Goal: Communication & Community: Answer question/provide support

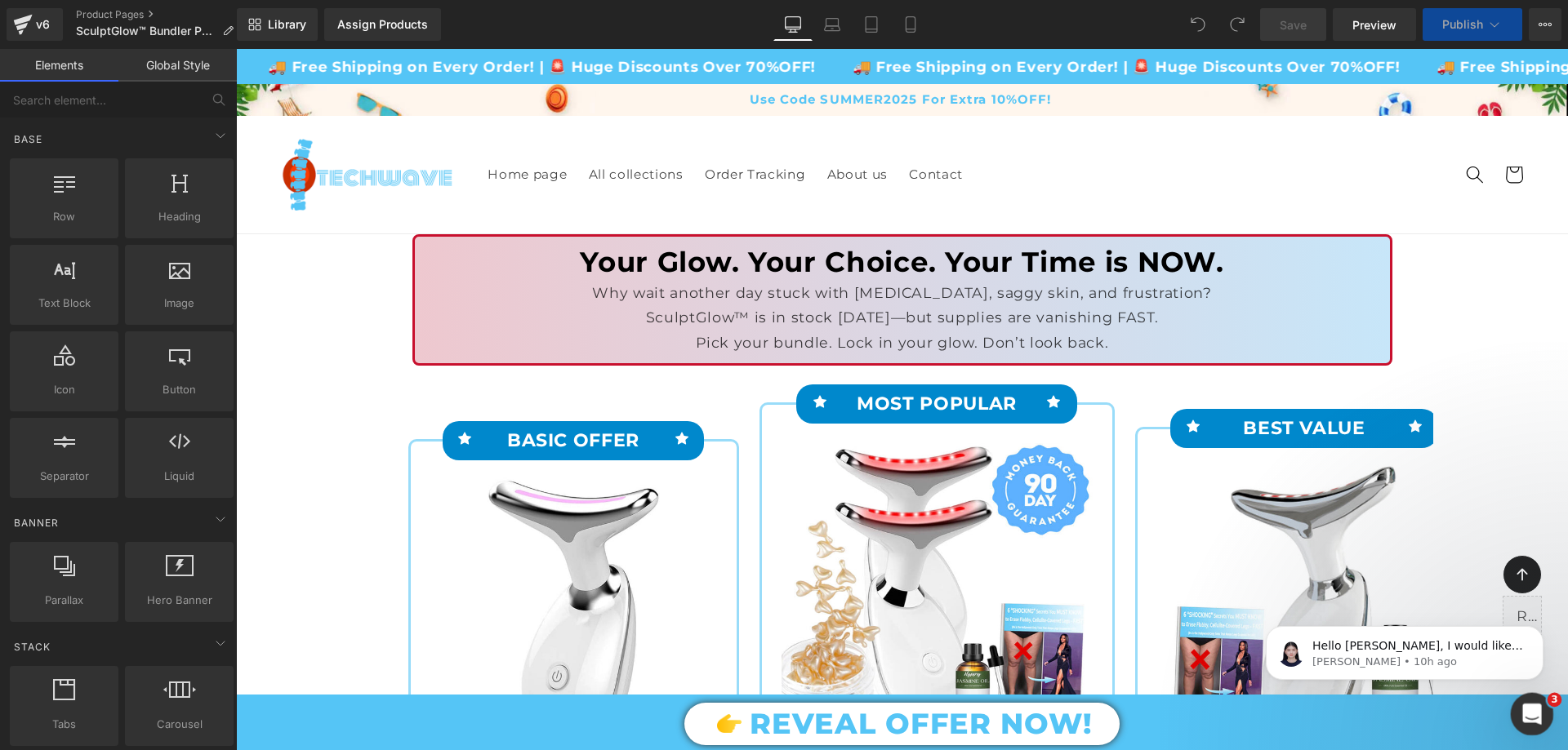
click at [1524, 706] on icon "Open Intercom Messenger" at bounding box center [1530, 712] width 27 height 27
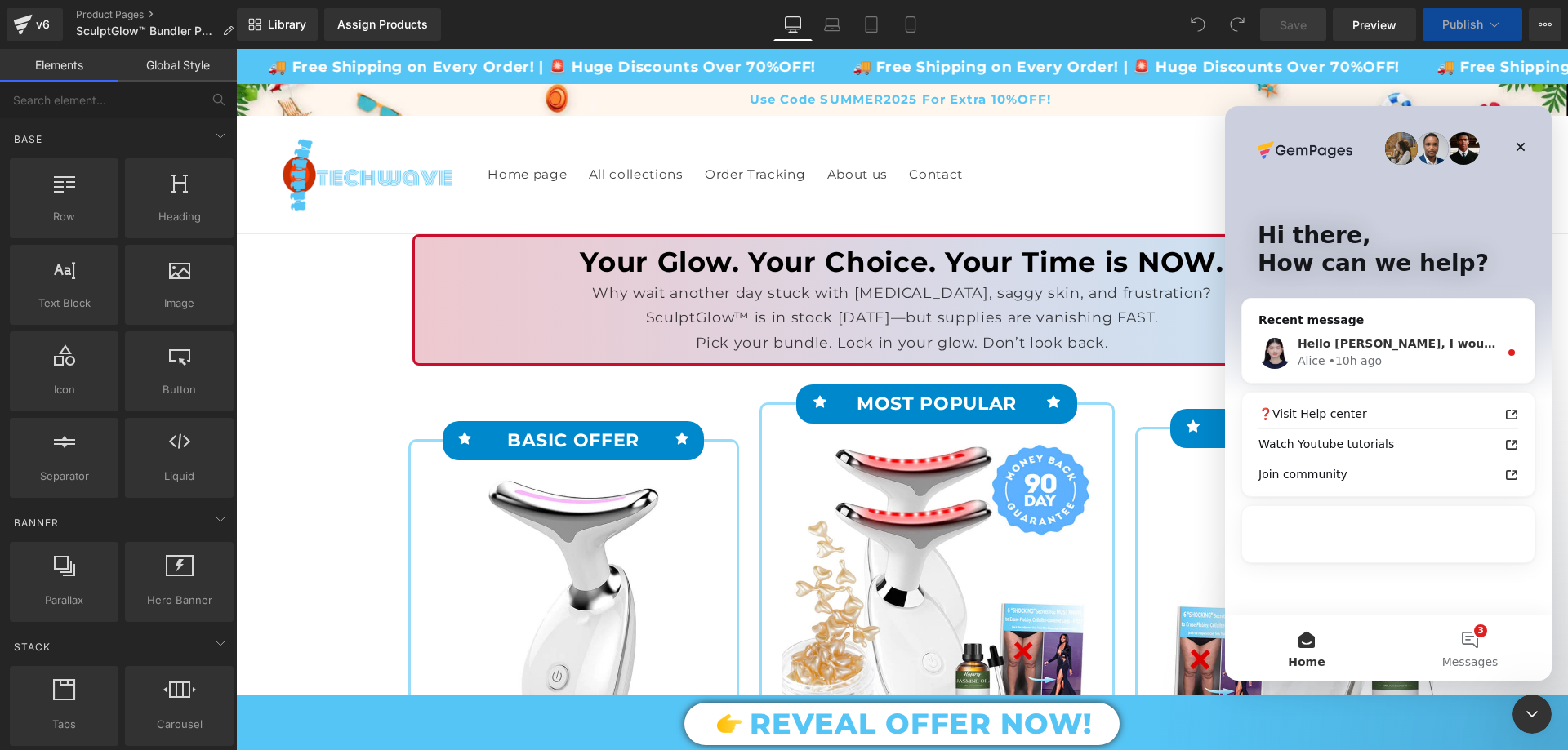
click at [1381, 356] on div "Alice • 10h ago" at bounding box center [1398, 361] width 201 height 17
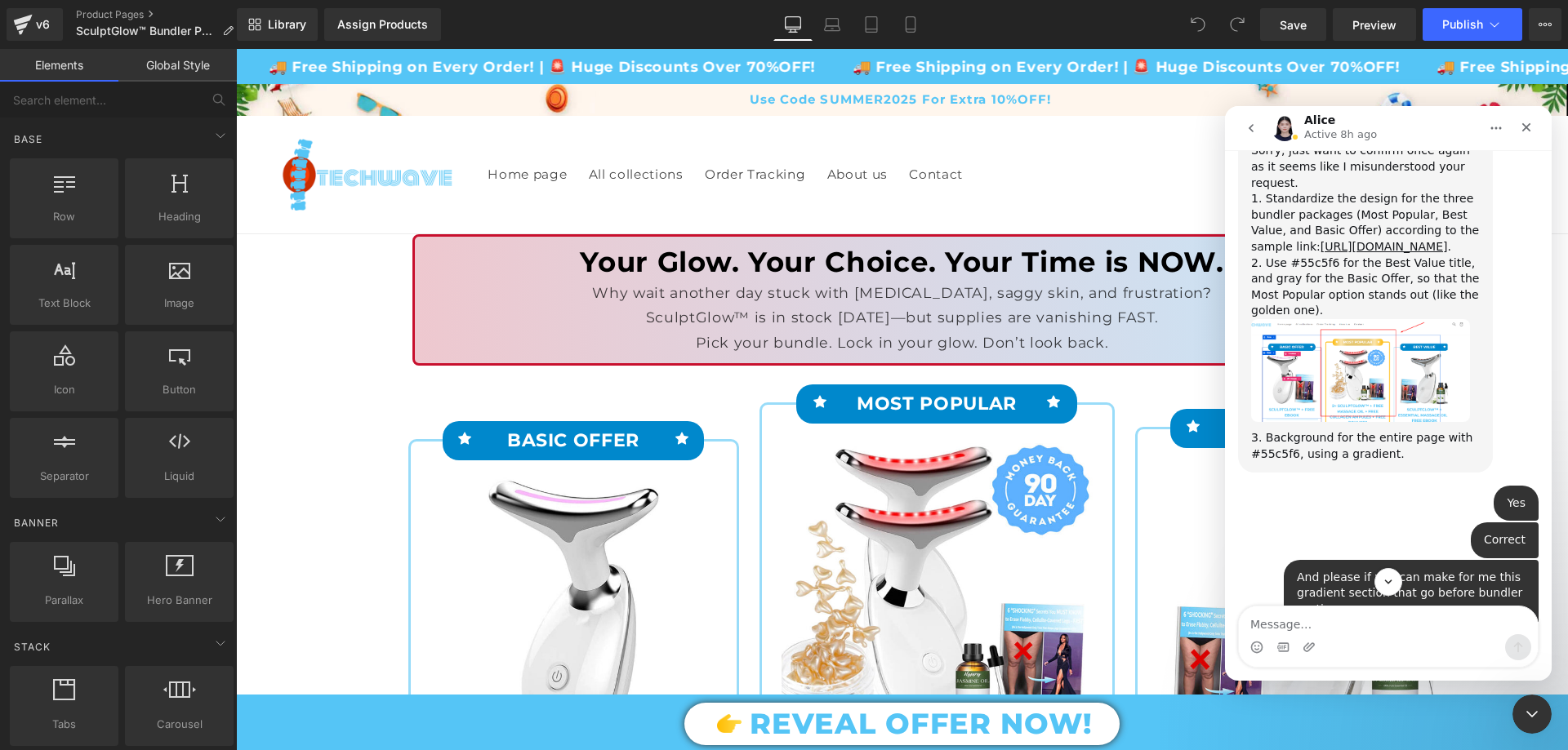
scroll to position [2212, 0]
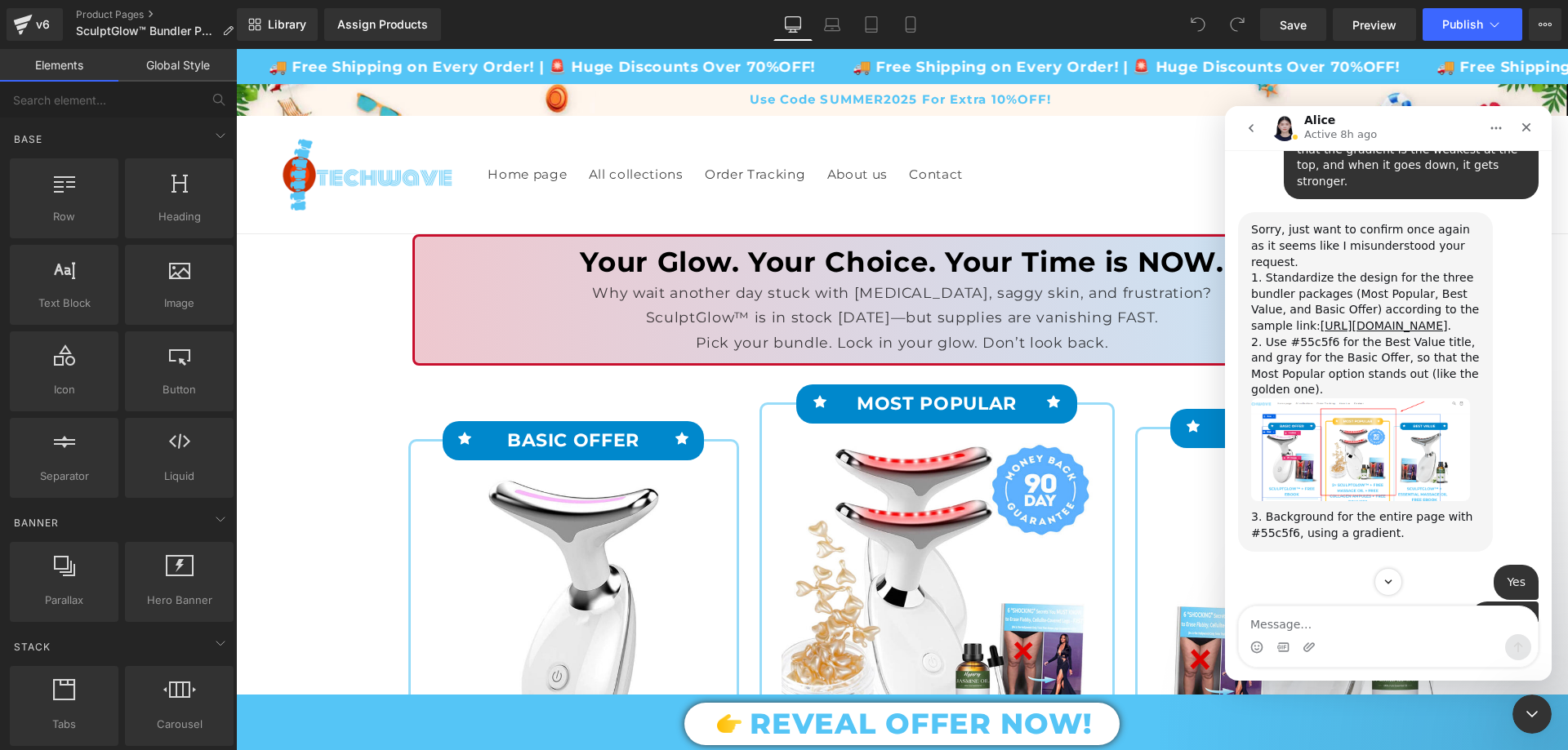
click at [1356, 398] on img "Alice says…" at bounding box center [1361, 450] width 219 height 104
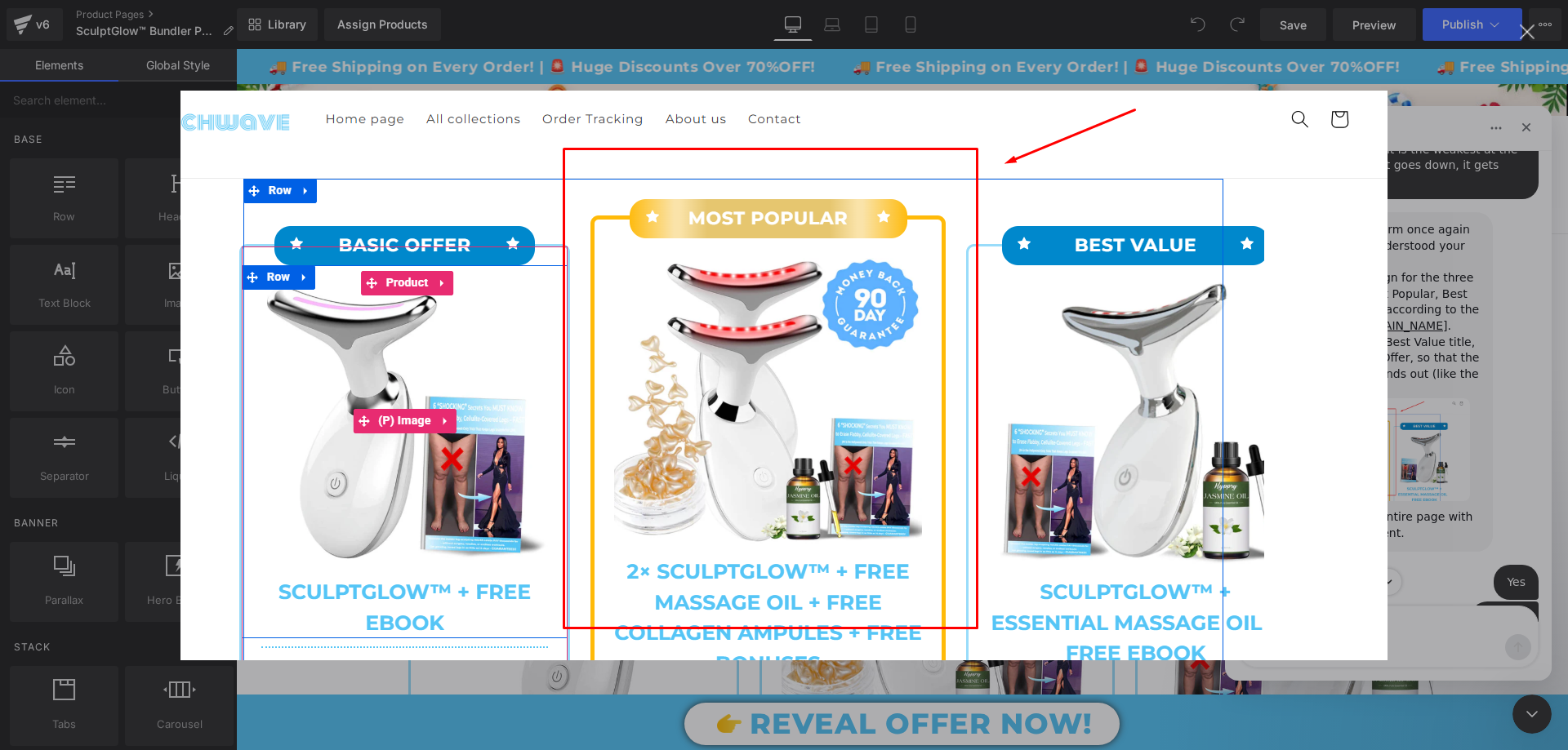
scroll to position [0, 0]
click at [1397, 292] on div "Intercom messenger" at bounding box center [784, 375] width 1568 height 750
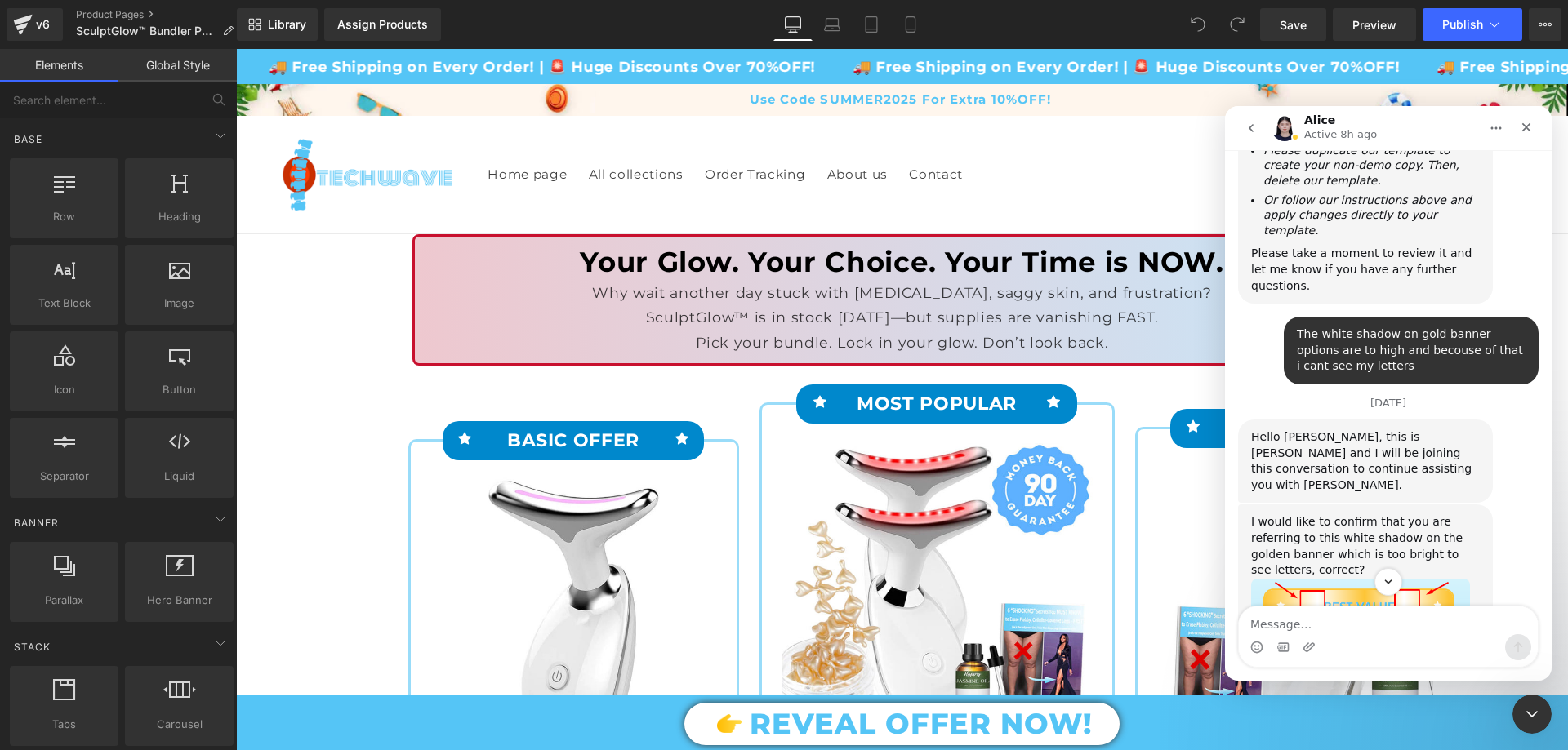
scroll to position [5080, 0]
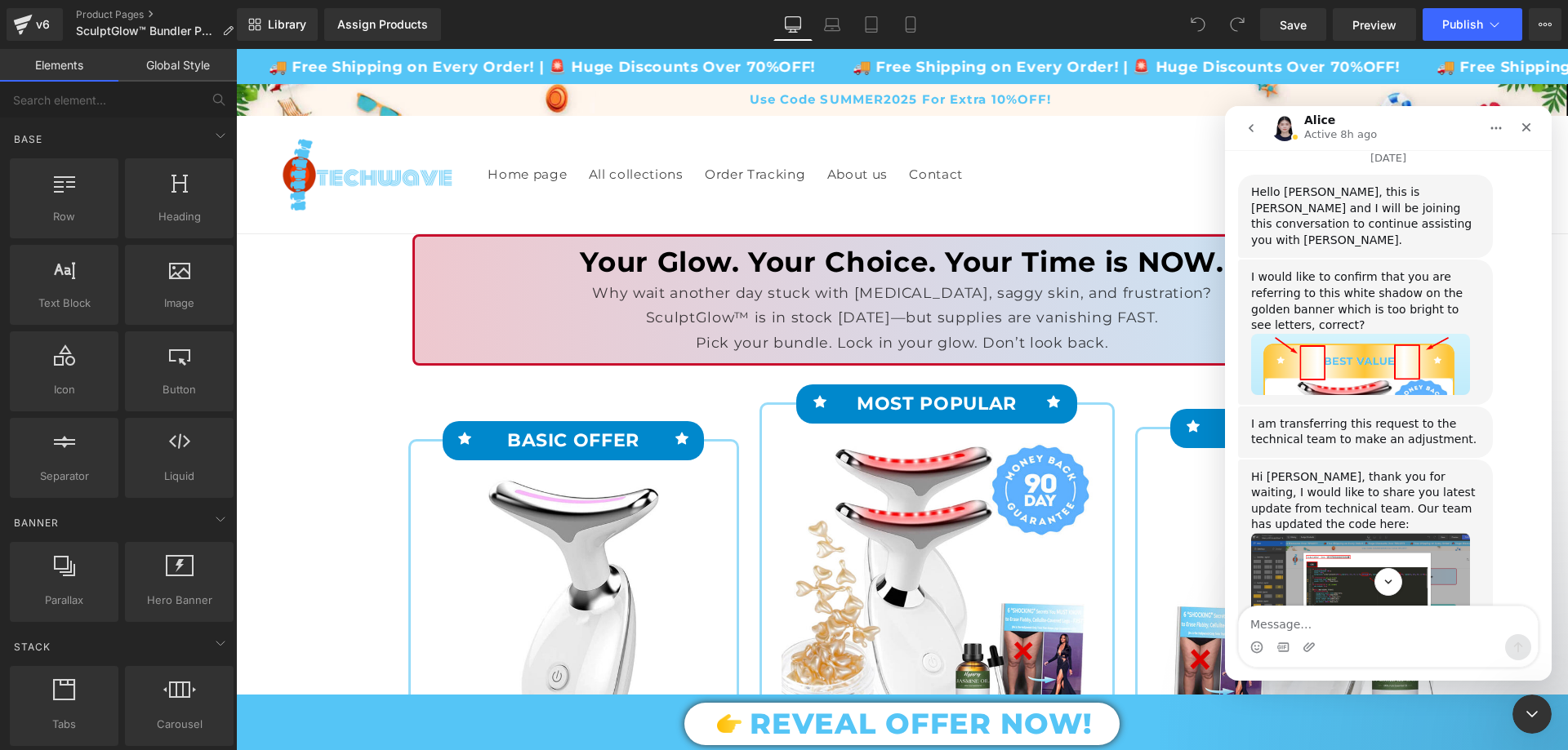
click at [1386, 654] on img "Alice says…" at bounding box center [1361, 714] width 219 height 122
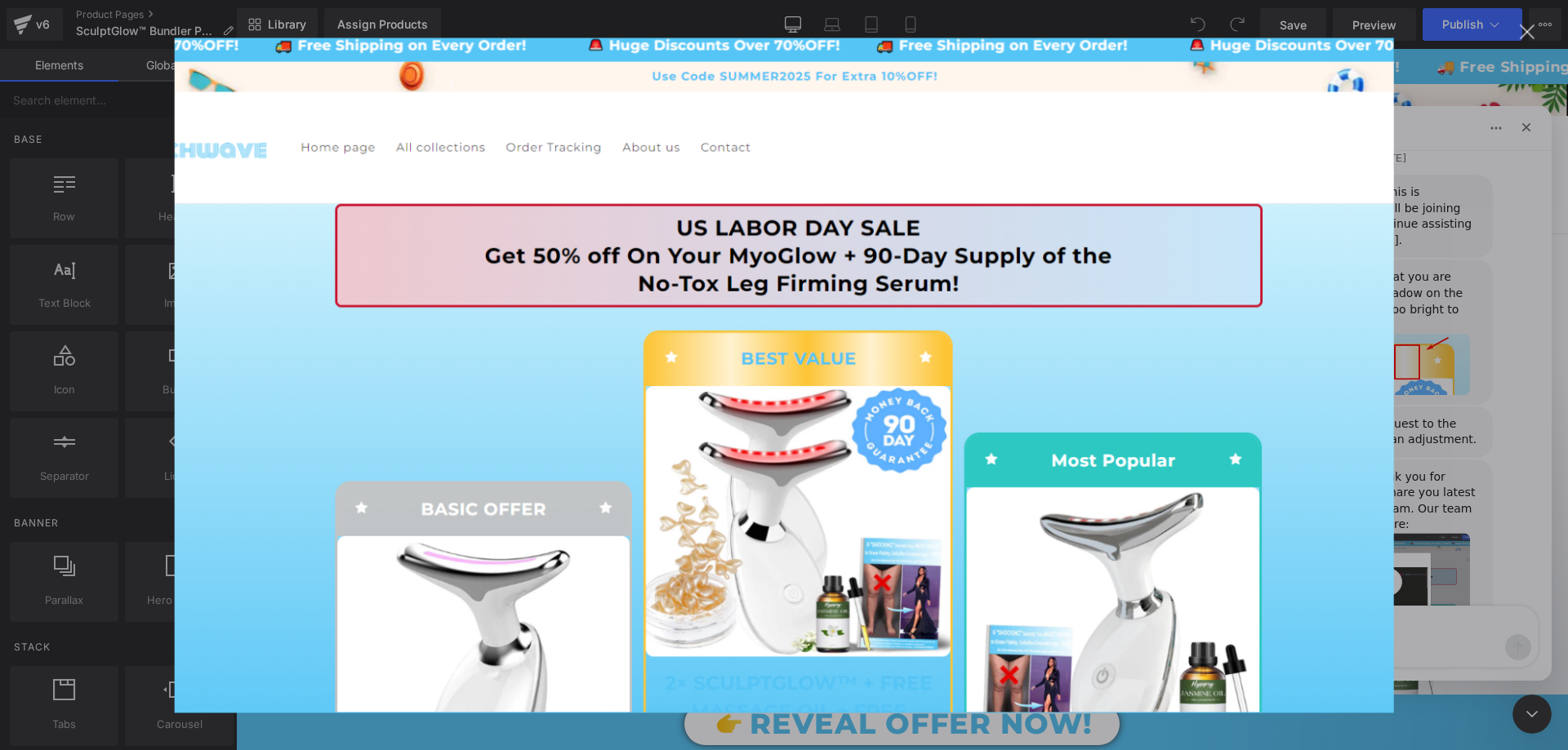
click at [1386, 401] on img "Close" at bounding box center [785, 375] width 1220 height 675
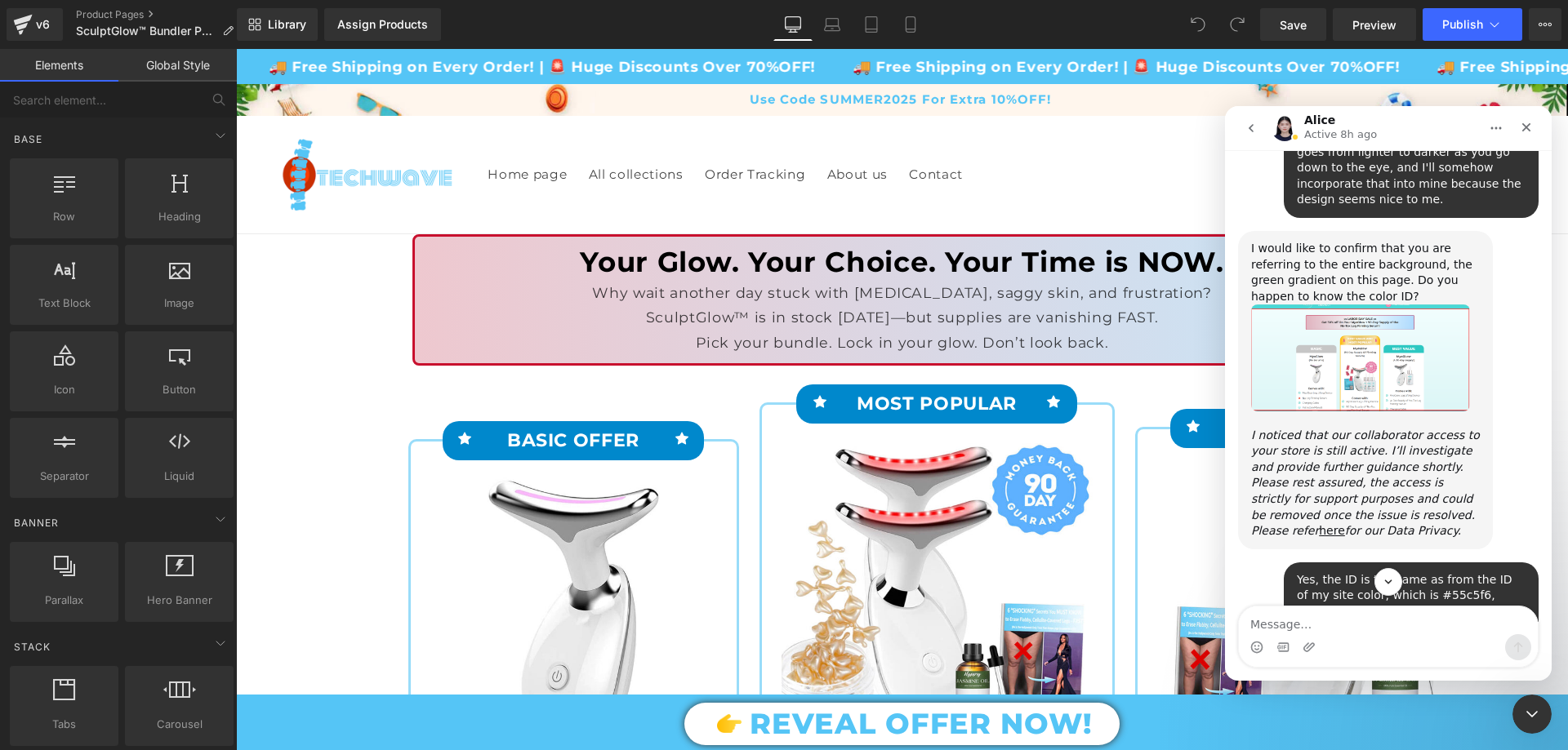
scroll to position [2060, 0]
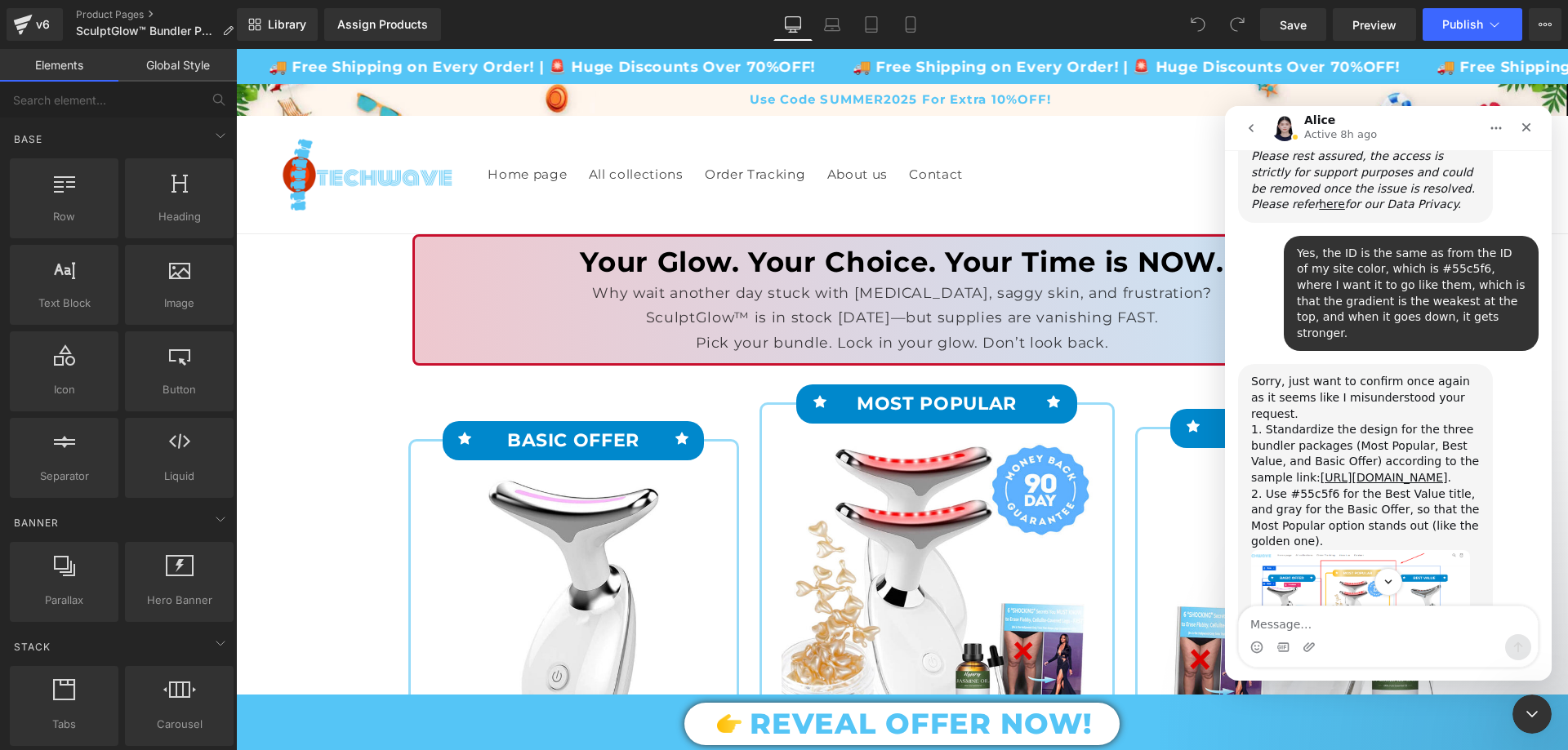
click at [1404, 550] on img "Alice says…" at bounding box center [1361, 602] width 219 height 104
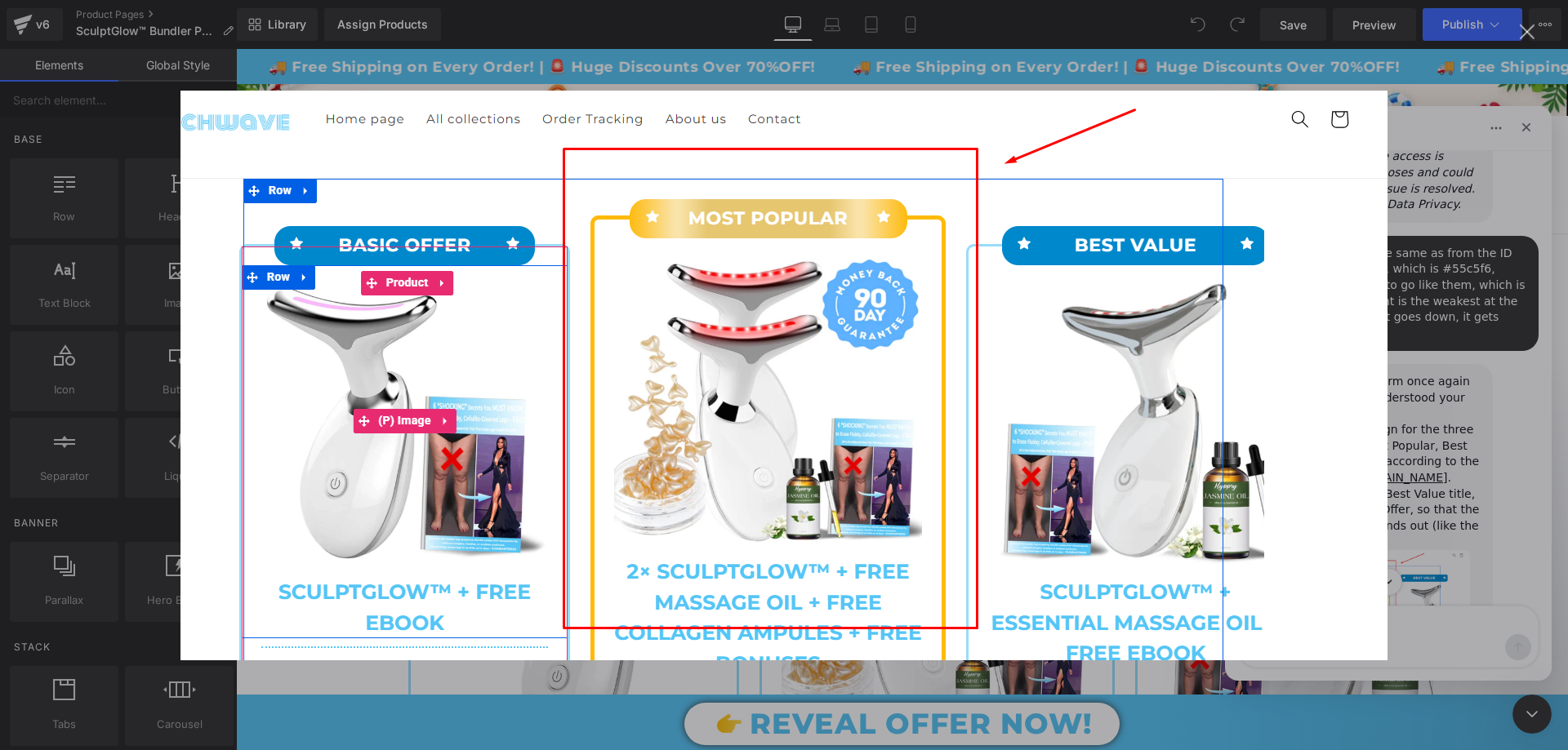
click at [1468, 394] on div "Intercom messenger" at bounding box center [784, 375] width 1568 height 750
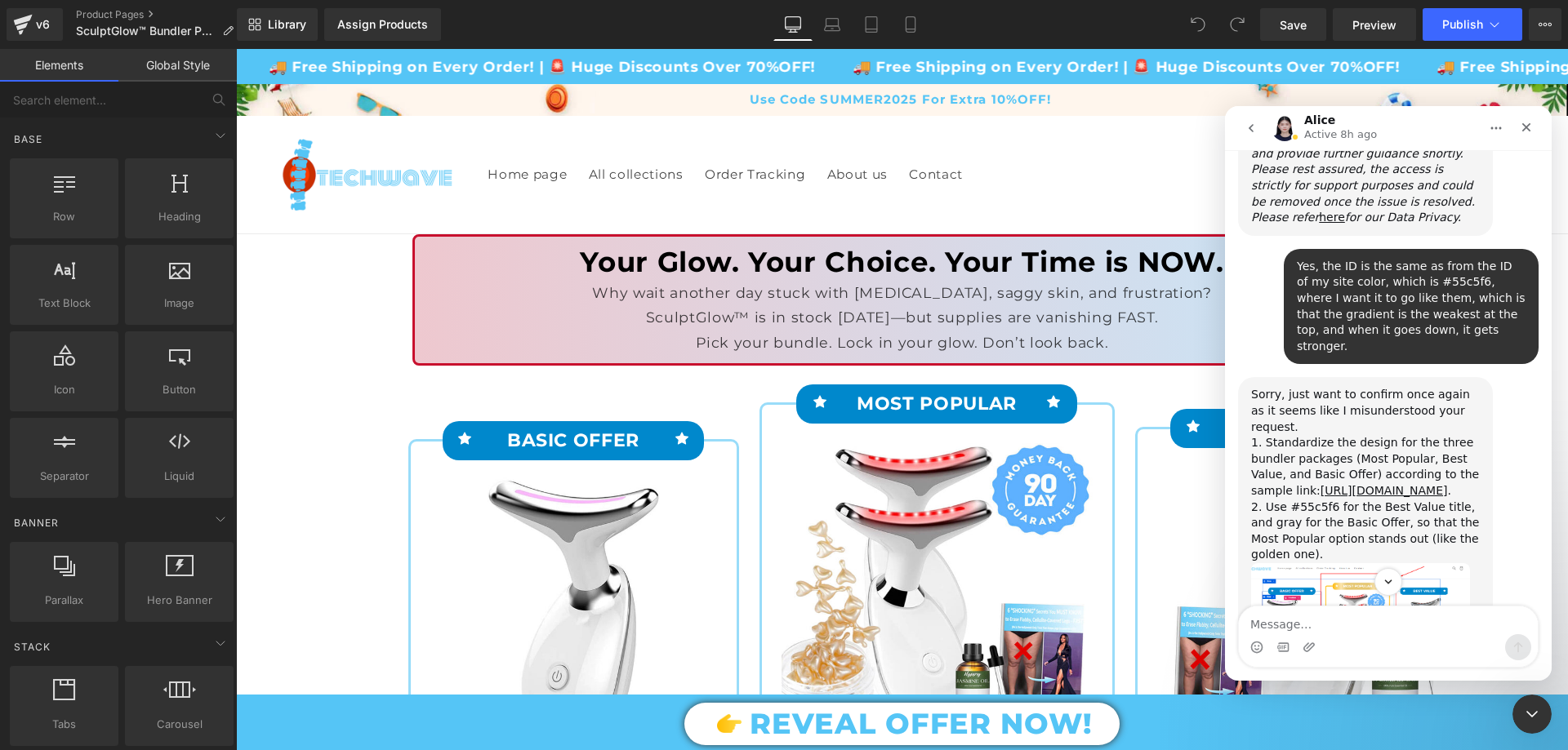
scroll to position [2060, 0]
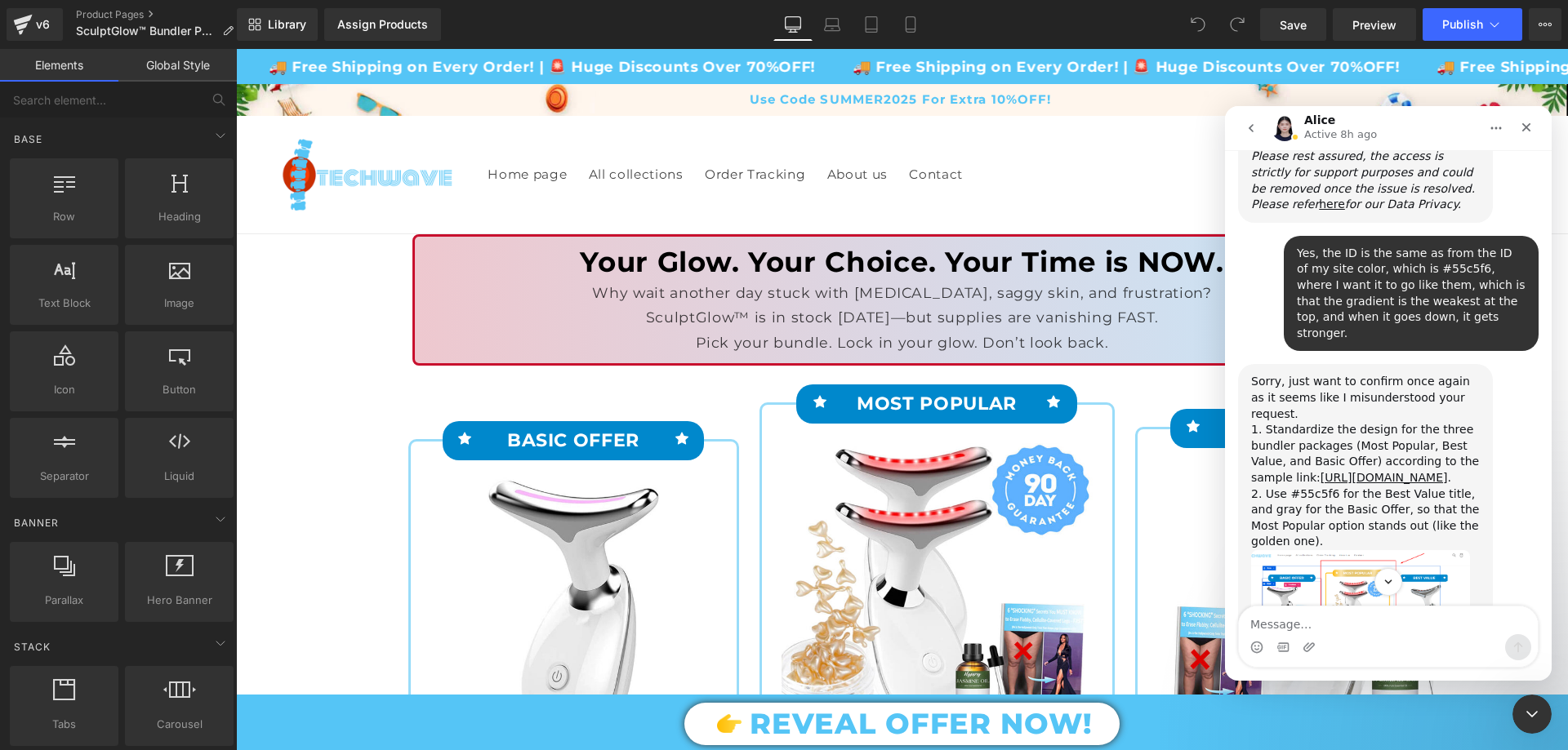
click at [1356, 550] on img "Alice says…" at bounding box center [1361, 602] width 219 height 104
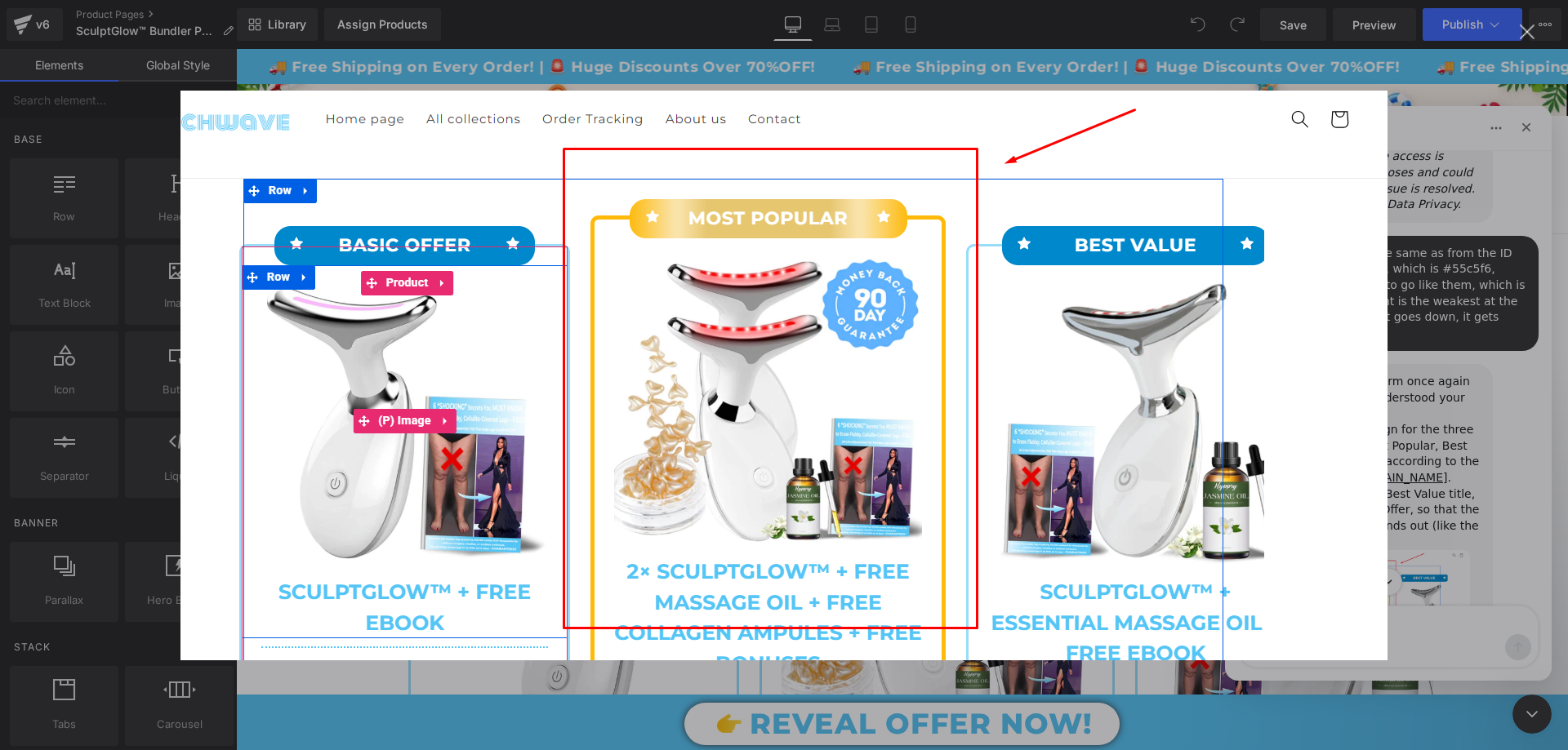
click at [1418, 411] on div "Intercom messenger" at bounding box center [784, 375] width 1568 height 750
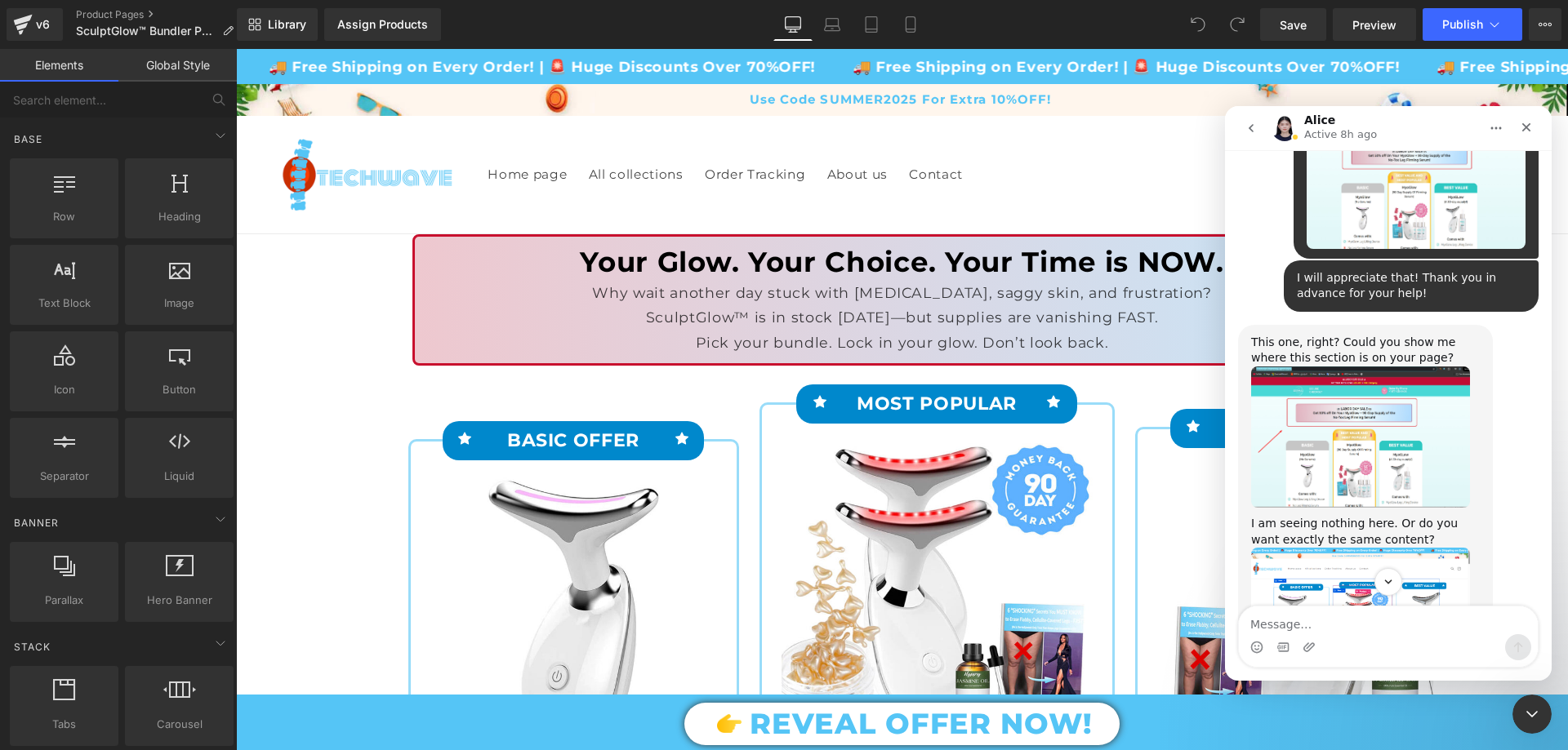
scroll to position [2795, 0]
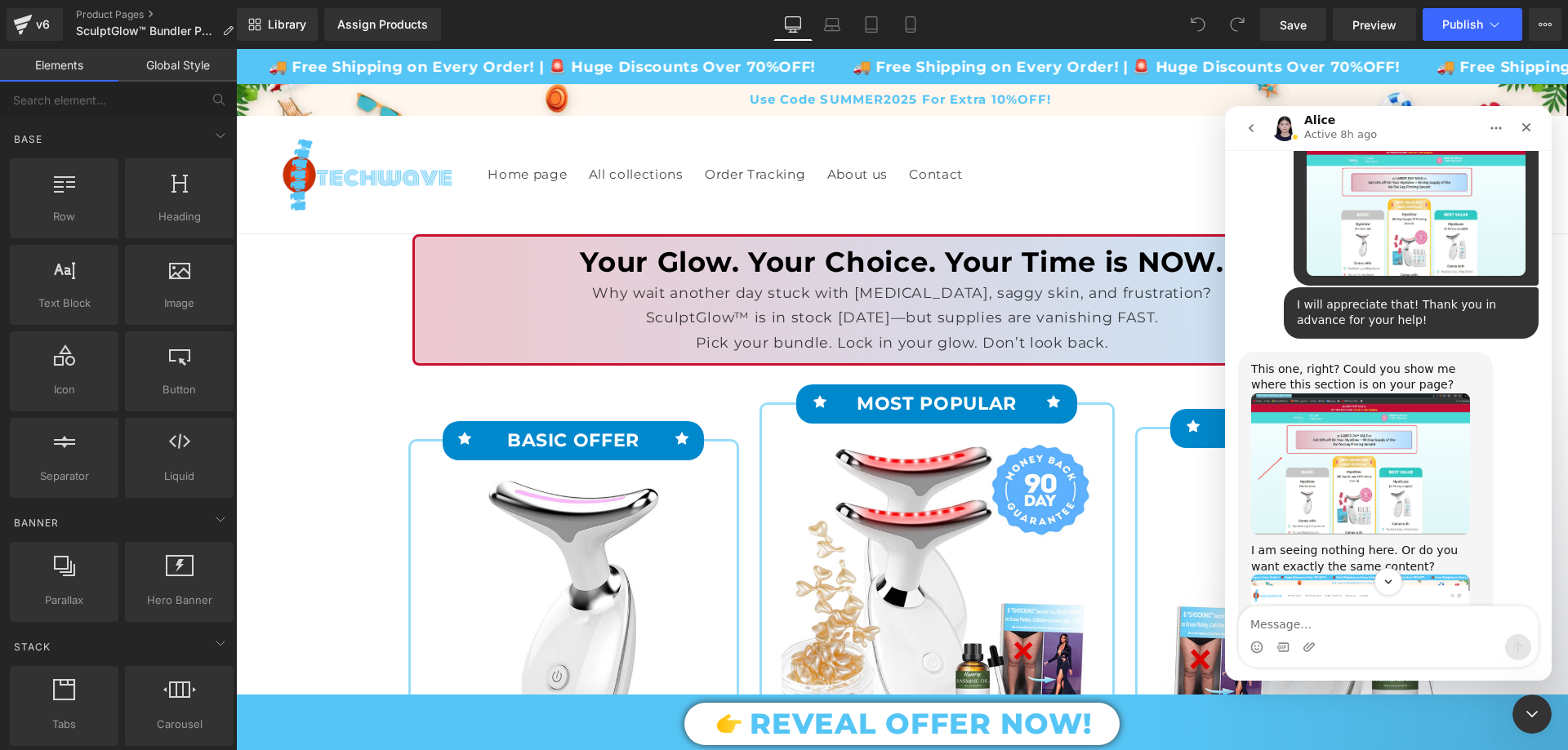
click at [1389, 394] on img "Alice says…" at bounding box center [1361, 464] width 219 height 141
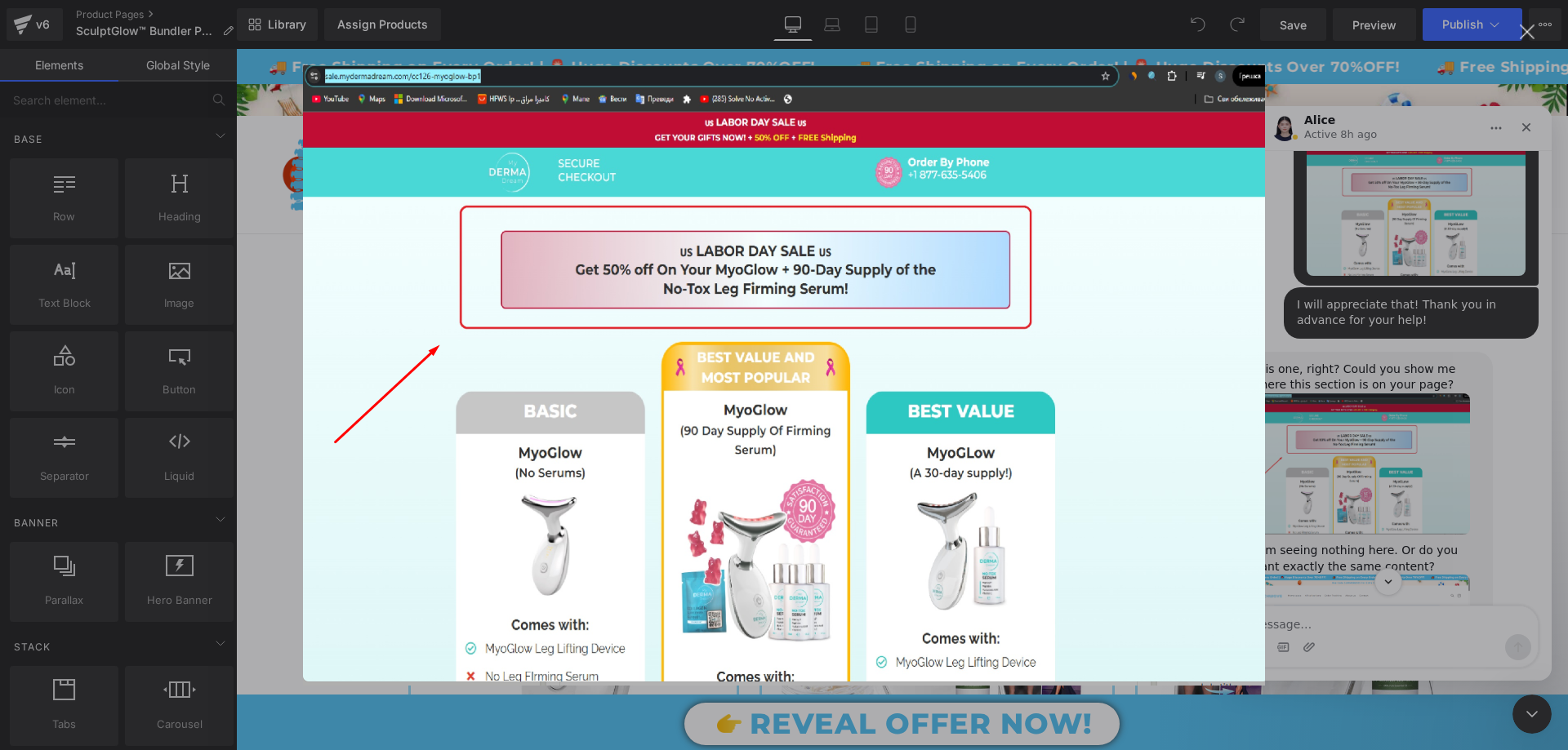
scroll to position [0, 0]
click at [1389, 290] on div "Intercom messenger" at bounding box center [784, 375] width 1568 height 750
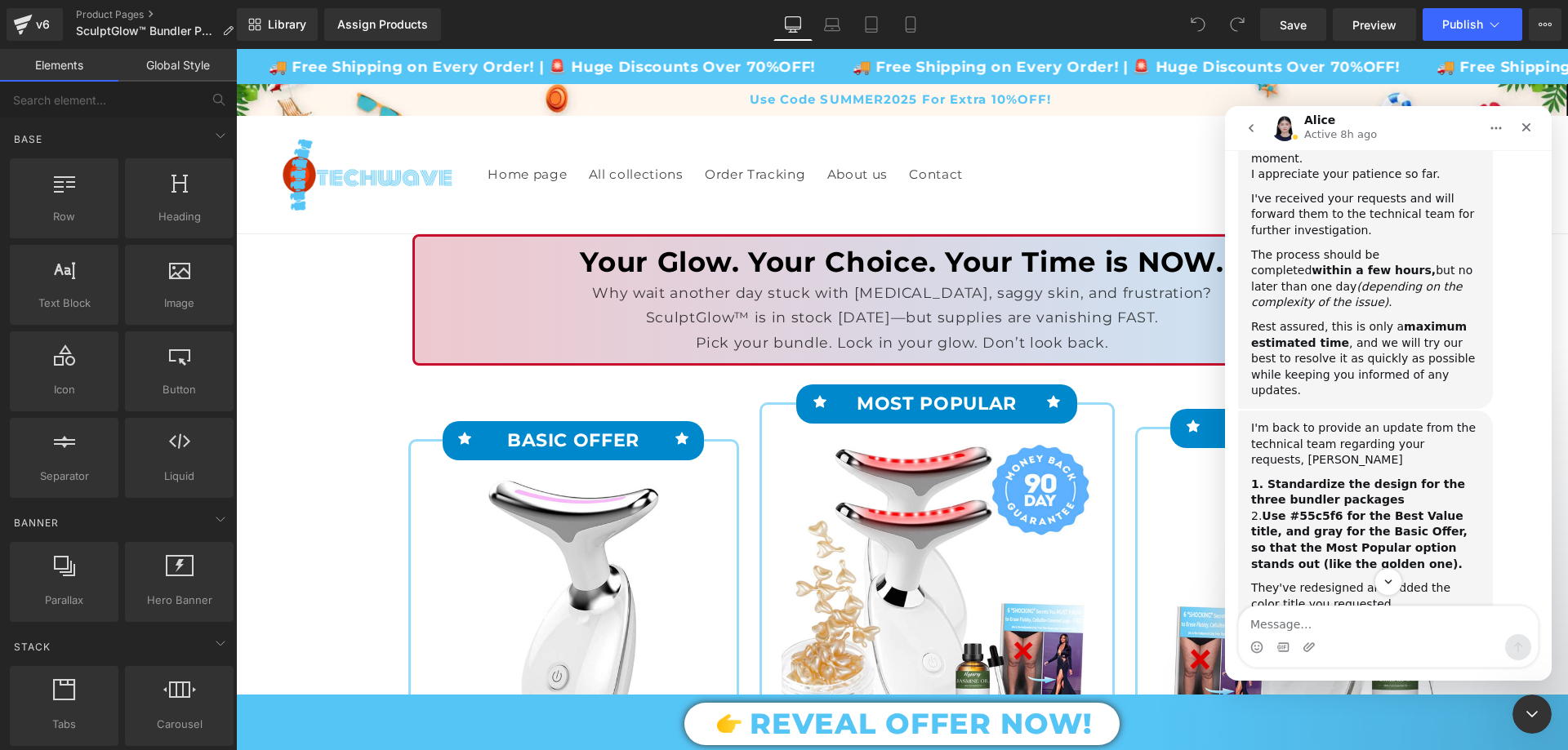
scroll to position [3611, 0]
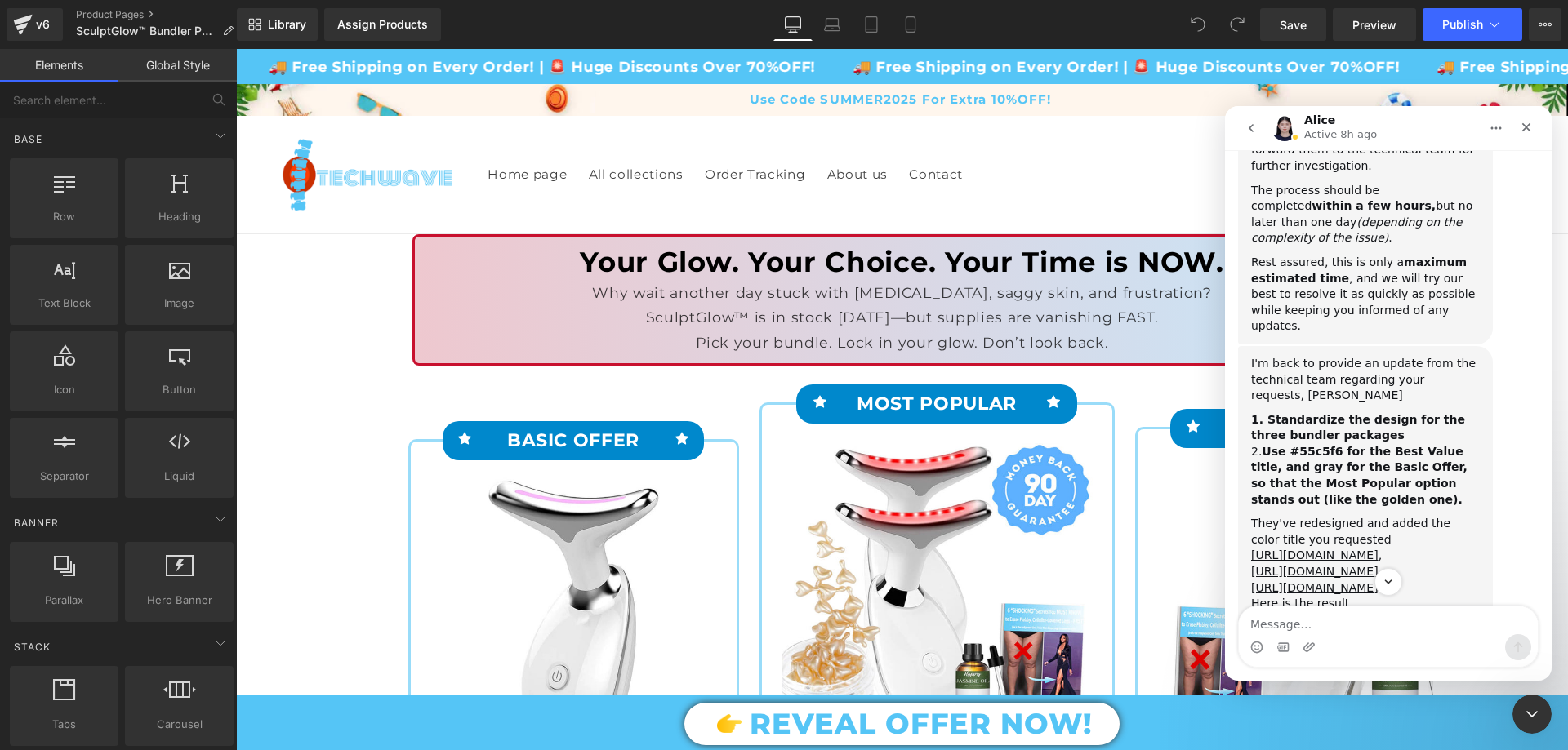
click at [1389, 612] on img "Harry says…" at bounding box center [1361, 664] width 219 height 103
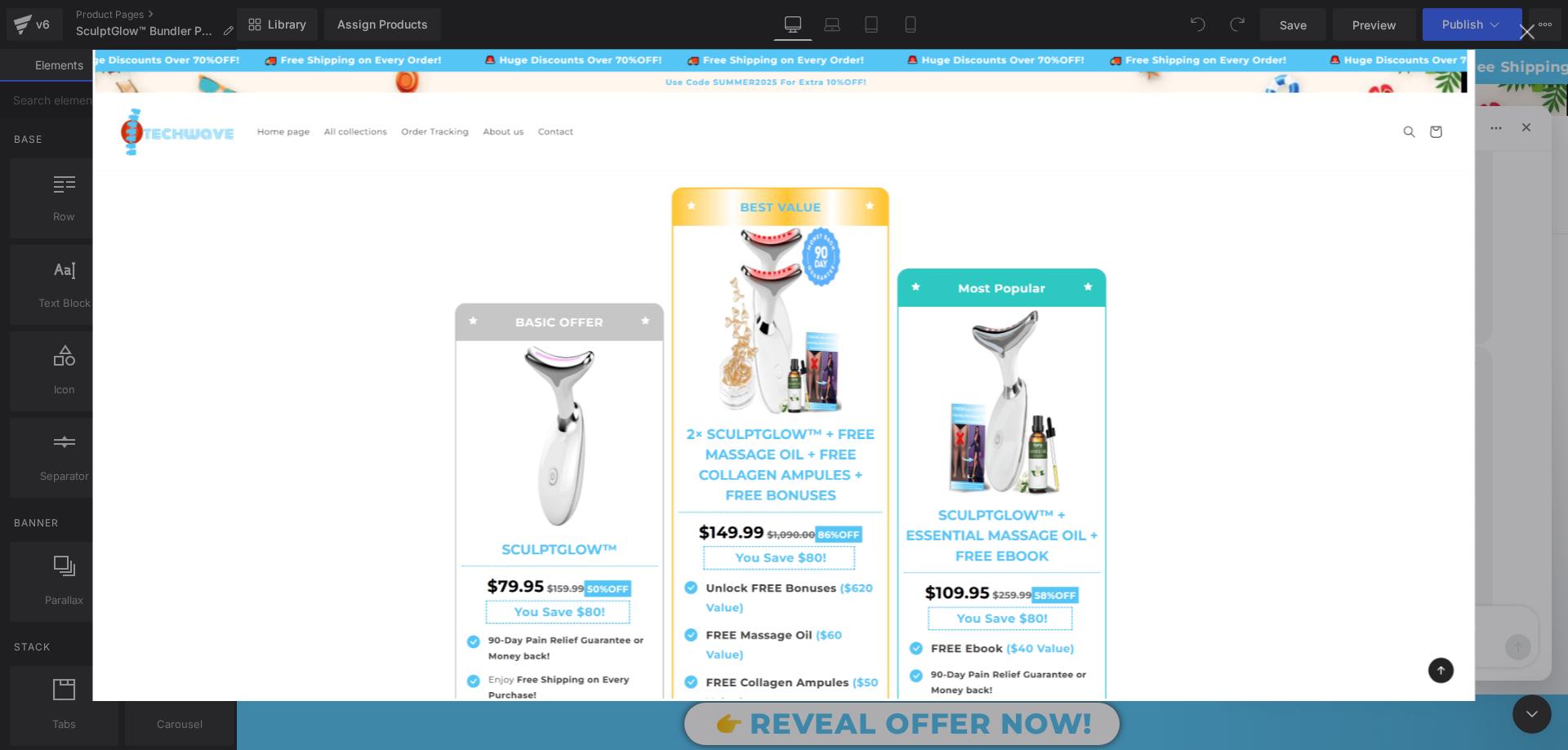
click at [1458, 357] on img "Close" at bounding box center [784, 375] width 1382 height 651
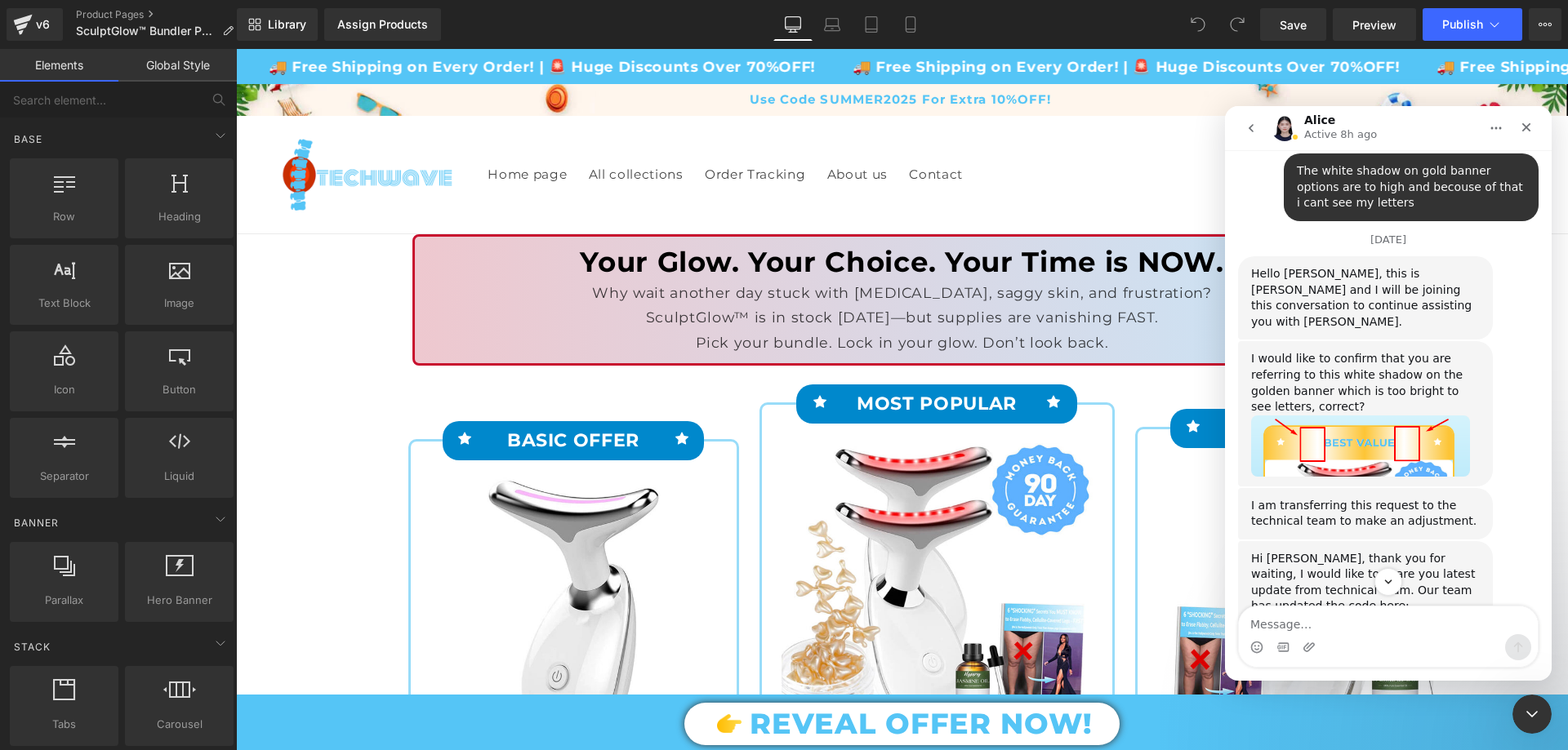
scroll to position [5080, 0]
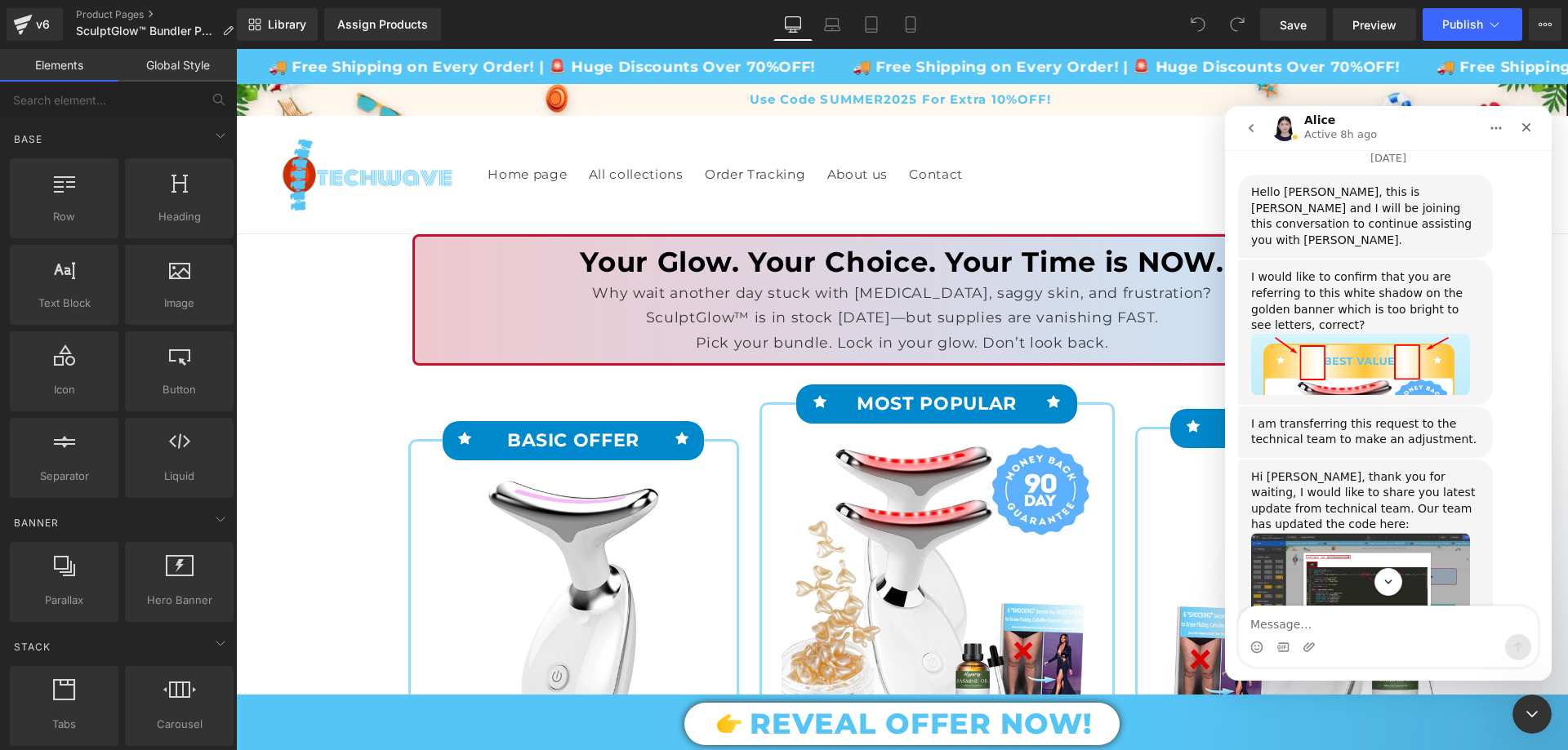
click at [1388, 654] on img "Alice says…" at bounding box center [1361, 714] width 219 height 122
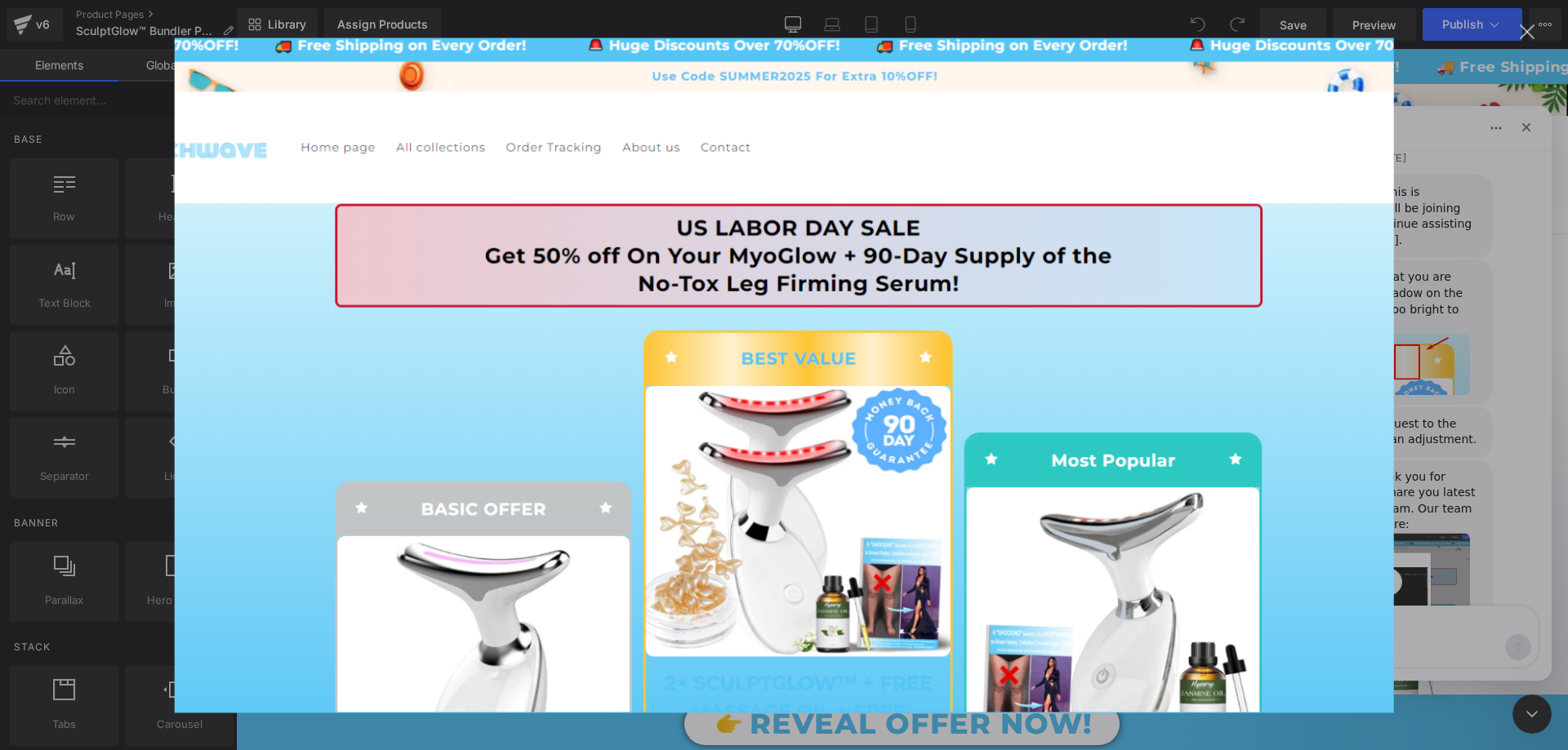
scroll to position [0, 0]
click at [1468, 386] on div "Intercom messenger" at bounding box center [784, 375] width 1568 height 750
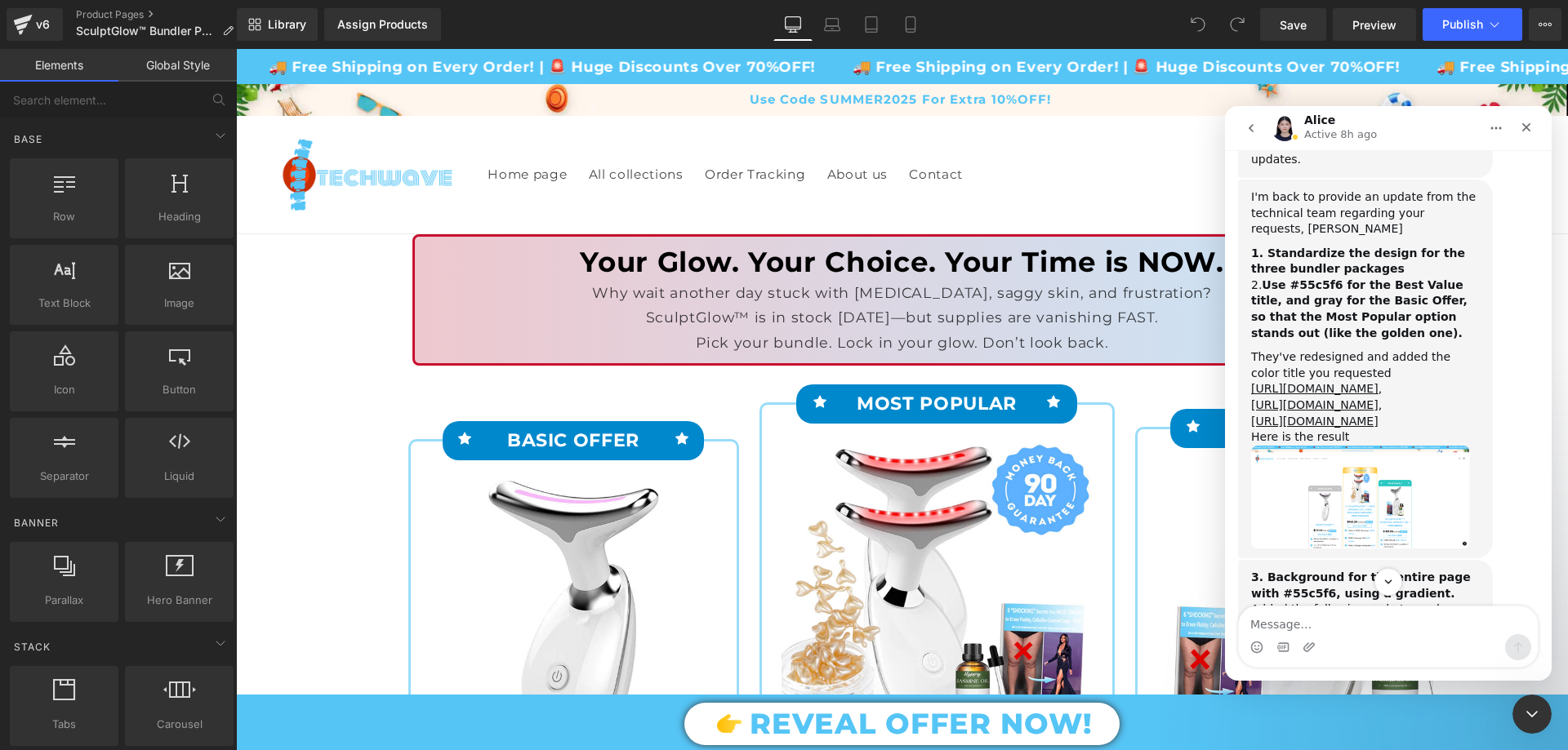
scroll to position [3774, 0]
drag, startPoint x: 1532, startPoint y: 697, endPoint x: 2779, endPoint y: 1265, distance: 1370.3
click at [1532, 693] on div "Close Intercom Messenger" at bounding box center [1530, 712] width 39 height 39
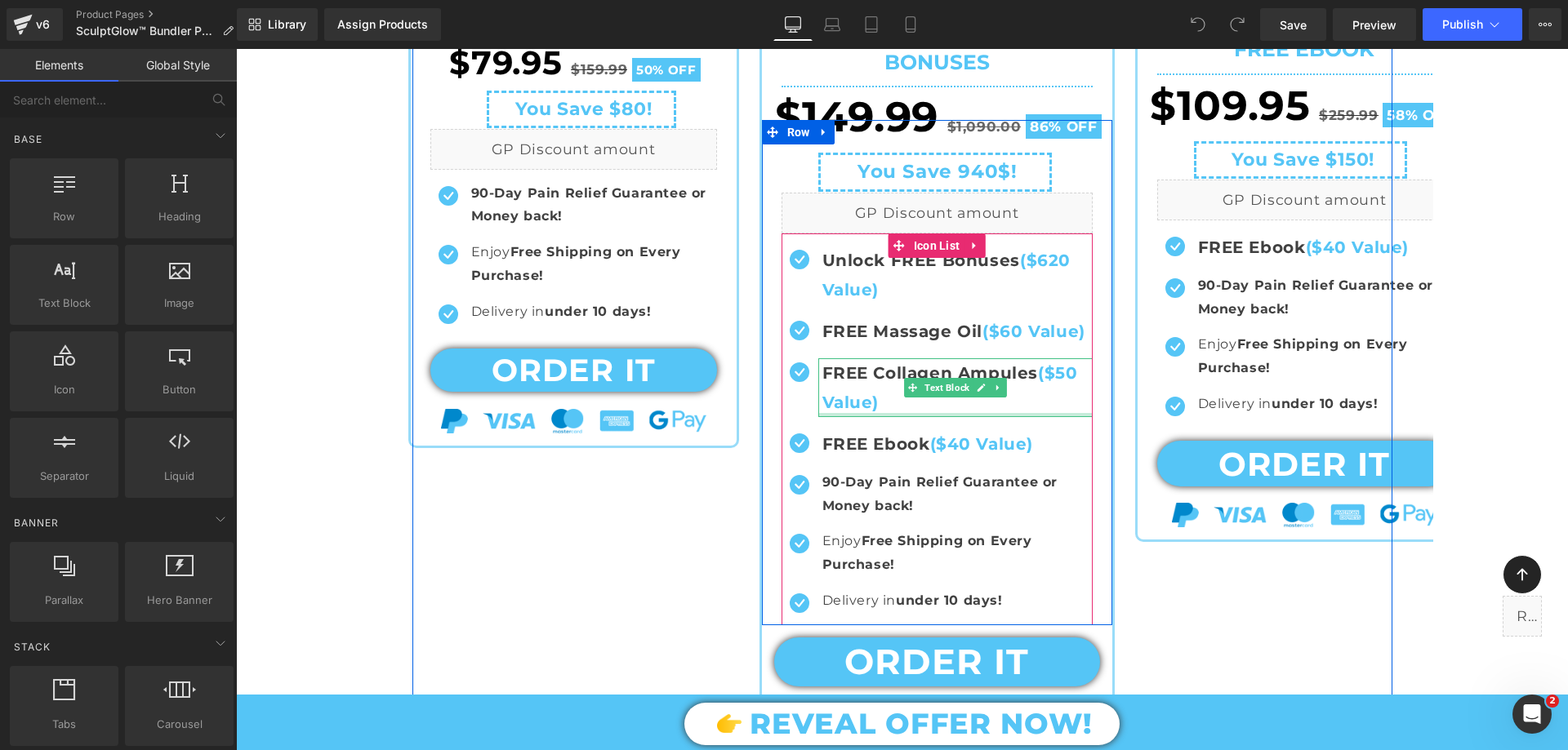
scroll to position [817, 0]
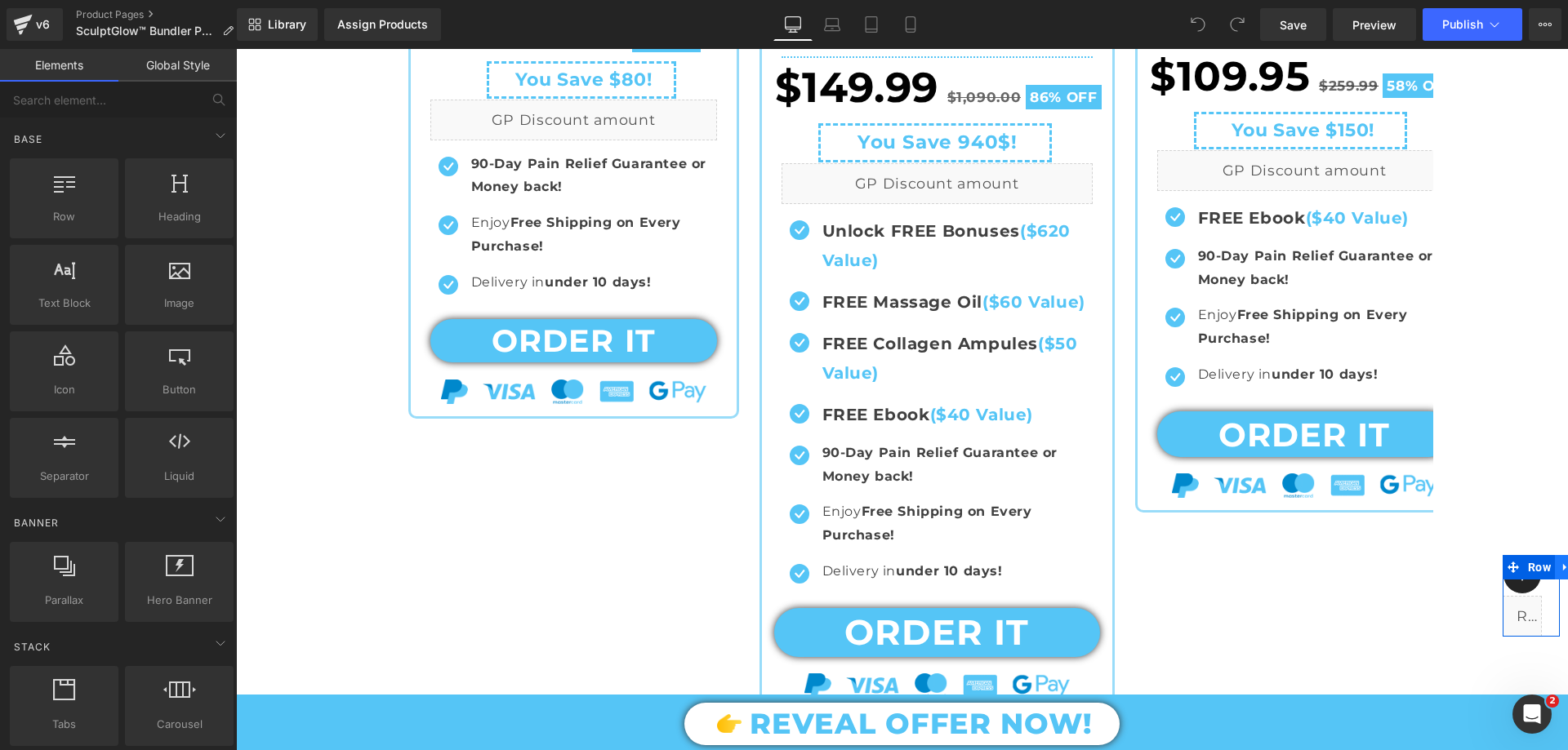
click at [1563, 567] on icon at bounding box center [1564, 568] width 4 height 7
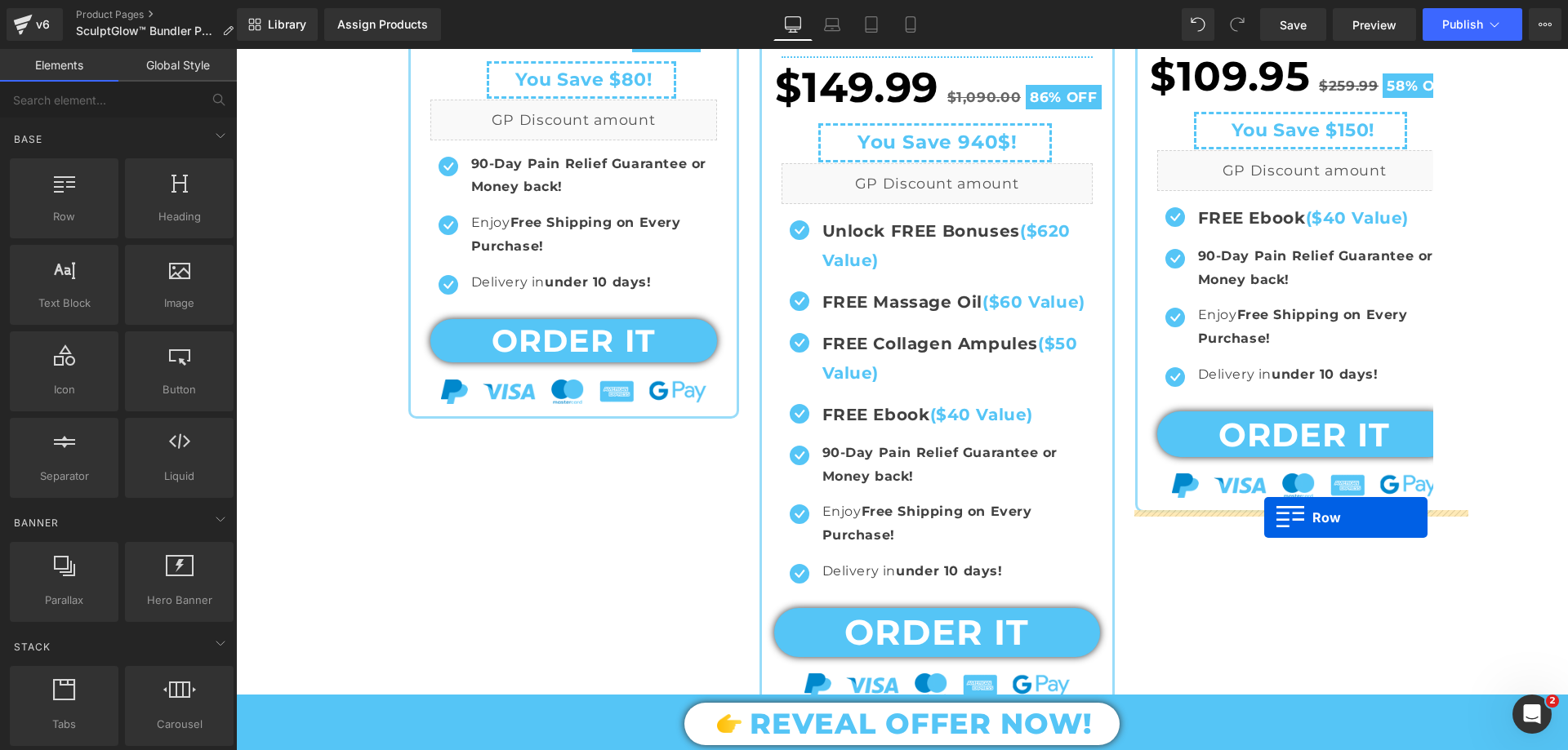
drag, startPoint x: 1505, startPoint y: 566, endPoint x: 1264, endPoint y: 517, distance: 245.9
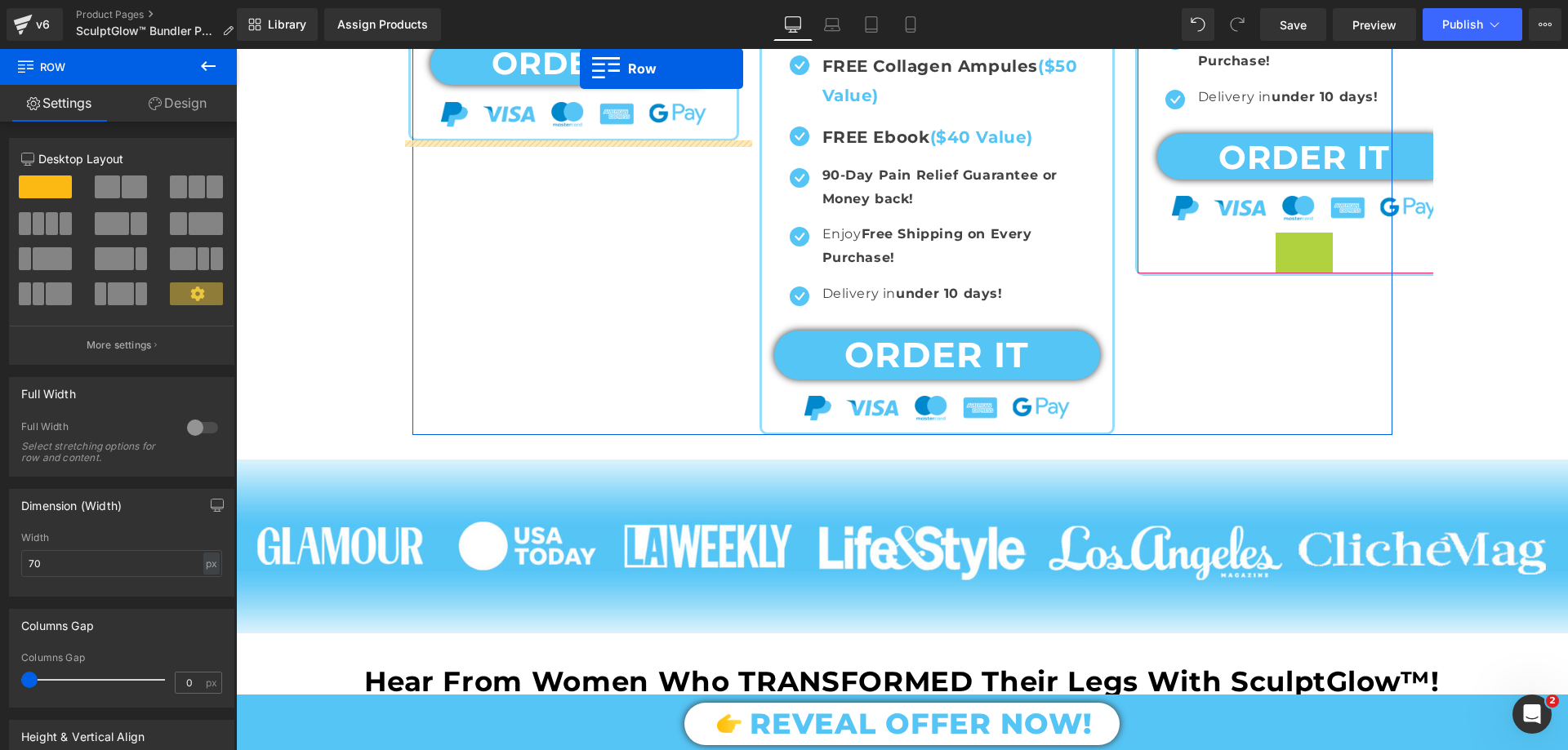
scroll to position [1012, 0]
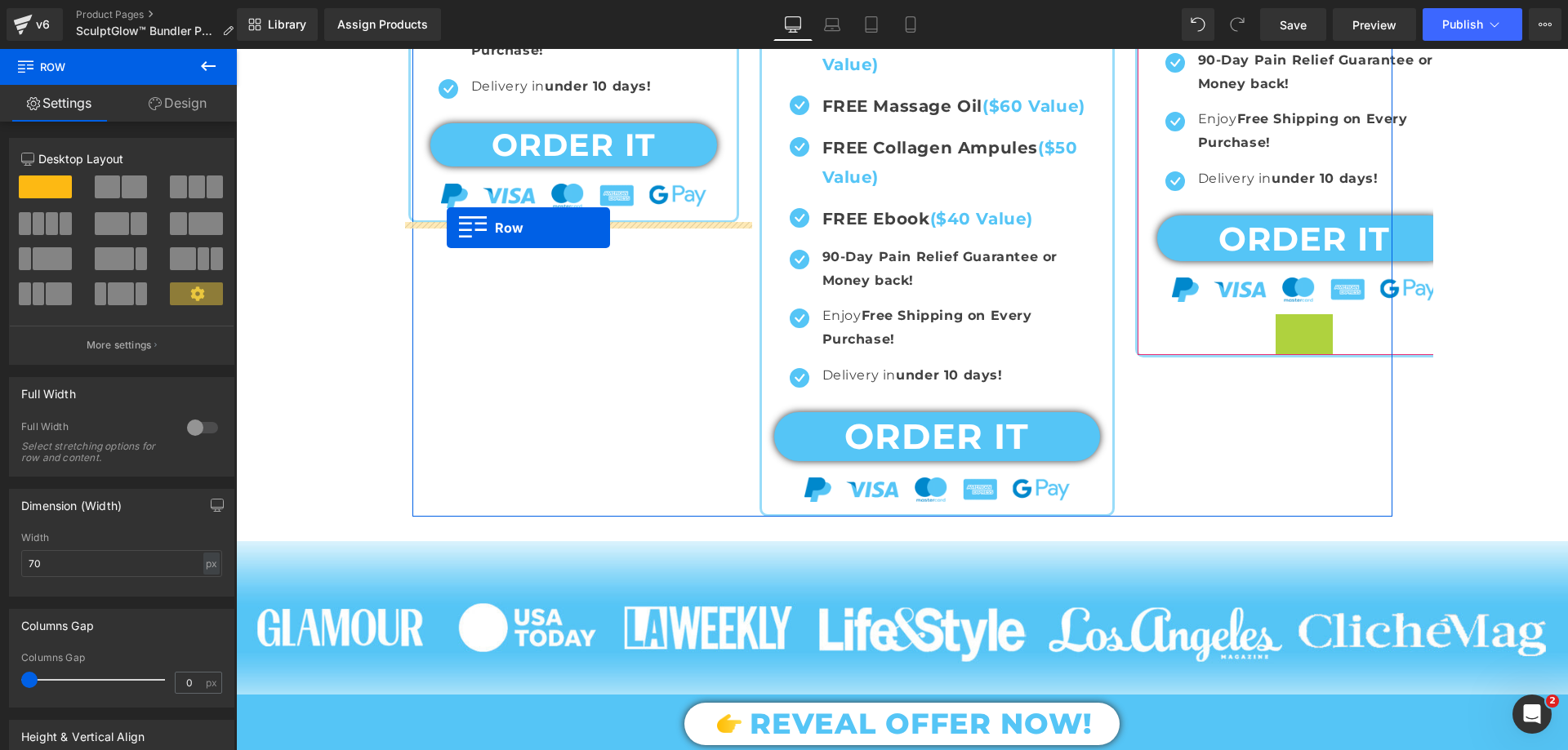
drag, startPoint x: 1401, startPoint y: 355, endPoint x: 447, endPoint y: 227, distance: 962.5
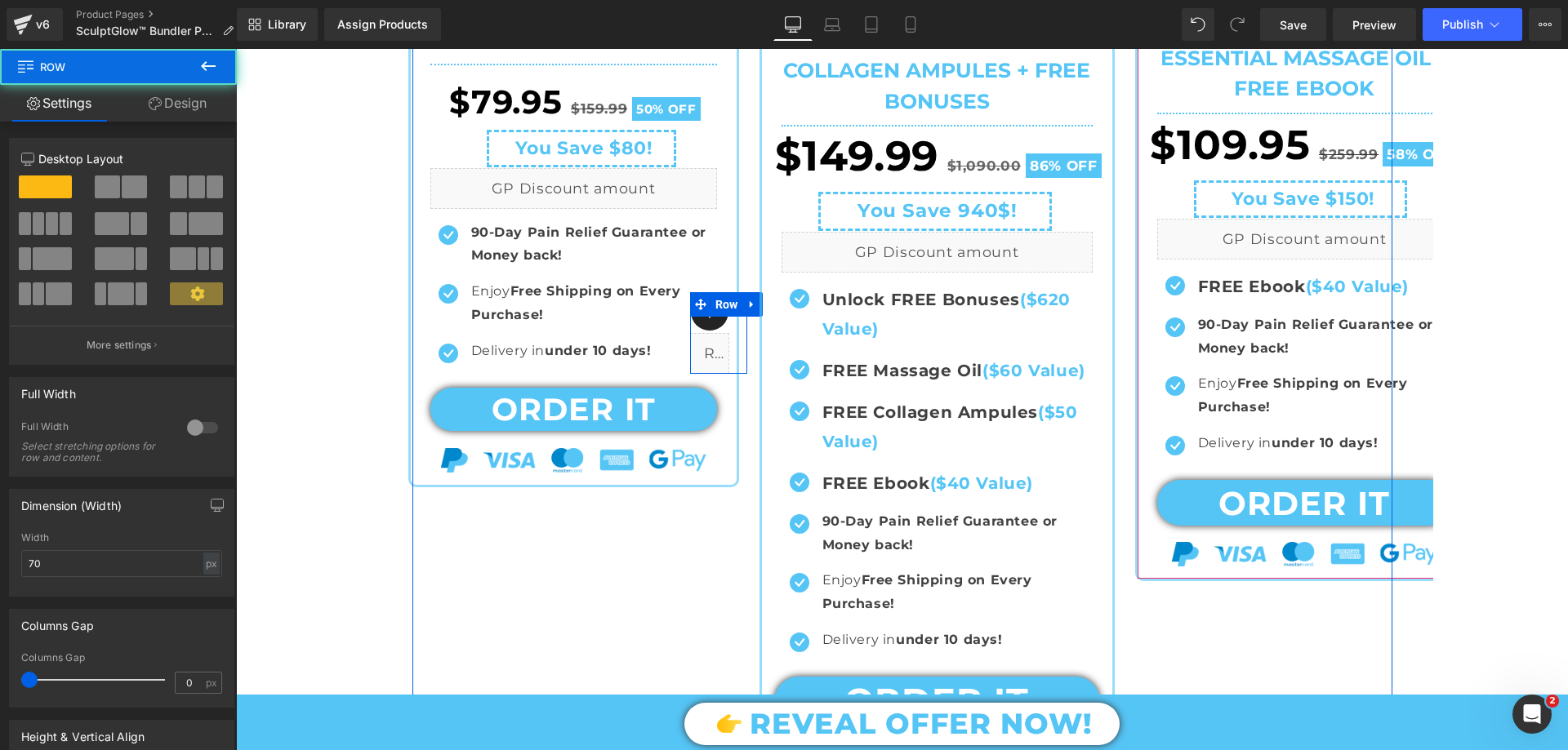
scroll to position [686, 0]
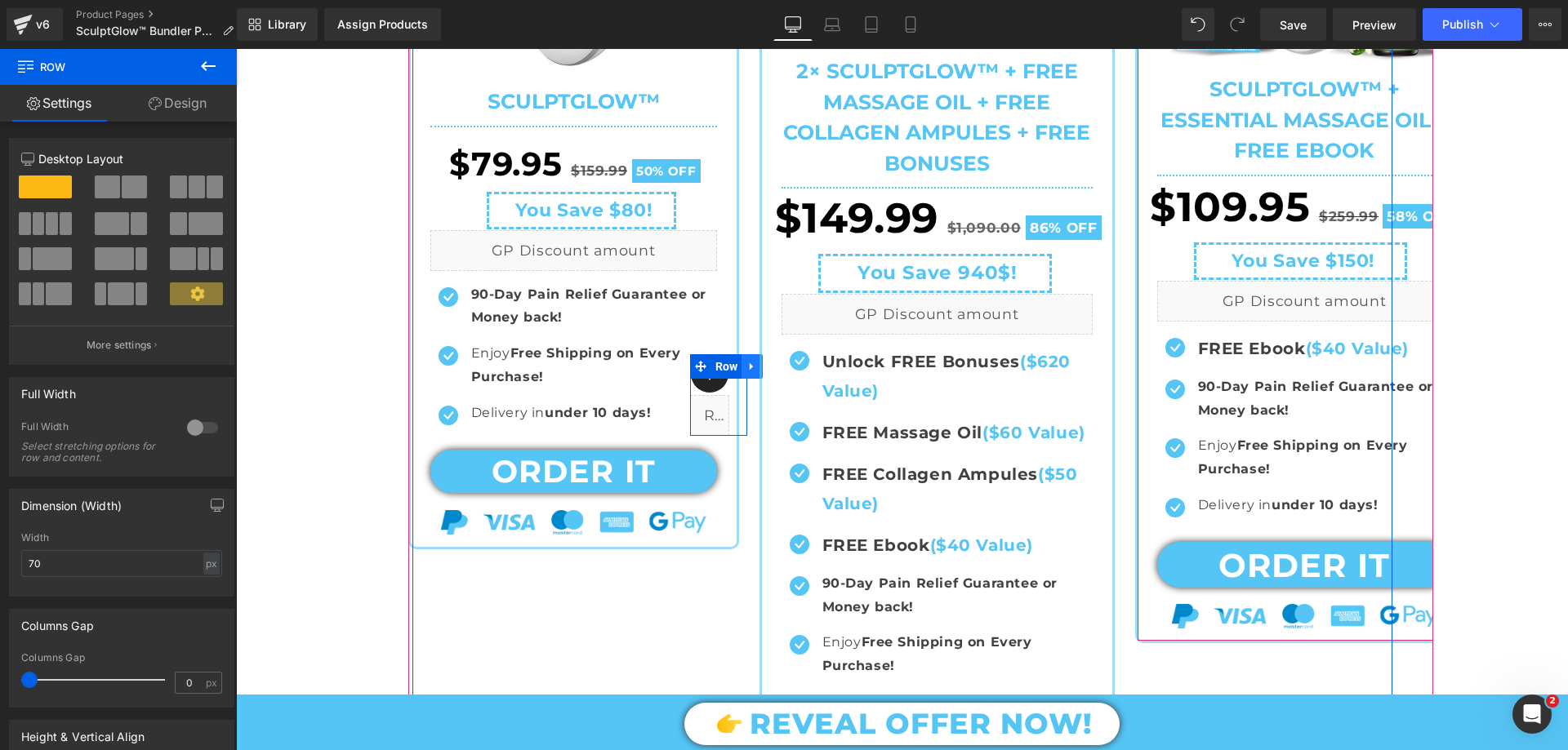
click at [747, 364] on icon at bounding box center [752, 366] width 12 height 12
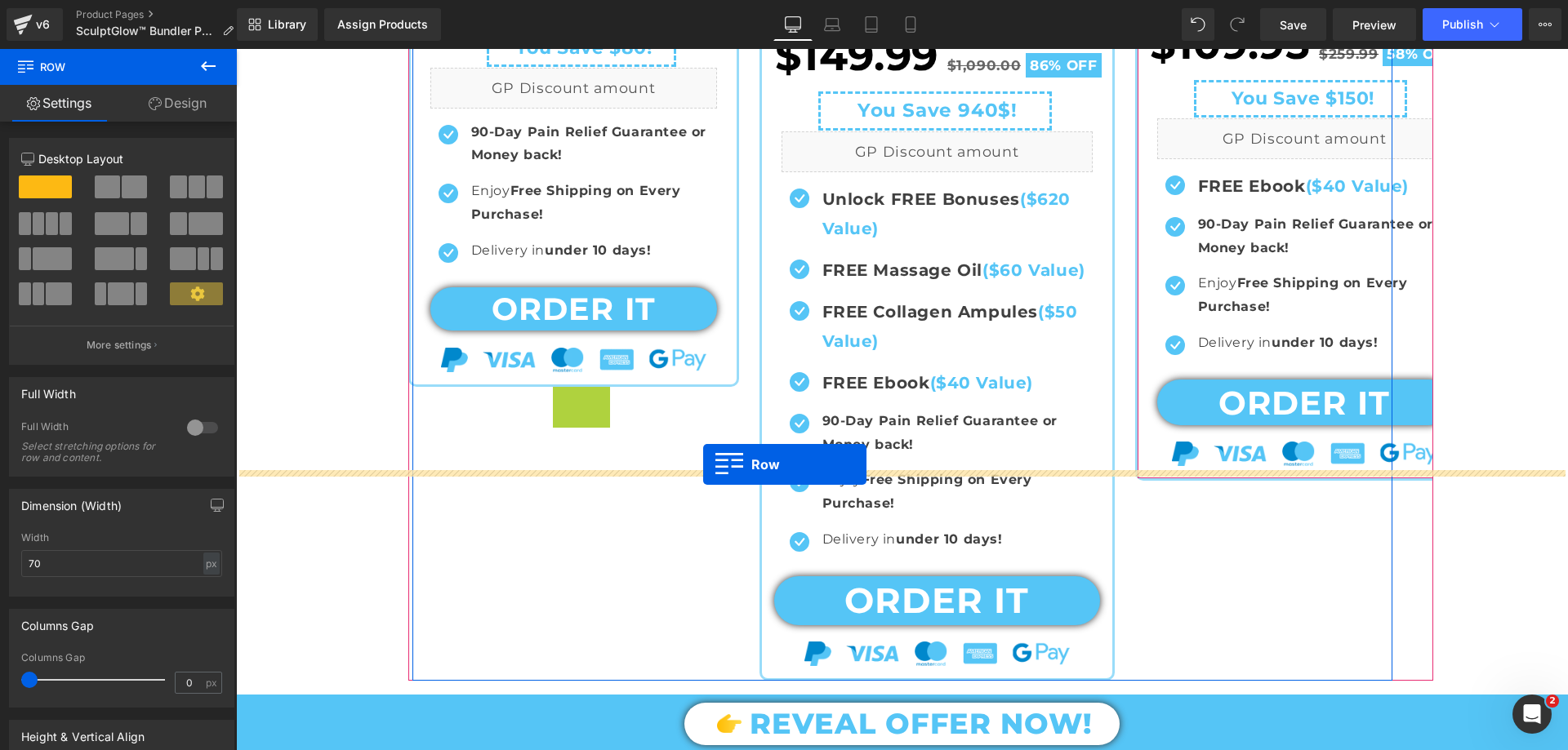
scroll to position [1257, 0]
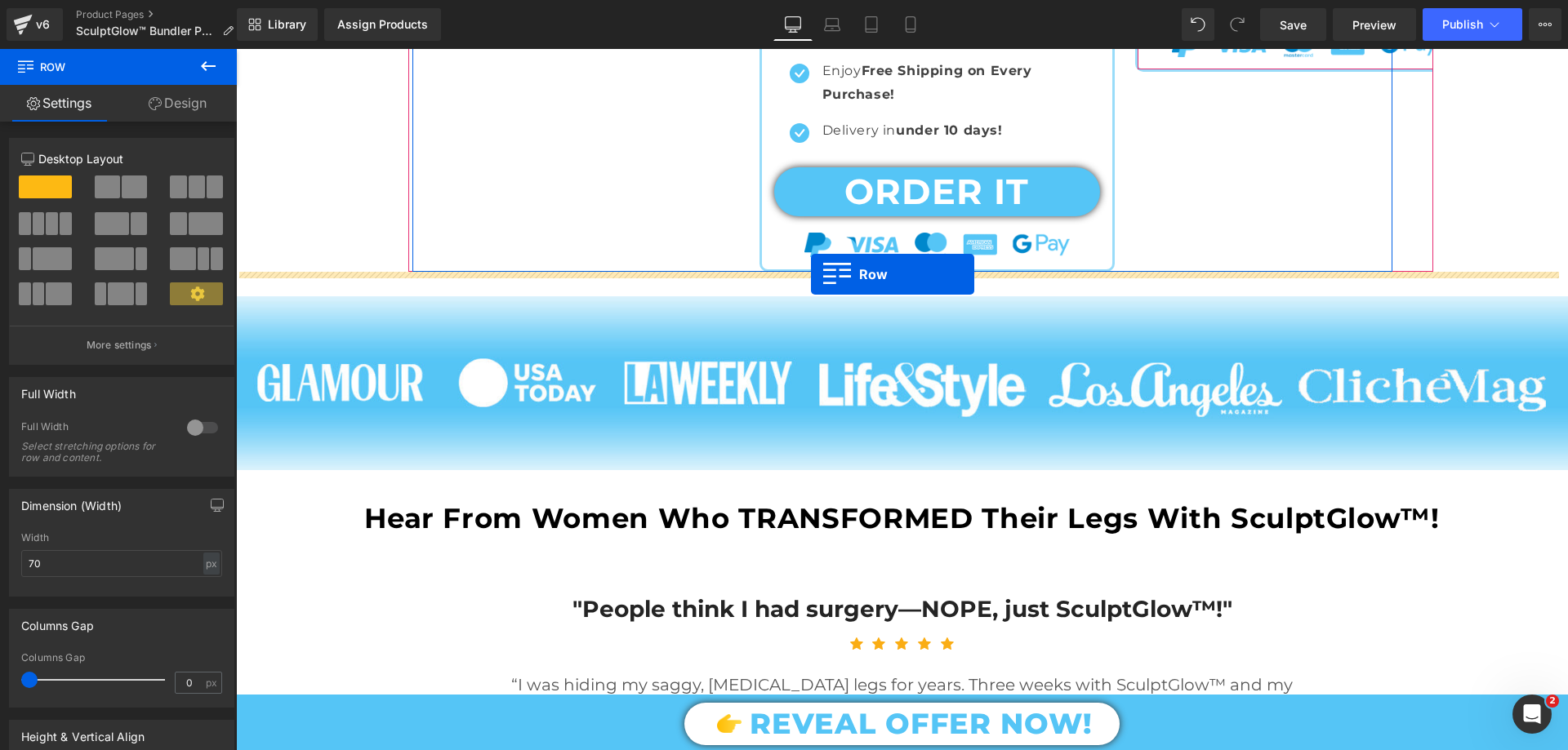
drag, startPoint x: 694, startPoint y: 366, endPoint x: 811, endPoint y: 274, distance: 148.8
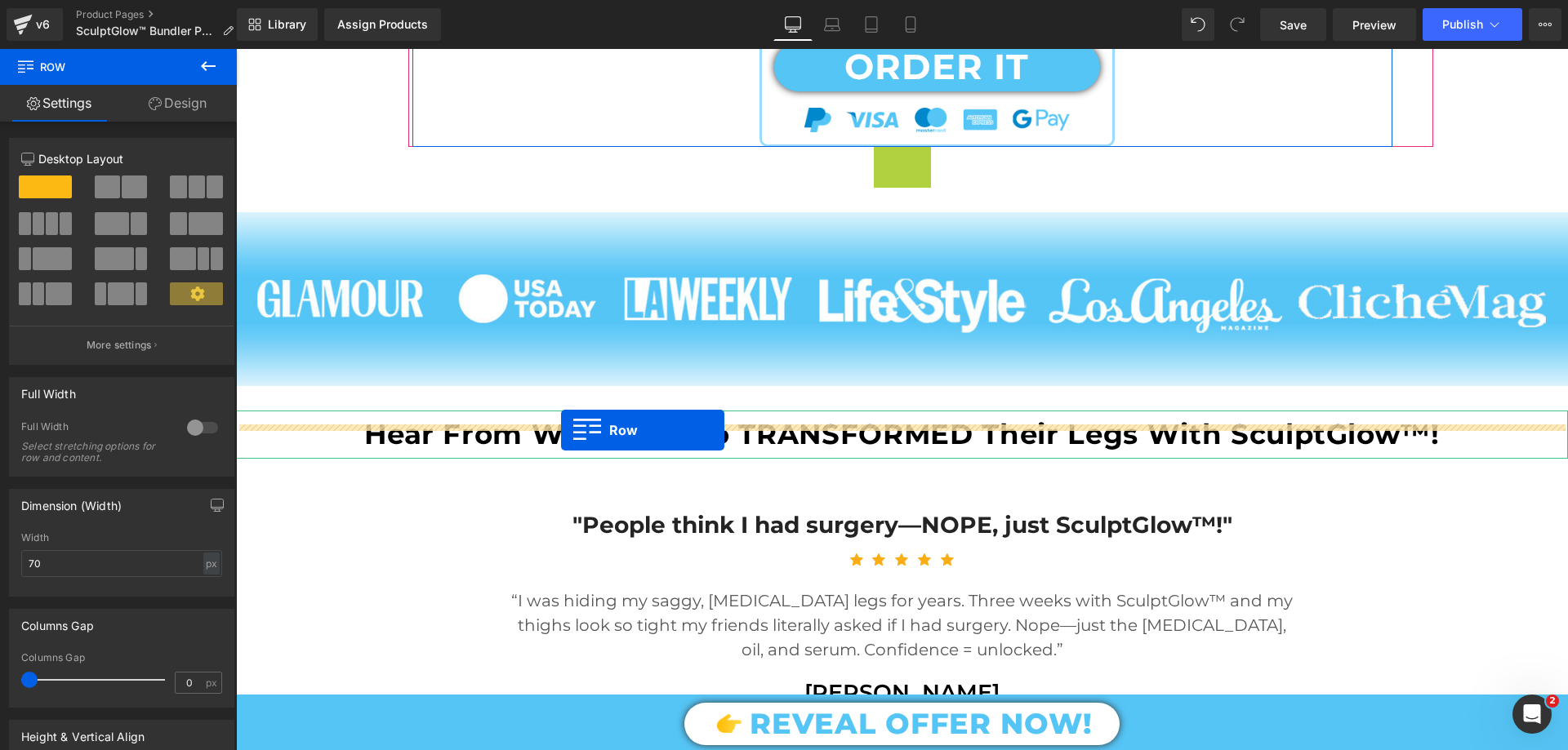
scroll to position [1503, 0]
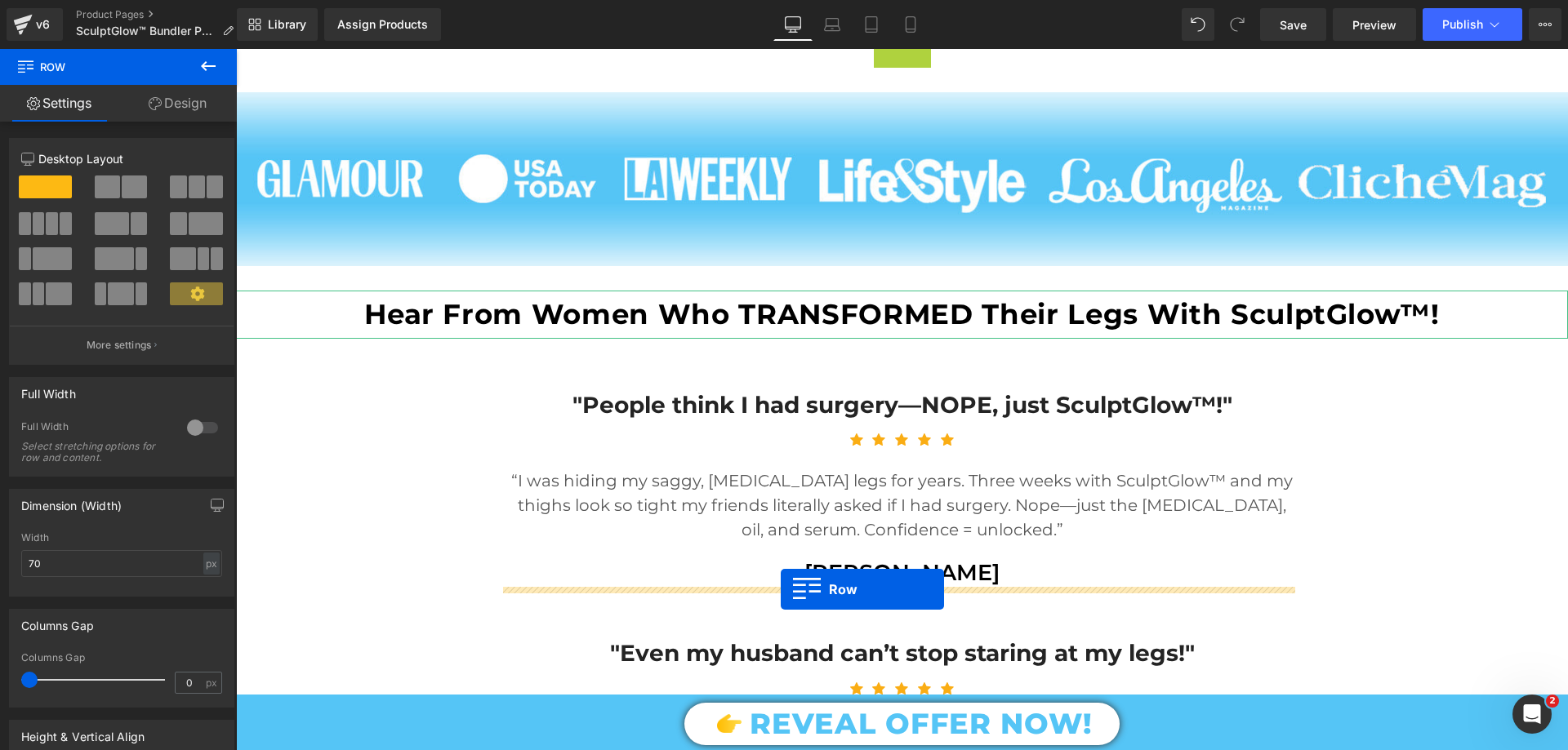
drag, startPoint x: 1508, startPoint y: 568, endPoint x: 780, endPoint y: 589, distance: 728.3
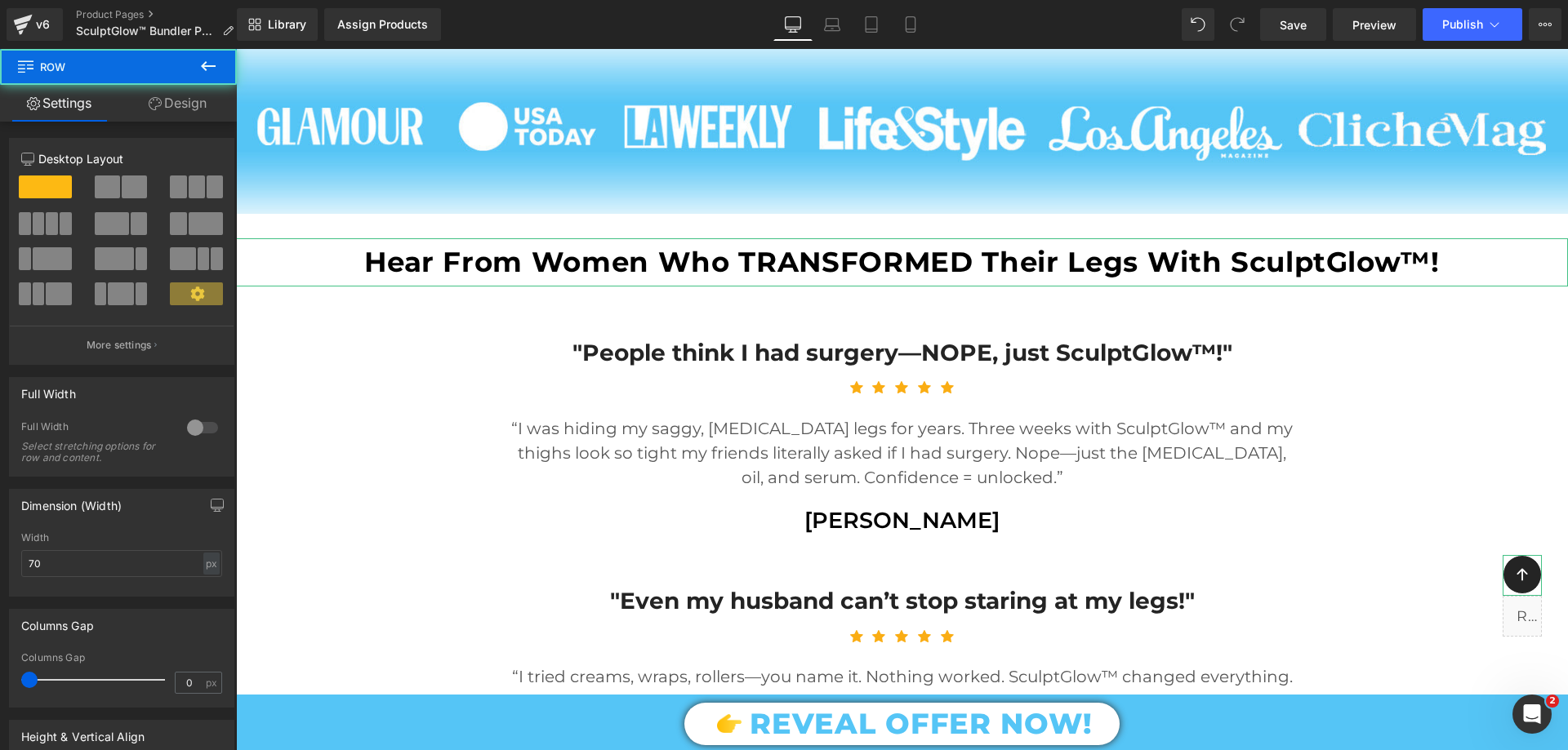
scroll to position [1543, 0]
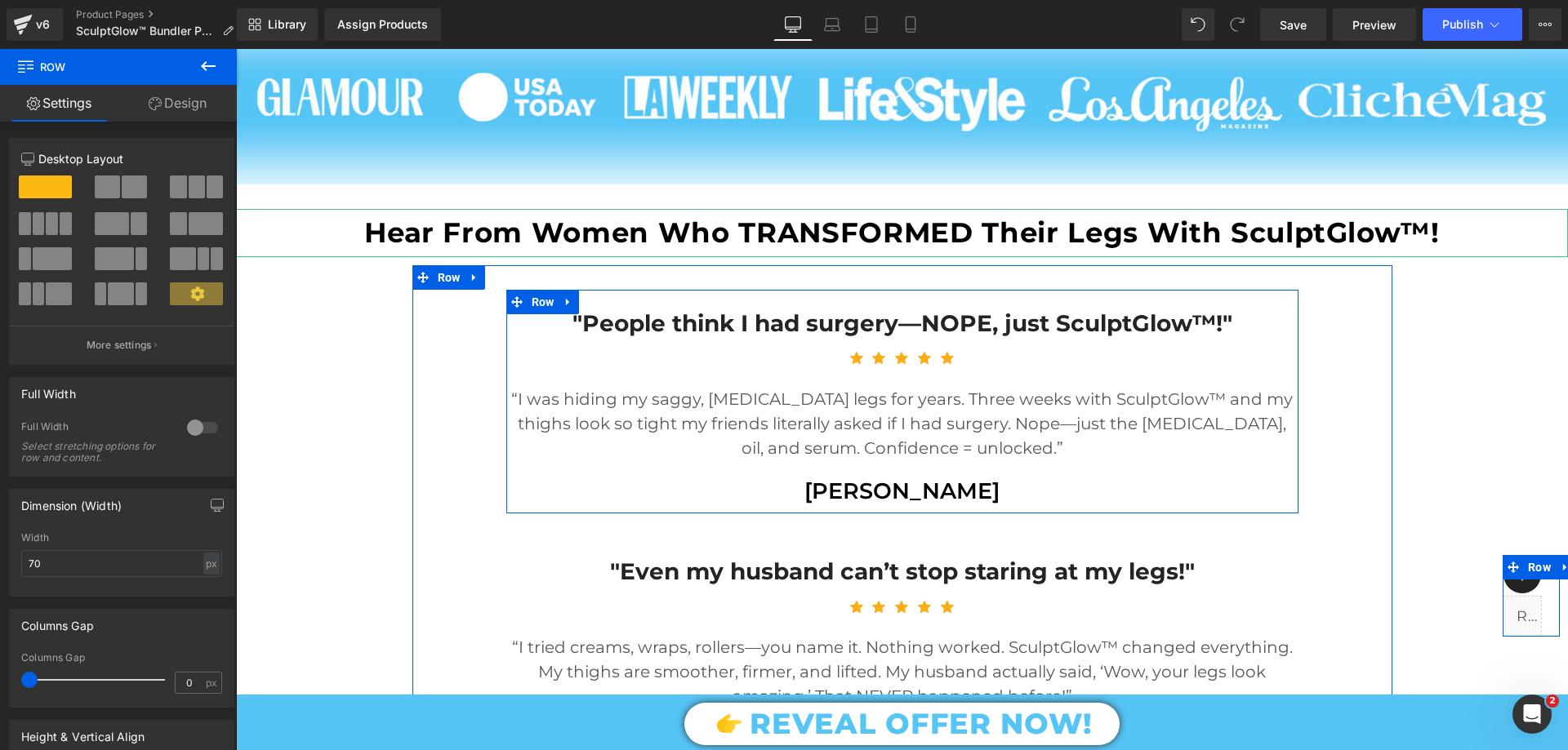
click at [1560, 568] on icon at bounding box center [1565, 567] width 12 height 12
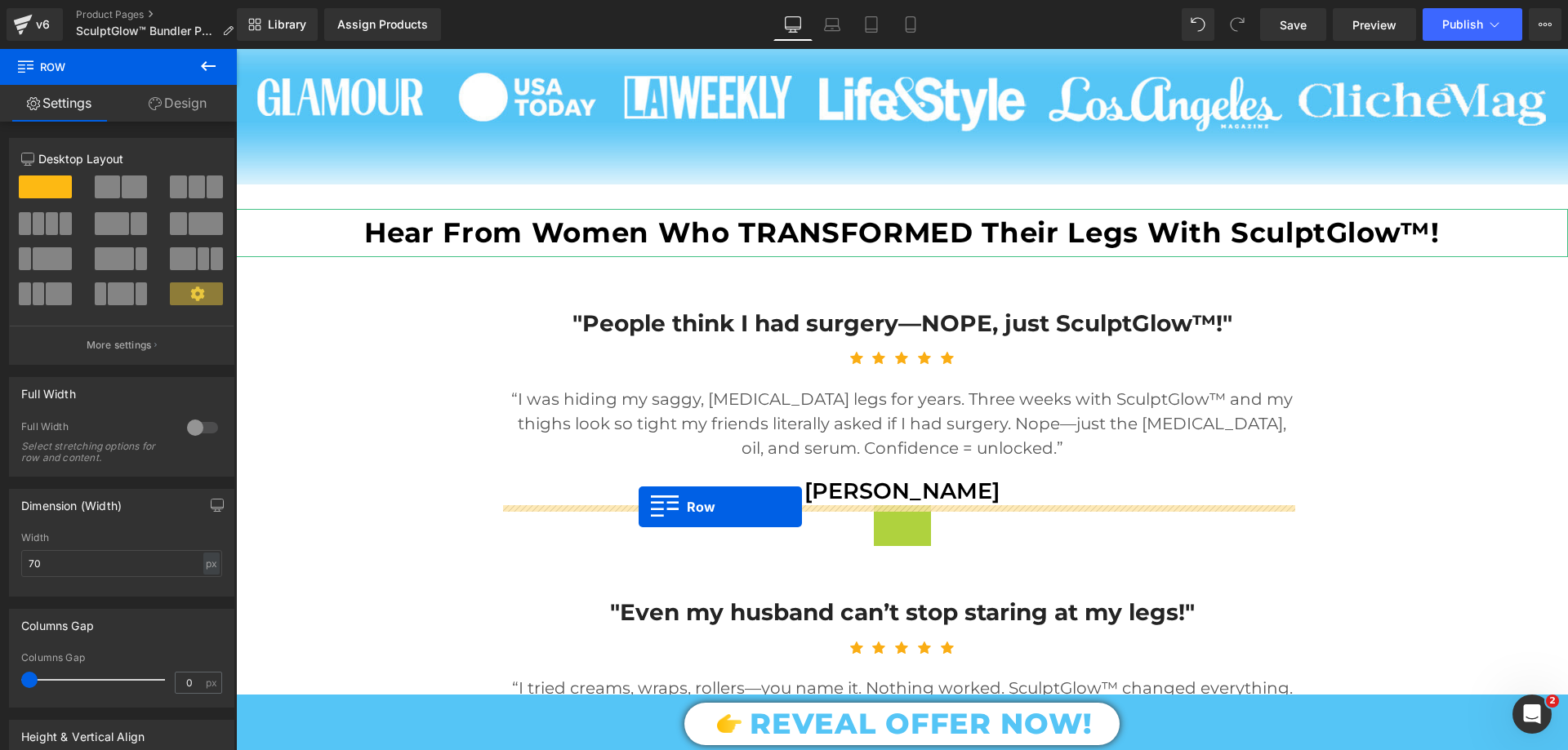
drag, startPoint x: 1503, startPoint y: 563, endPoint x: 638, endPoint y: 507, distance: 866.8
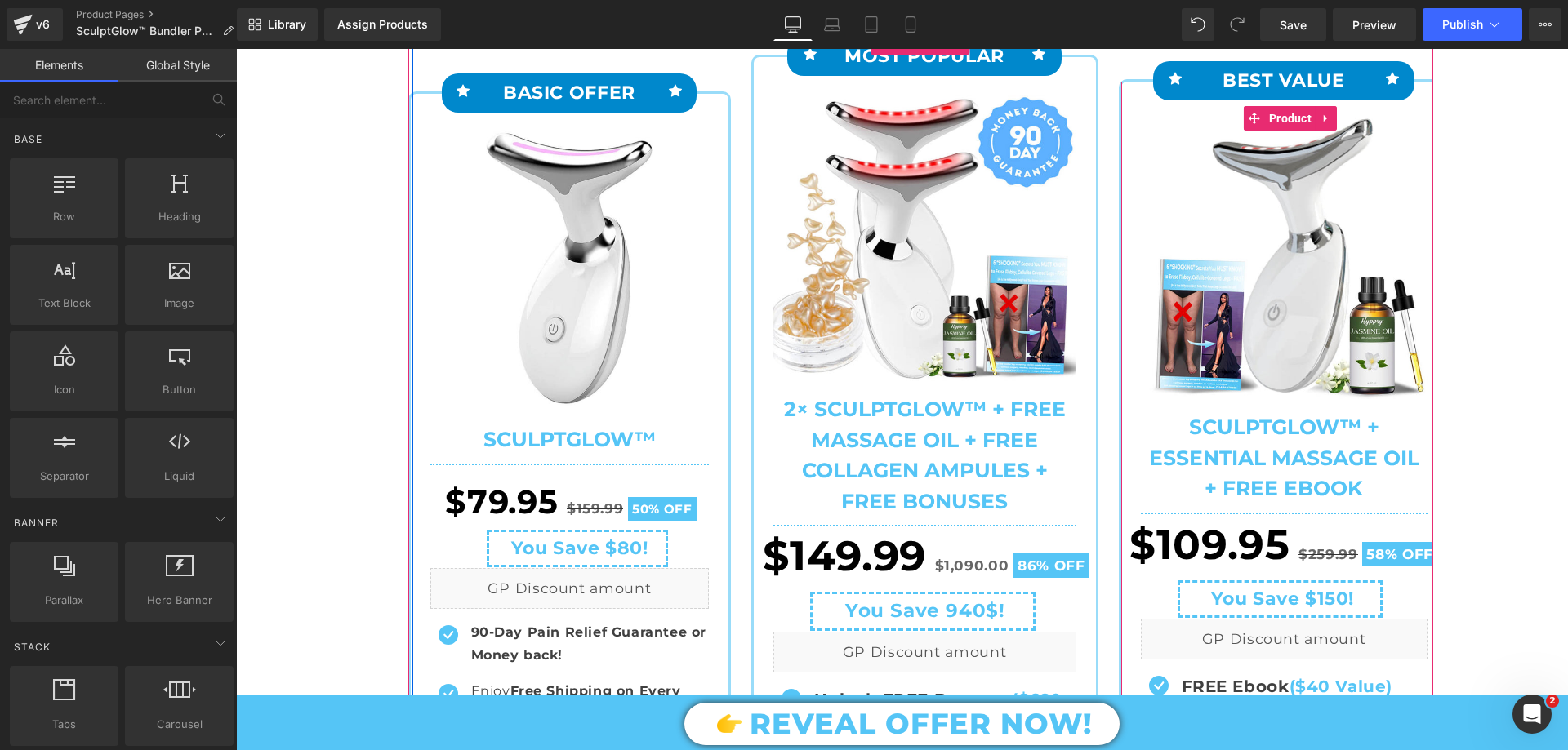
scroll to position [0, 0]
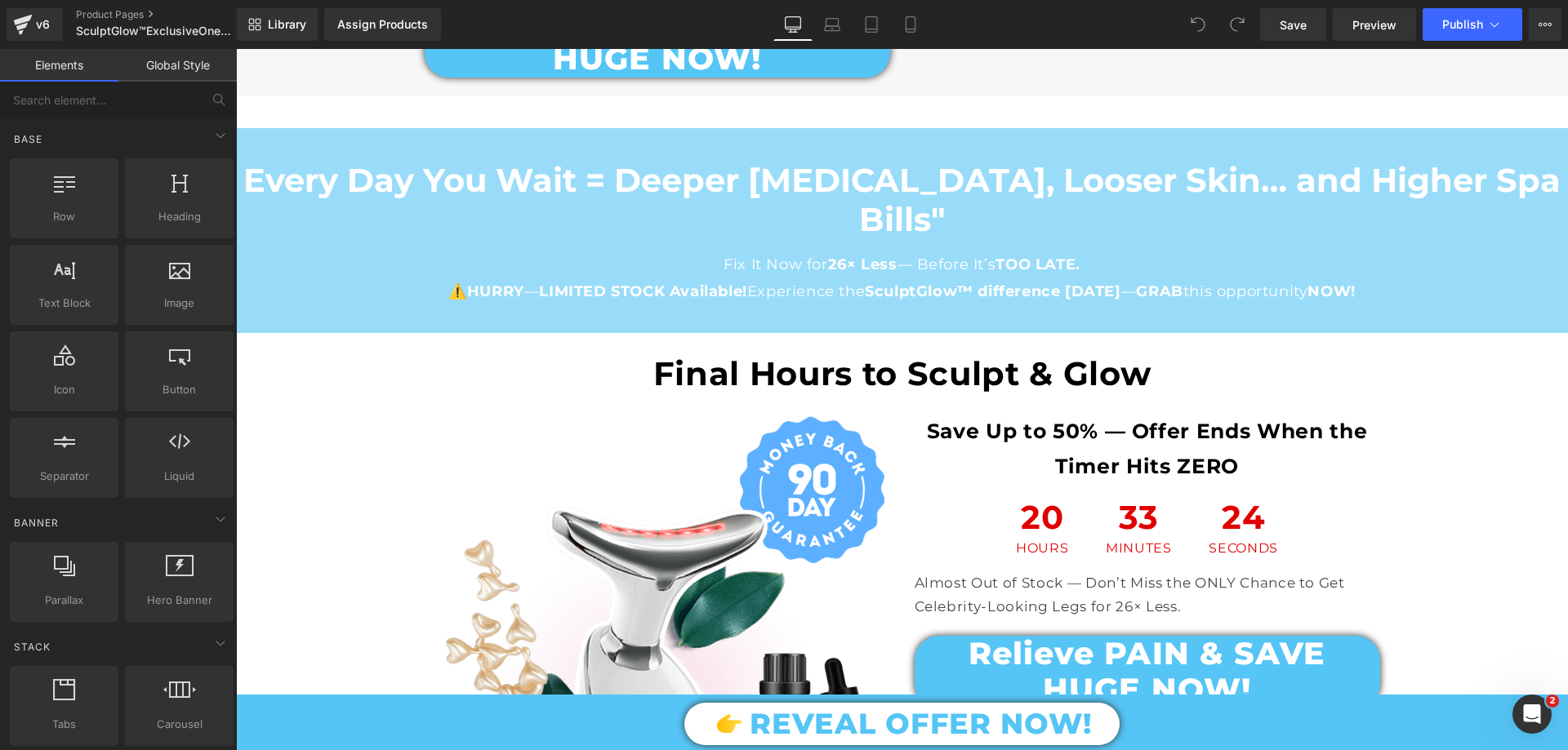
scroll to position [12246, 0]
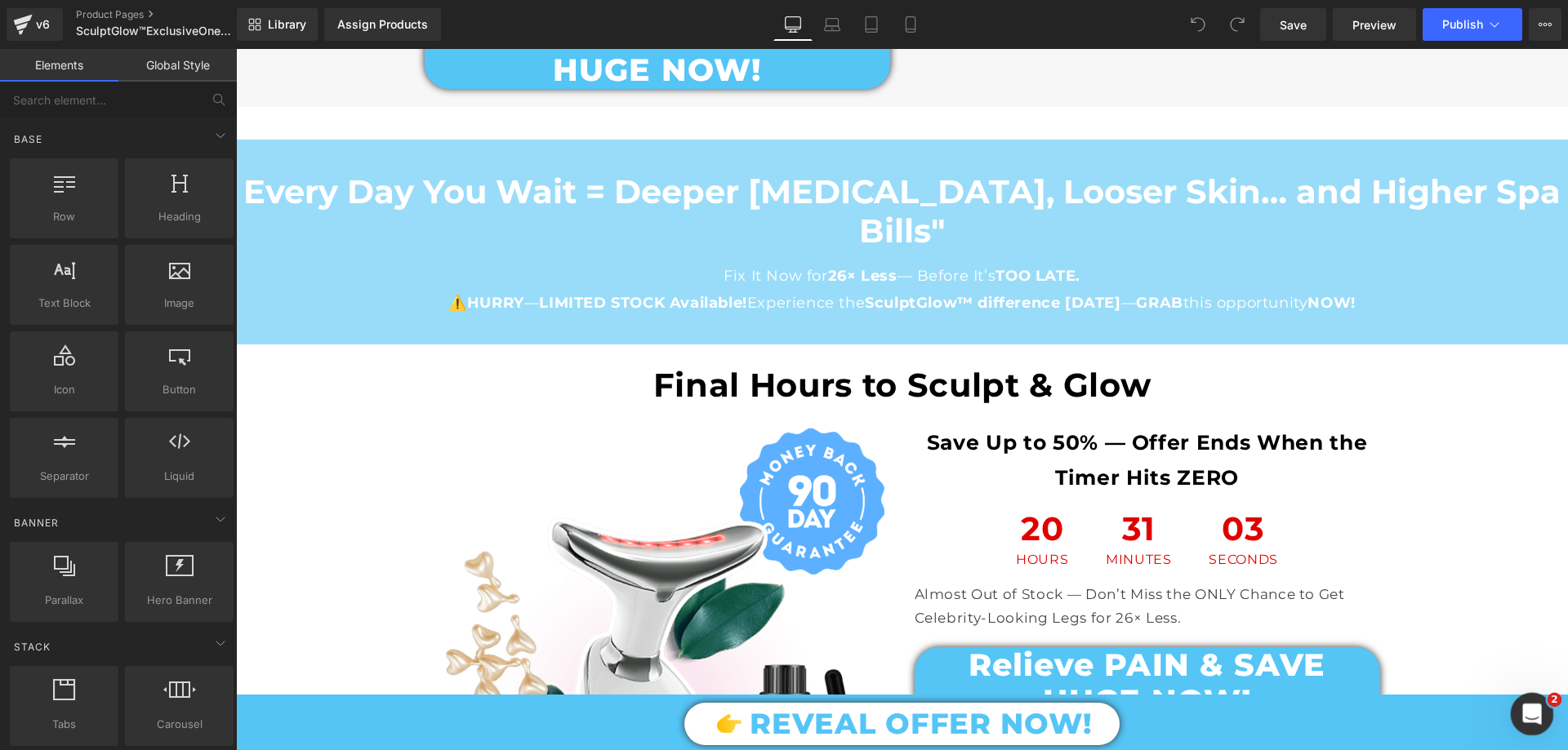
click at [1543, 706] on div "Open Intercom Messenger" at bounding box center [1530, 712] width 54 height 54
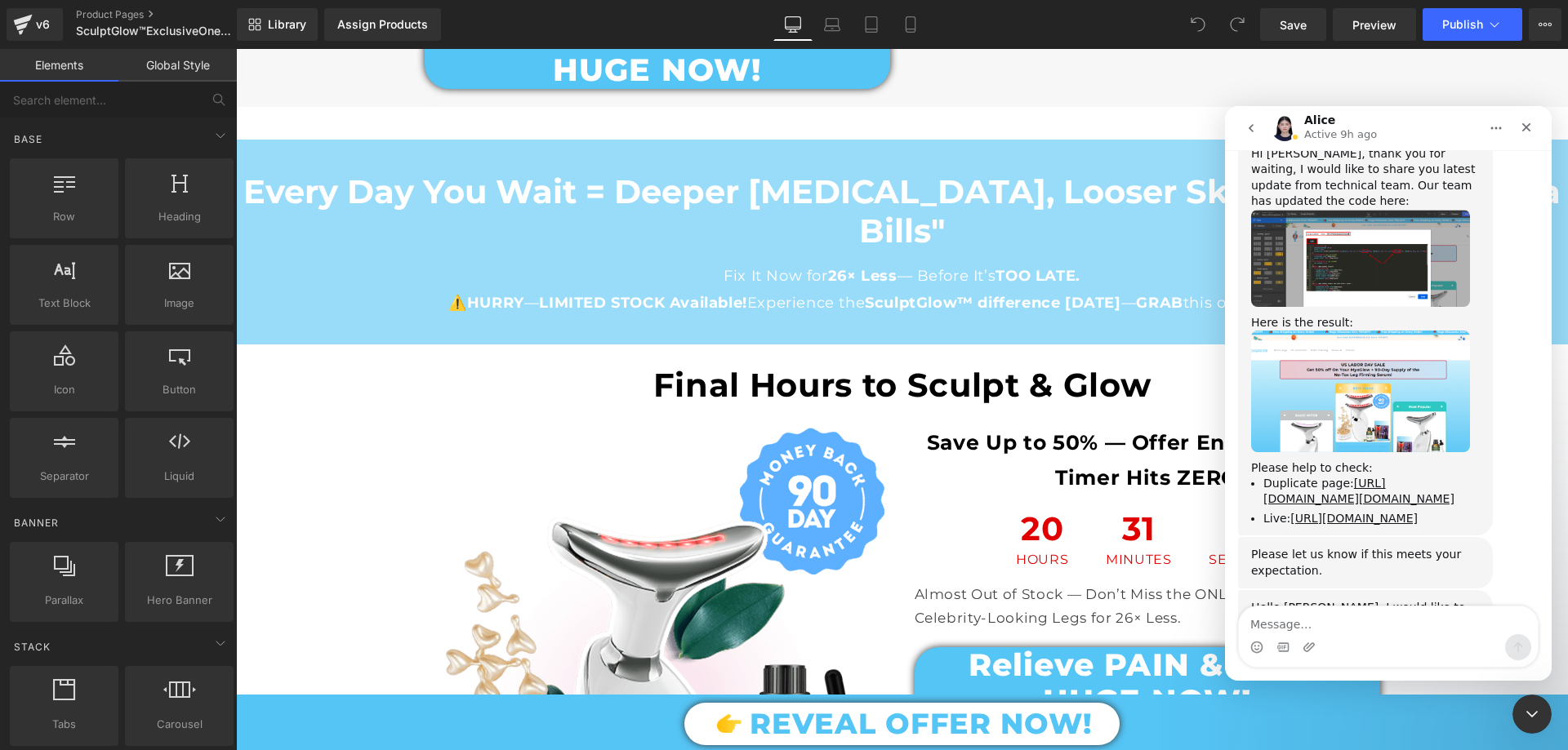
scroll to position [5407, 0]
click at [1337, 609] on textarea "Message…" at bounding box center [1388, 620] width 299 height 28
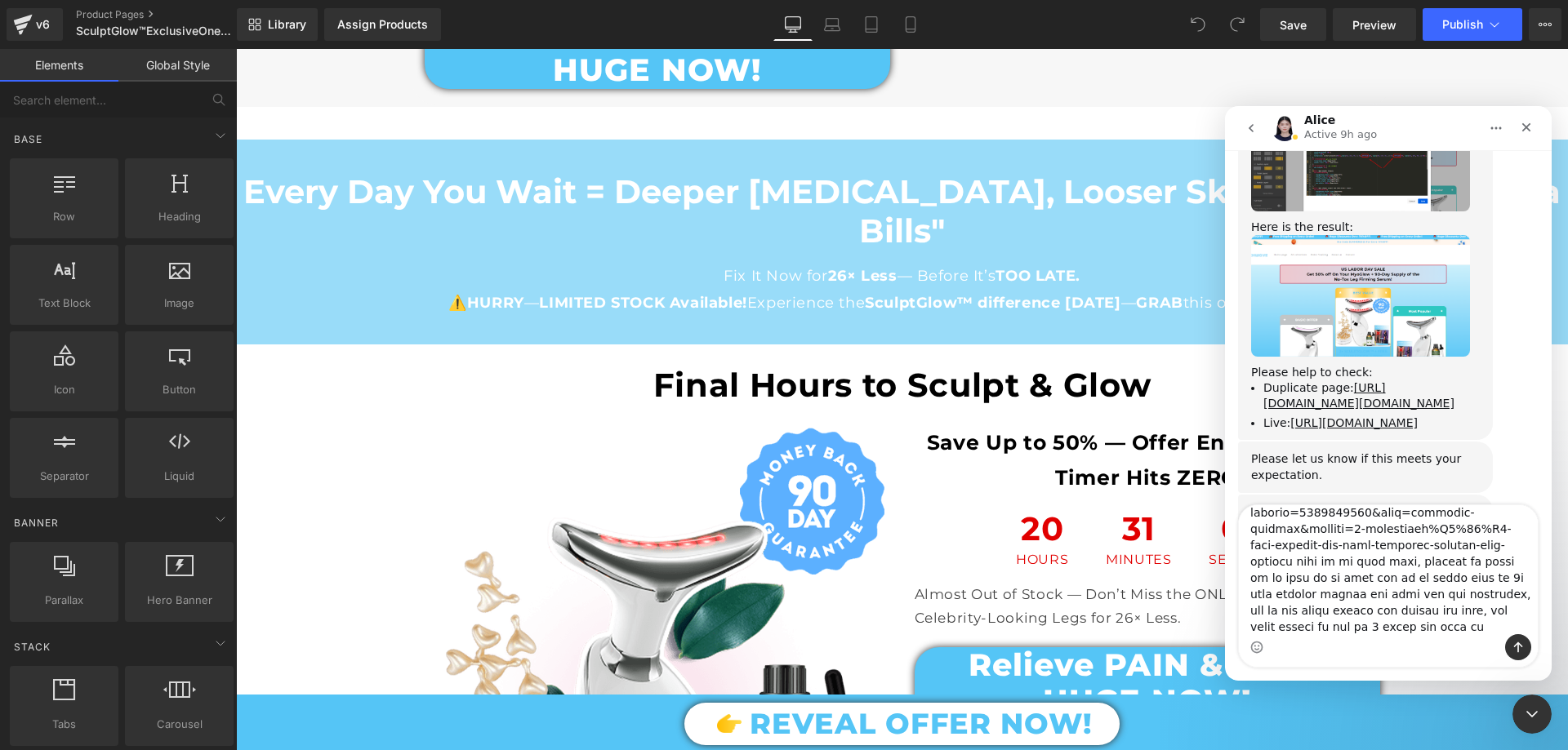
scroll to position [5509, 0]
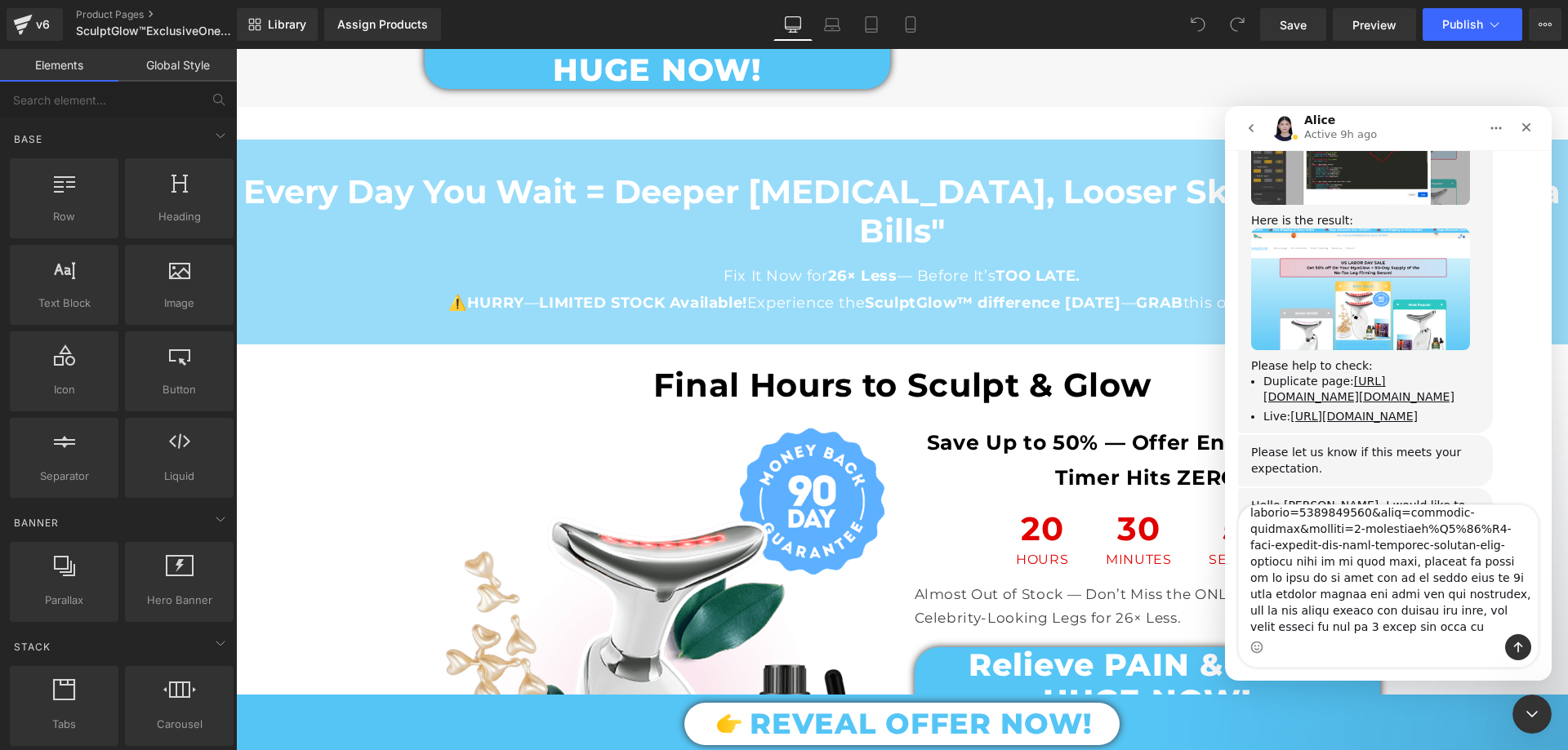
type textarea "I'm having a few problems with that section. The first problem is that show on …"
click at [1324, 628] on textarea "Message…" at bounding box center [1388, 570] width 299 height 129
click at [1332, 625] on textarea "Message…" at bounding box center [1388, 570] width 299 height 129
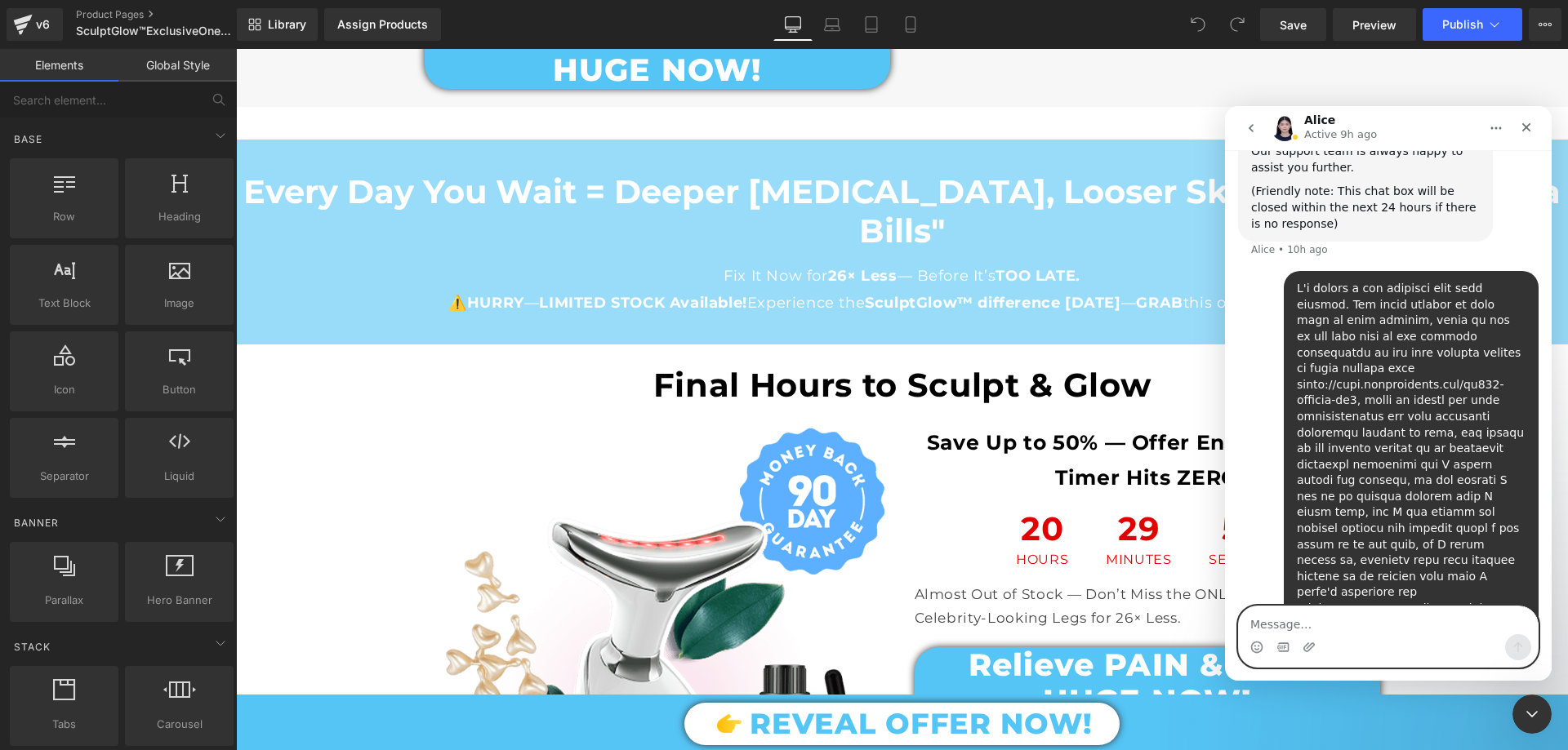
scroll to position [5920, 0]
click at [1313, 653] on icon "Upload attachment" at bounding box center [1308, 647] width 13 height 13
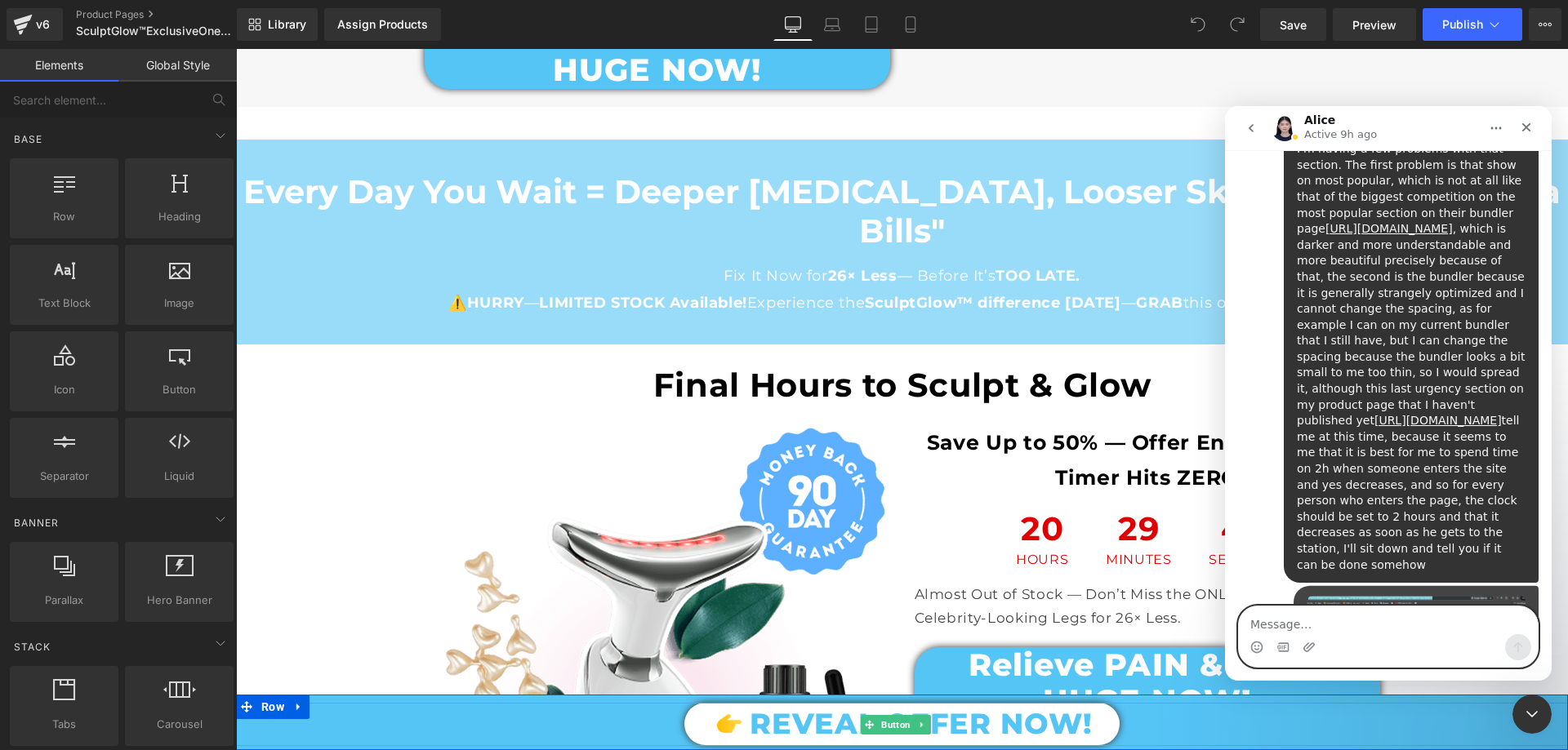
scroll to position [6082, 0]
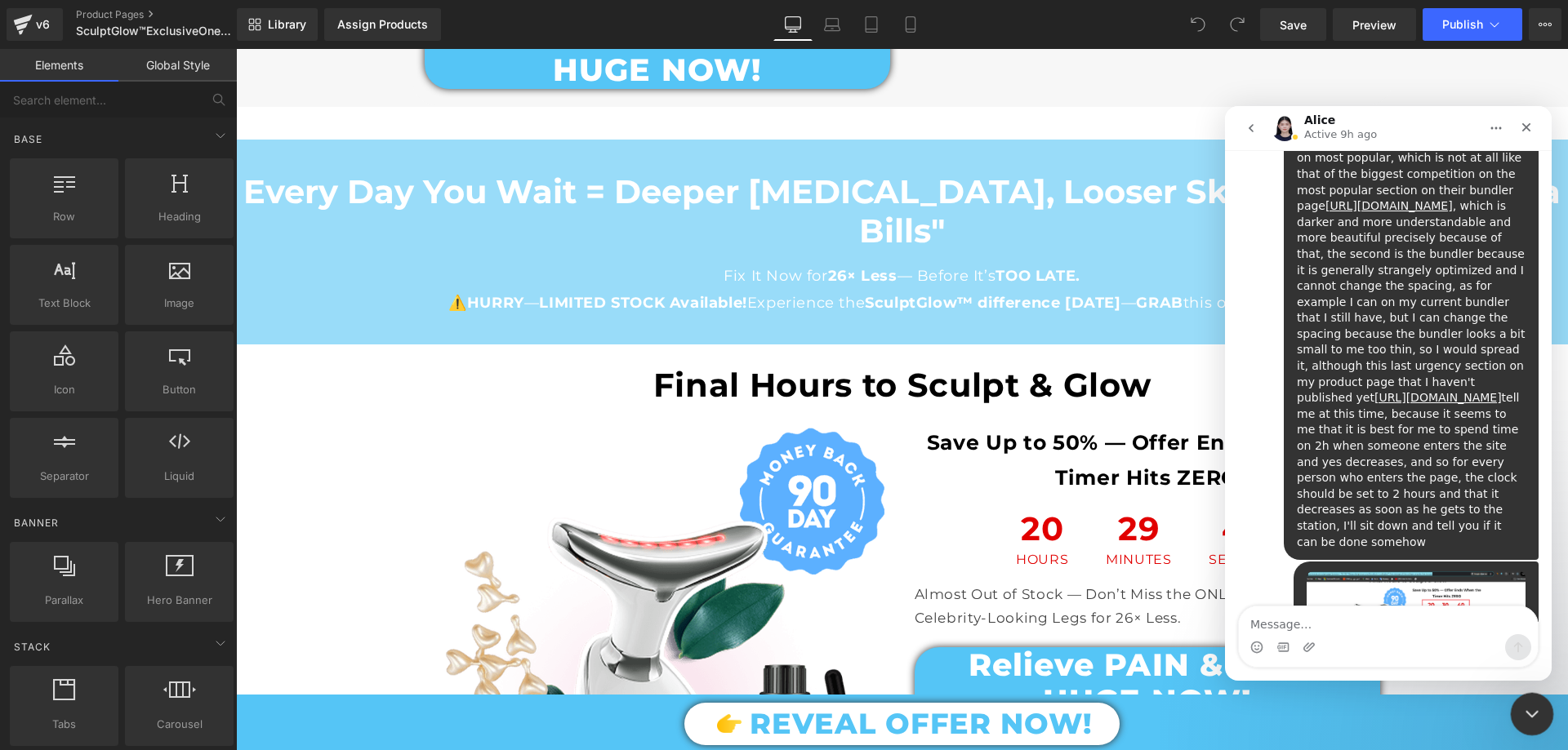
click at [1533, 710] on icon "Close Intercom Messenger" at bounding box center [1530, 712] width 20 height 20
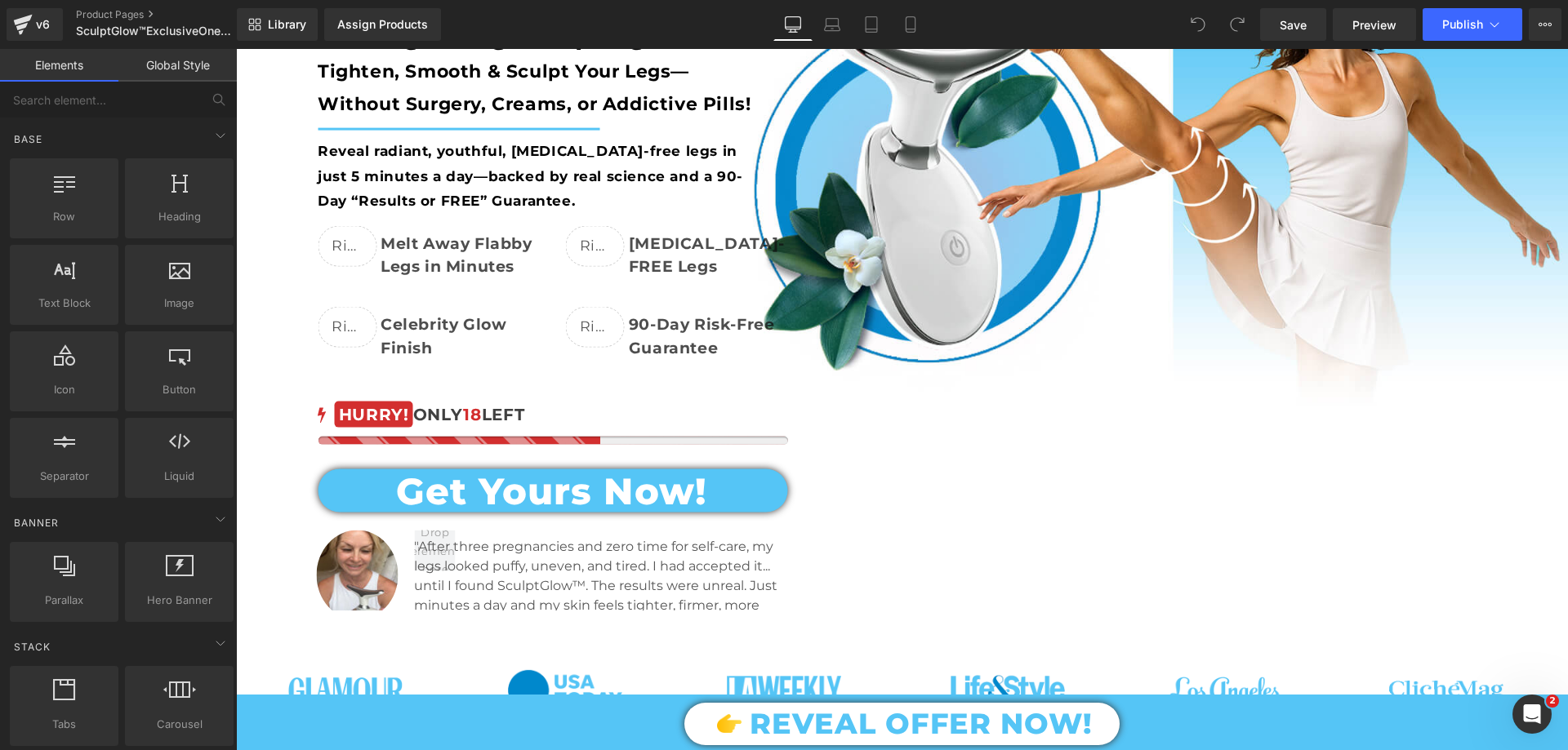
scroll to position [0, 0]
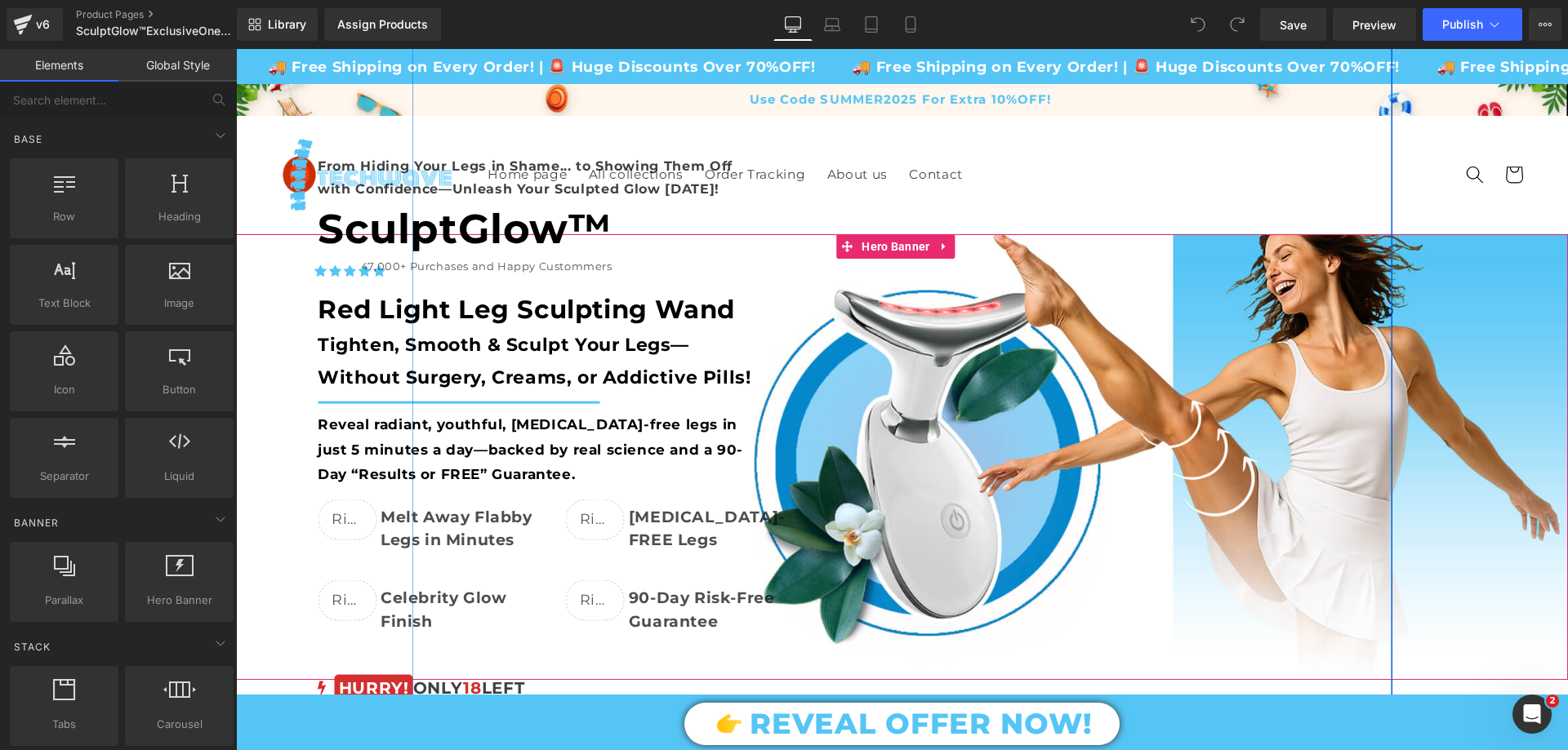
click at [659, 138] on div "Text Block SculptGlow™ Text Block Get Now!" at bounding box center [902, 465] width 980 height 1021
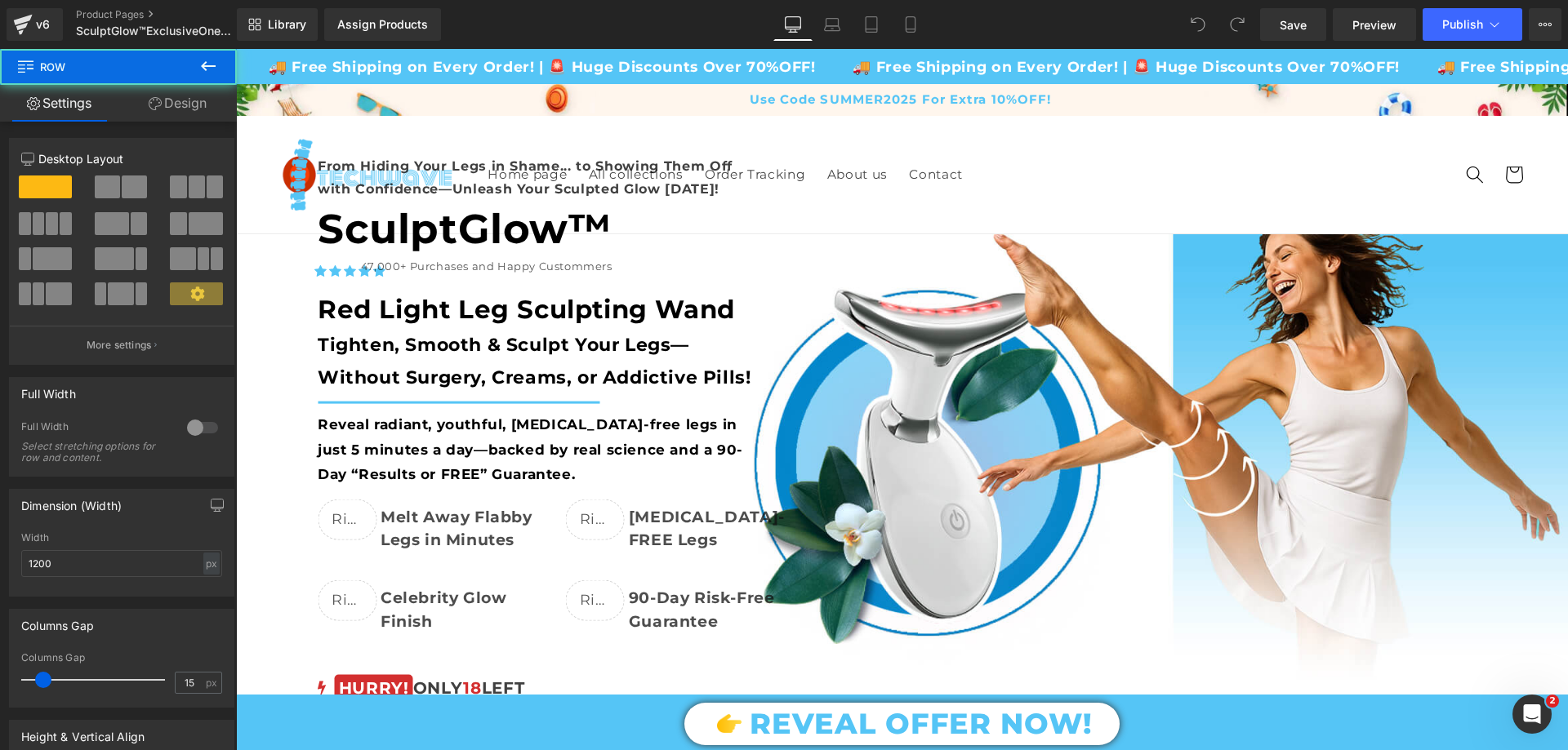
click at [261, 261] on div "From Hiding Your Legs in Shame... to Showing Them Off with Confidence—Unleash Y…" at bounding box center [780, 566] width 1332 height 821
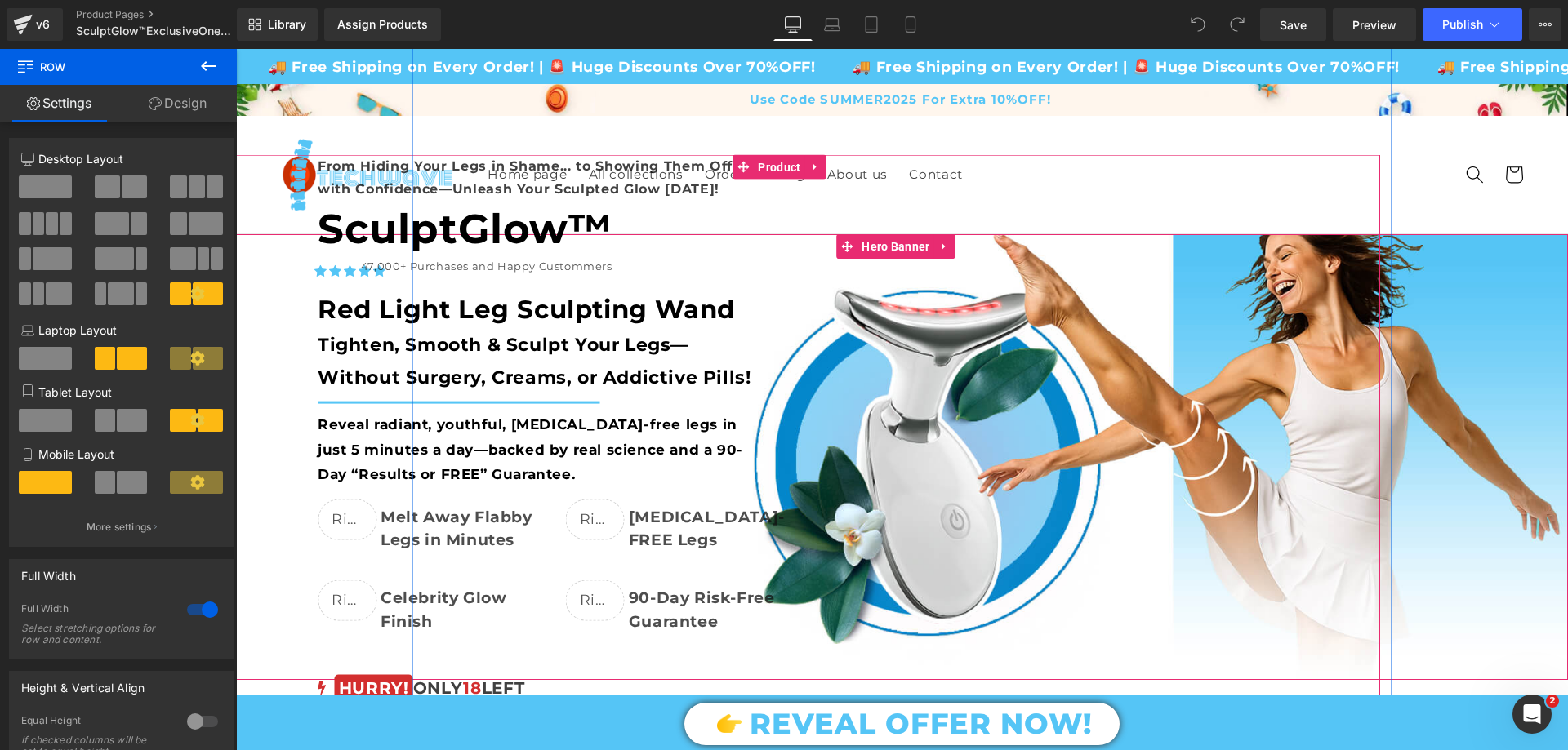
click at [786, 166] on span "Product" at bounding box center [779, 168] width 51 height 25
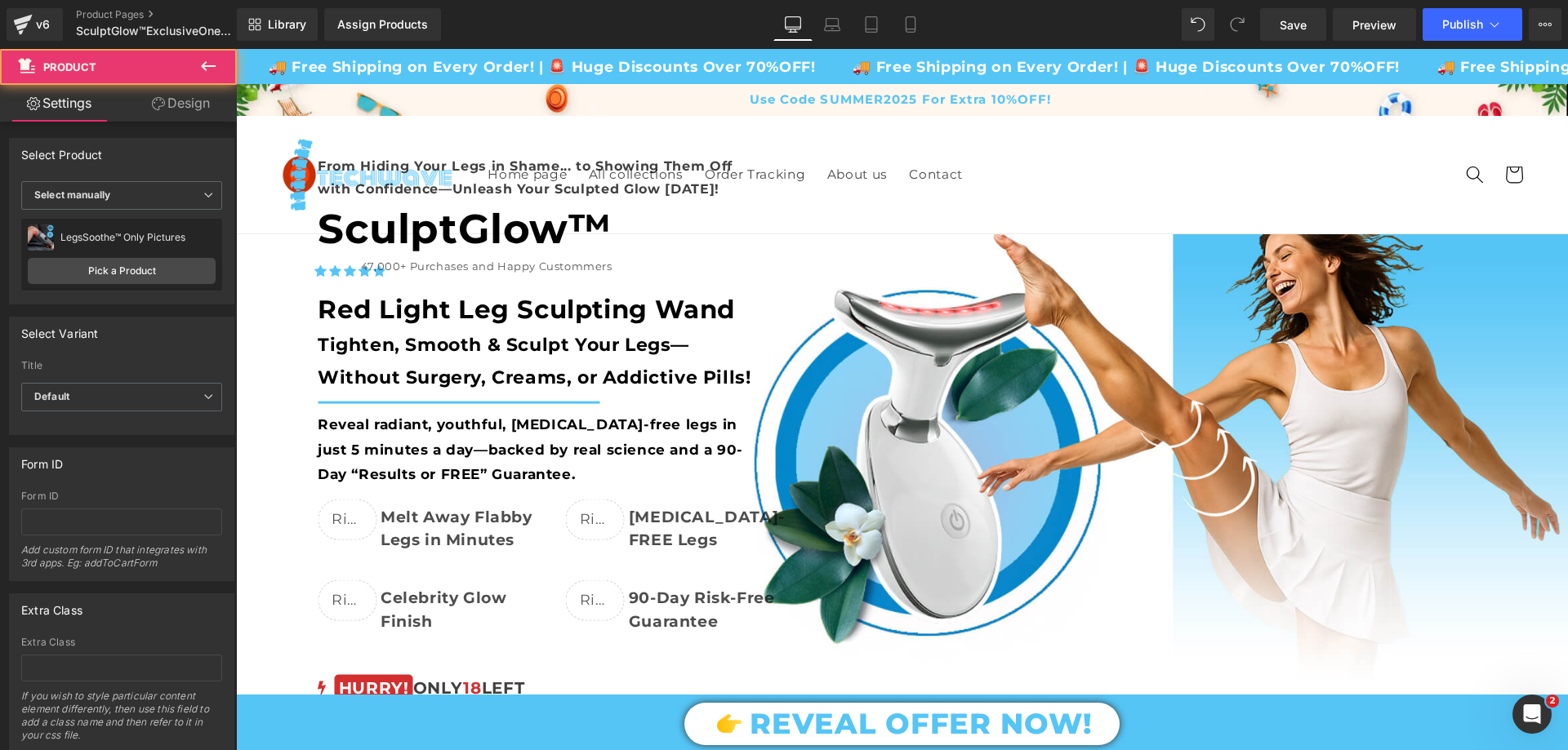
click at [213, 61] on icon at bounding box center [208, 66] width 20 height 20
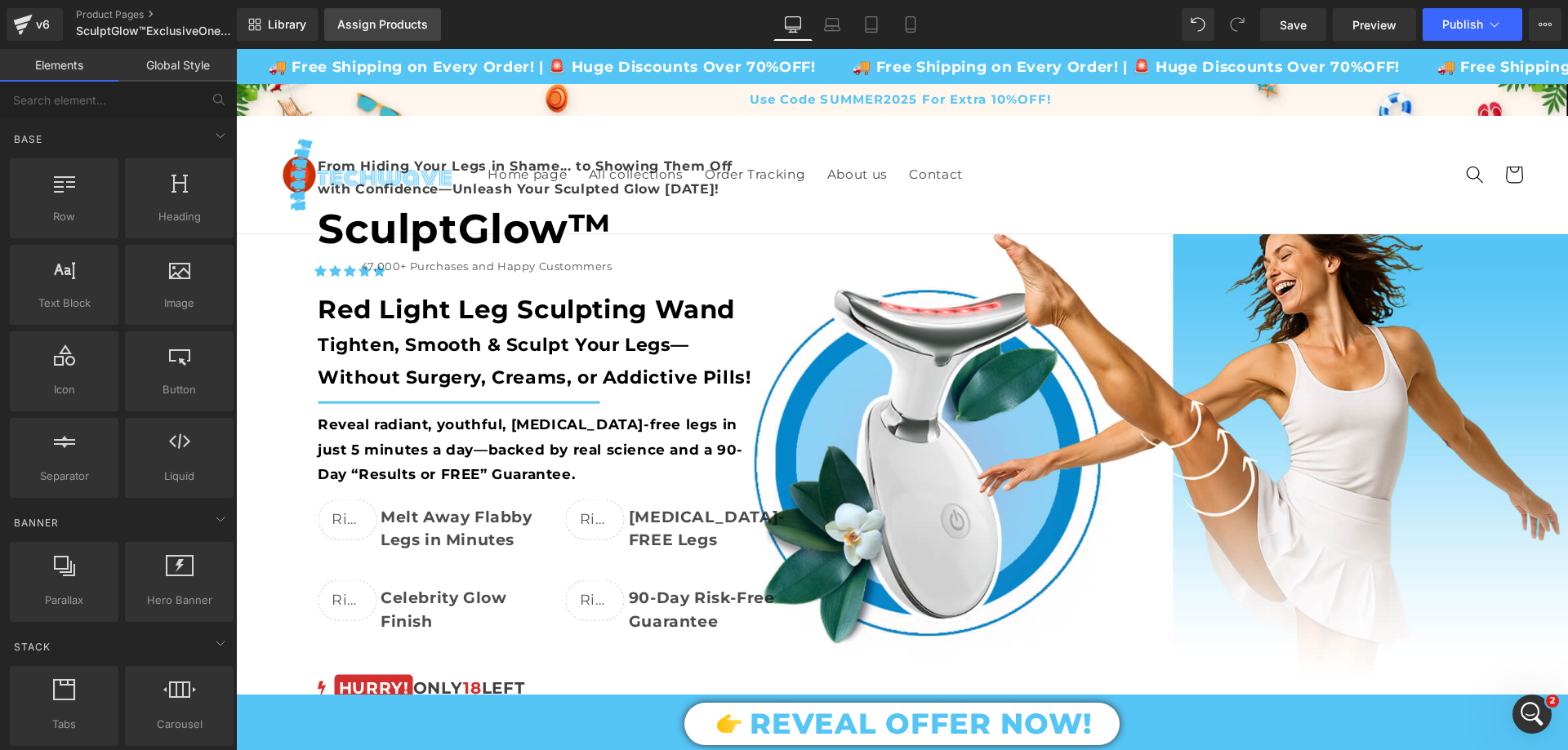
click at [387, 20] on div "Assign Products" at bounding box center [382, 24] width 91 height 13
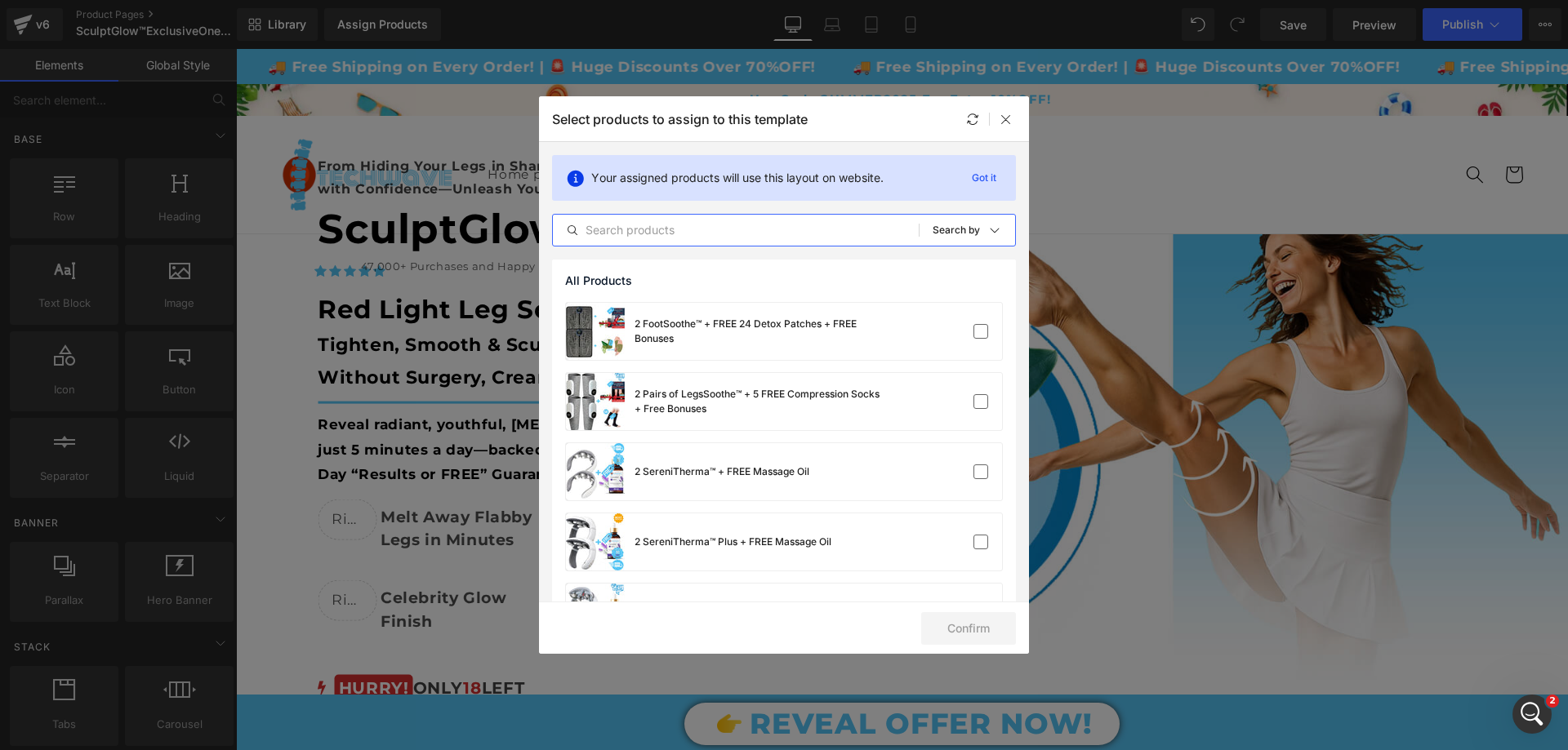
click at [707, 229] on input "text" at bounding box center [736, 230] width 366 height 20
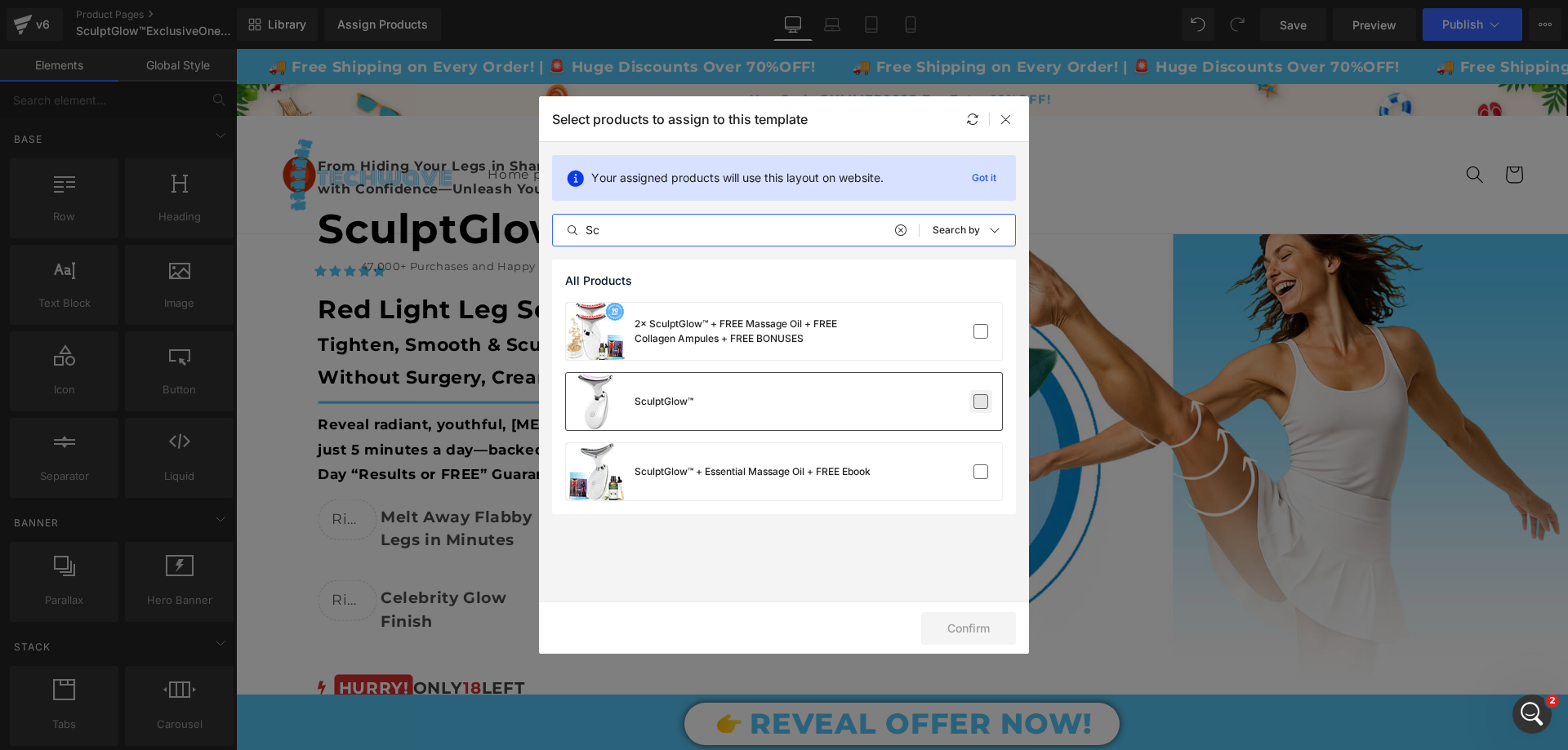
type input "Sc"
click at [980, 404] on label at bounding box center [980, 402] width 15 height 15
click at [980, 402] on input "checkbox" at bounding box center [980, 402] width 0 height 0
click at [947, 638] on button "Confirm" at bounding box center [968, 628] width 95 height 33
click at [1013, 125] on div at bounding box center [1006, 119] width 20 height 20
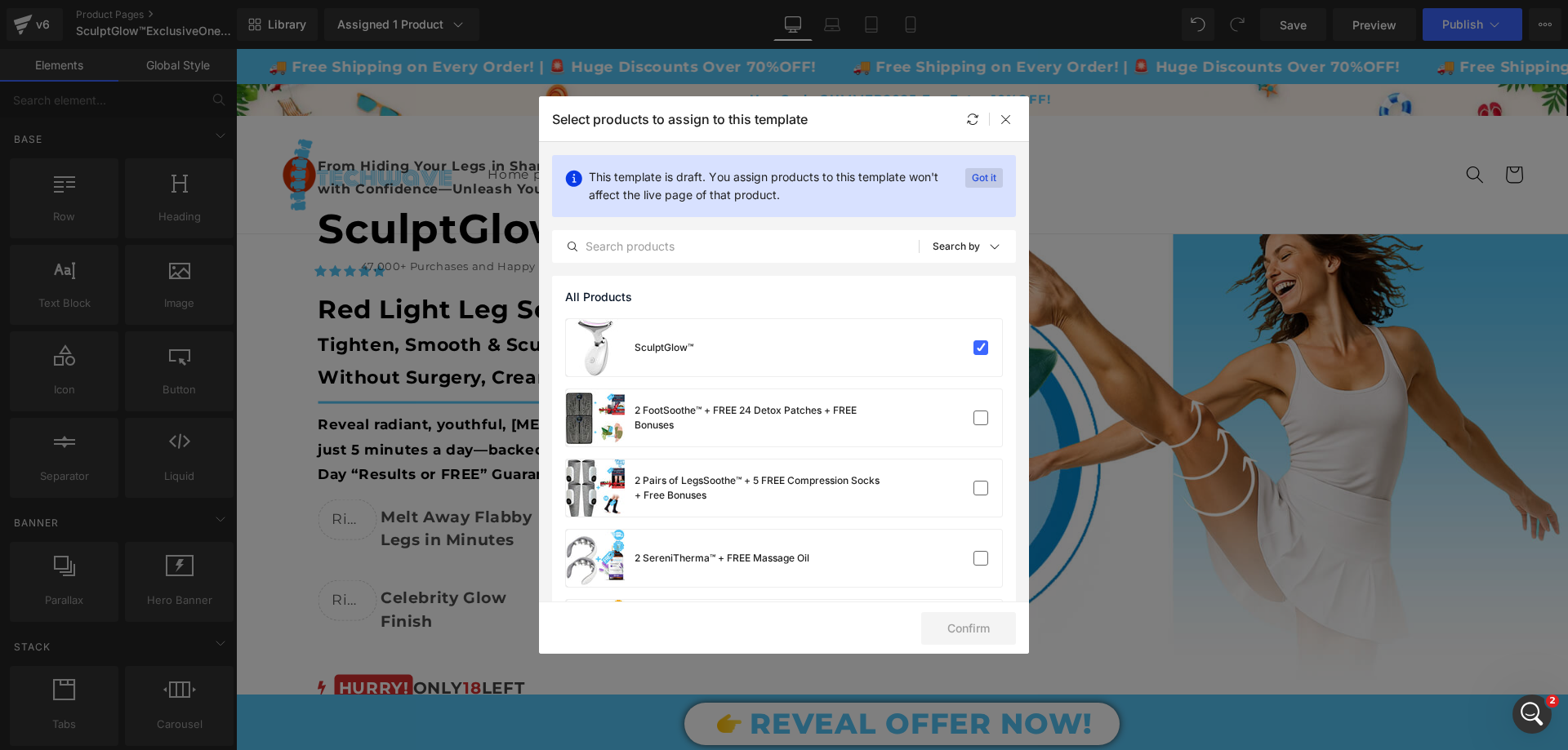
click at [973, 184] on p "Got it" at bounding box center [984, 178] width 37 height 20
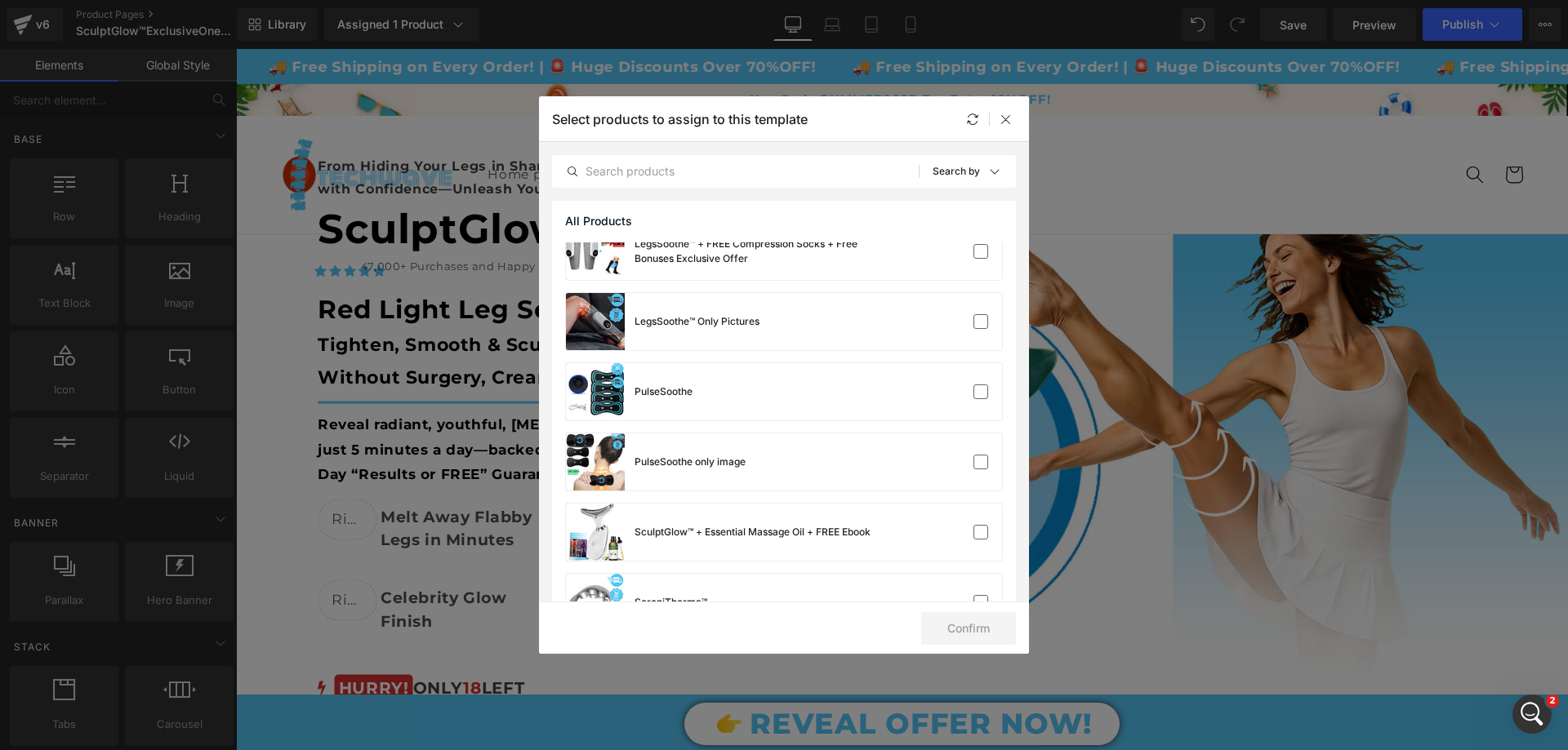
scroll to position [1878, 0]
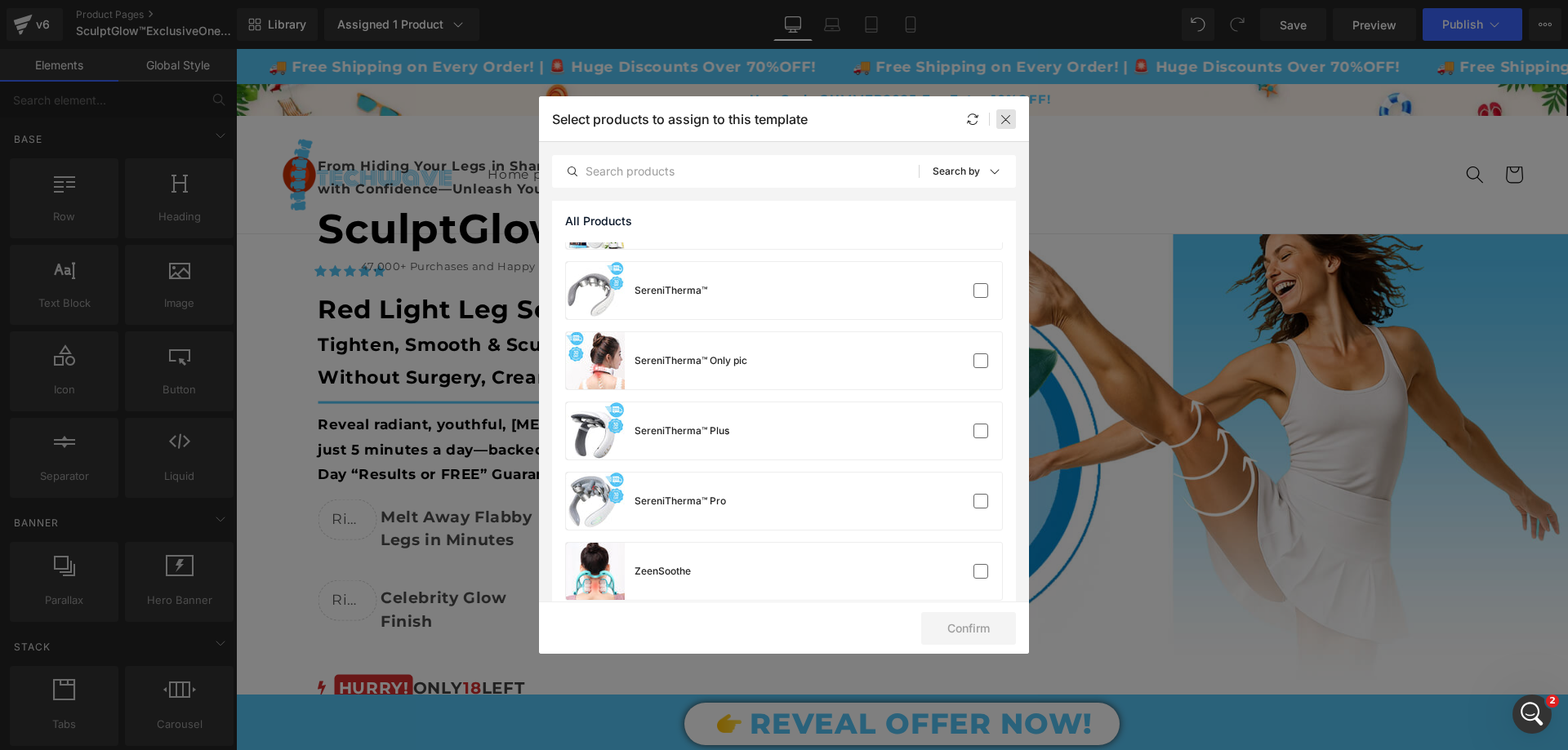
click at [1007, 126] on div at bounding box center [1006, 119] width 20 height 20
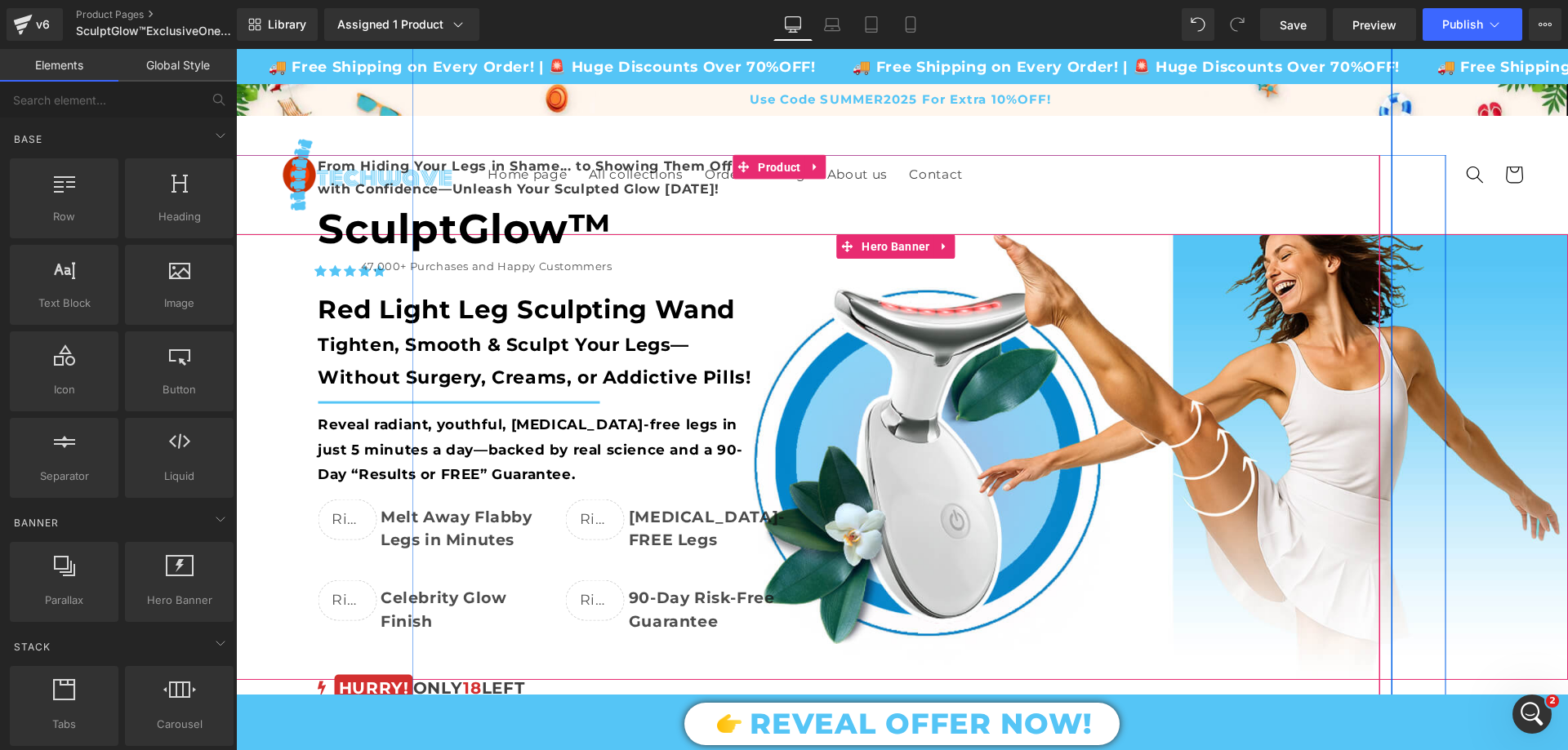
scroll to position [7340, 0]
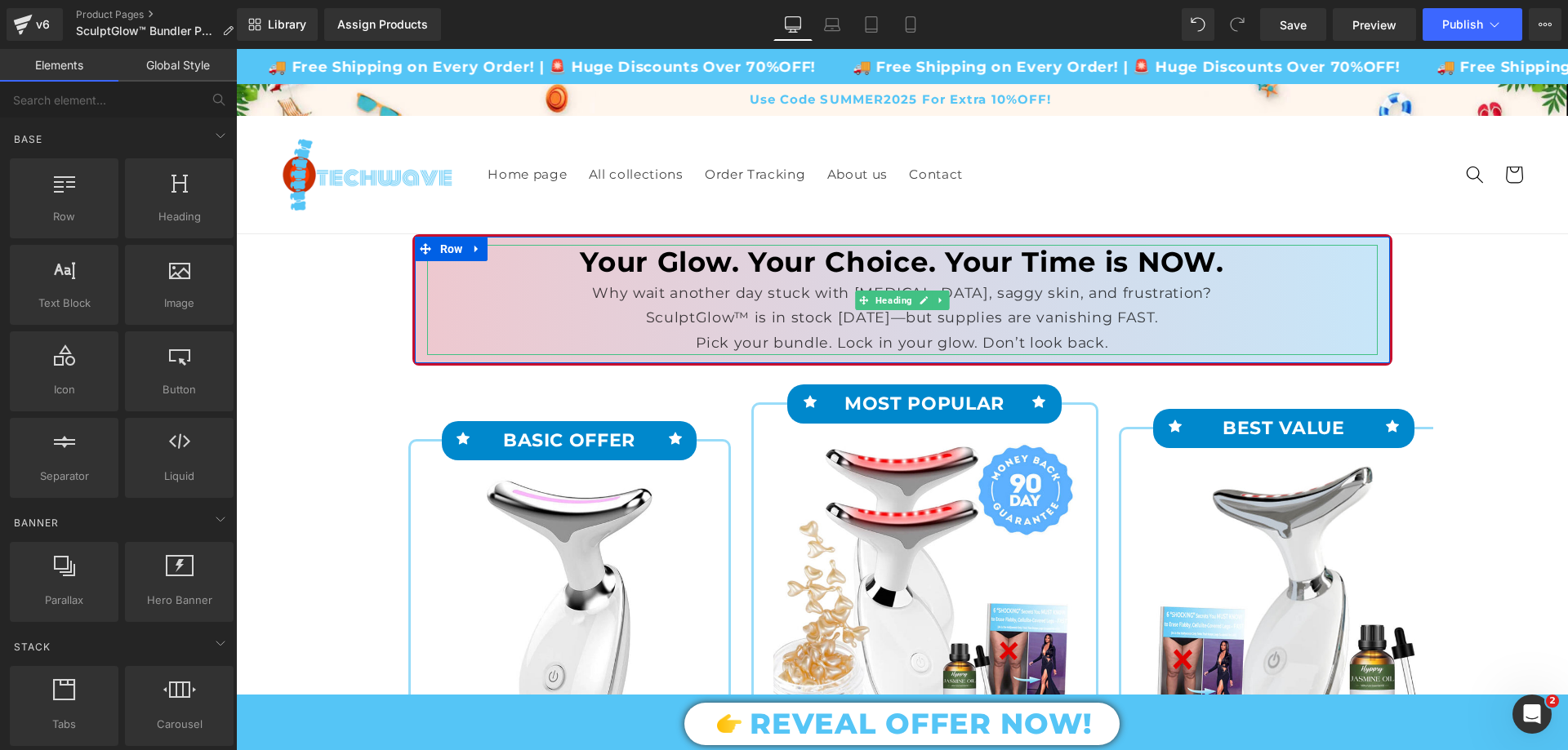
click at [748, 293] on div "Why wait another day stuck with cellulite, saggy skin, and frustration?" at bounding box center [902, 293] width 950 height 25
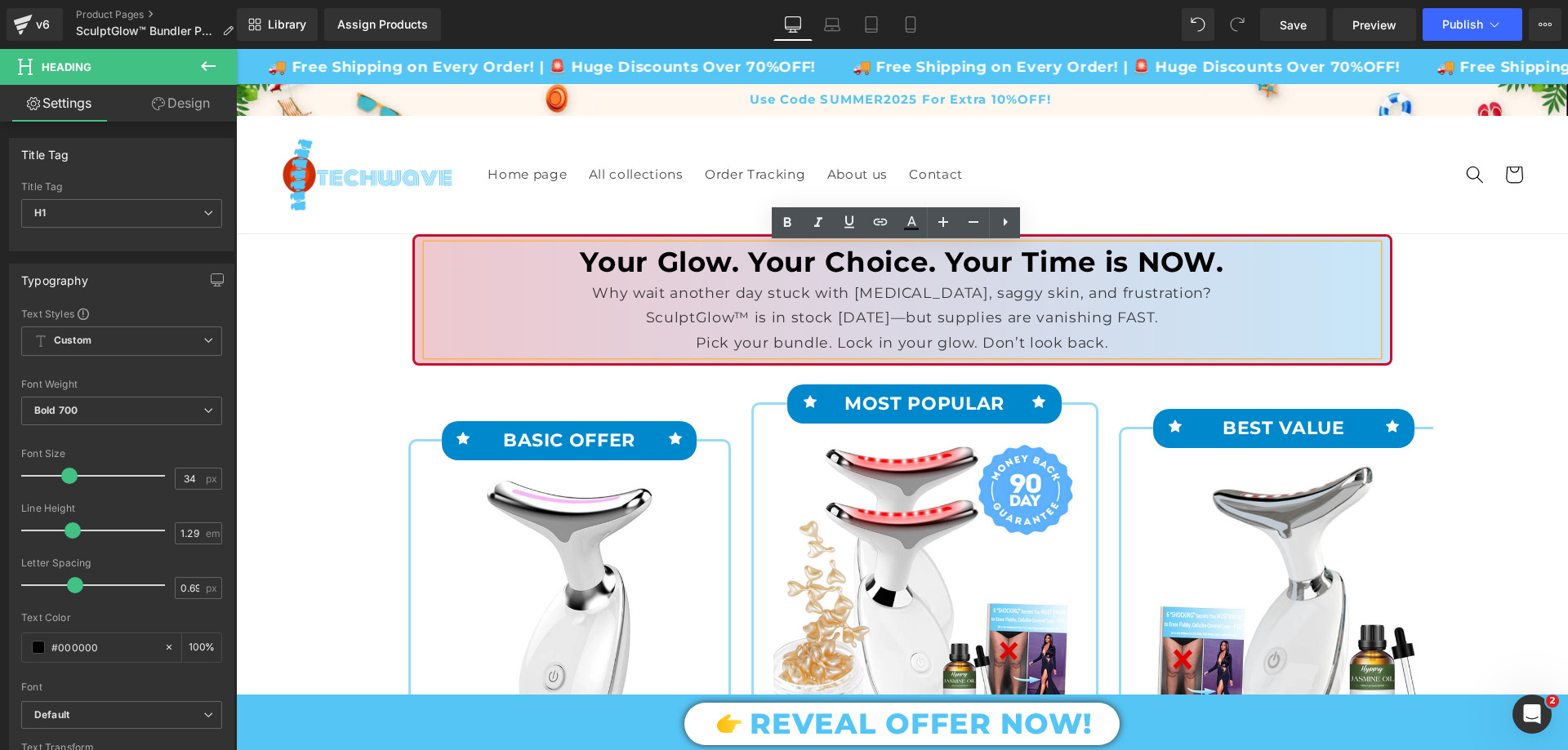
click at [741, 308] on div "SculptGlow™ is in stock TODAY—but supplies are vanishing FAST." at bounding box center [902, 318] width 950 height 25
click at [633, 287] on div "Why wait another day stuck with cellulite, saggy skin, and frustration?" at bounding box center [902, 293] width 950 height 25
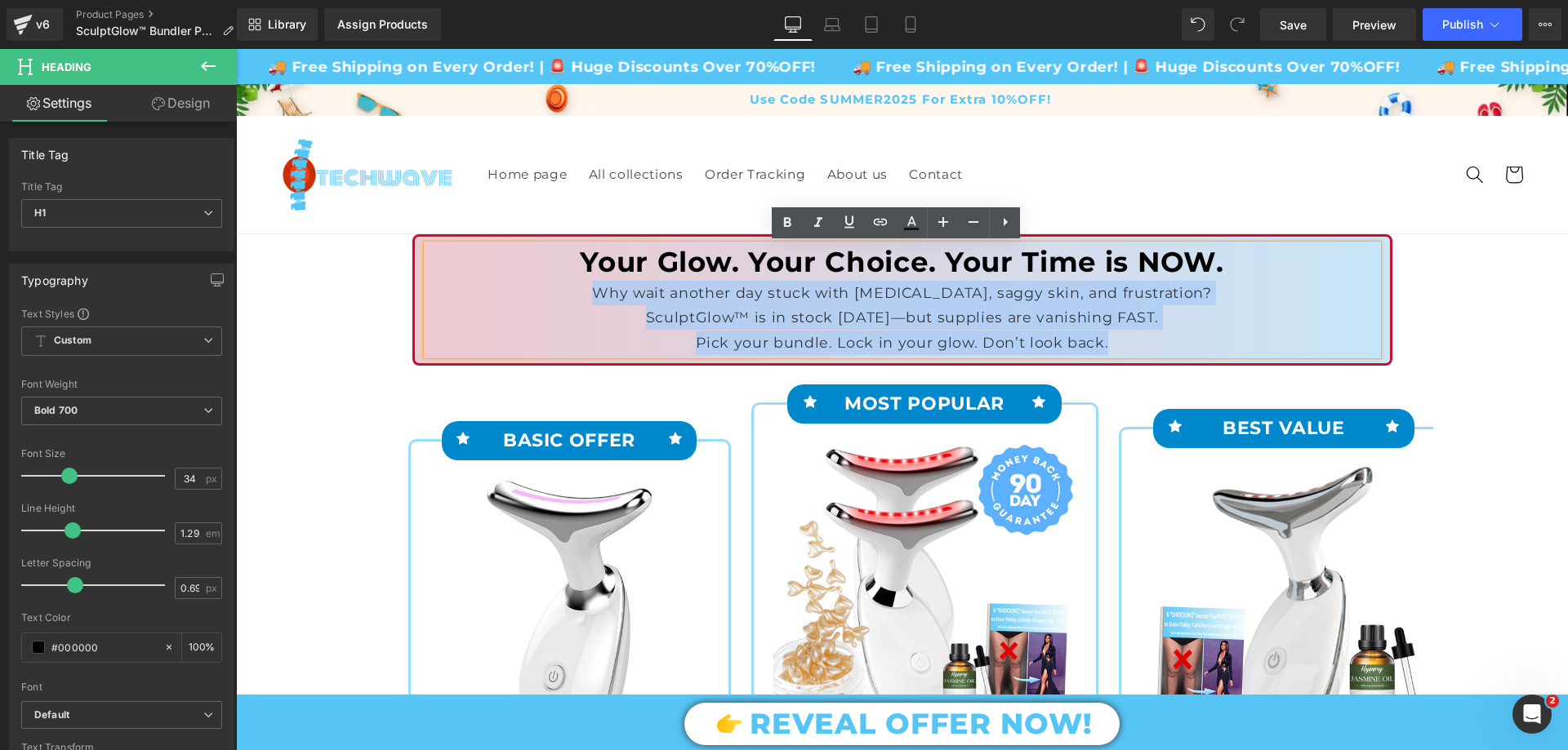
drag, startPoint x: 629, startPoint y: 287, endPoint x: 1110, endPoint y: 347, distance: 484.7
click at [1110, 347] on div "Your Glow. Your Choice. Your Time is NOW. Why wait another day stuck with cellu…" at bounding box center [902, 300] width 950 height 110
copy div "Why wait another day stuck with cellulite, saggy skin, and frustration? SculptG…"
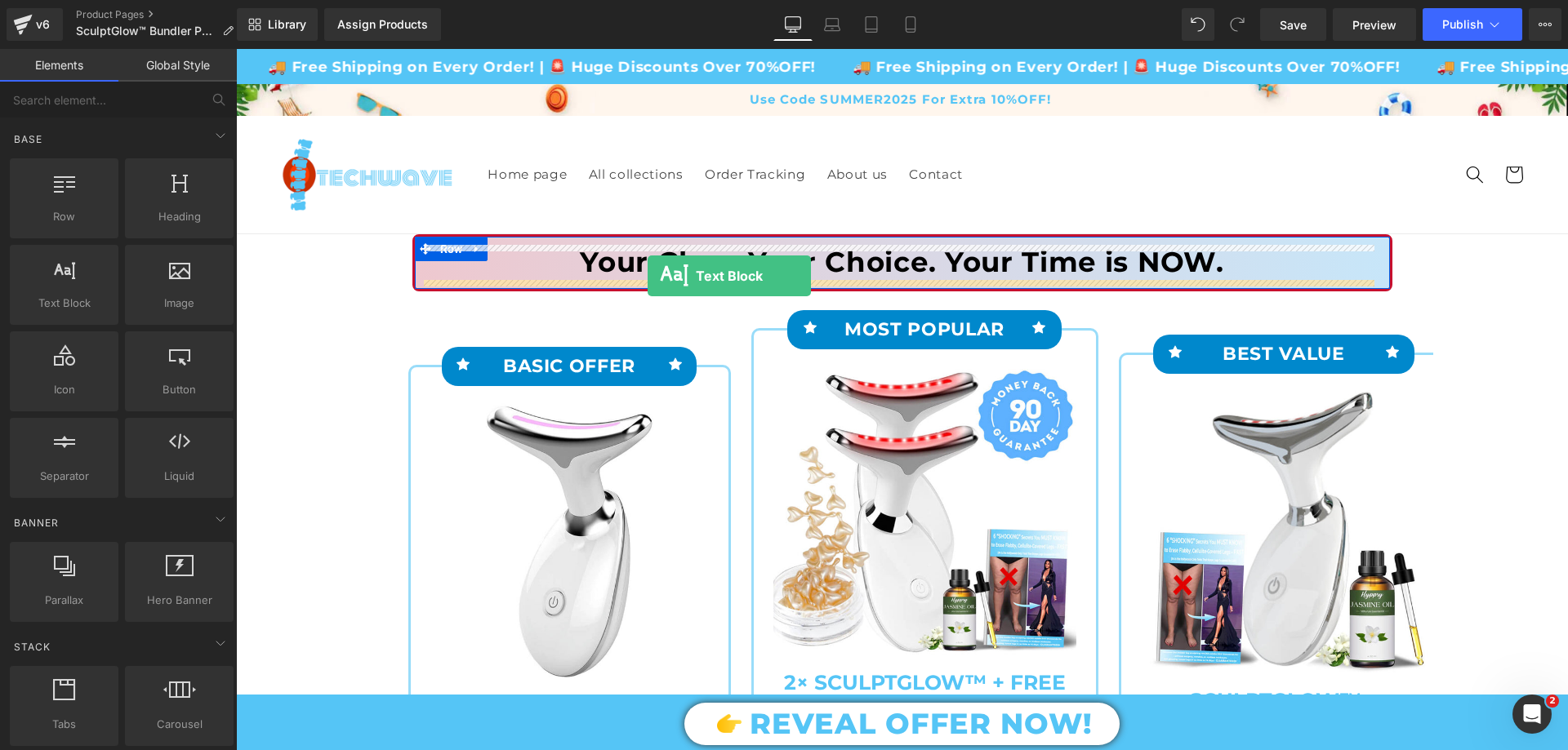
drag, startPoint x: 316, startPoint y: 324, endPoint x: 648, endPoint y: 276, distance: 335.5
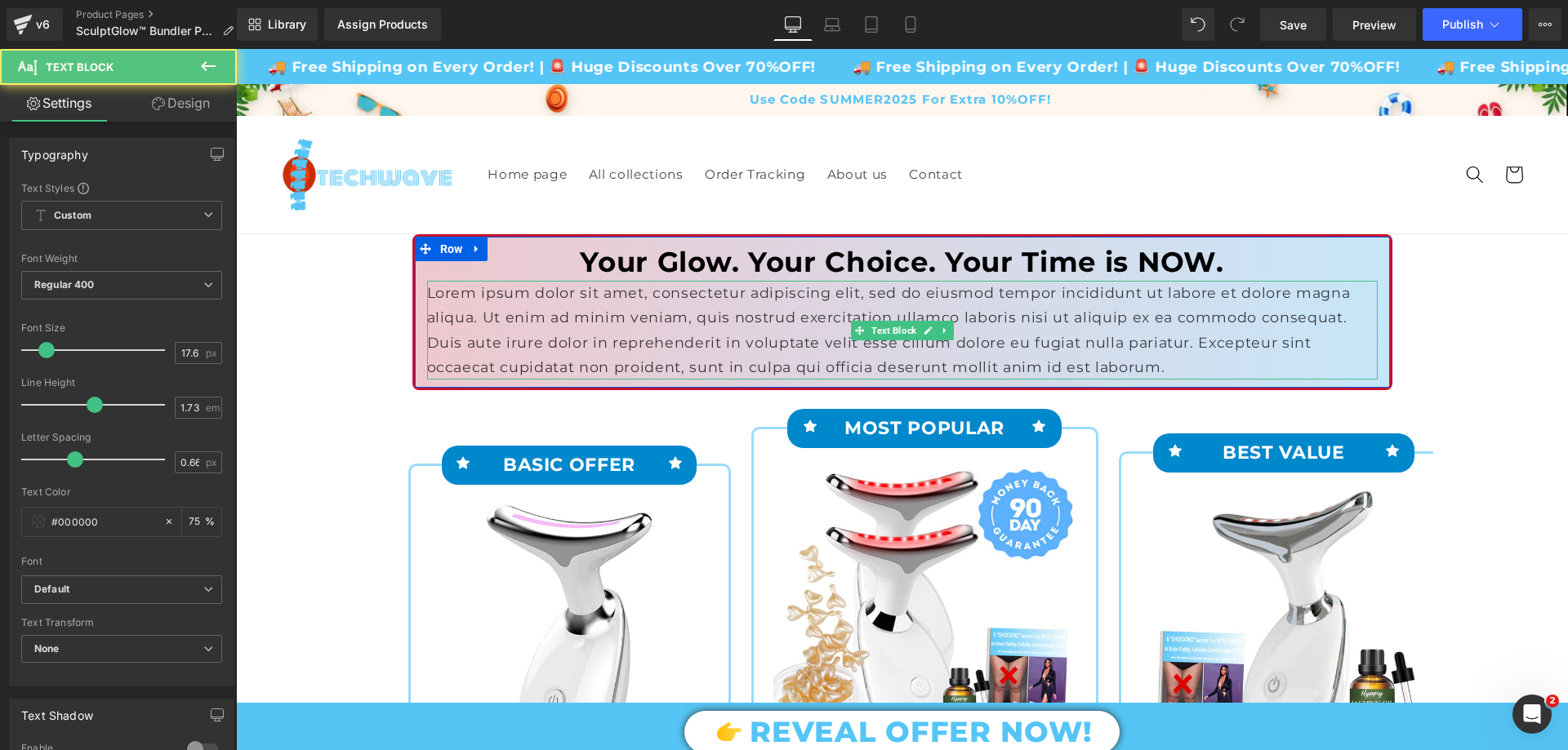
click at [648, 313] on p "Lorem ipsum dolor sit amet, consectetur adipiscing elit, sed do eiusmod tempor …" at bounding box center [902, 331] width 950 height 100
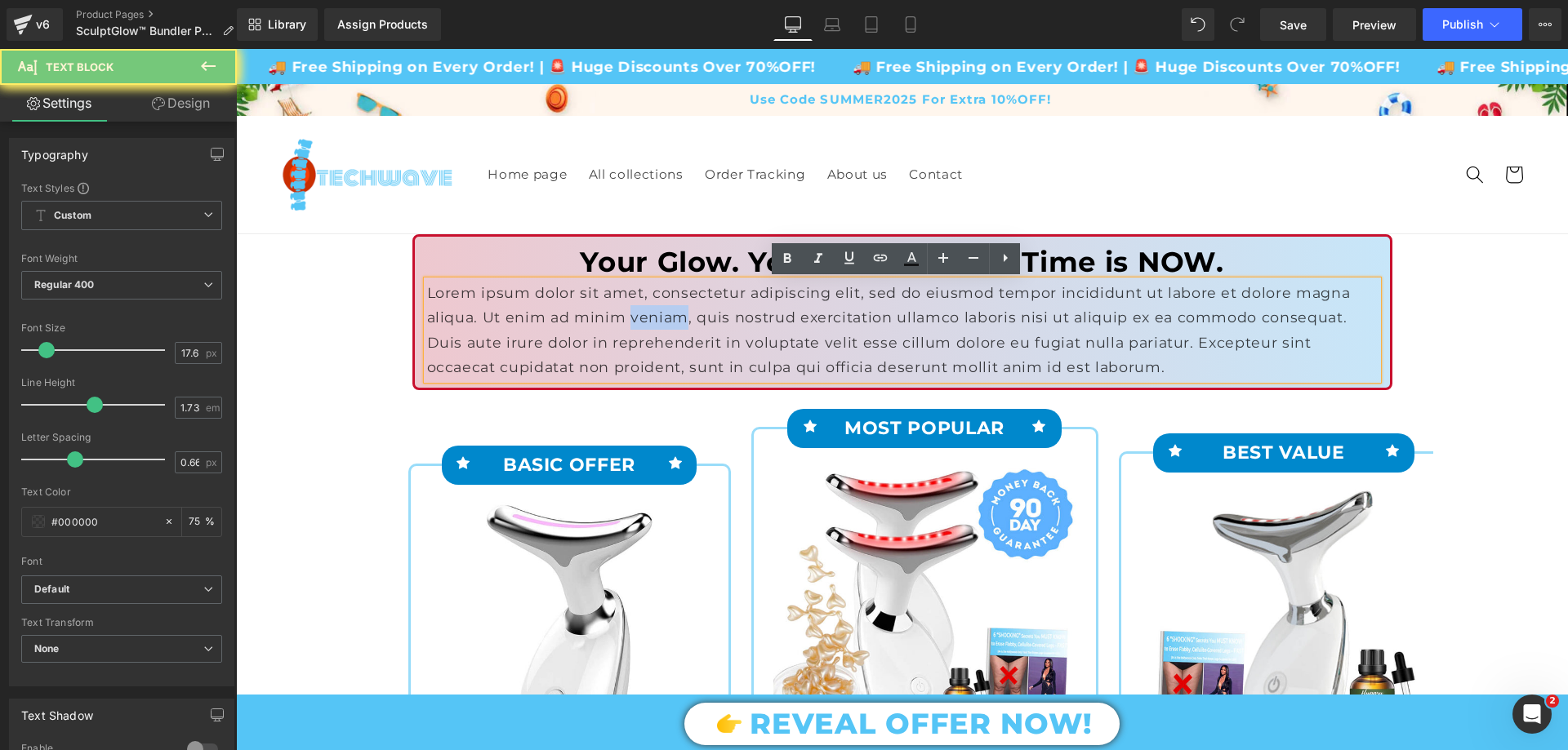
click at [648, 313] on p "Lorem ipsum dolor sit amet, consectetur adipiscing elit, sed do eiusmod tempor …" at bounding box center [902, 331] width 950 height 100
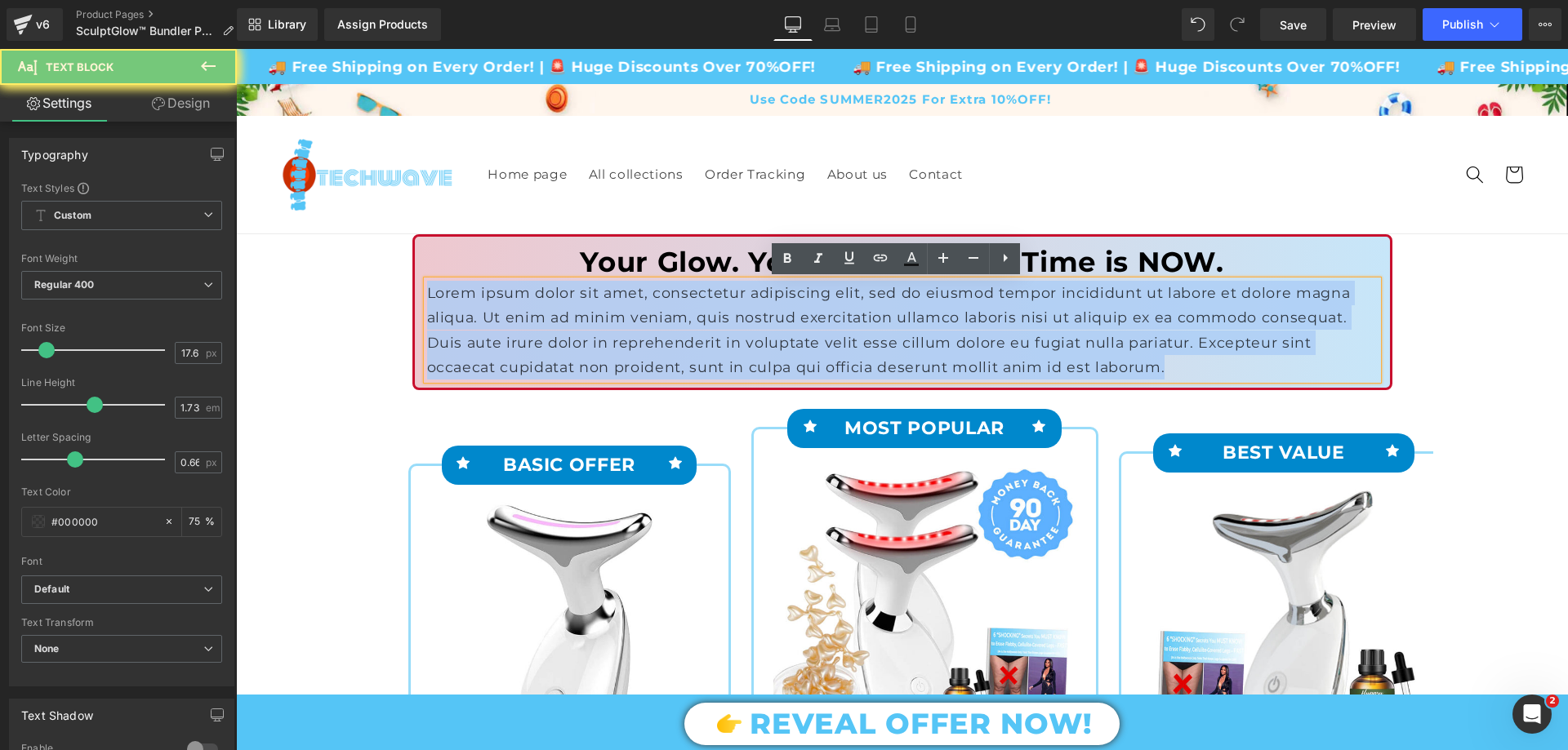
click at [648, 313] on p "Lorem ipsum dolor sit amet, consectetur adipiscing elit, sed do eiusmod tempor …" at bounding box center [902, 331] width 950 height 100
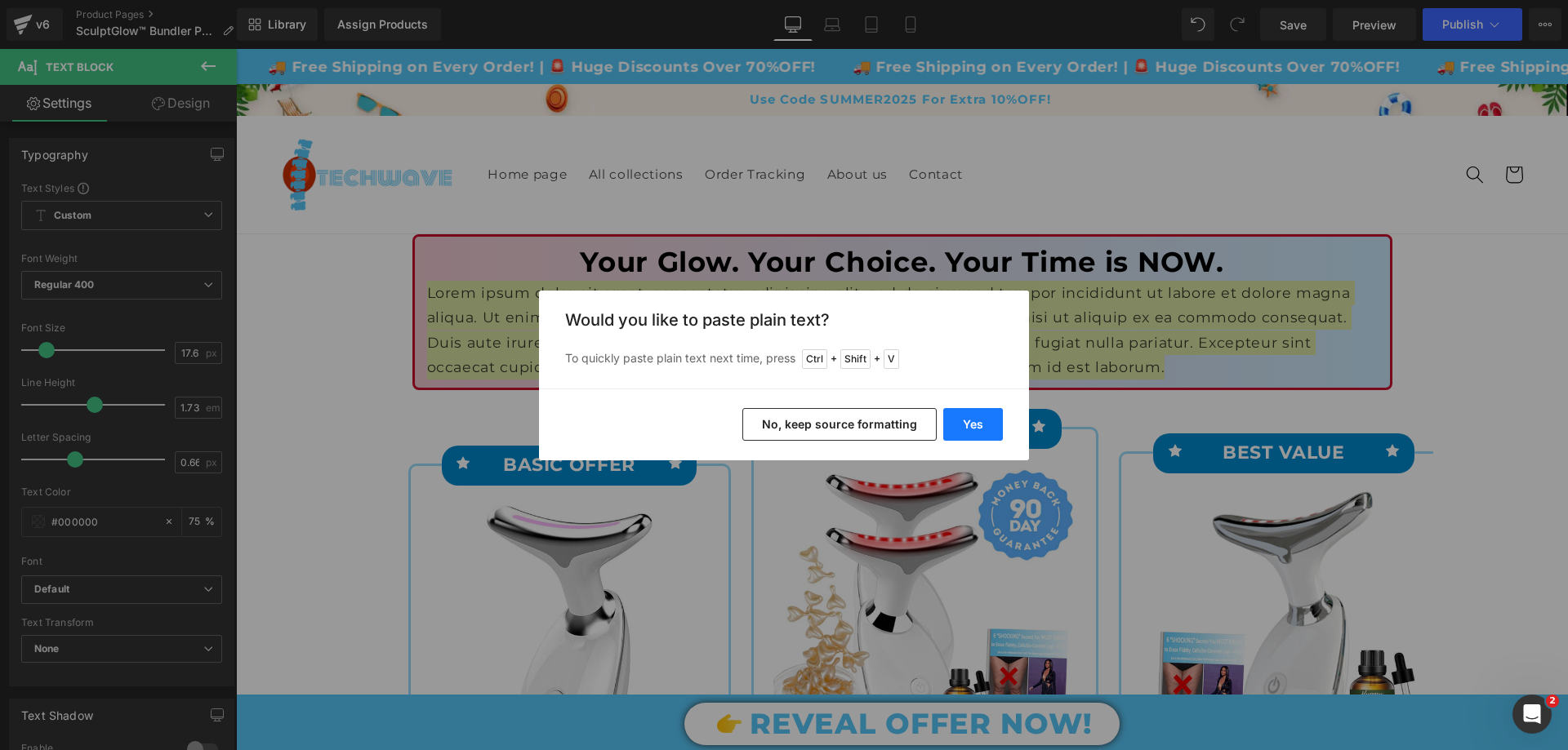
click at [964, 437] on button "Yes" at bounding box center [972, 424] width 60 height 33
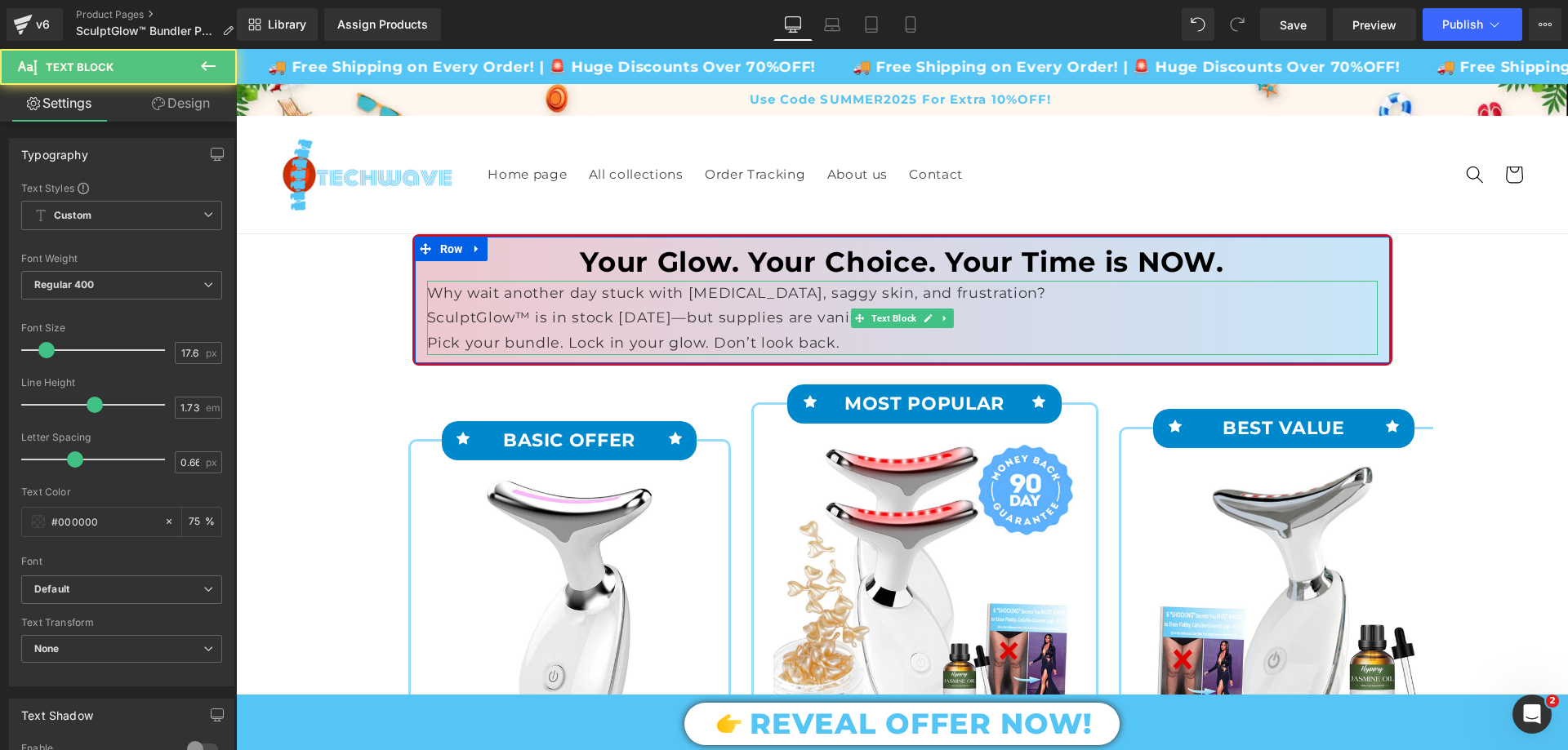
click at [882, 328] on p "SculptGlow™ is in stock TODAY—but supplies are vanishing FAST." at bounding box center [902, 318] width 950 height 25
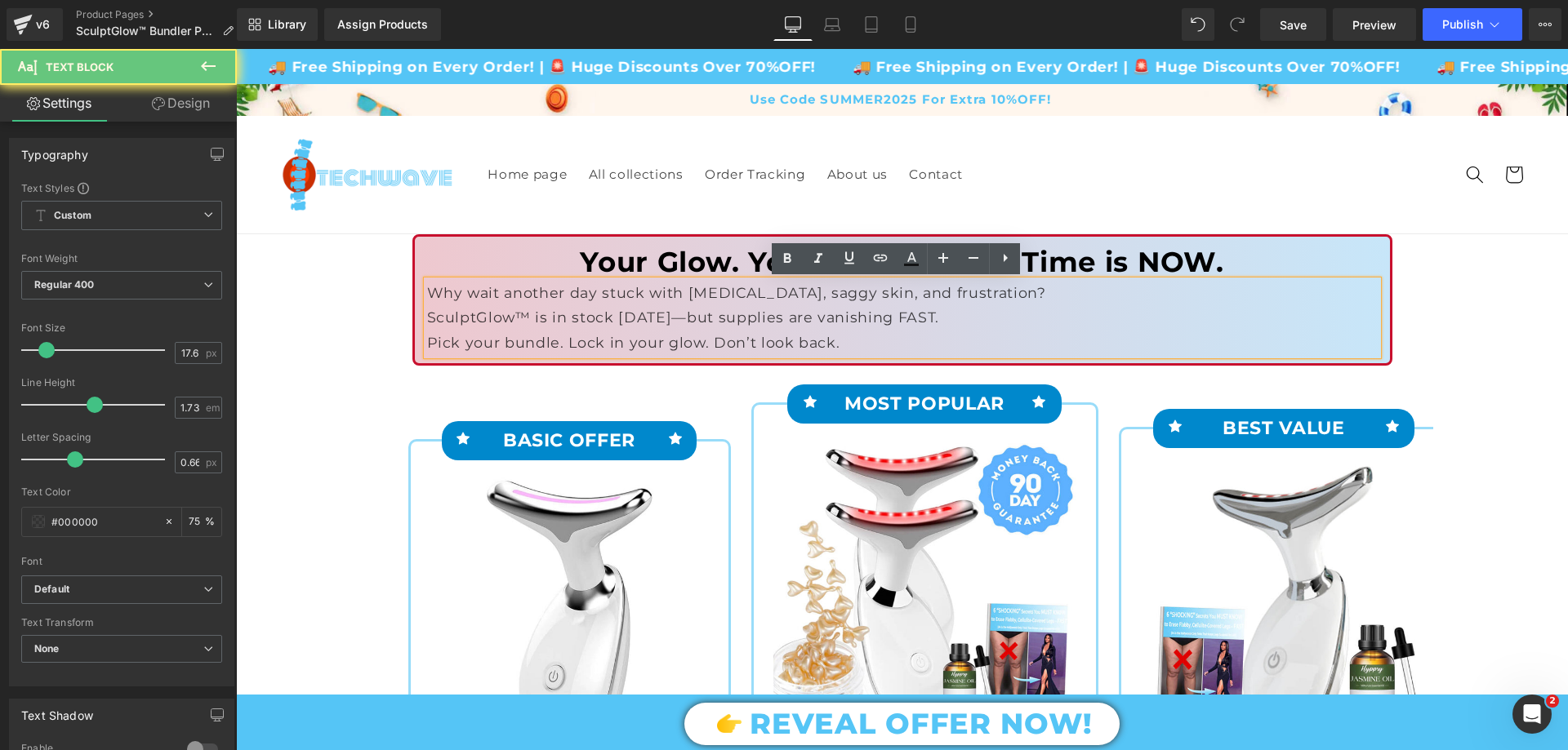
click at [763, 335] on p "Pick your bundle. Lock in your glow. Don’t look back." at bounding box center [902, 343] width 950 height 25
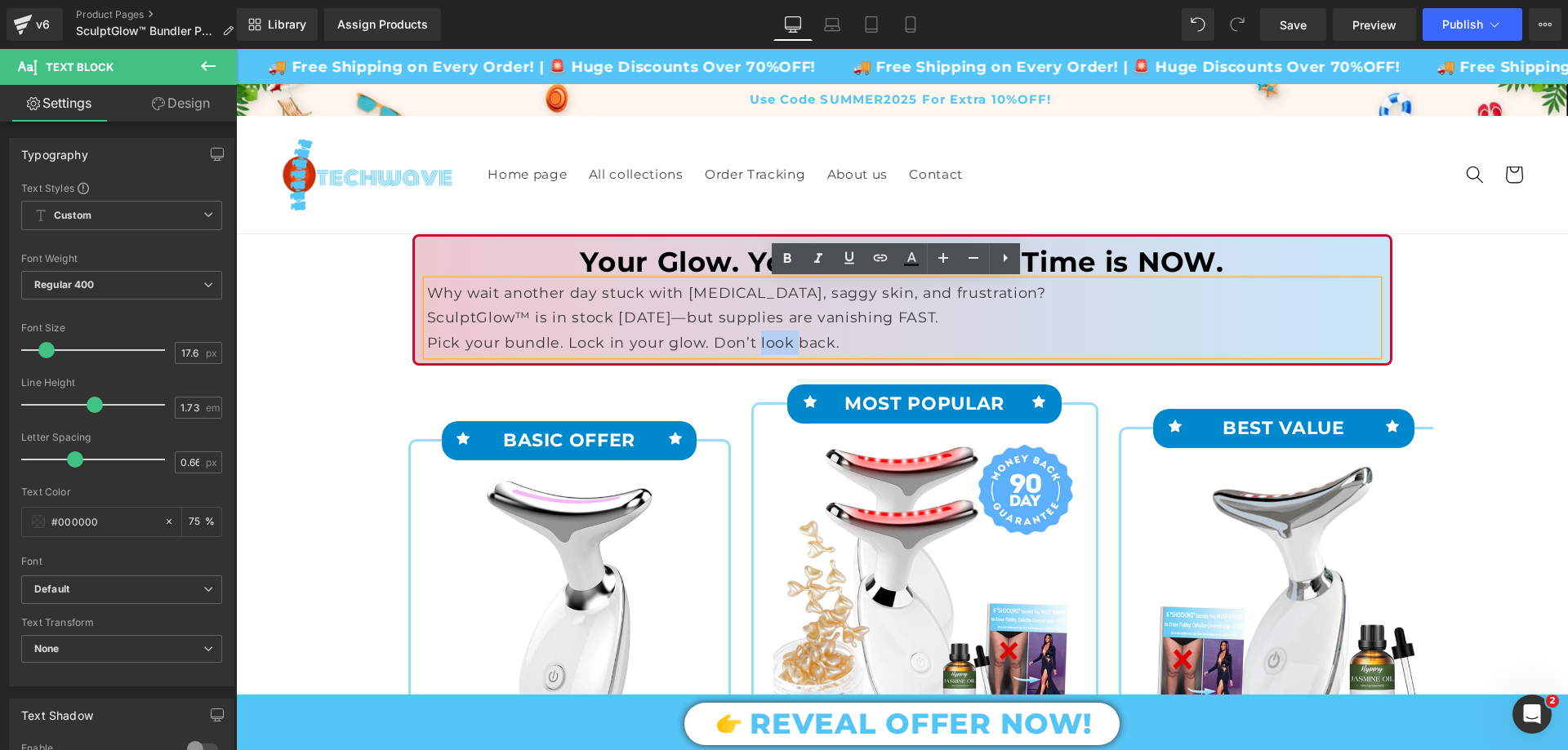
click at [763, 335] on p "Pick your bundle. Lock in your glow. Don’t look back." at bounding box center [902, 343] width 950 height 25
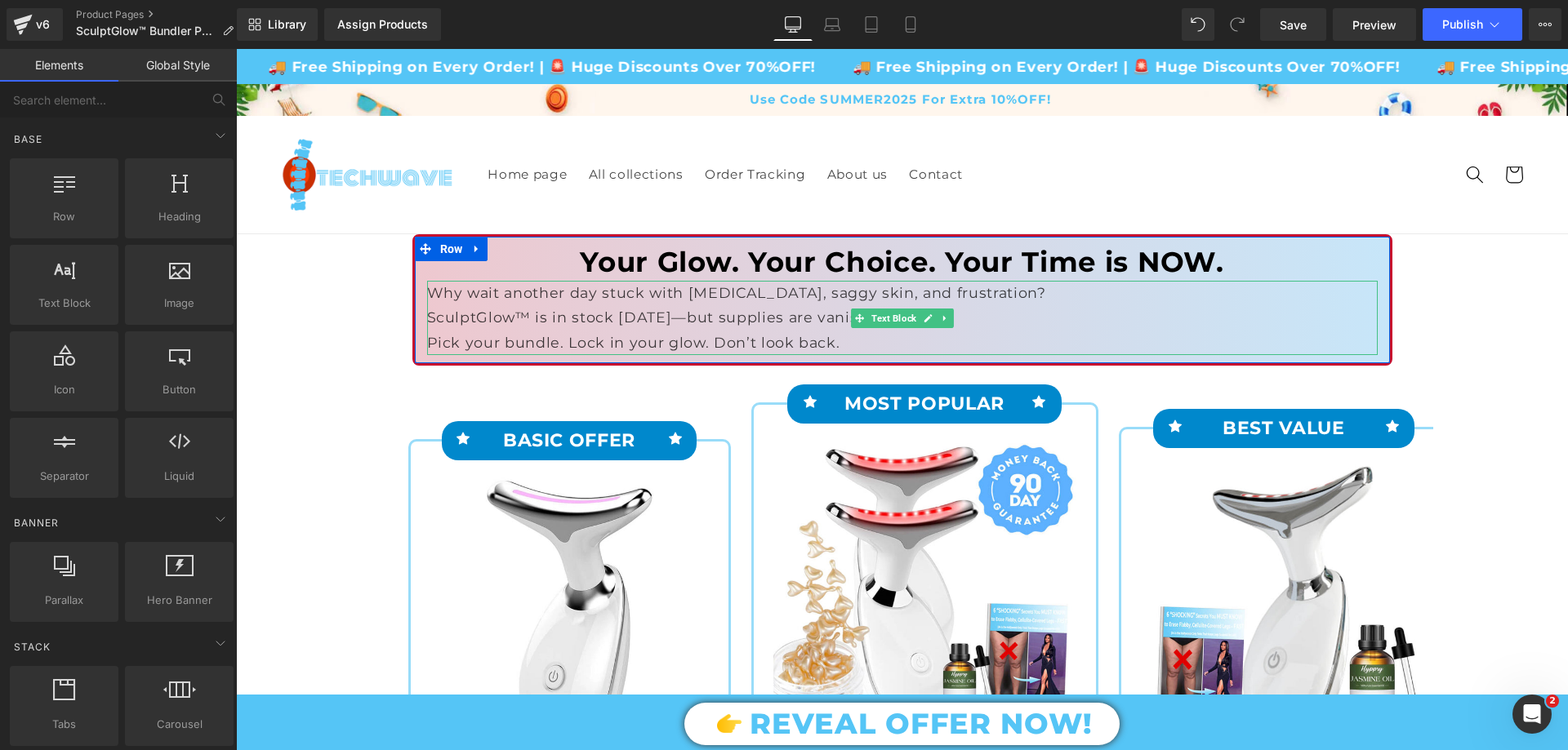
click at [888, 322] on span "Text Block" at bounding box center [894, 318] width 52 height 20
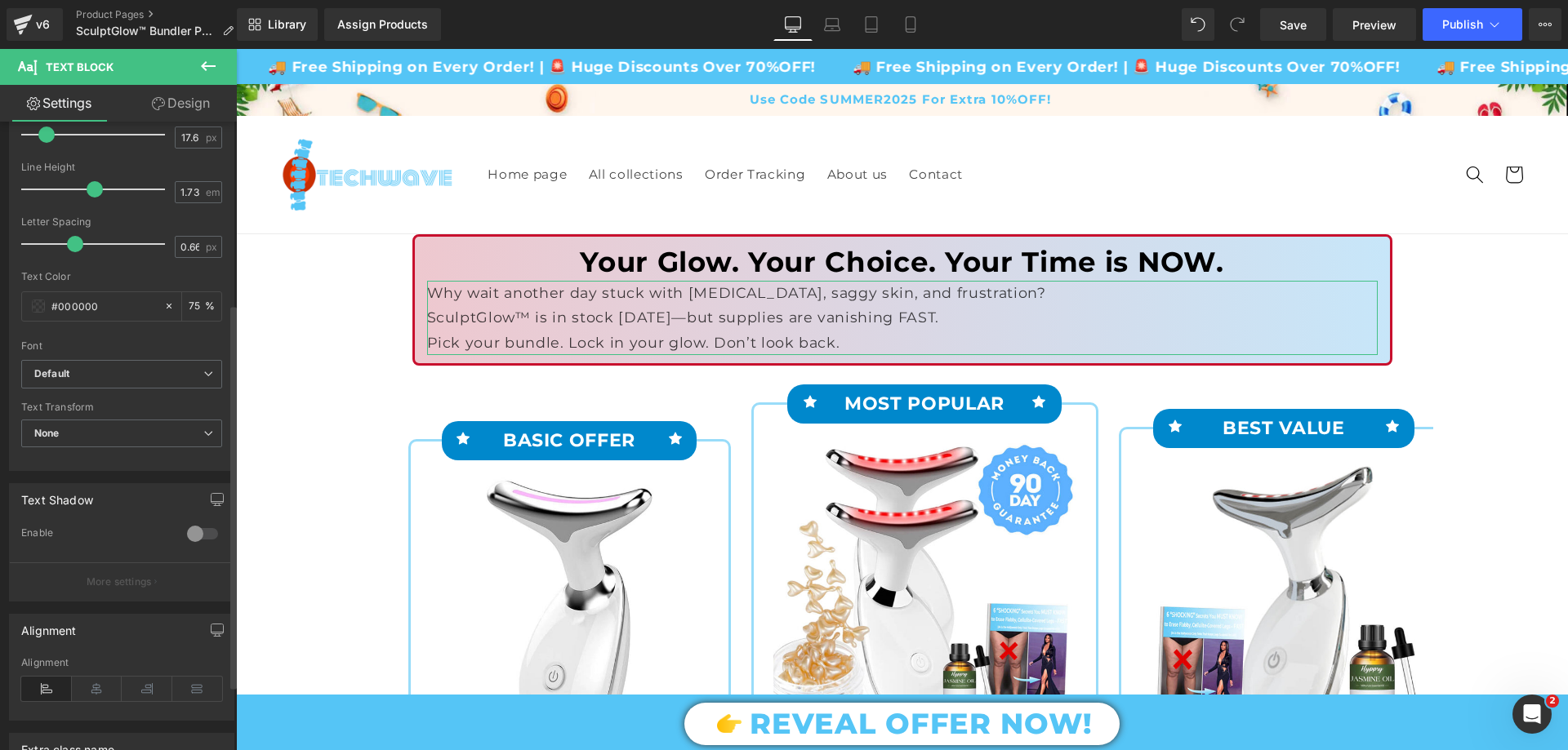
scroll to position [327, 0]
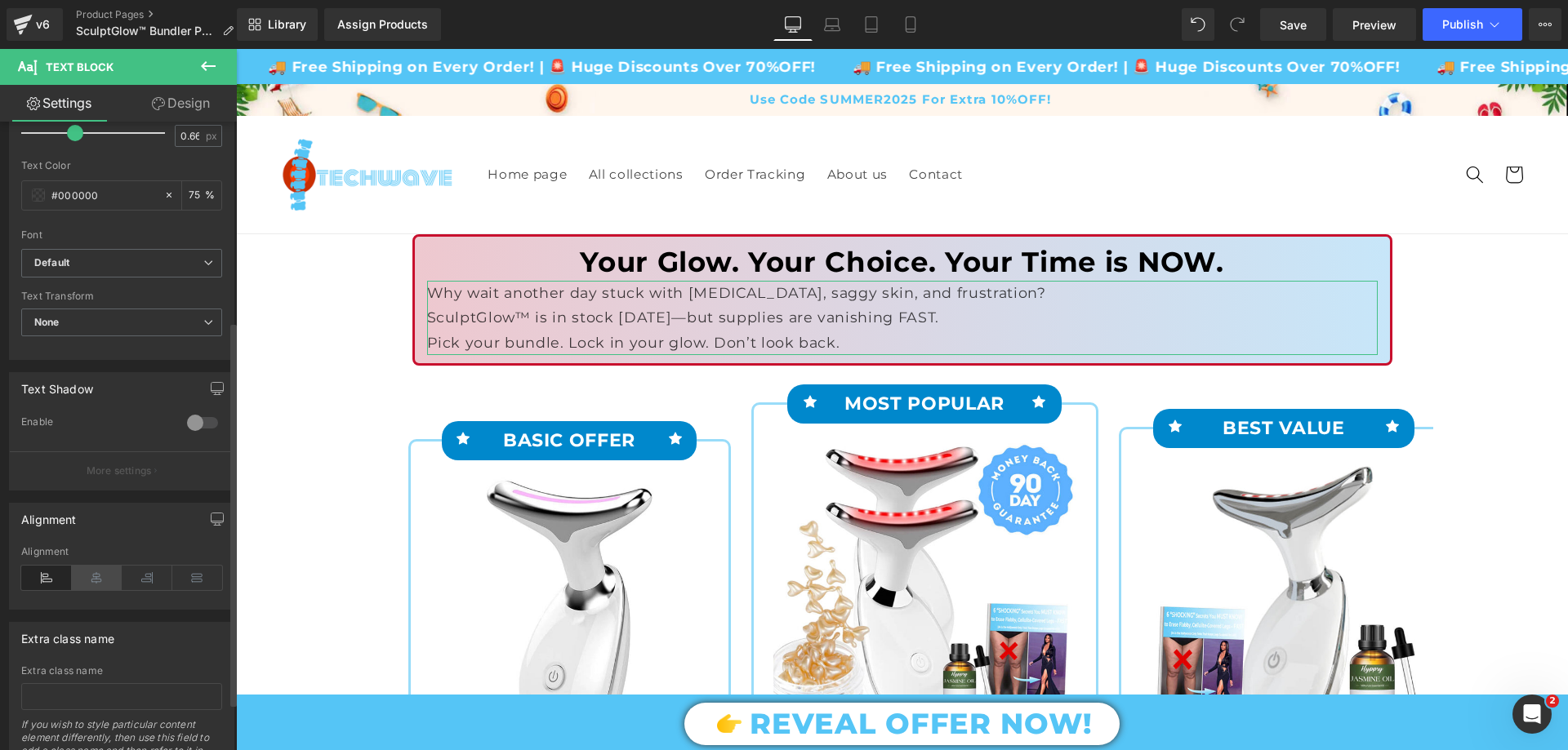
click at [110, 570] on icon at bounding box center [97, 578] width 51 height 25
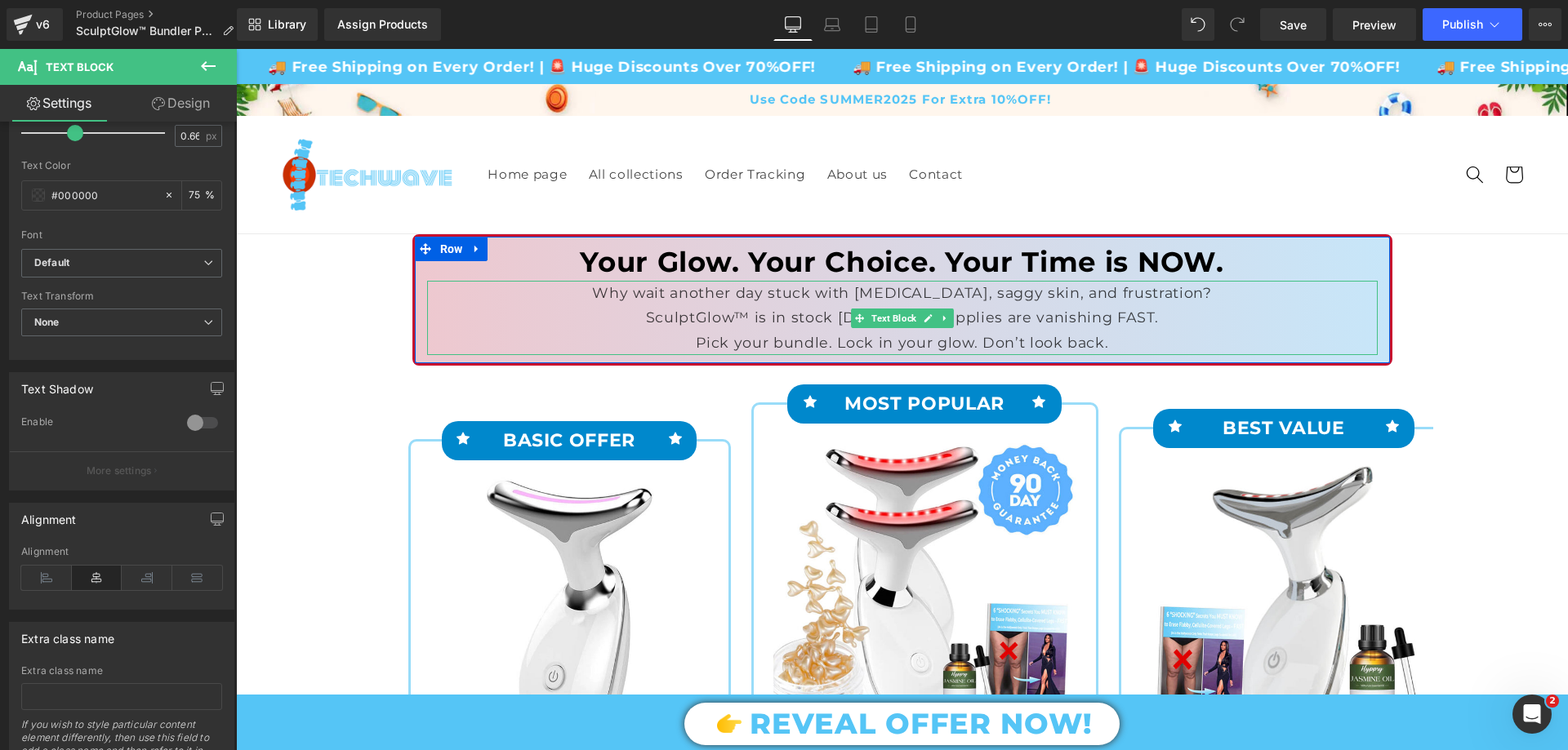
click at [712, 323] on p "SculptGlow™ is in stock TODAY—but supplies are vanishing FAST." at bounding box center [902, 318] width 950 height 25
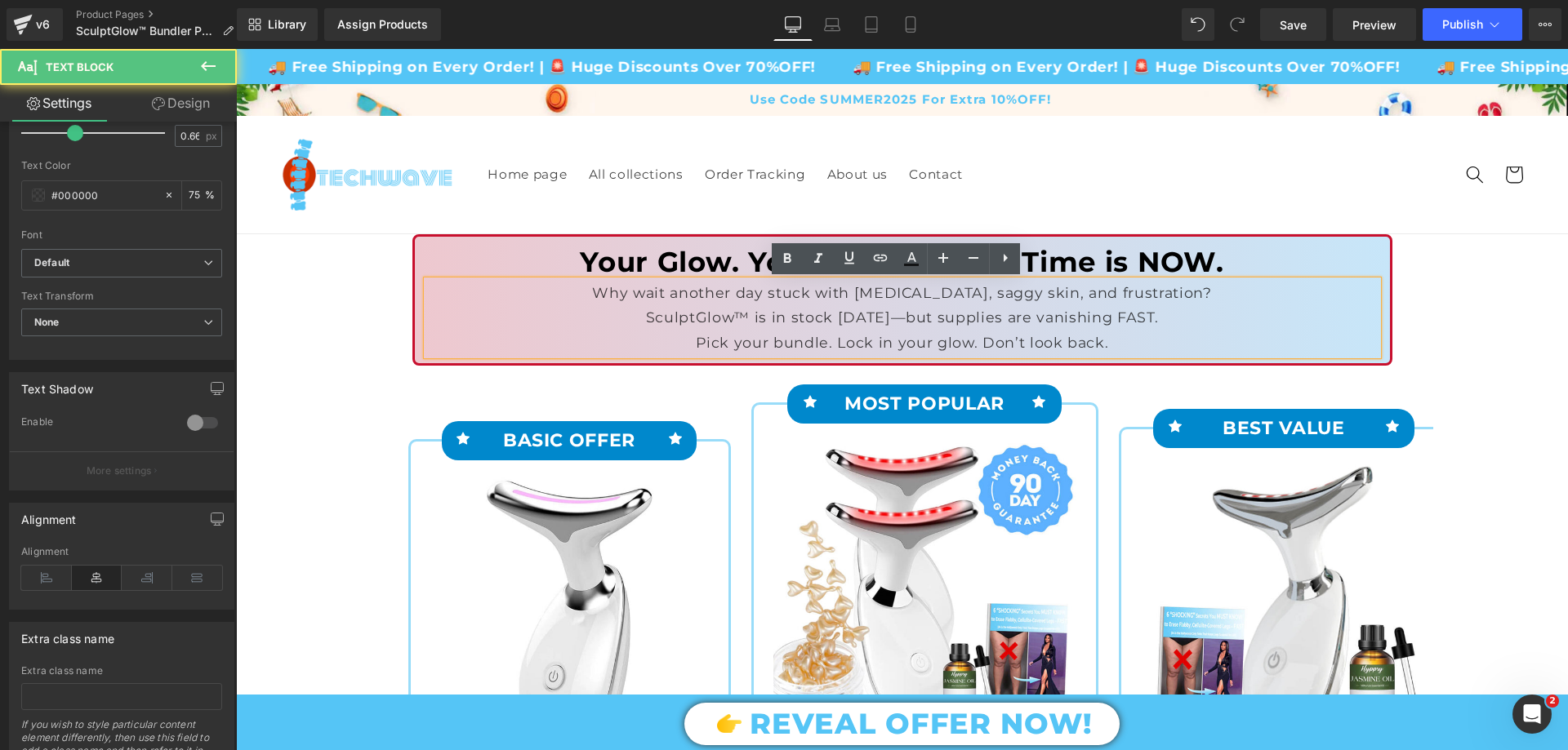
click at [712, 323] on p "SculptGlow™ is in stock TODAY—but supplies are vanishing FAST." at bounding box center [902, 318] width 950 height 25
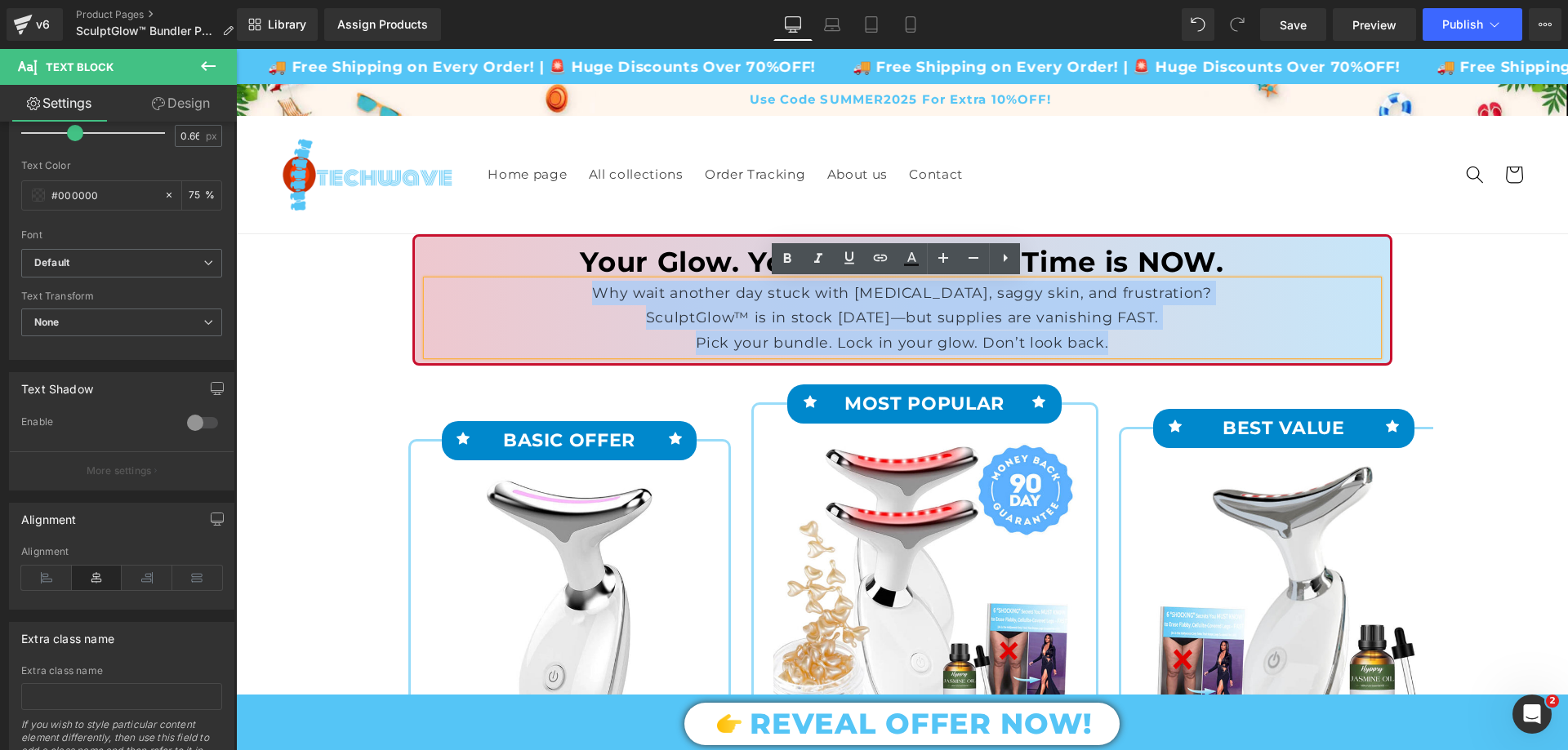
drag, startPoint x: 629, startPoint y: 290, endPoint x: 1111, endPoint y: 359, distance: 486.9
click at [1111, 355] on div "Why wait another day stuck with cellulite, saggy skin, and frustration? Sculpt…" at bounding box center [902, 318] width 950 height 75
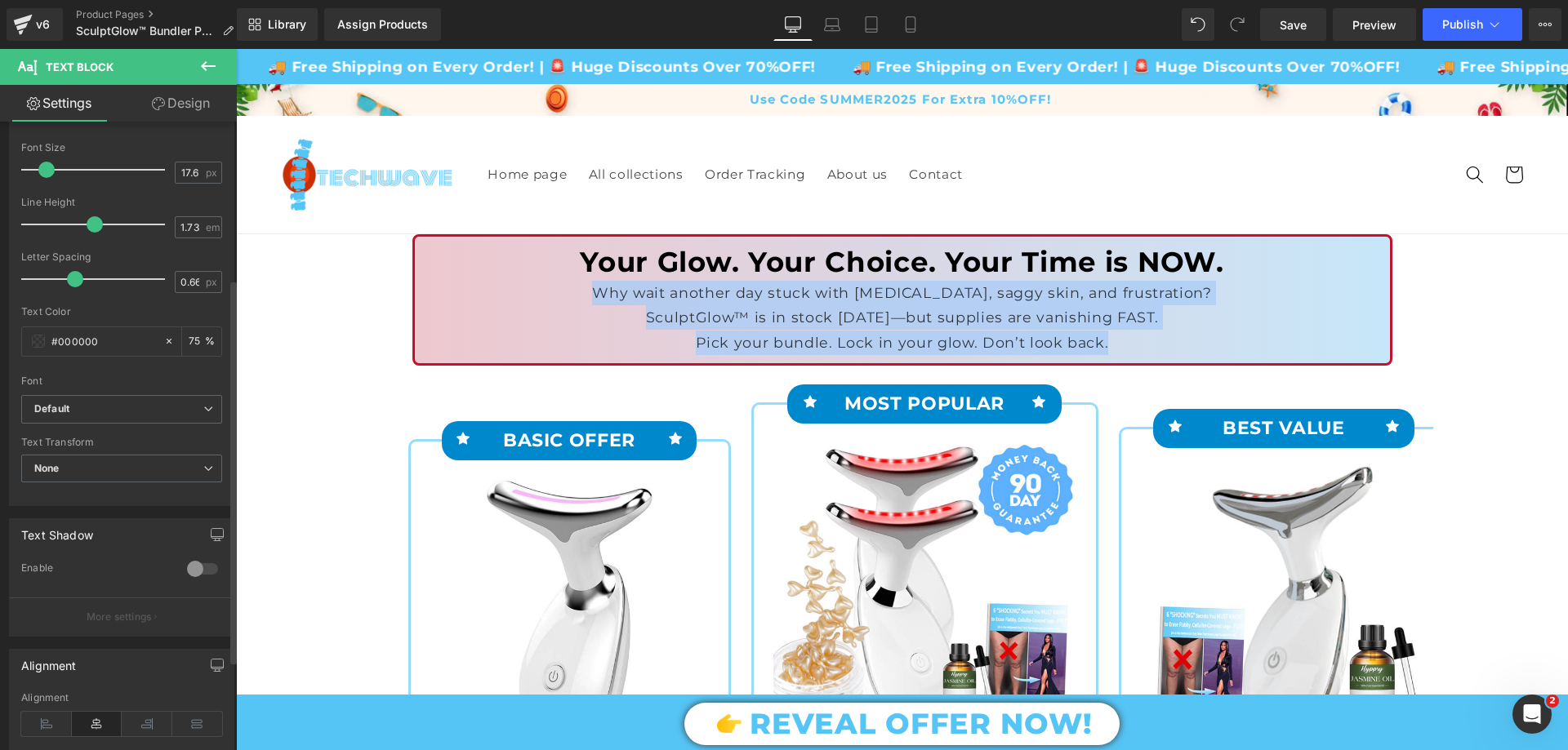
scroll to position [164, 0]
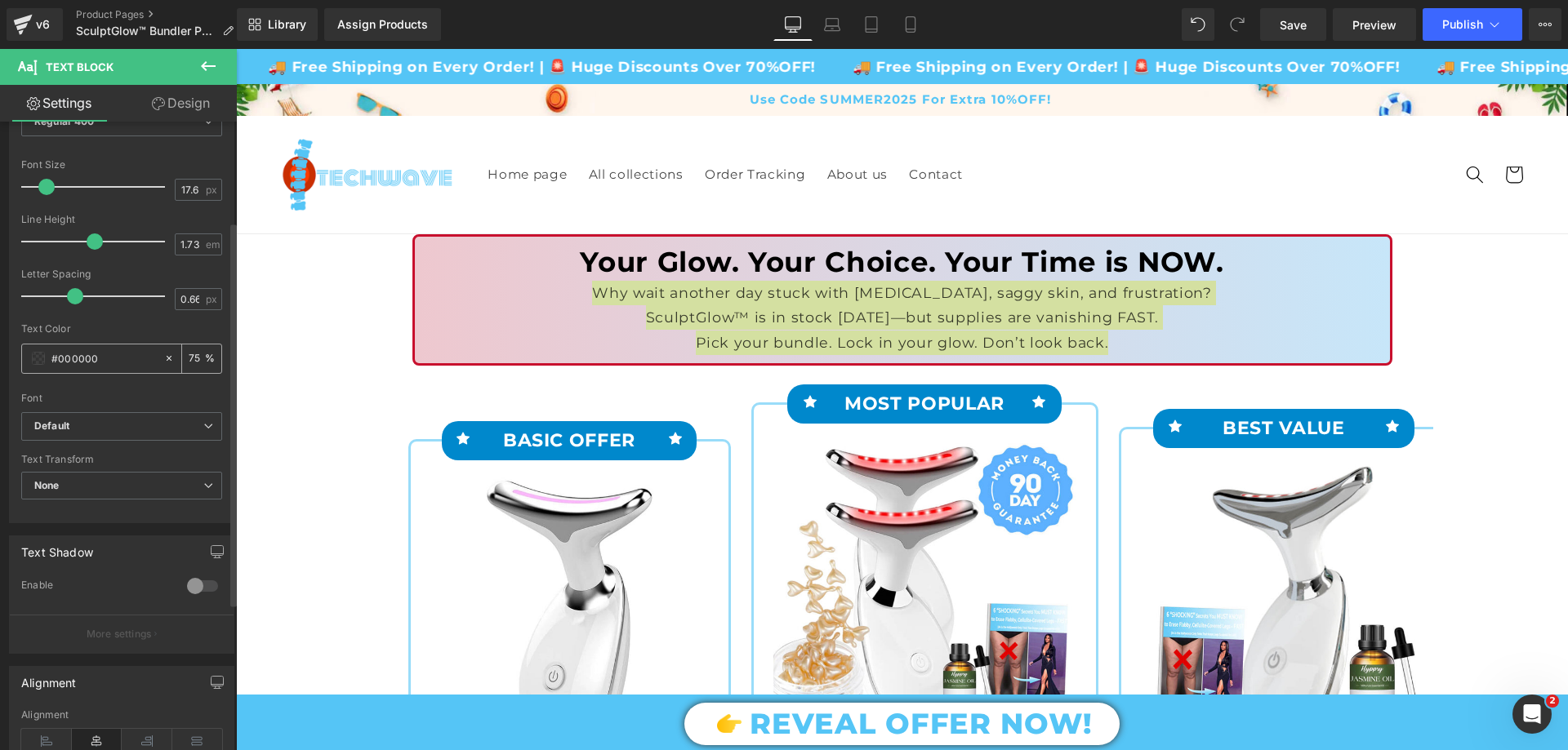
click at [188, 354] on input "75" at bounding box center [196, 358] width 16 height 18
type input "100"
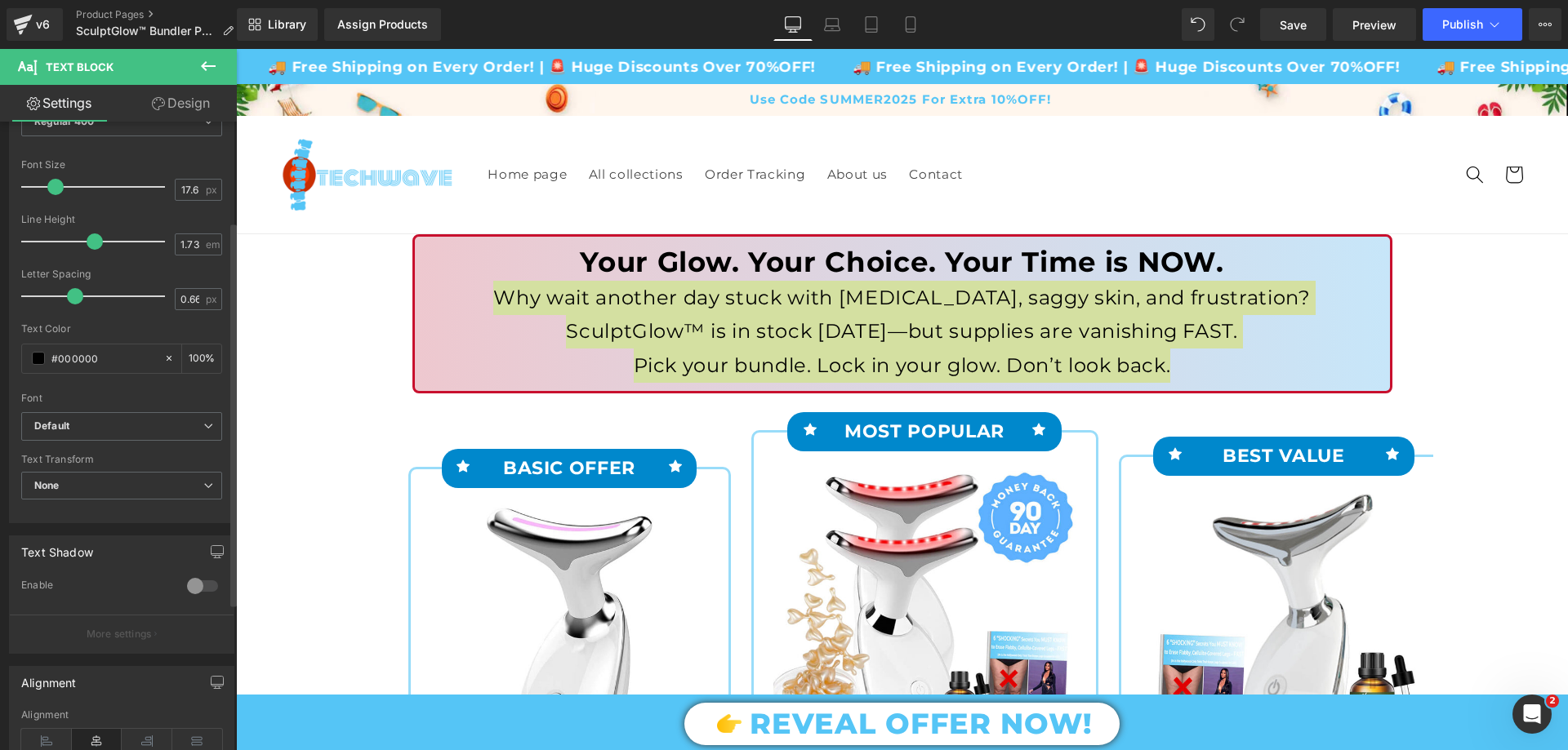
drag, startPoint x: 45, startPoint y: 191, endPoint x: 54, endPoint y: 190, distance: 9.1
click at [54, 190] on span at bounding box center [55, 187] width 16 height 16
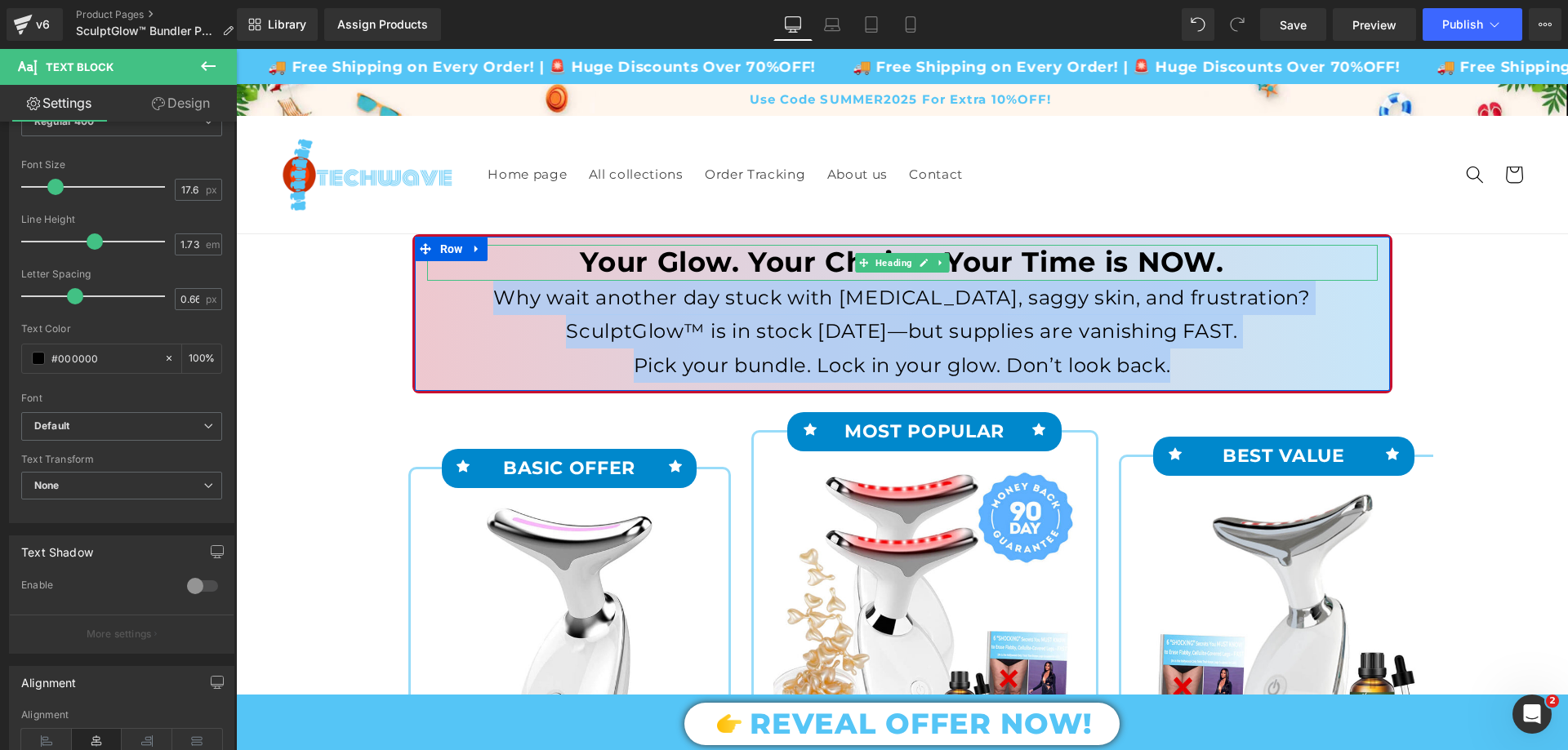
click at [632, 270] on h1 "Your Glow. Your Choice. Your Time is NOW." at bounding box center [902, 263] width 950 height 36
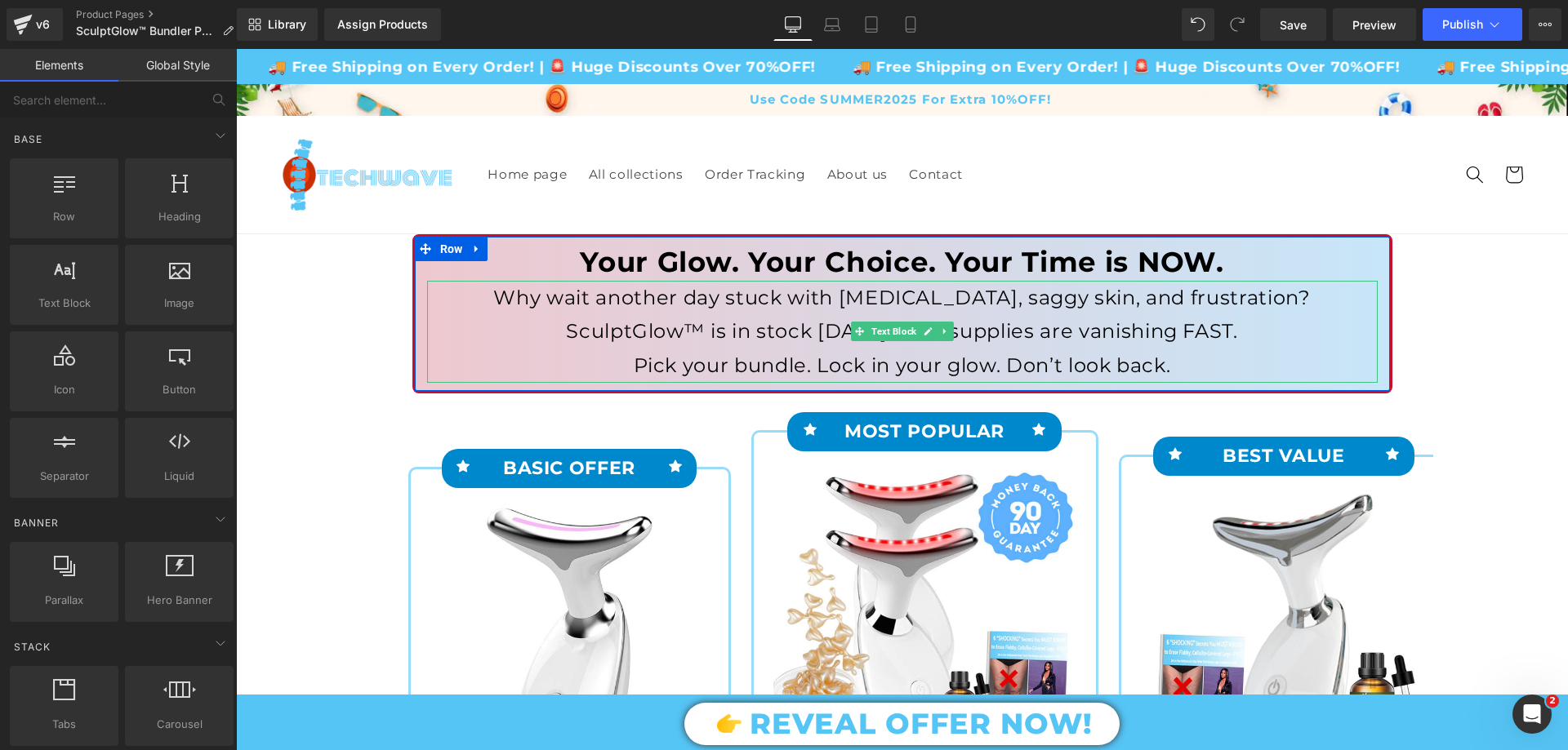
click at [623, 323] on p "SculptGlow™ is in stock TODAY—but supplies are vanishing FAST." at bounding box center [902, 331] width 950 height 35
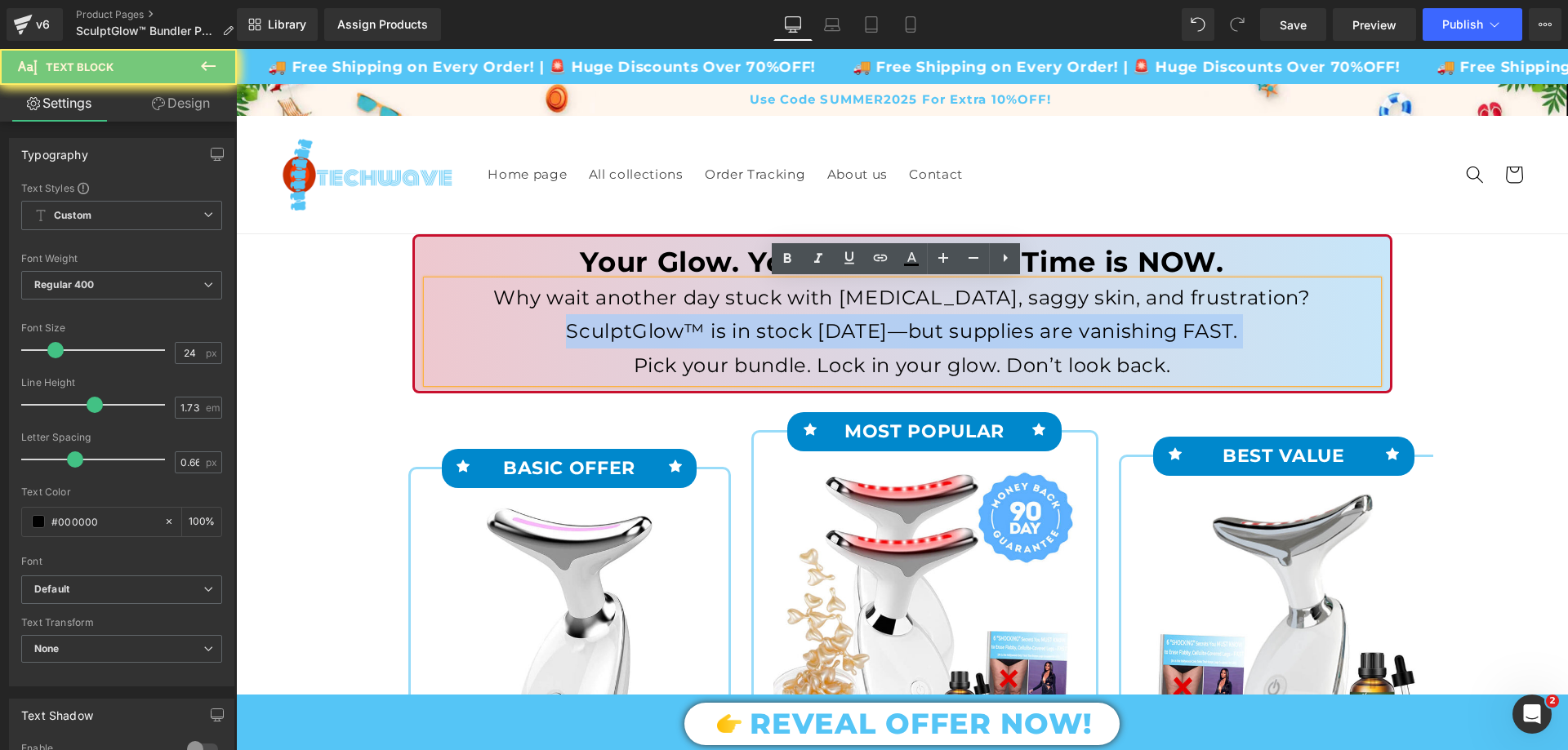
click at [623, 323] on p "SculptGlow™ is in stock TODAY—but supplies are vanishing FAST." at bounding box center [902, 331] width 950 height 35
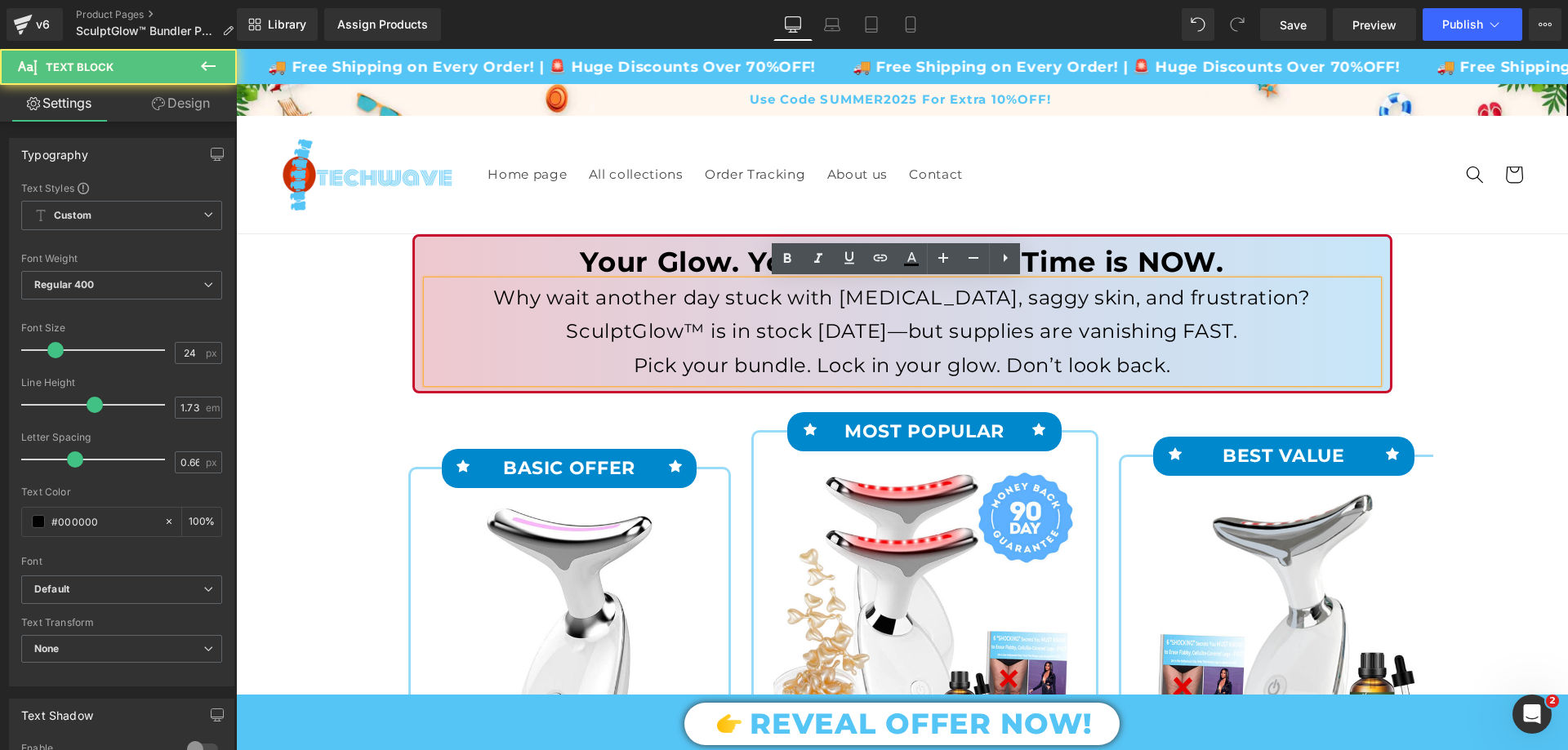
click at [541, 307] on p "Why wait another day stuck with cellulite, saggy skin, and frustration?" at bounding box center [902, 298] width 950 height 35
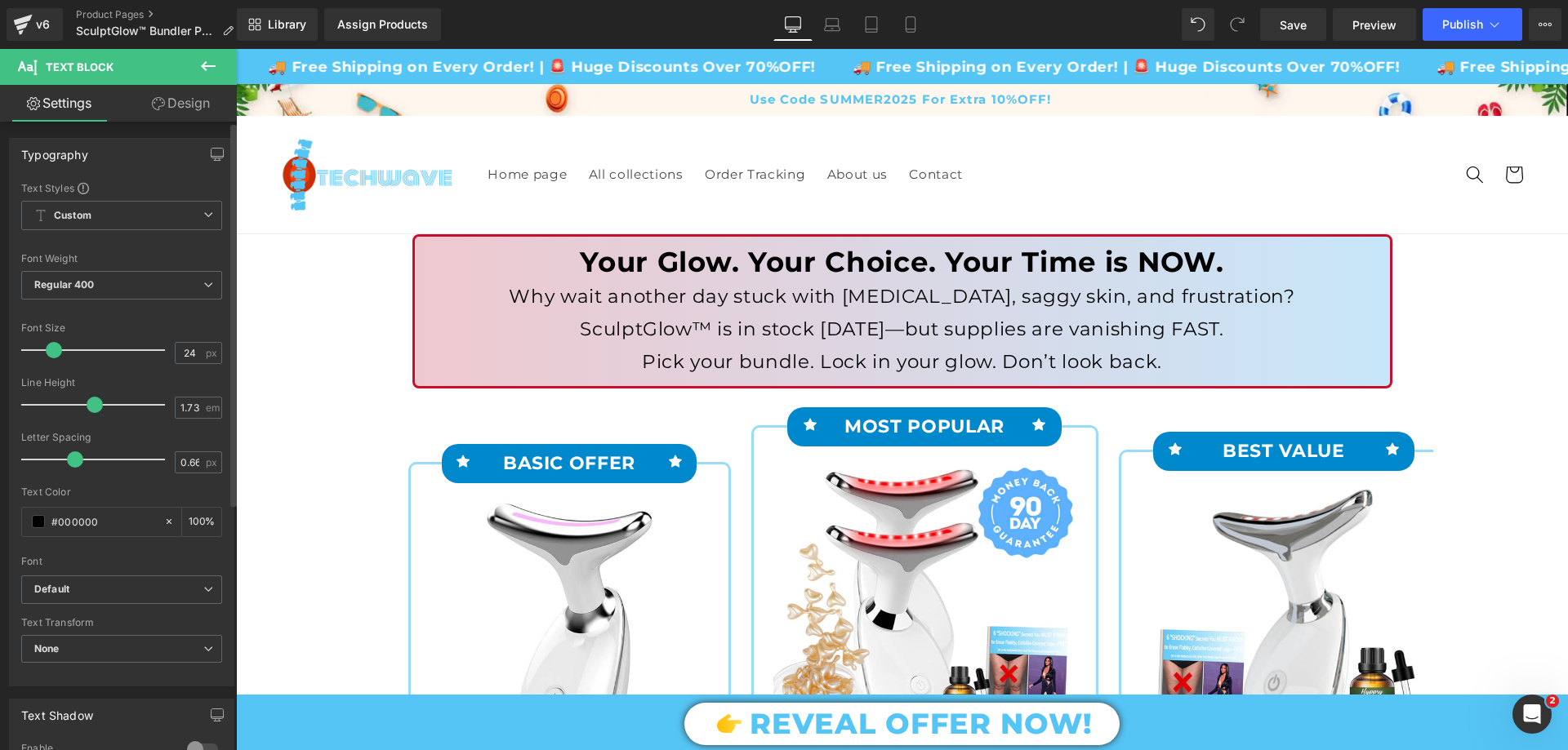
drag, startPoint x: 55, startPoint y: 350, endPoint x: 155, endPoint y: 233, distance: 153.9
click at [54, 364] on div at bounding box center [97, 350] width 136 height 33
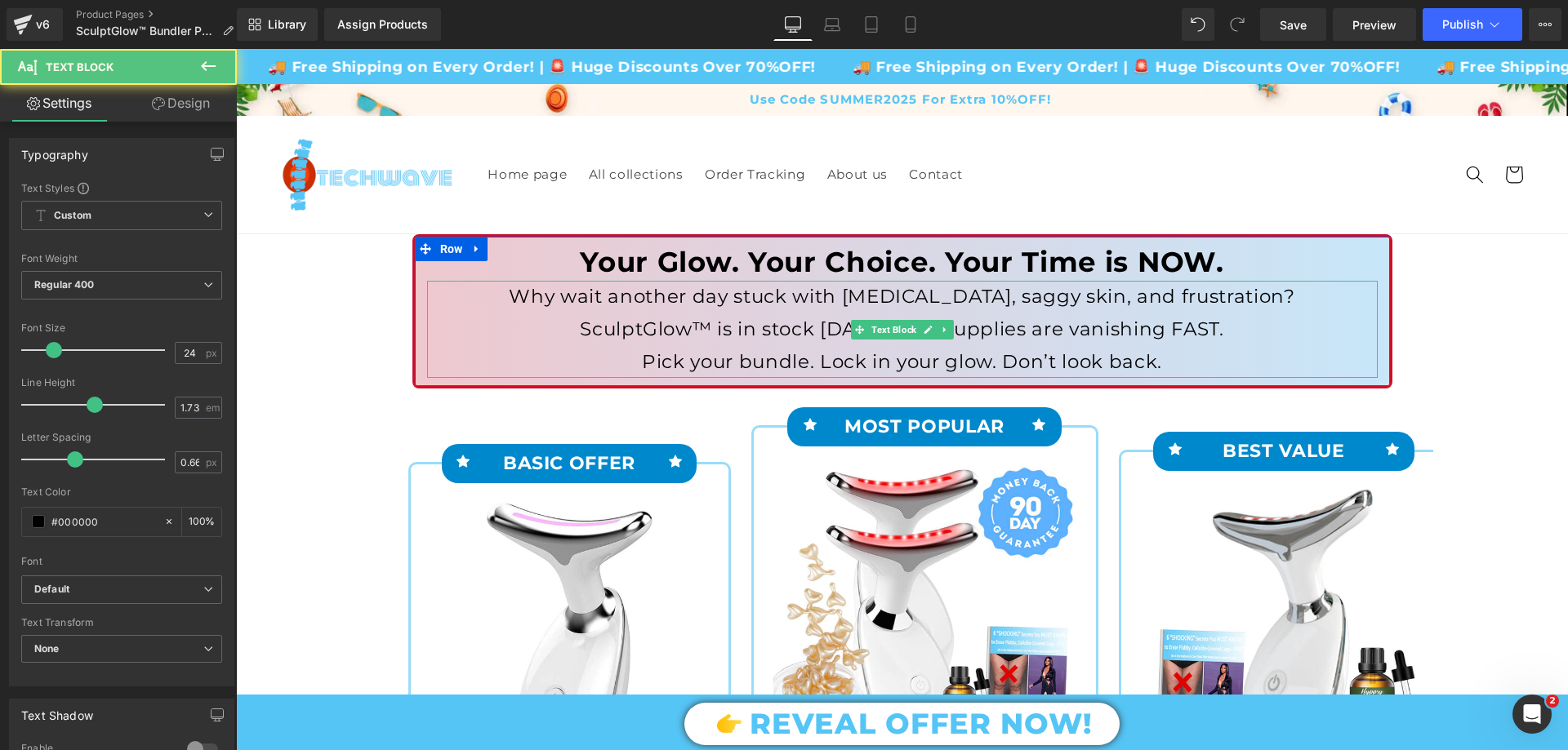
click at [629, 306] on p "Why wait another day stuck with cellulite, saggy skin, and frustration?" at bounding box center [902, 297] width 950 height 33
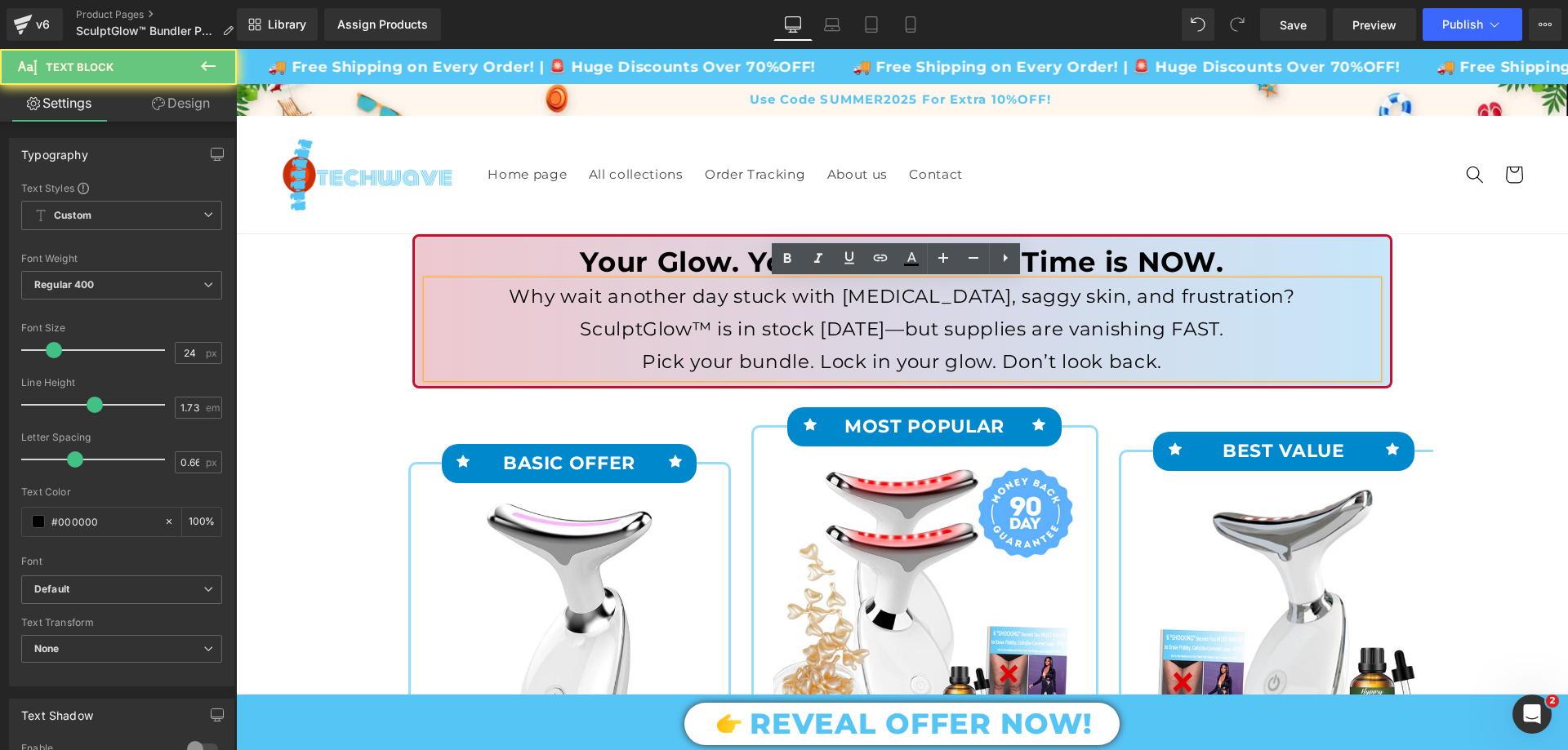
click at [738, 303] on p "Why wait another day stuck with cellulite, saggy skin, and frustration?" at bounding box center [902, 297] width 950 height 33
drag, startPoint x: 755, startPoint y: 326, endPoint x: 779, endPoint y: 327, distance: 24.0
click at [873, 325] on p "SculptGlow™ is in stock TODAY—but supplies are vanishing FAST." at bounding box center [902, 330] width 950 height 33
click at [832, 317] on p "SculptGlow™ is in stock TODAY—but supplies are vanishing FAST." at bounding box center [902, 330] width 950 height 33
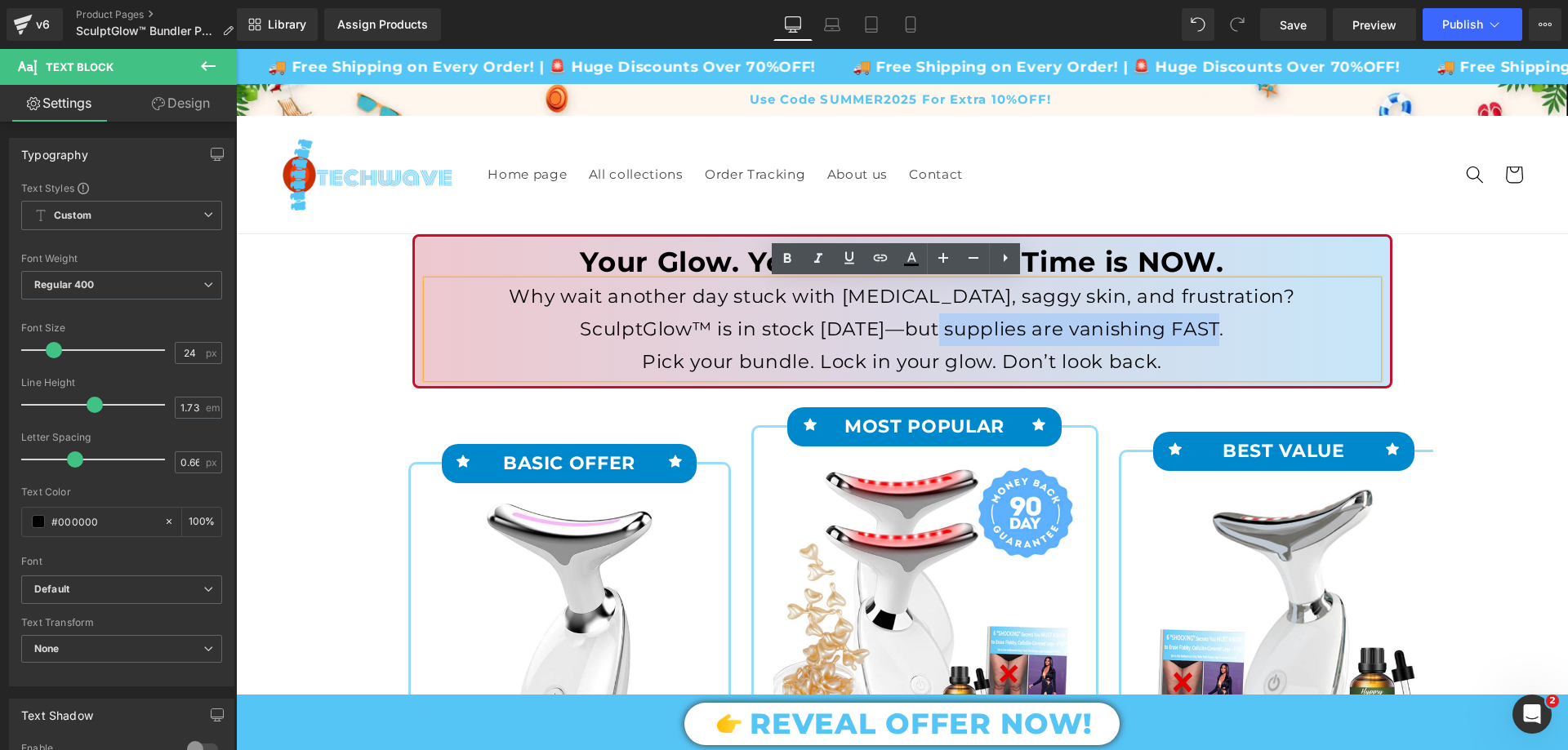
drag, startPoint x: 943, startPoint y: 331, endPoint x: 1221, endPoint y: 321, distance: 278.2
click at [1221, 321] on p "SculptGlow™ is in stock TODAY—but supplies are vanishing FAST." at bounding box center [902, 330] width 950 height 33
click at [787, 257] on icon at bounding box center [788, 258] width 7 height 10
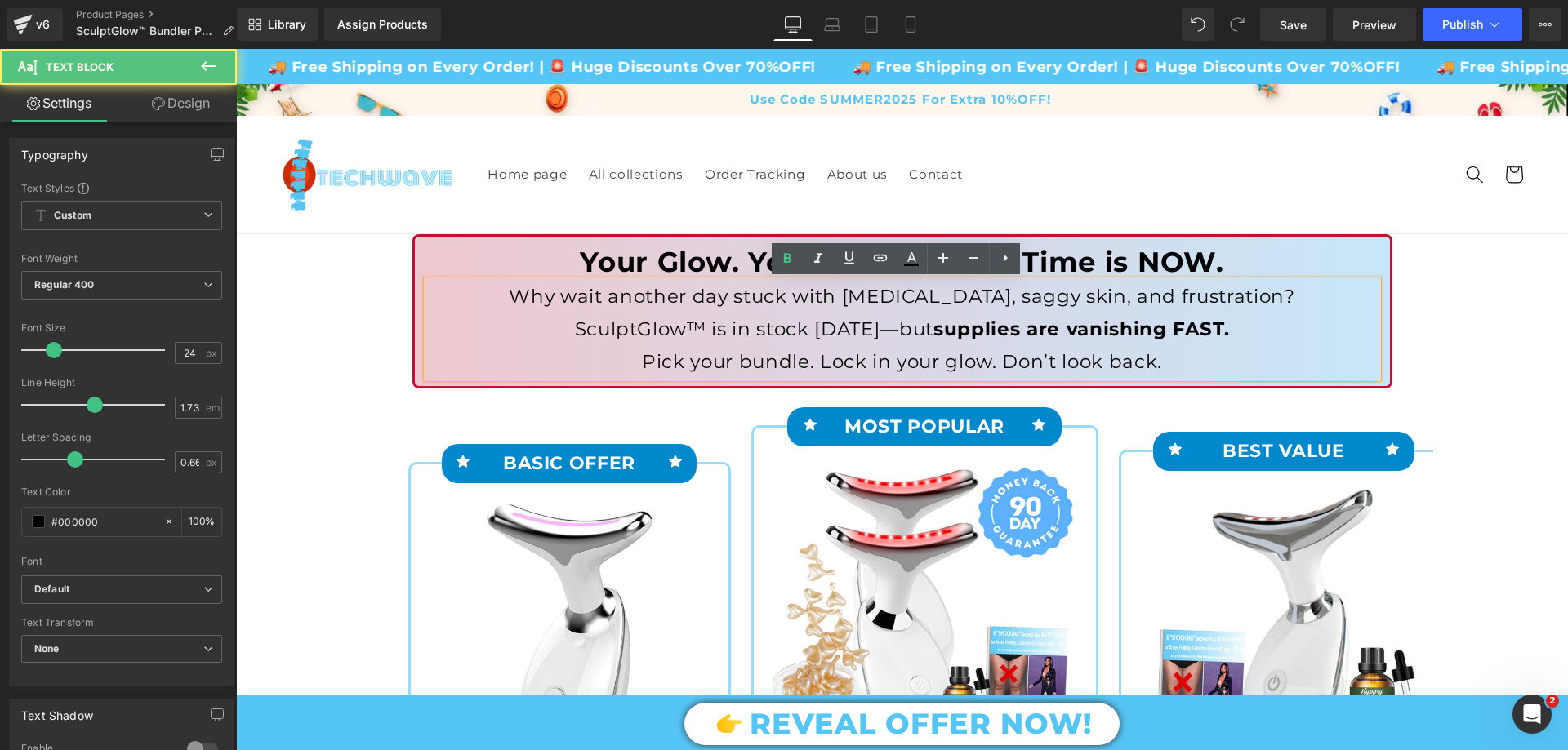
click at [847, 336] on p "SculptGlow™ is in stock TODAY—but supplies are vanishing FAST." at bounding box center [902, 330] width 950 height 33
drag, startPoint x: 721, startPoint y: 327, endPoint x: 879, endPoint y: 327, distance: 158.0
click at [879, 327] on p "SculptGlow™ is in stock TODAY—but supplies are vanishing FAST." at bounding box center [902, 330] width 950 height 33
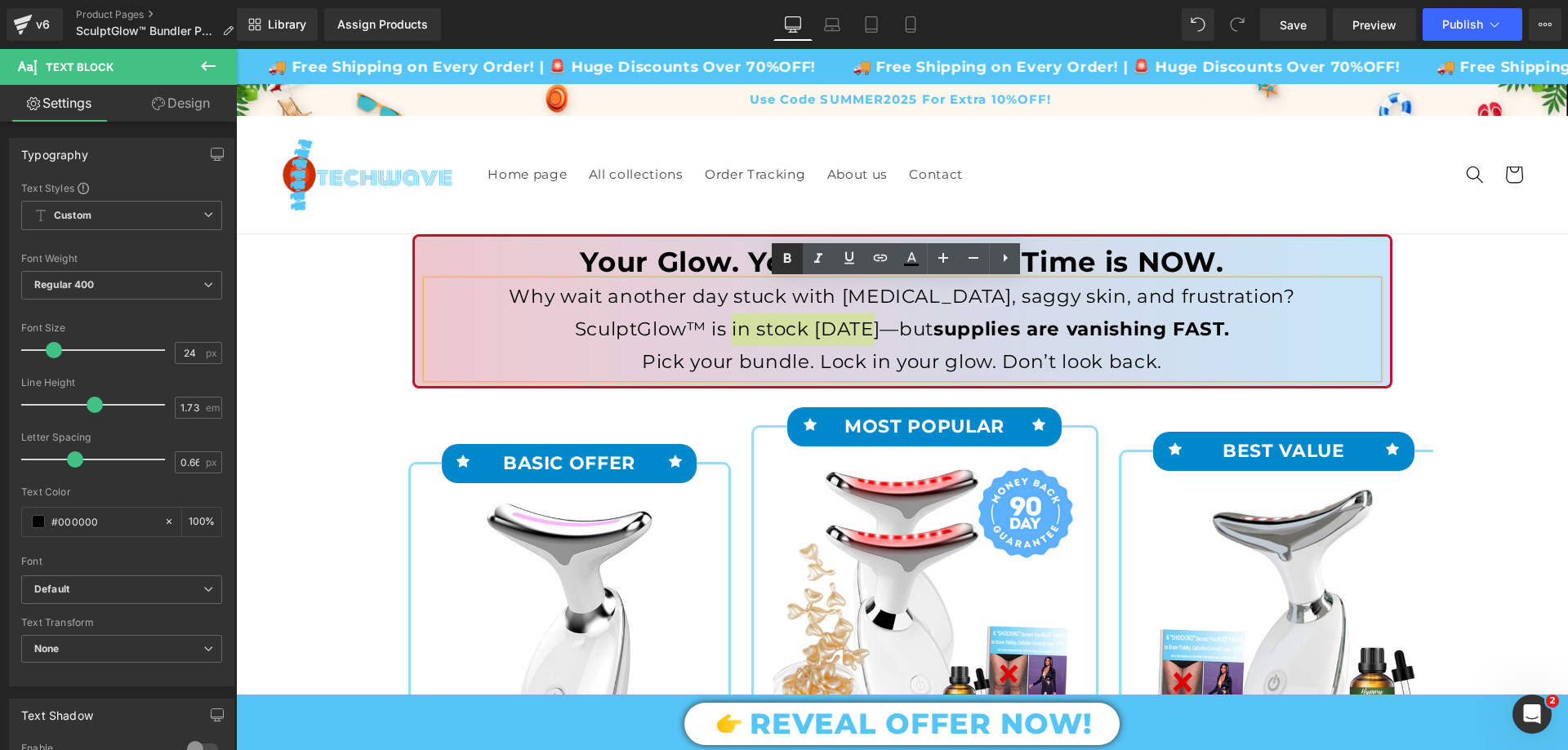
click at [784, 266] on icon at bounding box center [788, 259] width 20 height 20
click at [796, 328] on strong "in stock TODAY" at bounding box center [804, 329] width 158 height 23
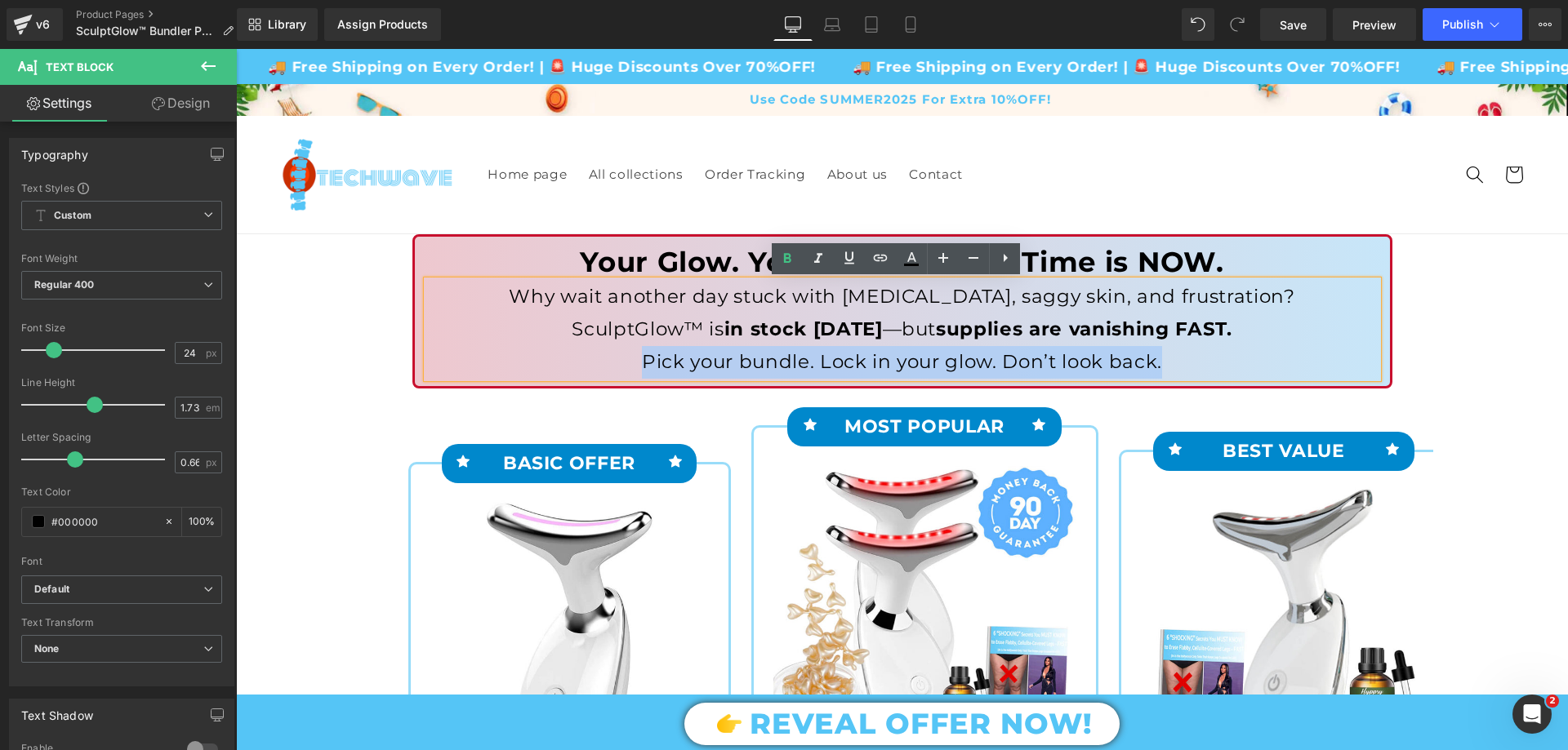
drag, startPoint x: 632, startPoint y: 362, endPoint x: 1176, endPoint y: 354, distance: 544.1
click at [1176, 354] on p "Pick your bundle. Lock in your glow. Don’t look back." at bounding box center [902, 363] width 950 height 33
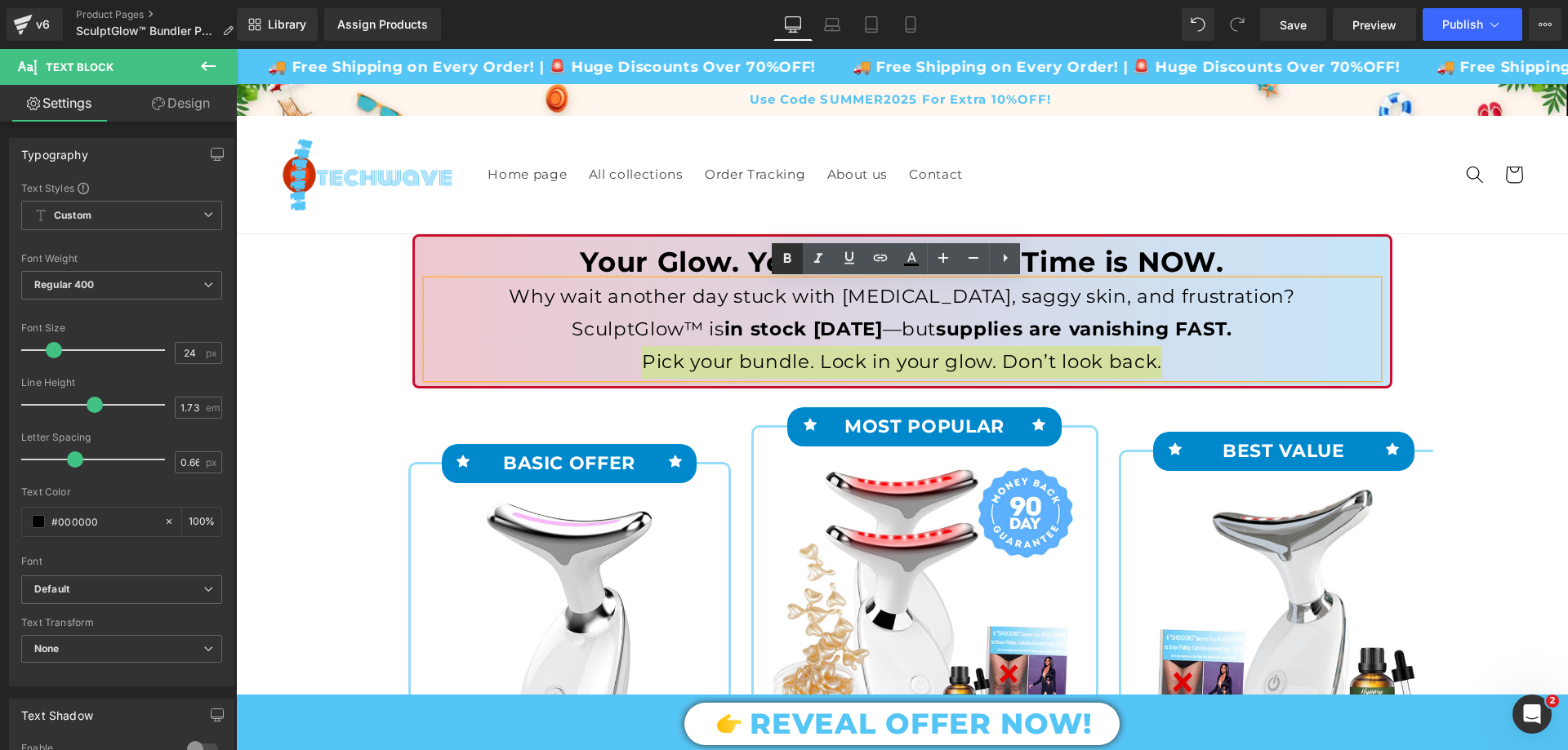
click at [786, 249] on icon at bounding box center [788, 259] width 20 height 20
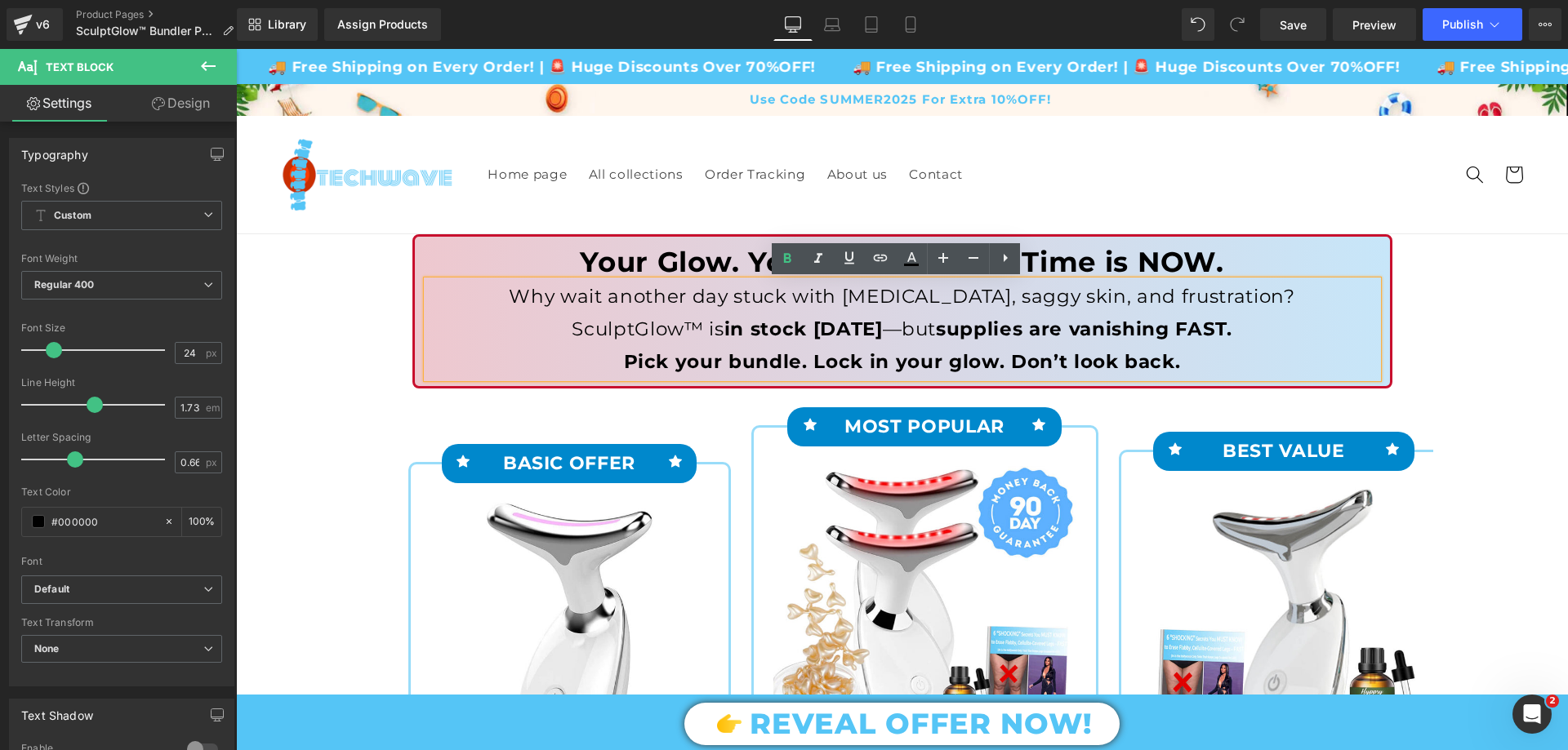
click at [724, 363] on strong "Pick your bundle. Lock in your glow. Don’t look back." at bounding box center [902, 362] width 557 height 23
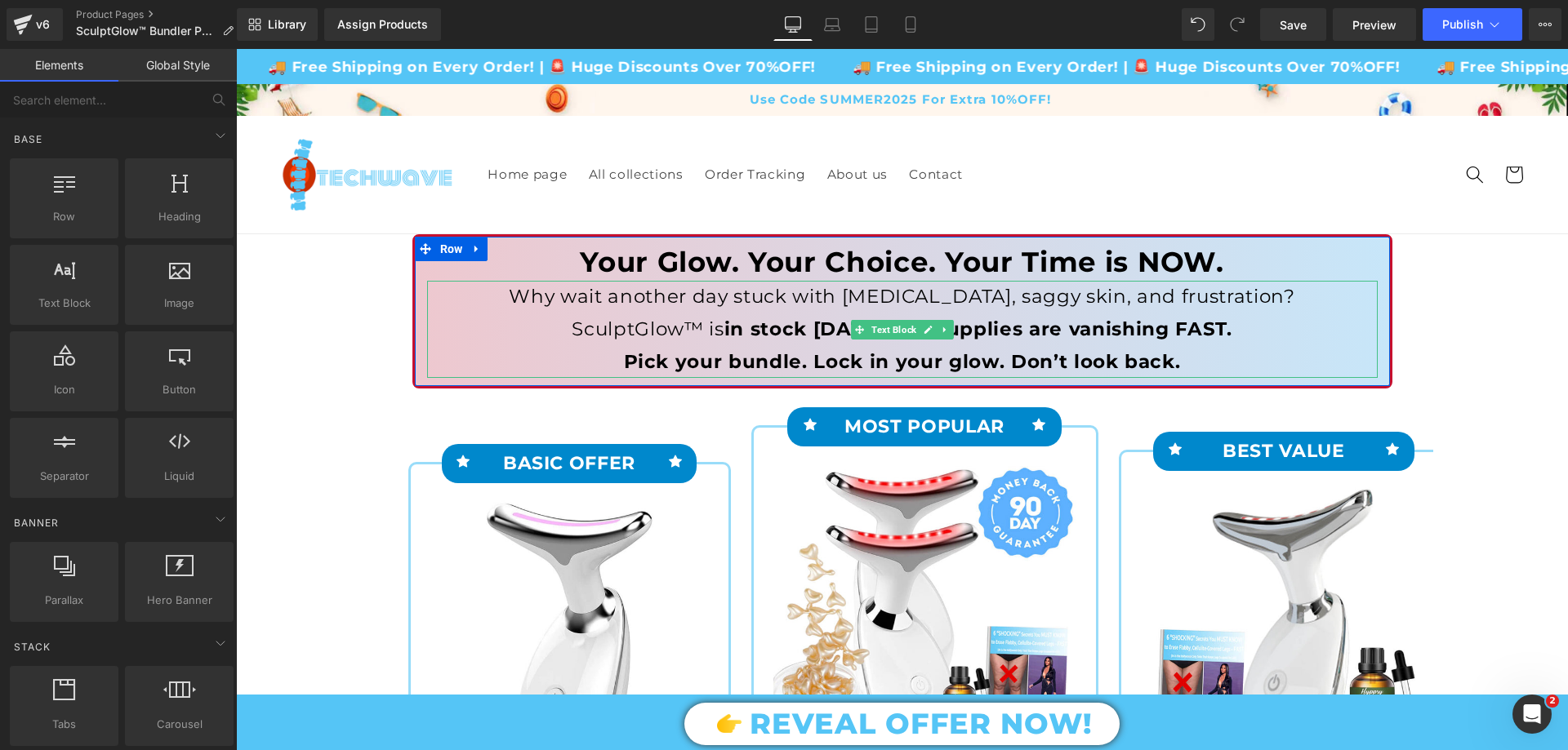
click at [590, 299] on p "Why wait another day stuck with cellulite, saggy skin, and frustration?" at bounding box center [902, 297] width 950 height 33
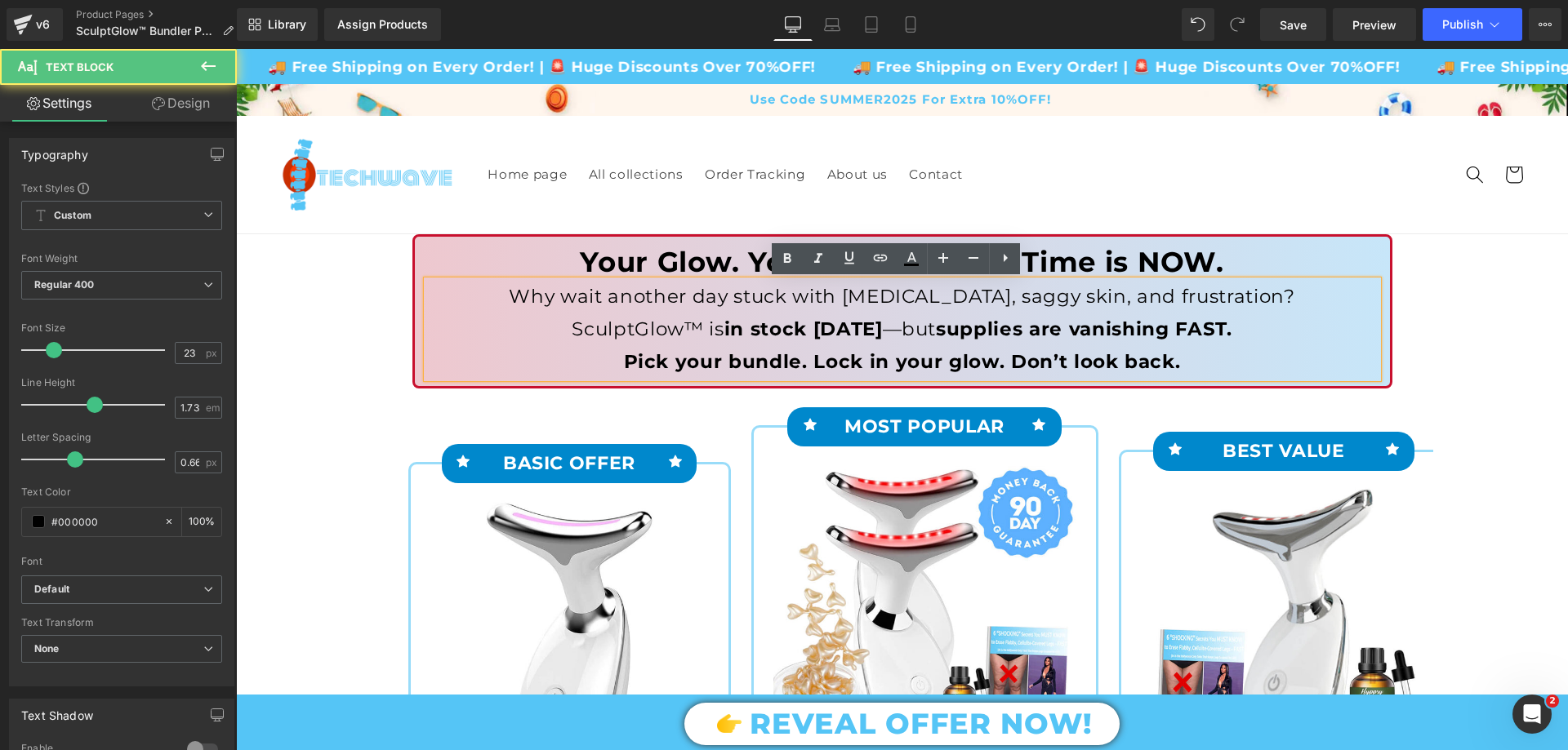
click at [604, 293] on p "Why wait another day stuck with cellulite, saggy skin, and frustration?" at bounding box center [902, 297] width 950 height 33
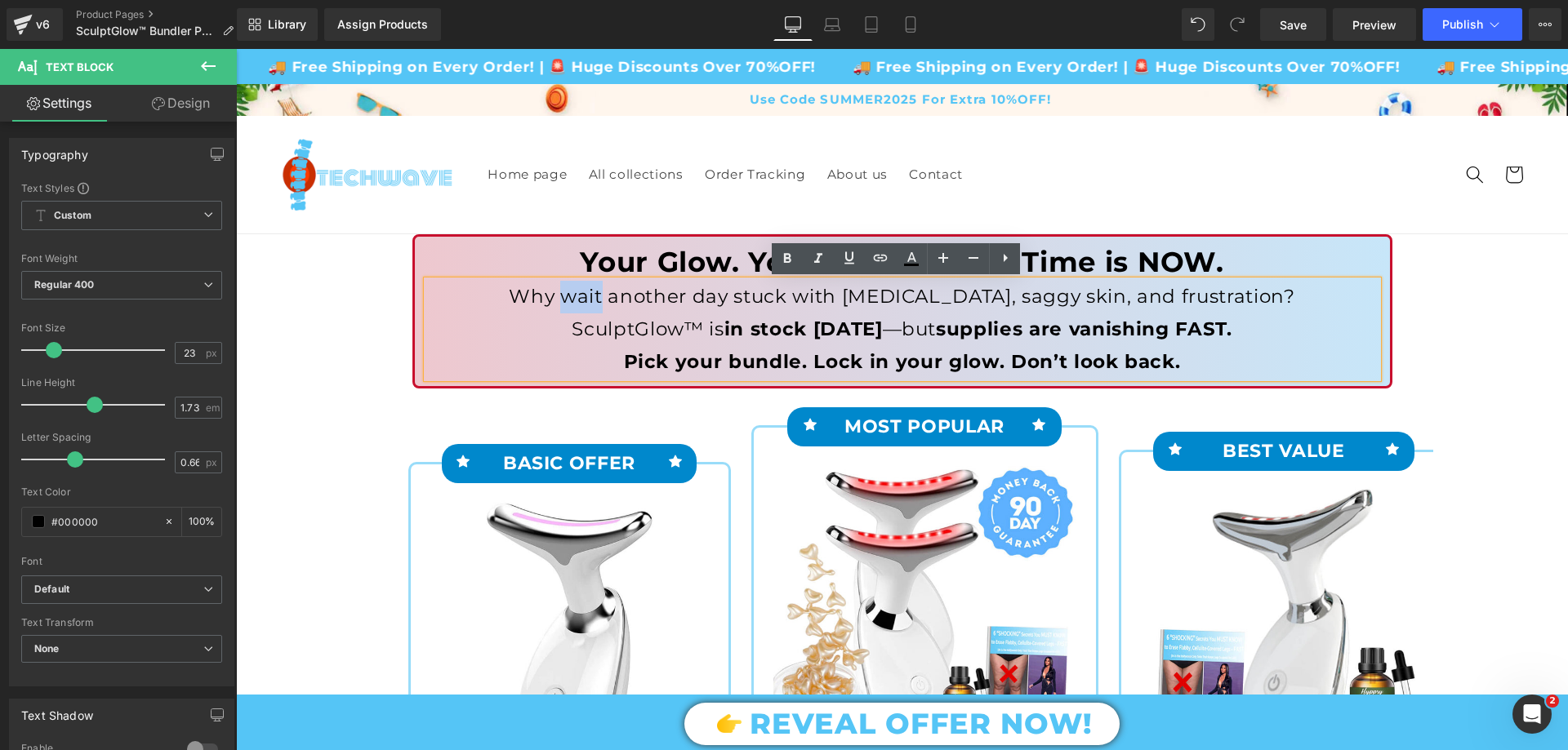
drag, startPoint x: 602, startPoint y: 299, endPoint x: 641, endPoint y: 303, distance: 39.2
click at [641, 303] on p "Why wait another day stuck with cellulite, saggy skin, and frustration?" at bounding box center [902, 297] width 950 height 33
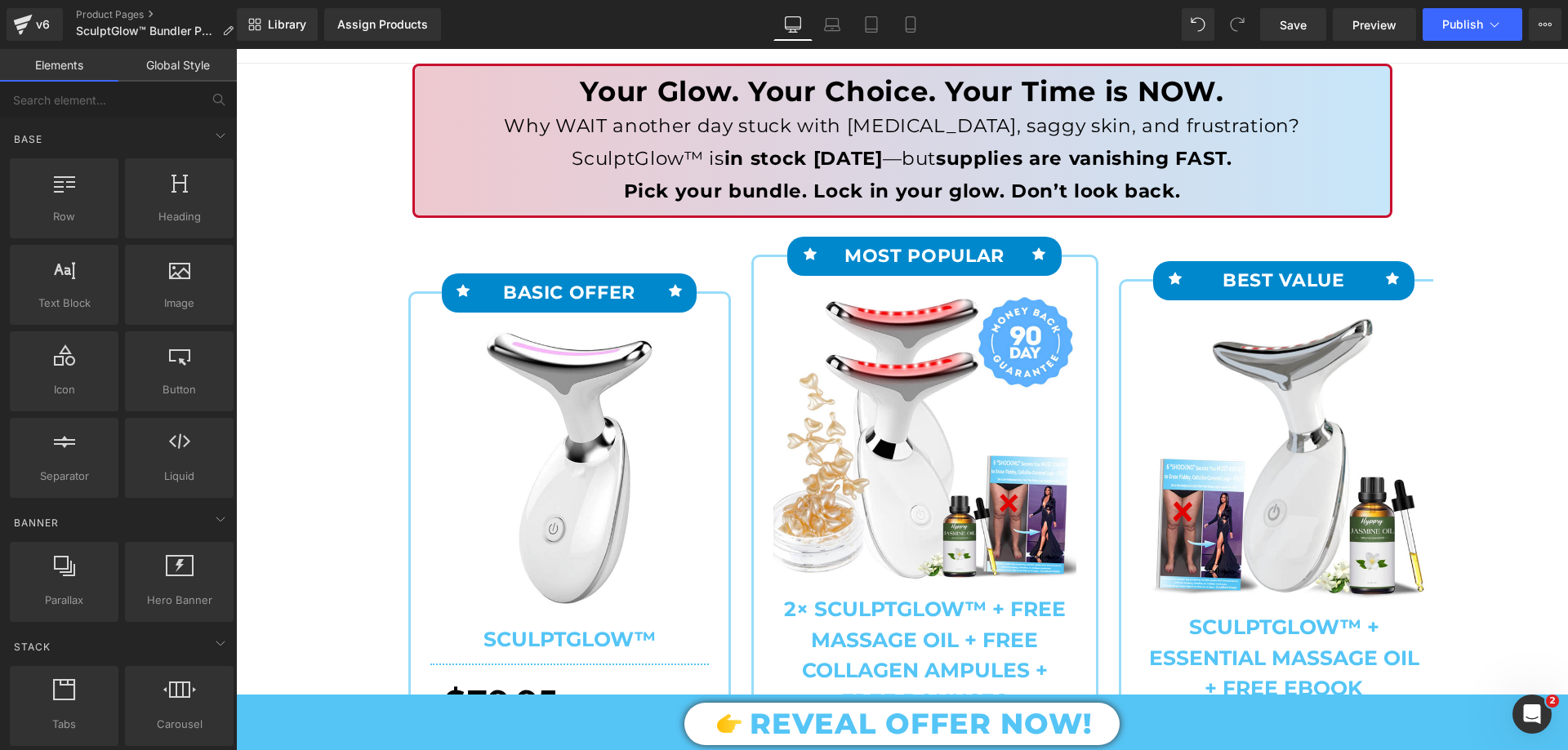
scroll to position [0, 0]
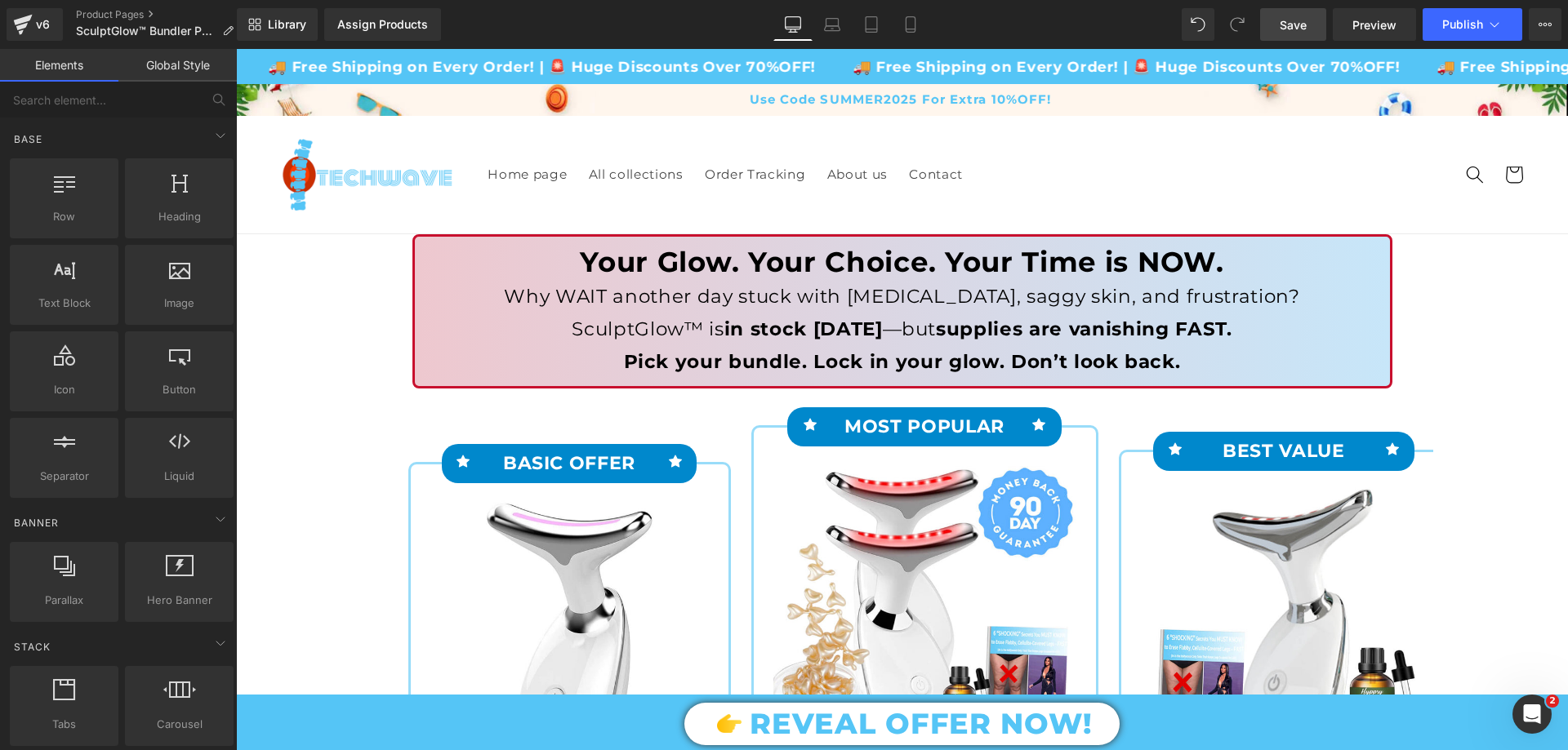
click at [1286, 20] on span "Save" at bounding box center [1293, 24] width 27 height 17
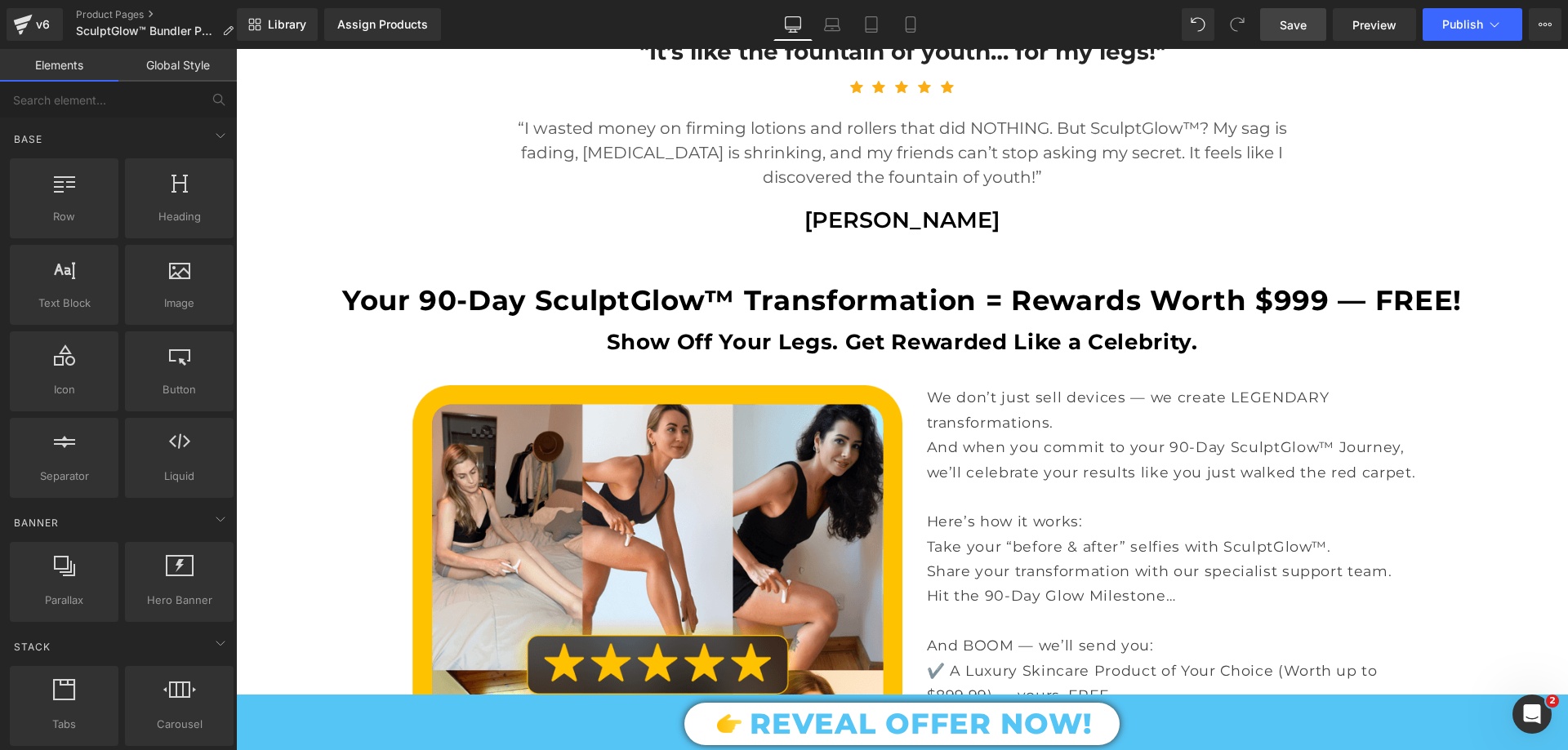
scroll to position [2776, 0]
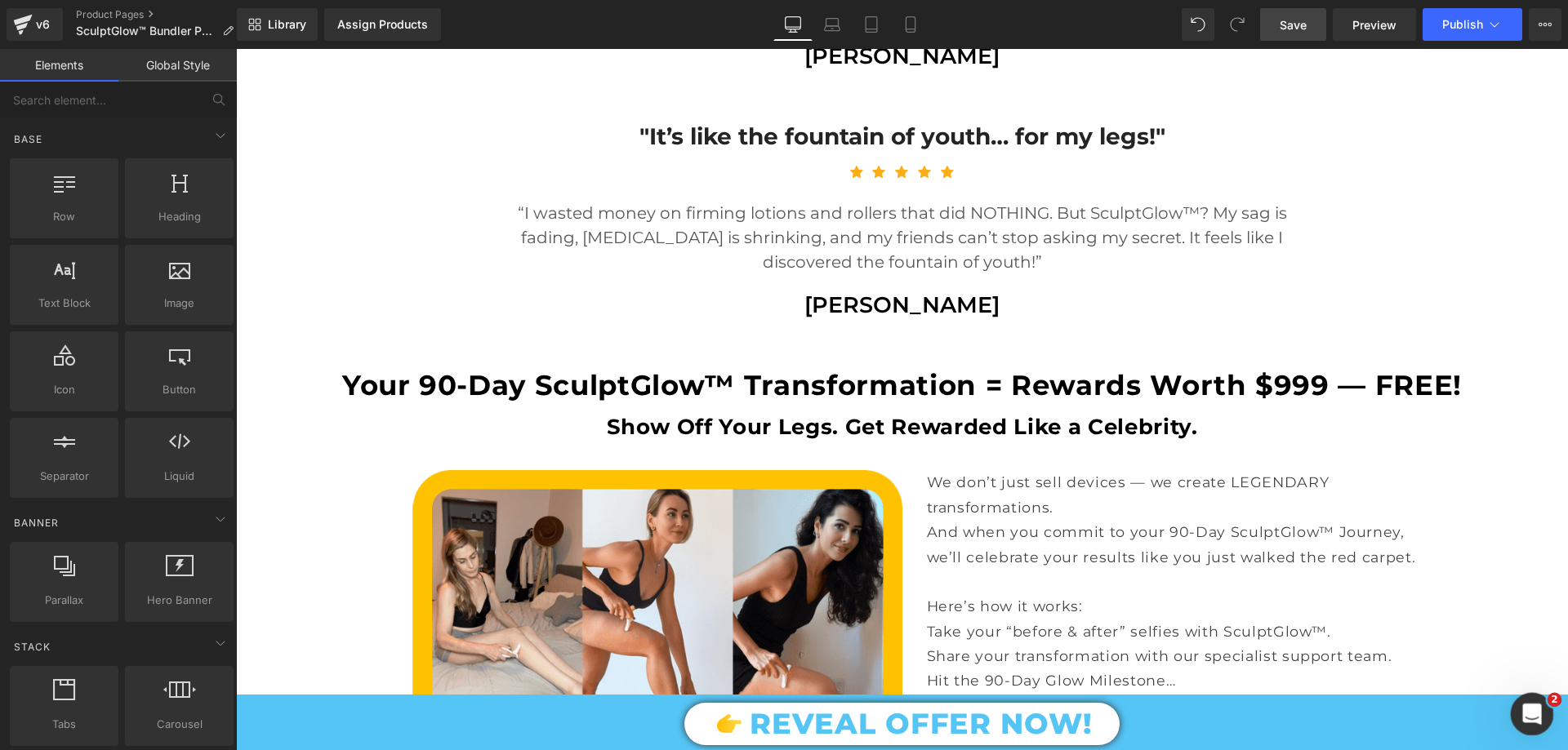
click at [1523, 725] on div "Open Intercom Messenger" at bounding box center [1530, 712] width 54 height 54
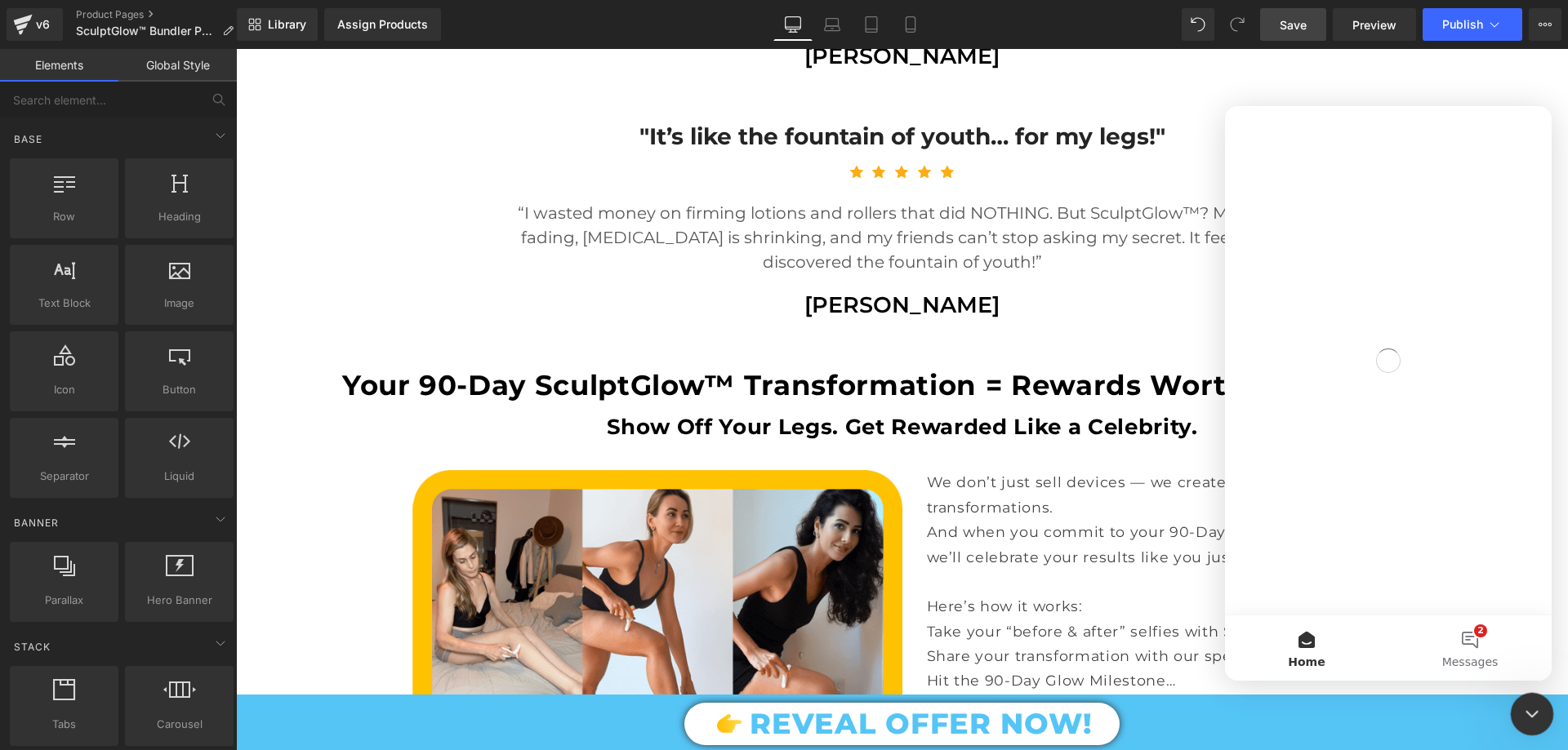
scroll to position [0, 0]
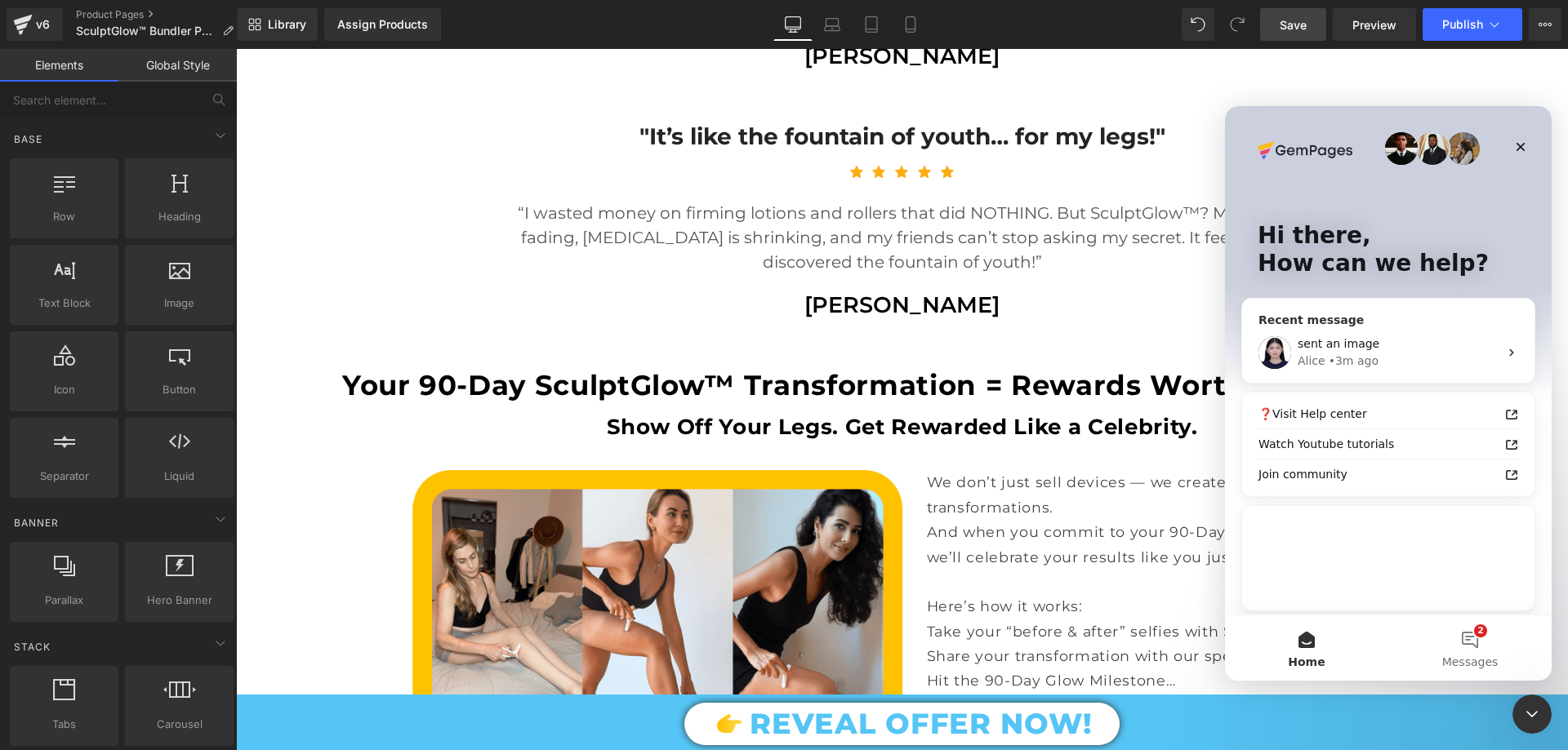
click at [1397, 360] on div "Alice • 3m ago" at bounding box center [1398, 361] width 201 height 17
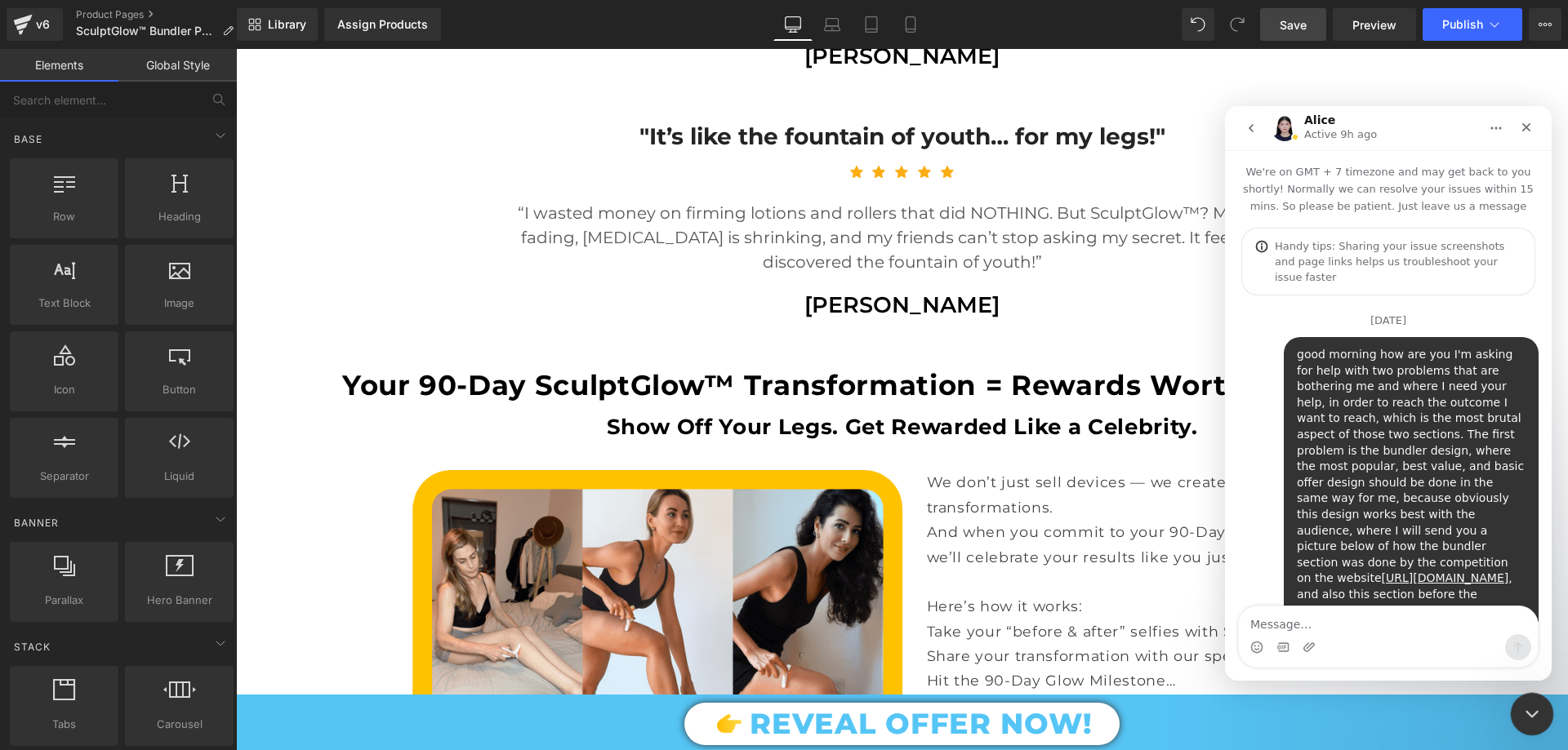
scroll to position [4271, 0]
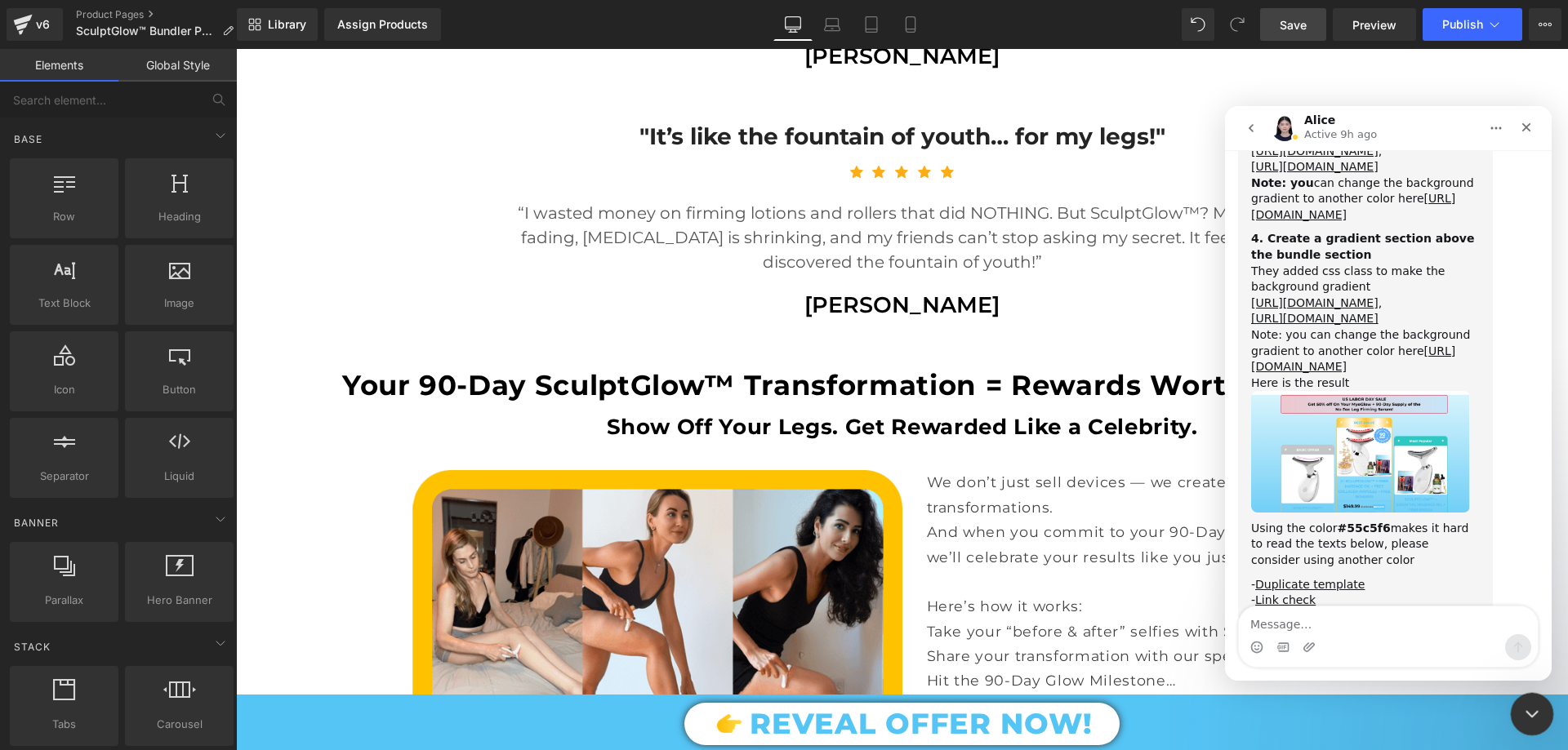
click at [1527, 720] on icon "Close Intercom Messenger" at bounding box center [1530, 712] width 20 height 20
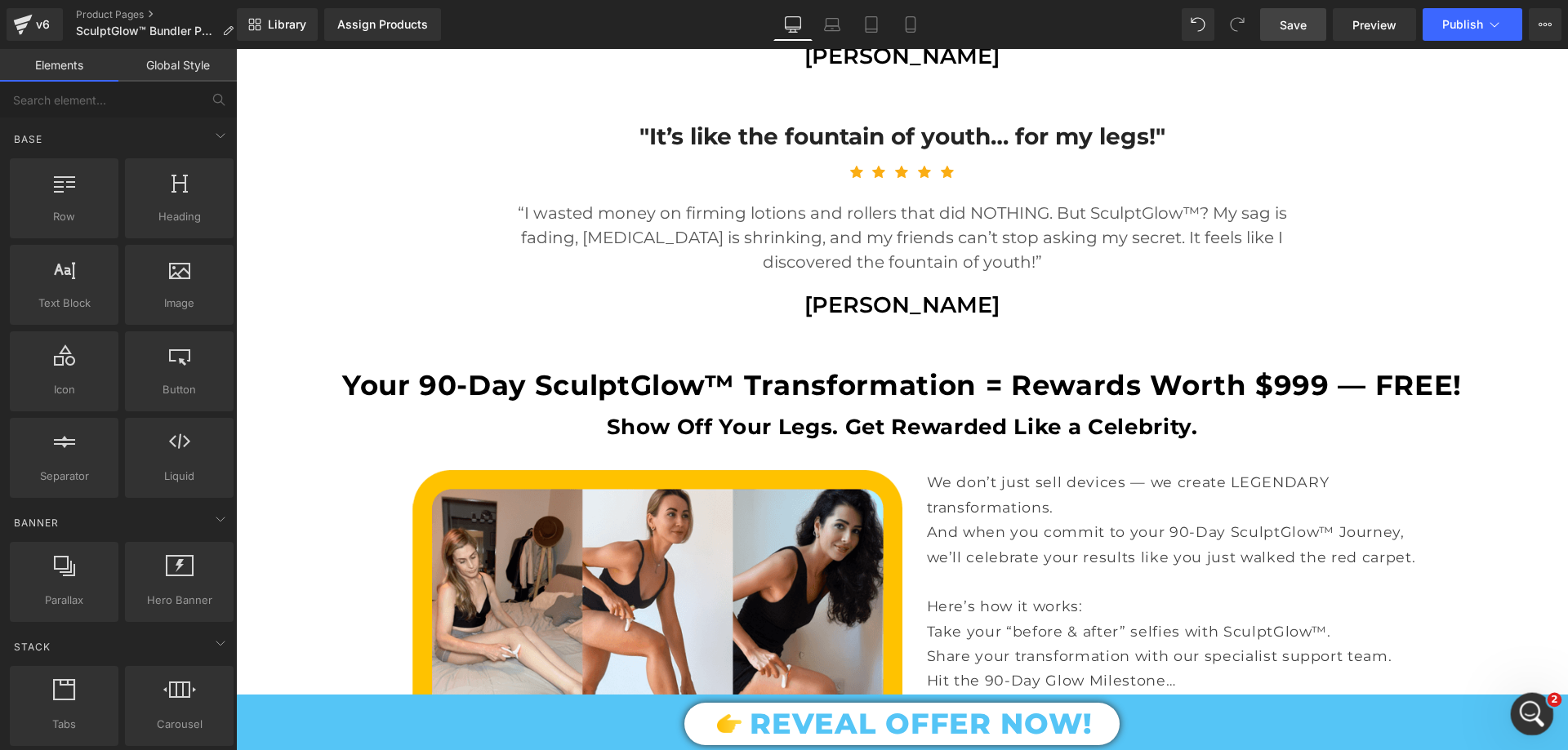
scroll to position [6082, 0]
click at [1520, 737] on div "REVEAL OFFER NOW!" at bounding box center [902, 724] width 1332 height 44
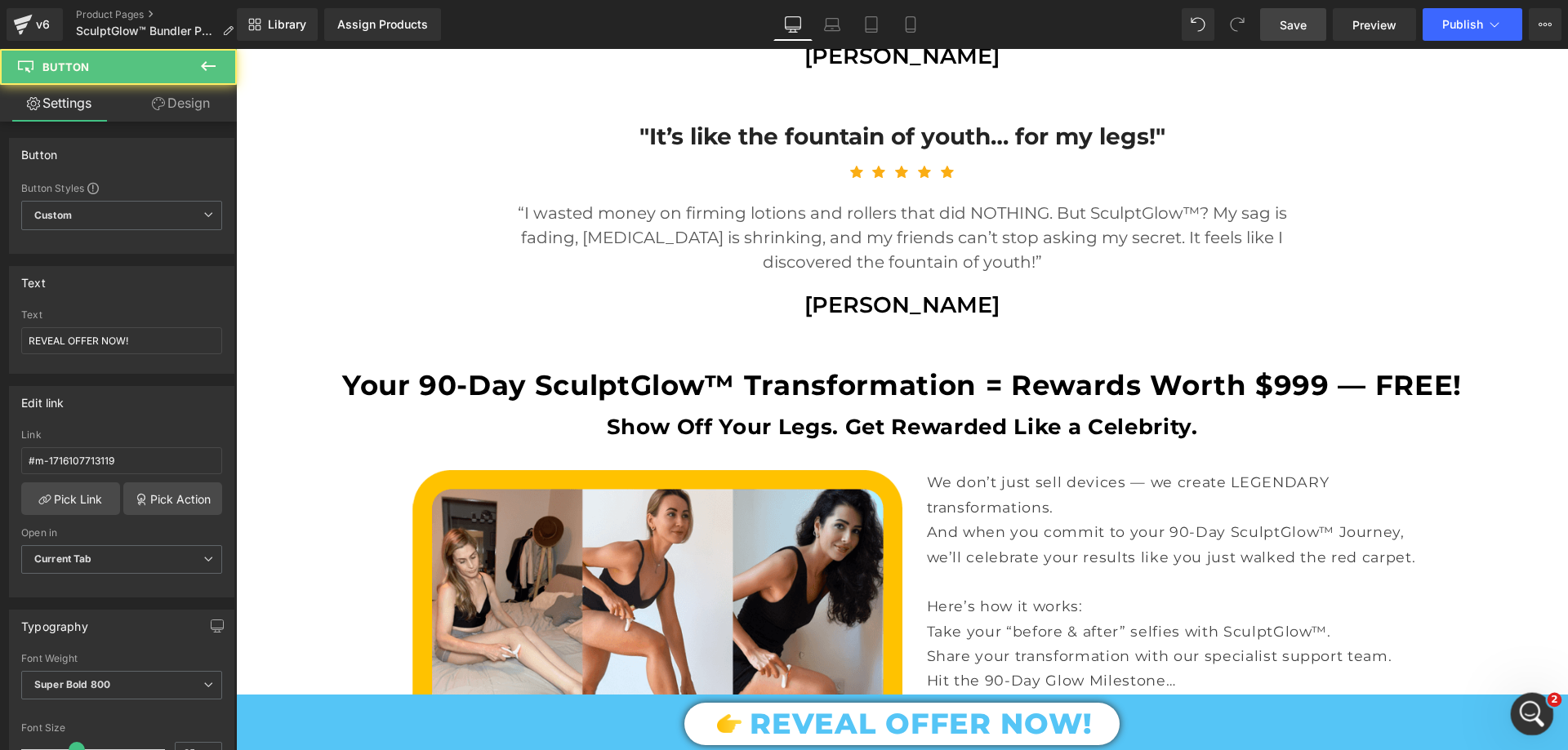
click at [1522, 723] on div "Open Intercom Messenger" at bounding box center [1530, 712] width 54 height 54
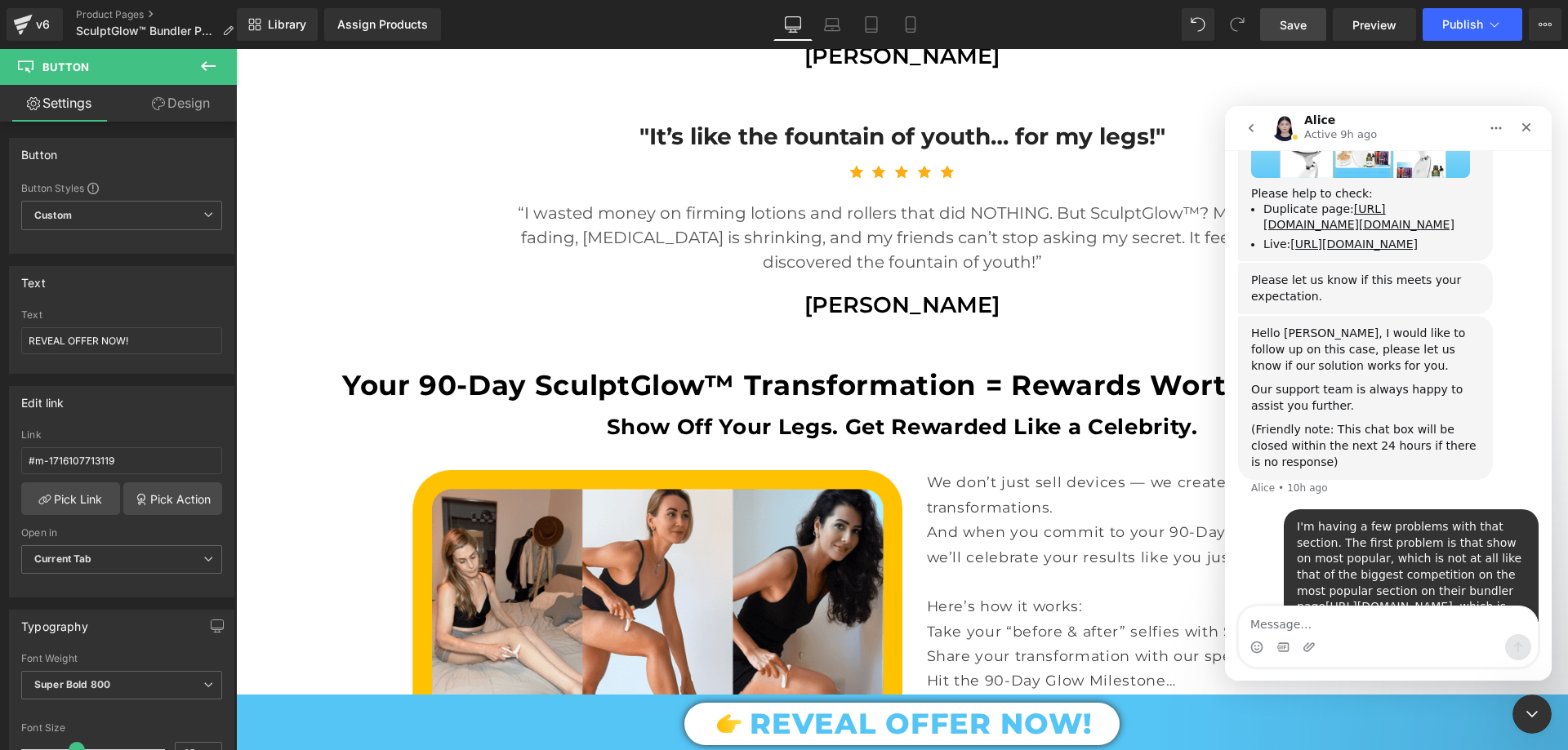
scroll to position [5927, 0]
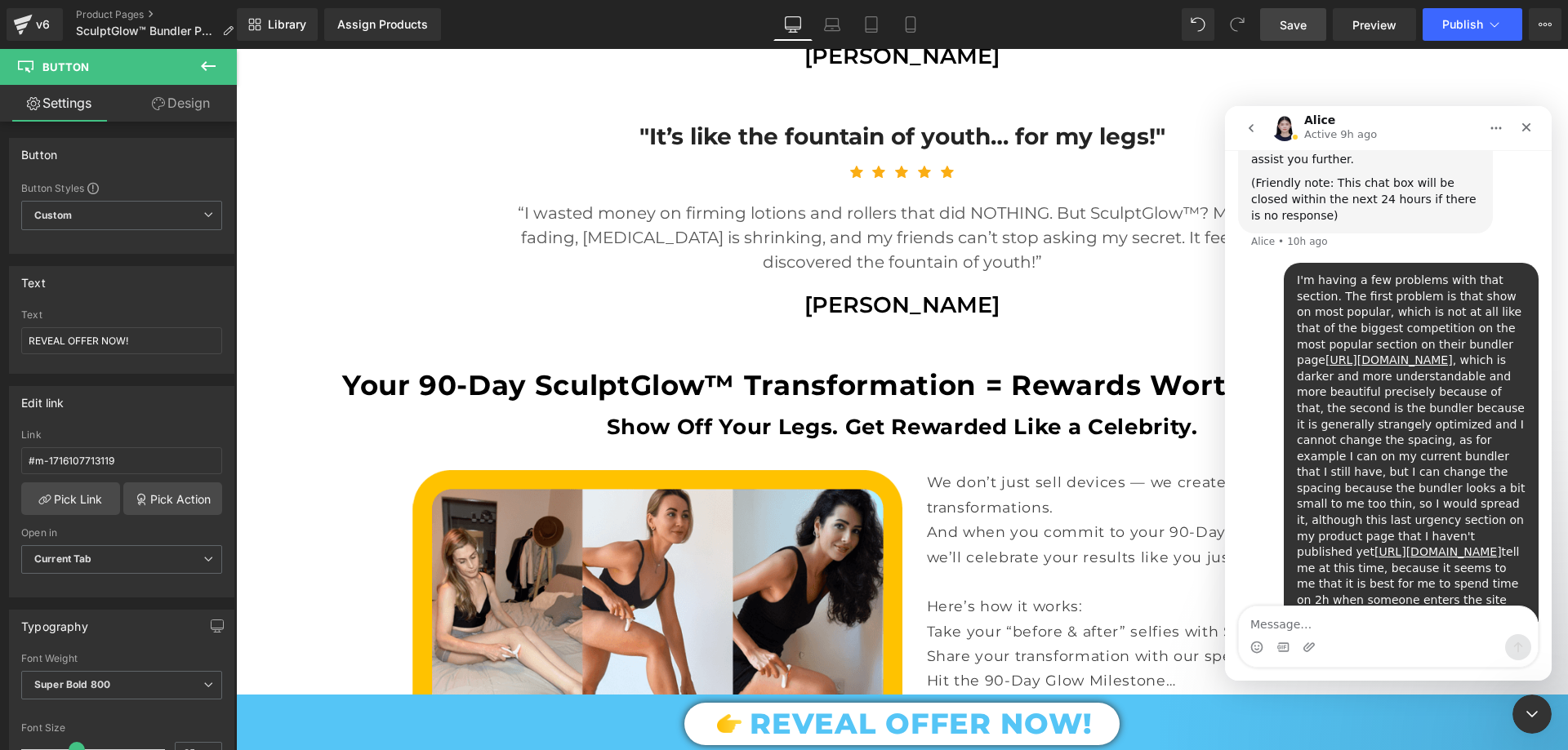
click at [1255, 124] on icon "go back" at bounding box center [1251, 128] width 13 height 13
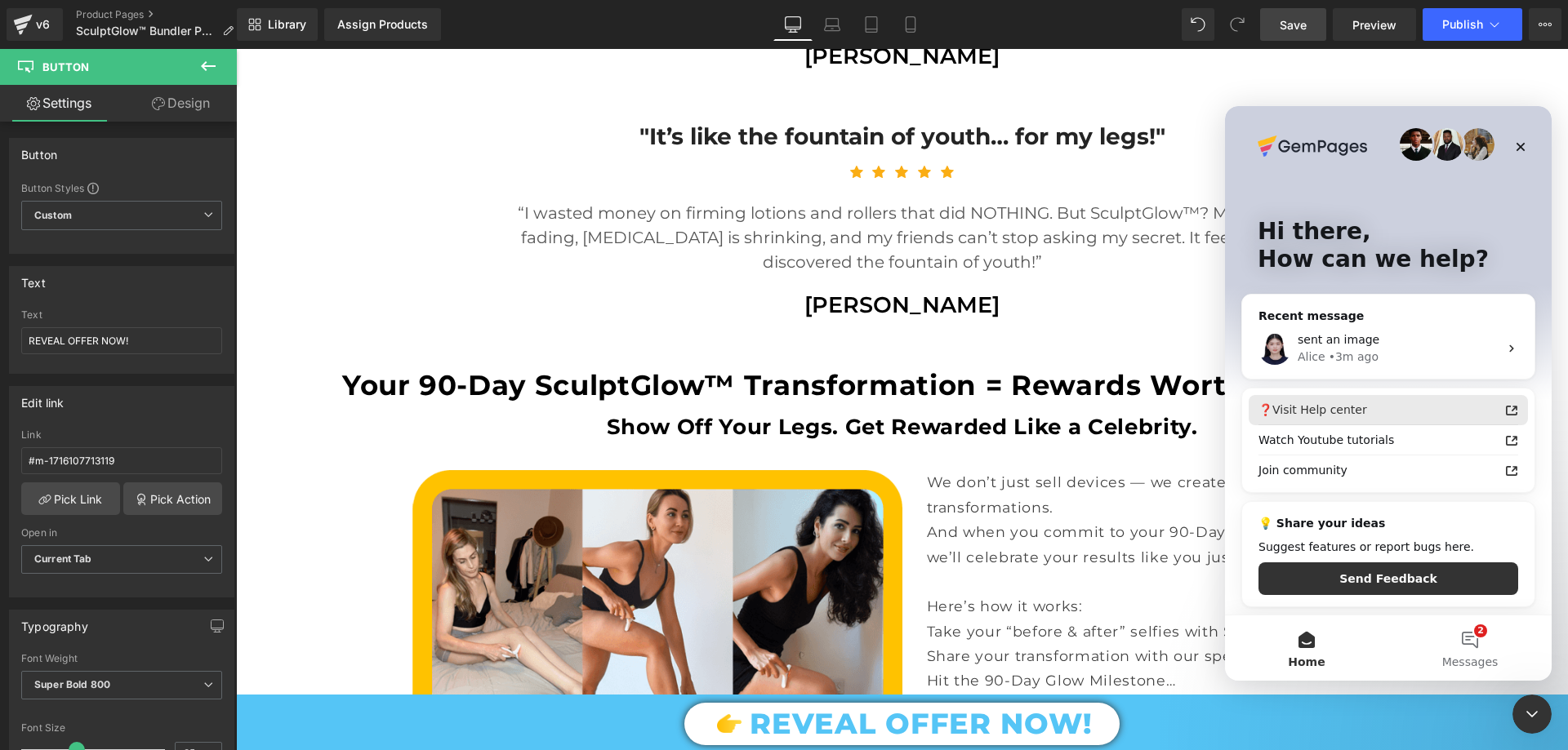
scroll to position [5, 0]
click at [1458, 639] on button "2 Messages" at bounding box center [1470, 649] width 164 height 66
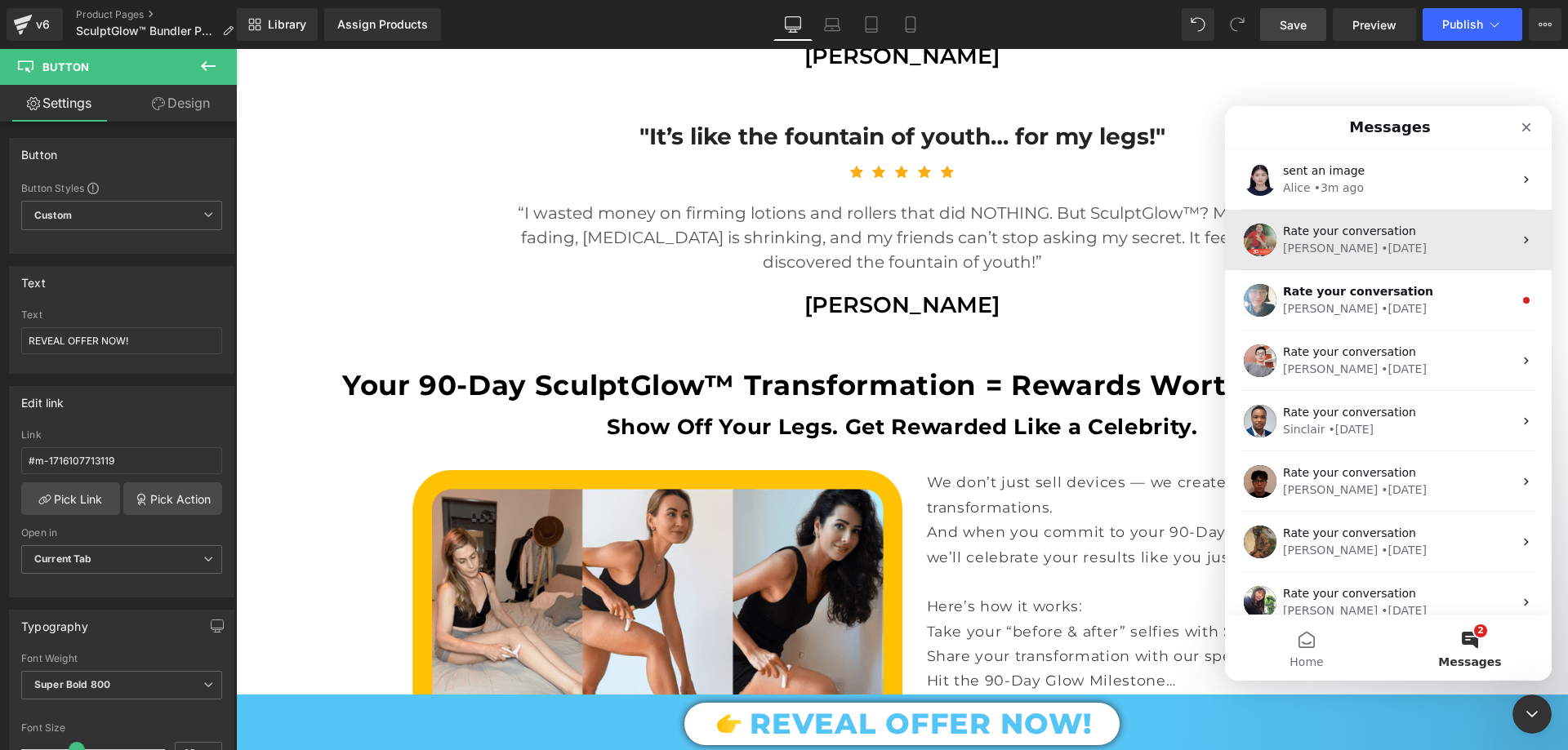
click at [1404, 254] on div "Ken • 1d ago" at bounding box center [1397, 248] width 230 height 17
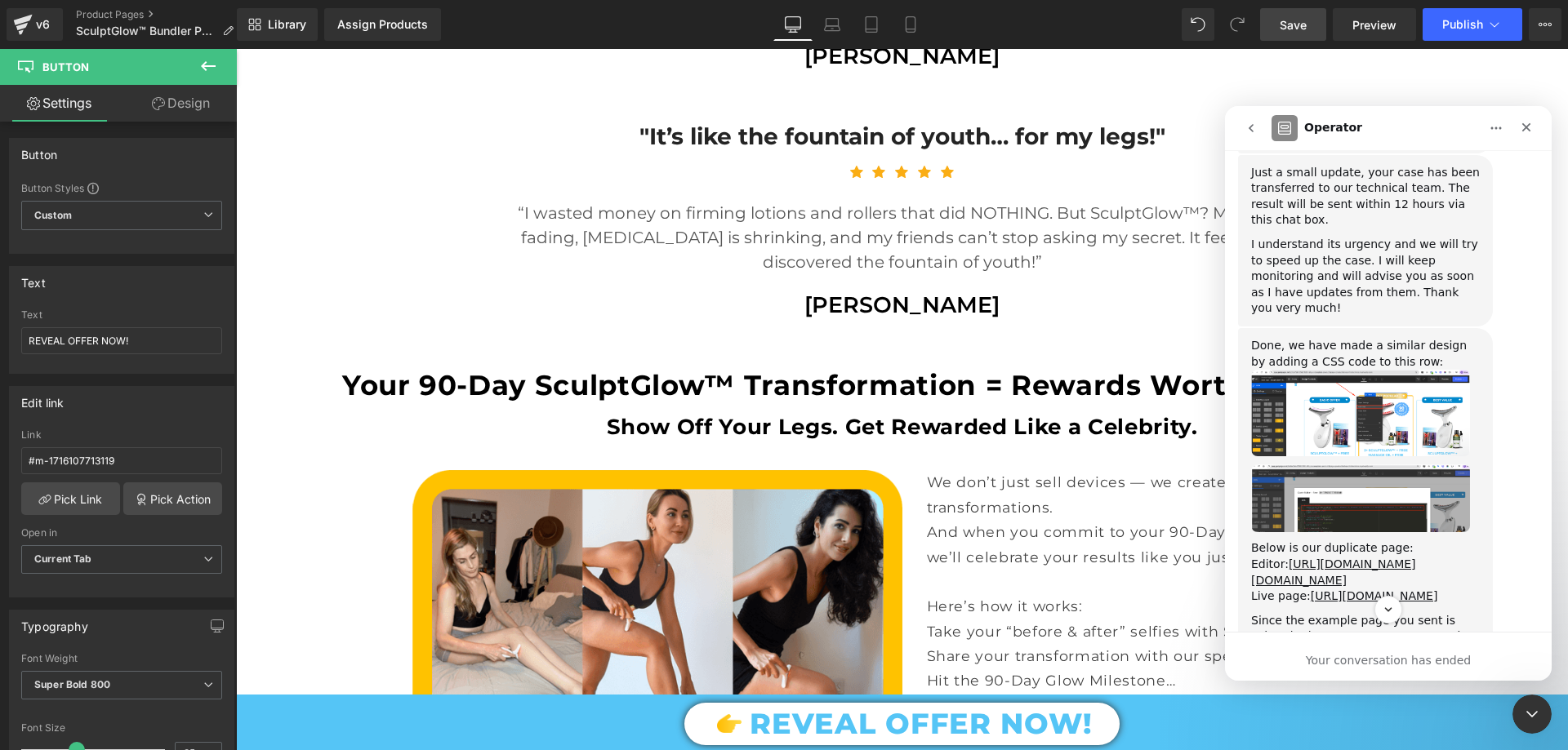
scroll to position [1496, 0]
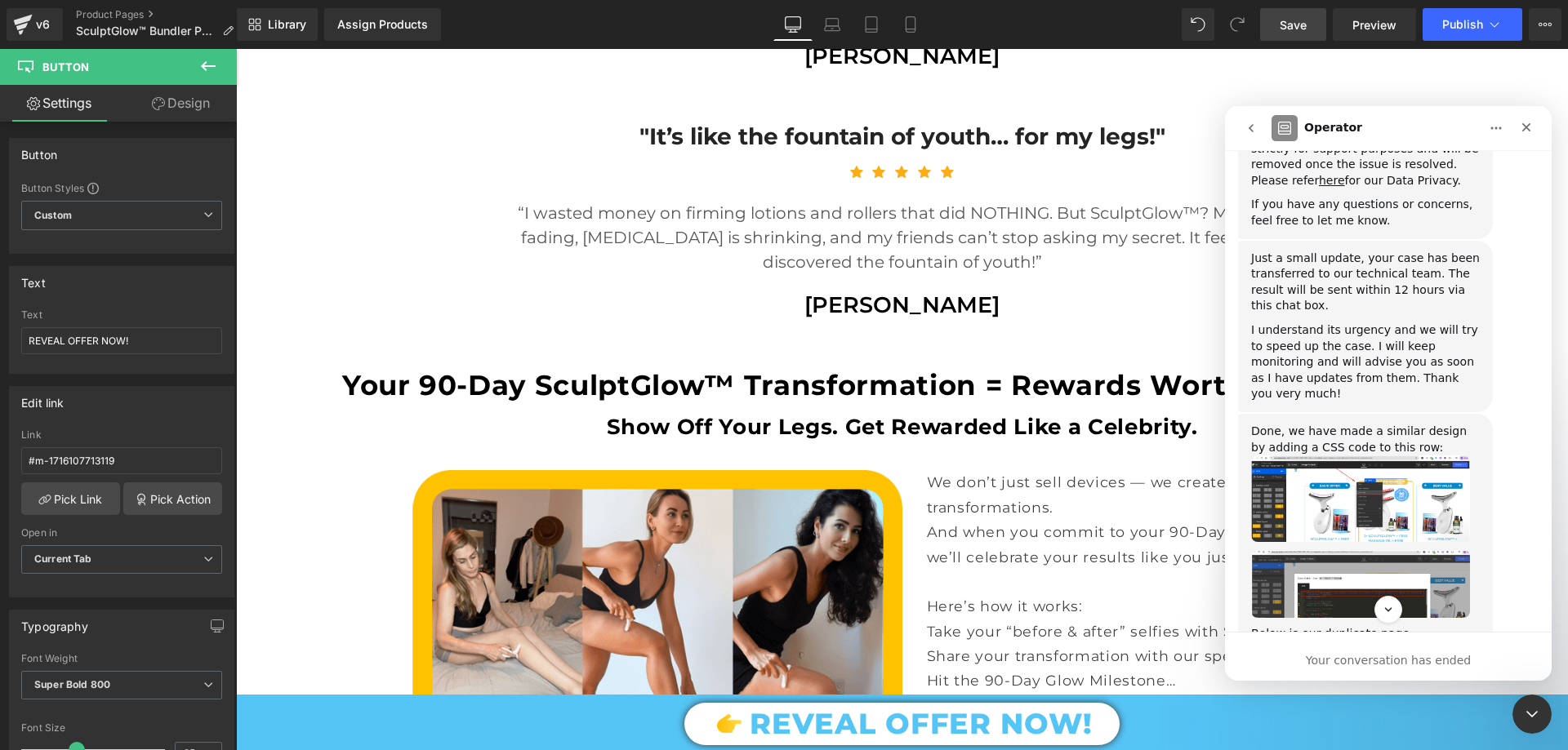
click at [1384, 456] on img "Ken says…" at bounding box center [1361, 499] width 219 height 86
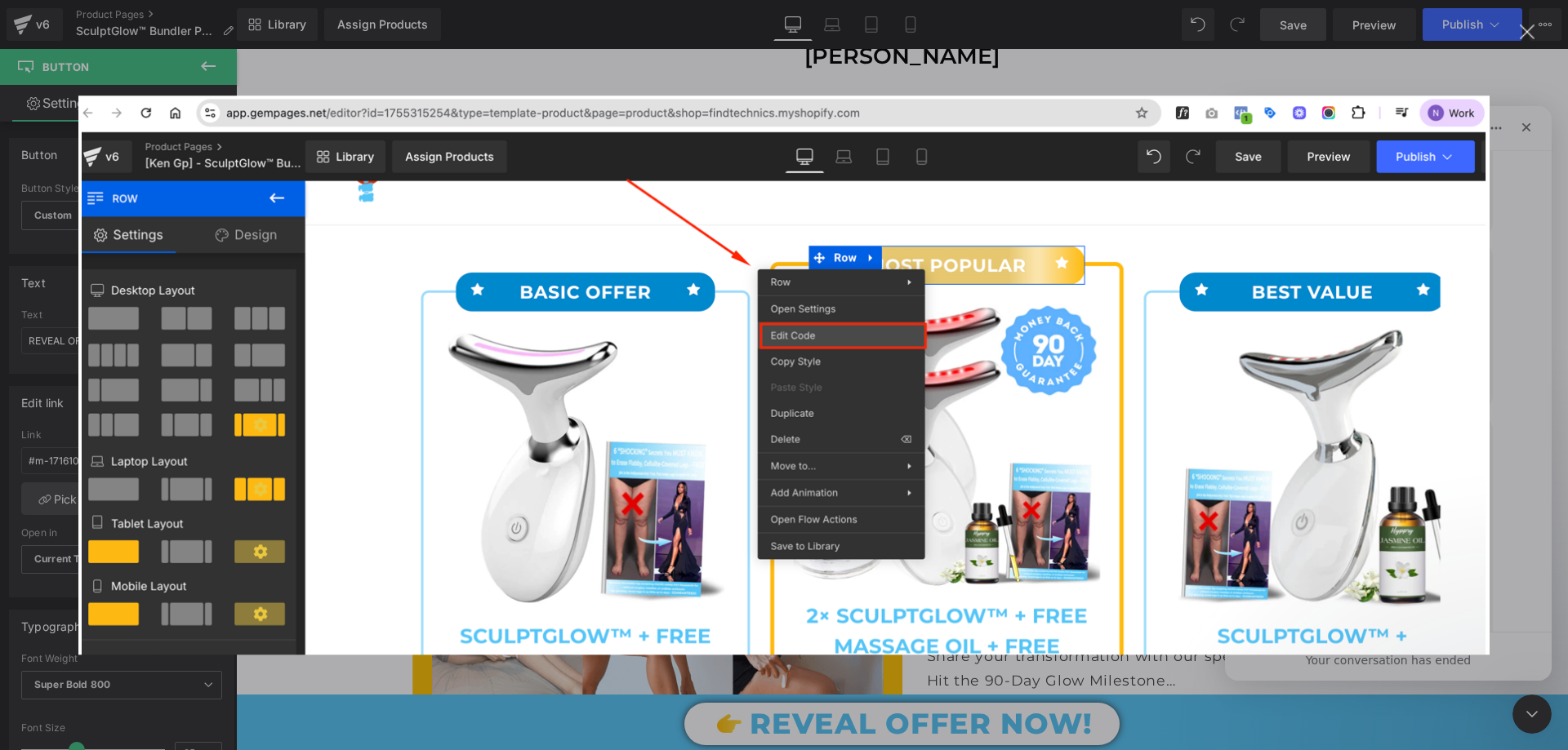
scroll to position [0, 0]
click at [1513, 221] on div "Intercom messenger" at bounding box center [784, 375] width 1568 height 750
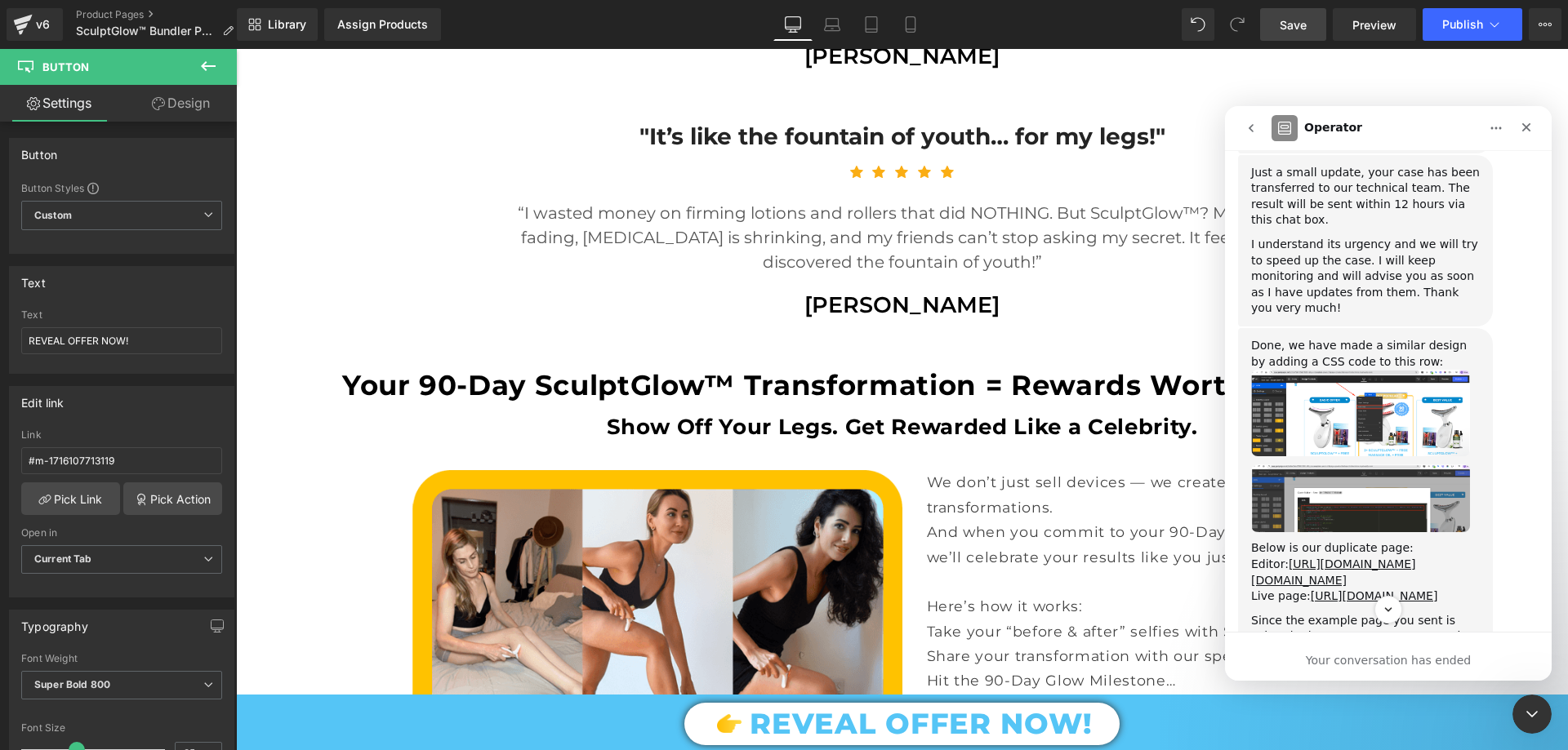
scroll to position [1659, 0]
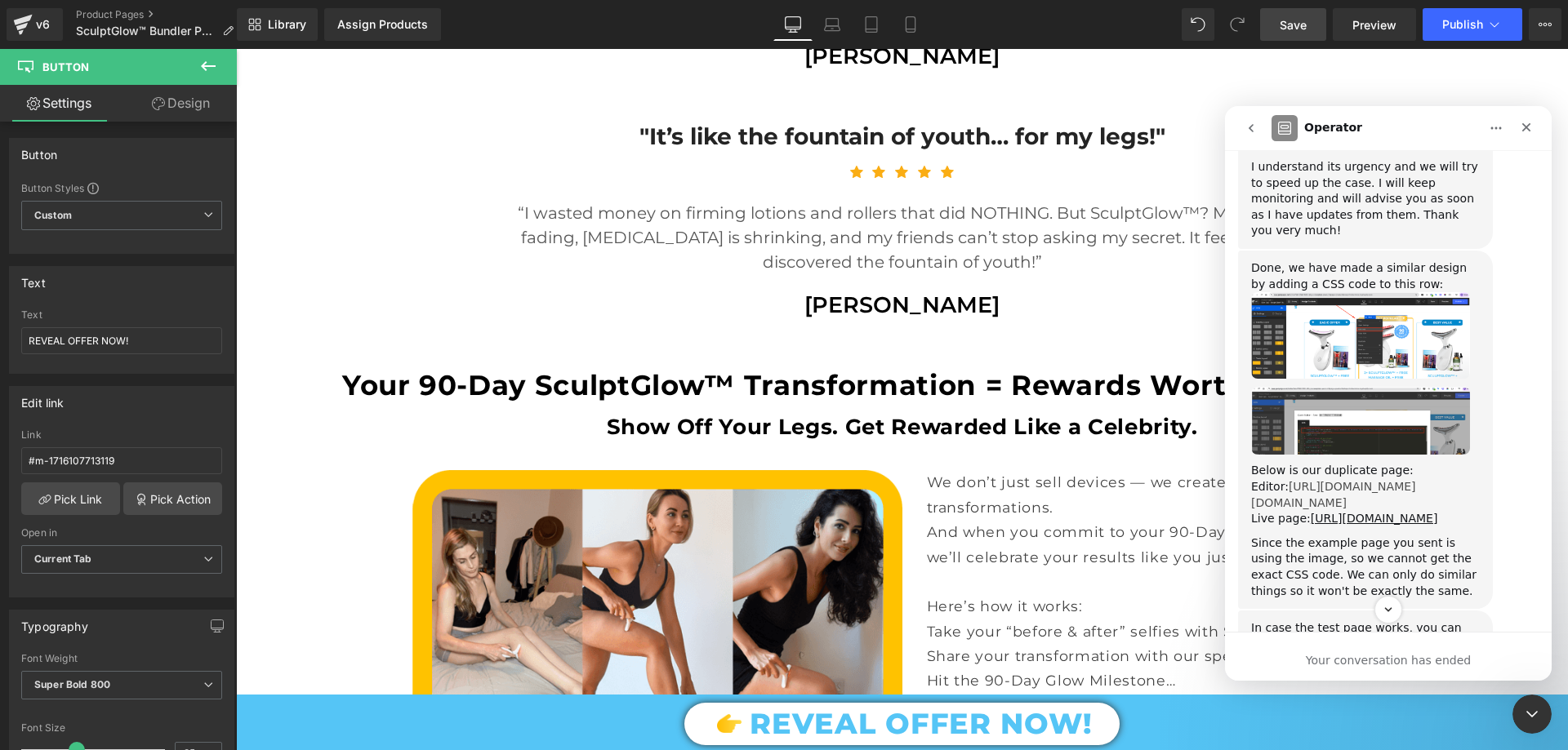
click at [1375, 480] on link "https://app.gempages.net/editor?id=1755315254&type=template-product&page=produc…" at bounding box center [1334, 494] width 165 height 29
click at [1530, 717] on icon "Close Intercom Messenger" at bounding box center [1530, 712] width 20 height 20
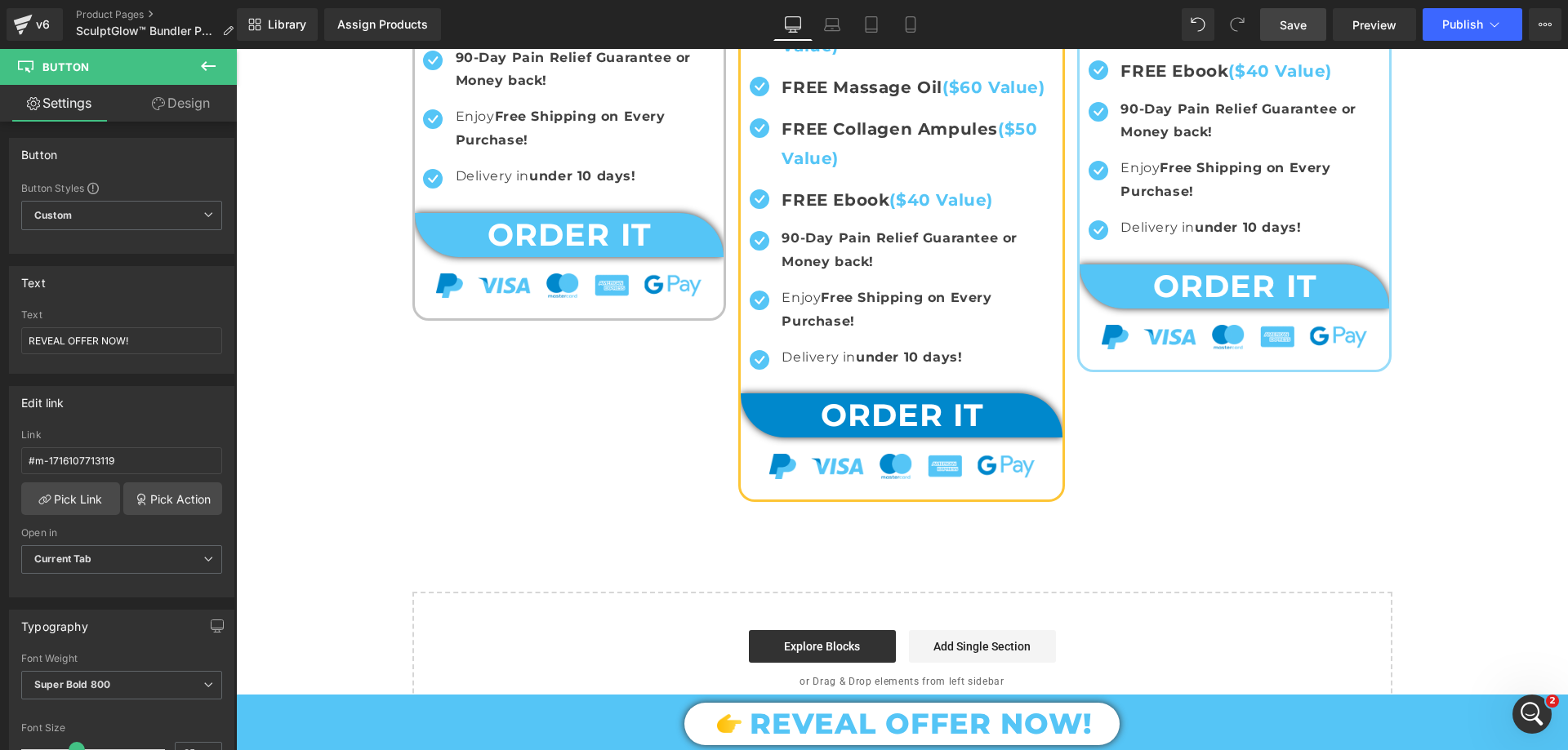
scroll to position [7657, 0]
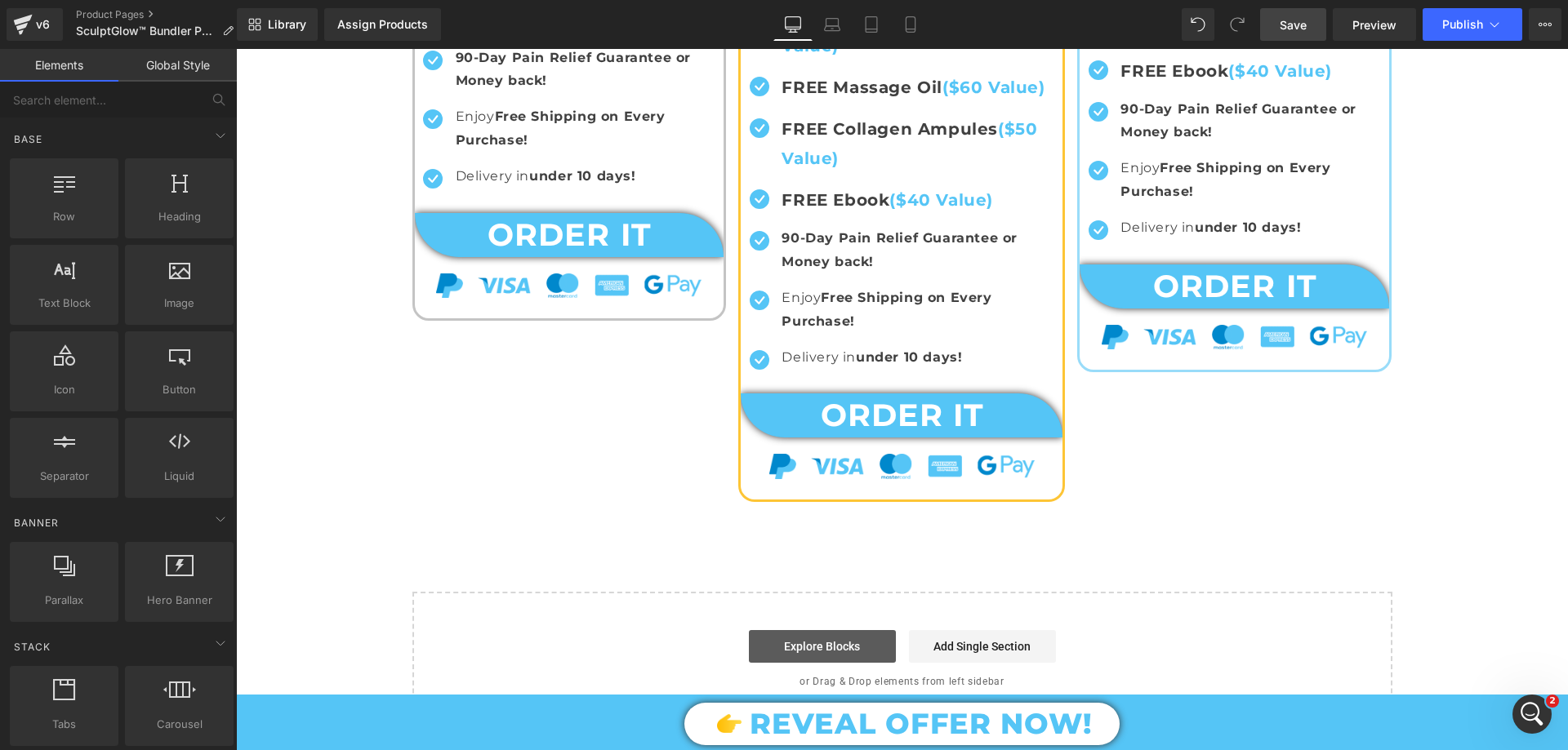
click at [805, 648] on link "Explore Blocks" at bounding box center [821, 646] width 147 height 33
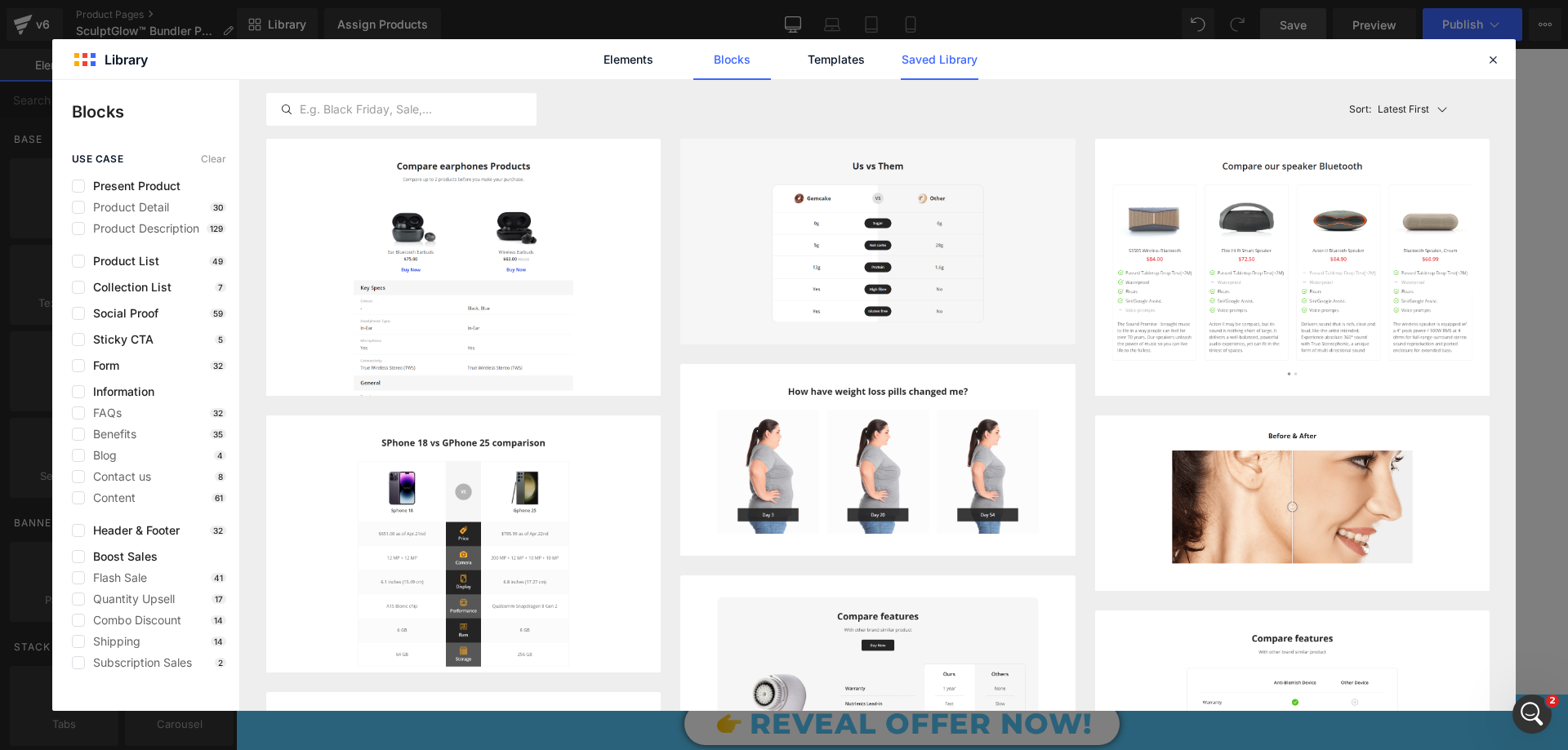
click at [964, 65] on link "Saved Library" at bounding box center [939, 60] width 77 height 41
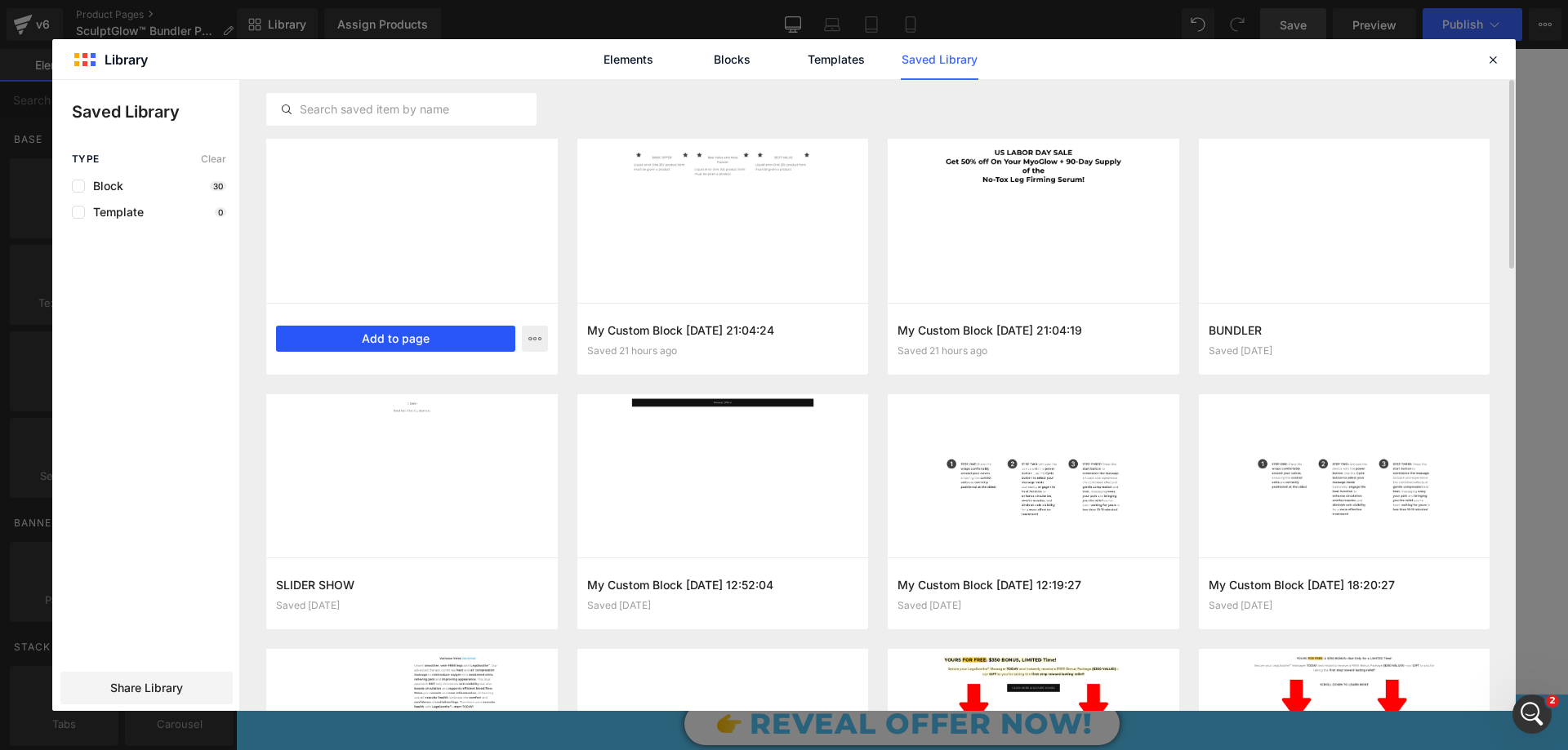
click at [445, 344] on button "Add to page" at bounding box center [396, 339] width 239 height 26
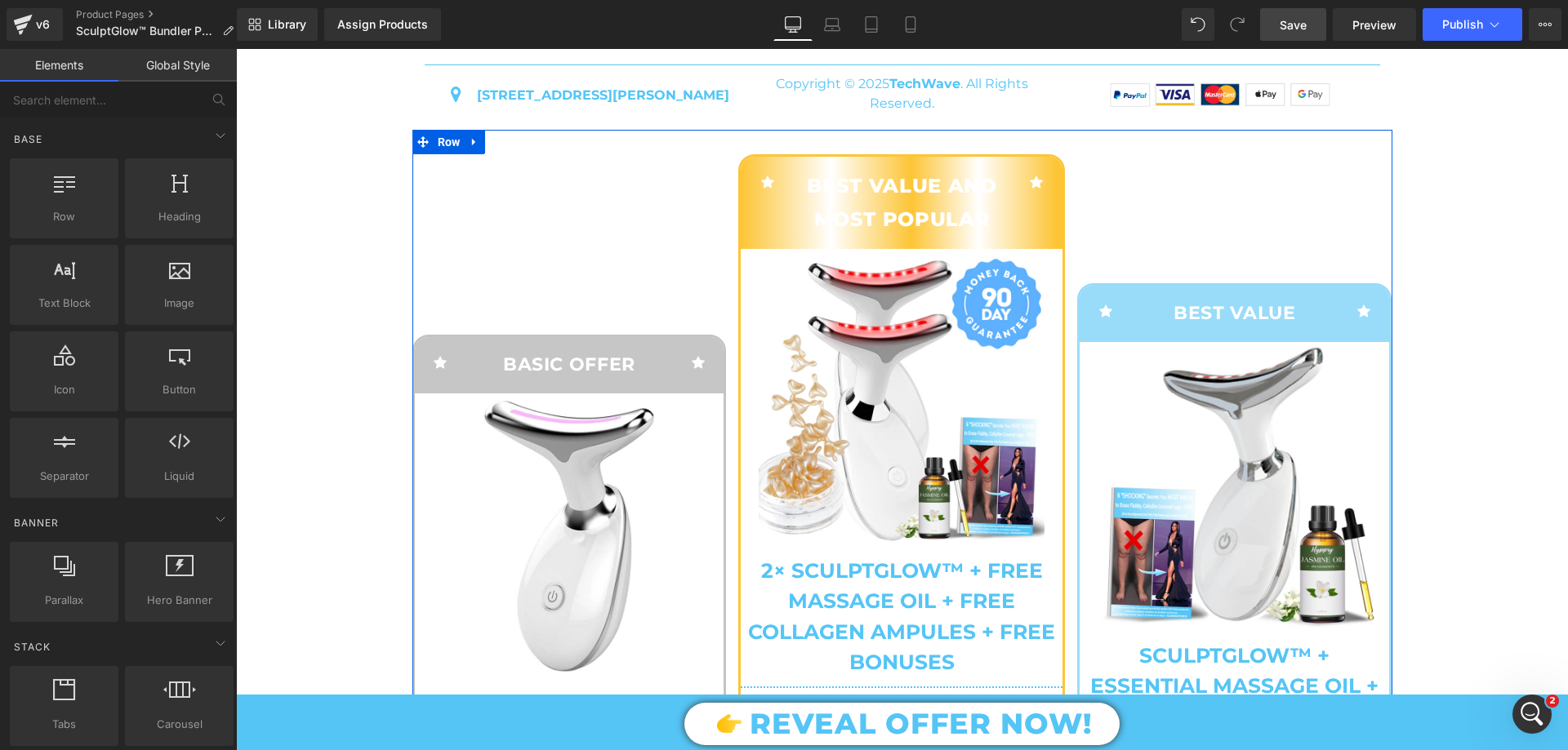
scroll to position [6596, 0]
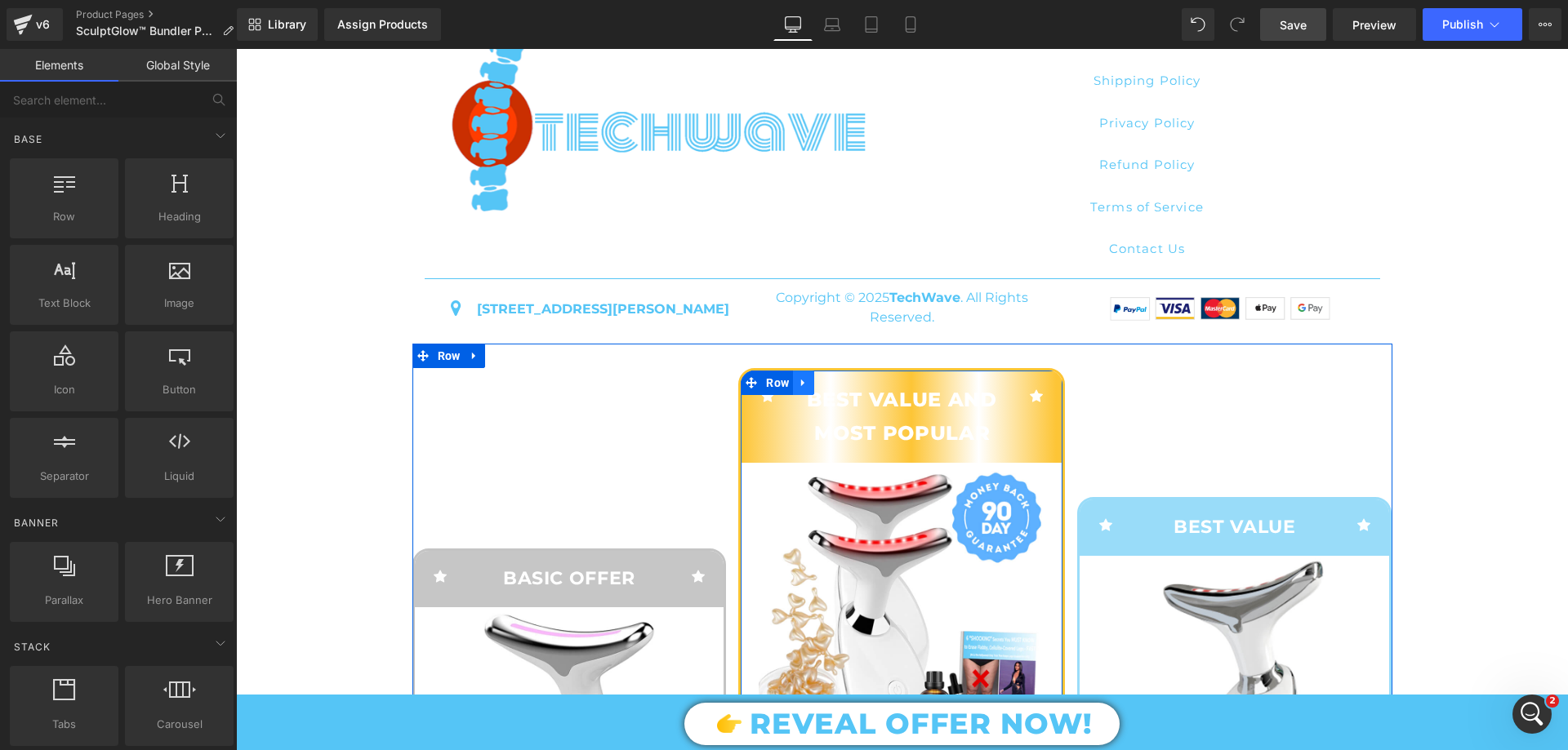
click at [801, 387] on icon at bounding box center [803, 382] width 4 height 7
click at [840, 388] on icon at bounding box center [845, 382] width 12 height 12
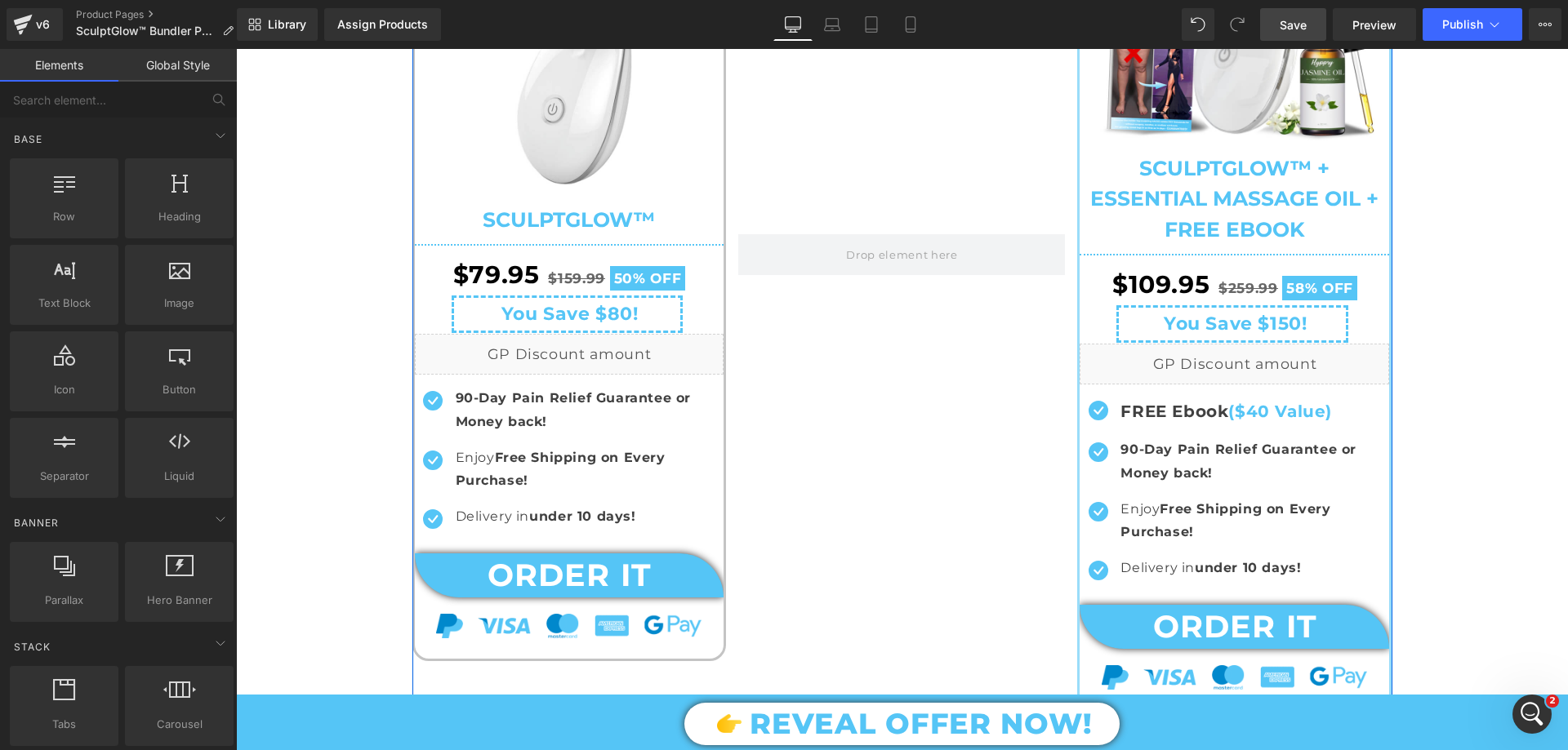
scroll to position [7657, 0]
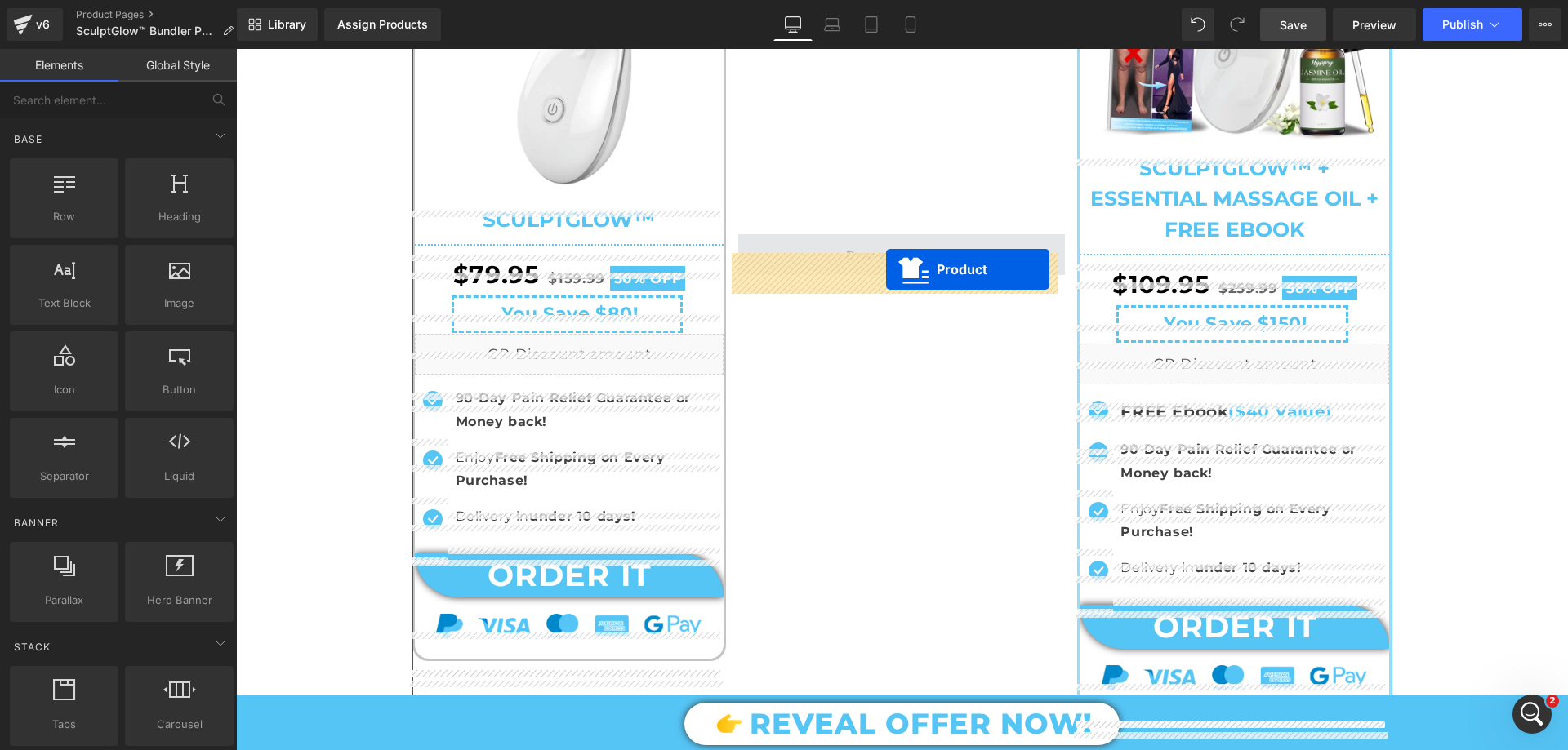
drag, startPoint x: 885, startPoint y: 326, endPoint x: 886, endPoint y: 269, distance: 57.0
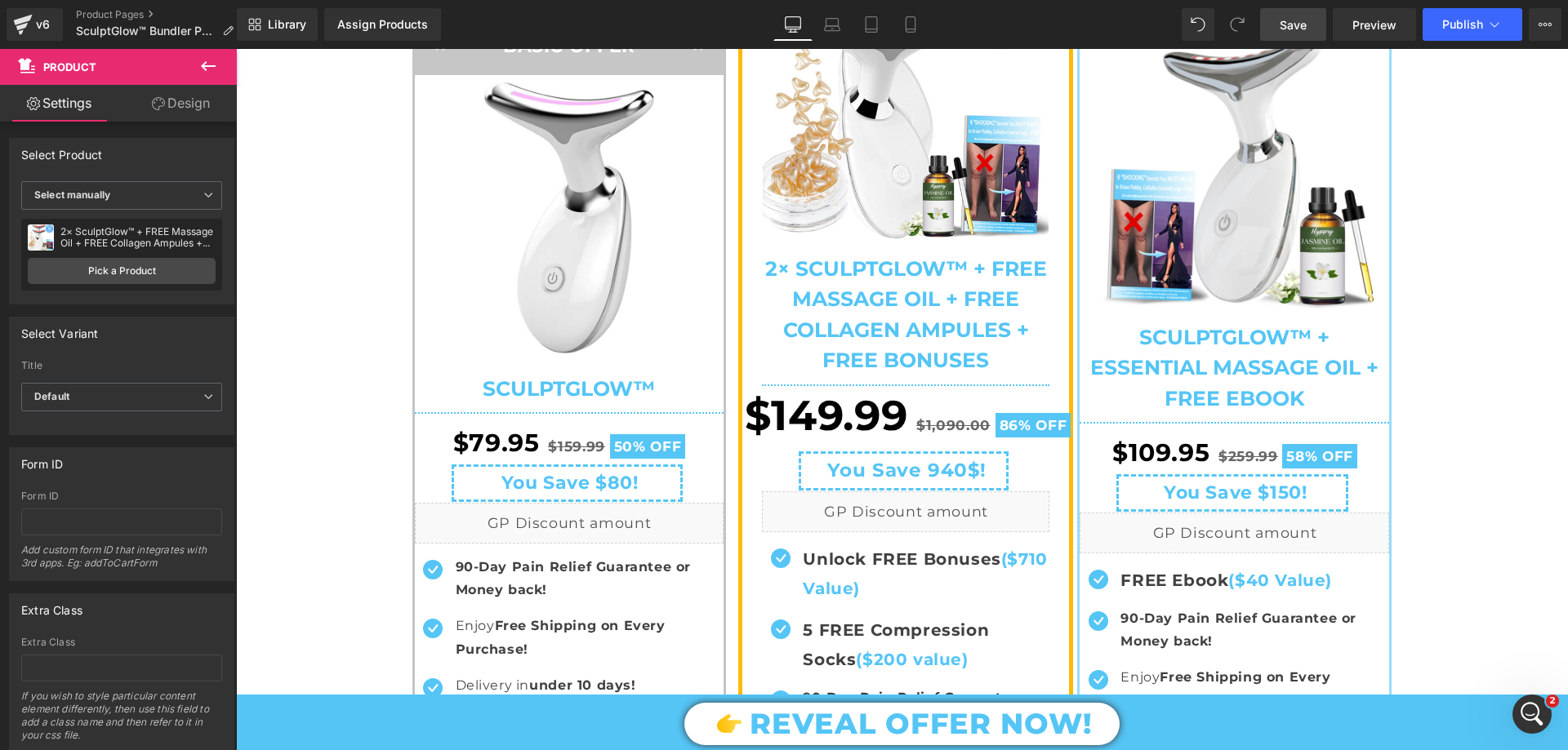
scroll to position [6837, 0]
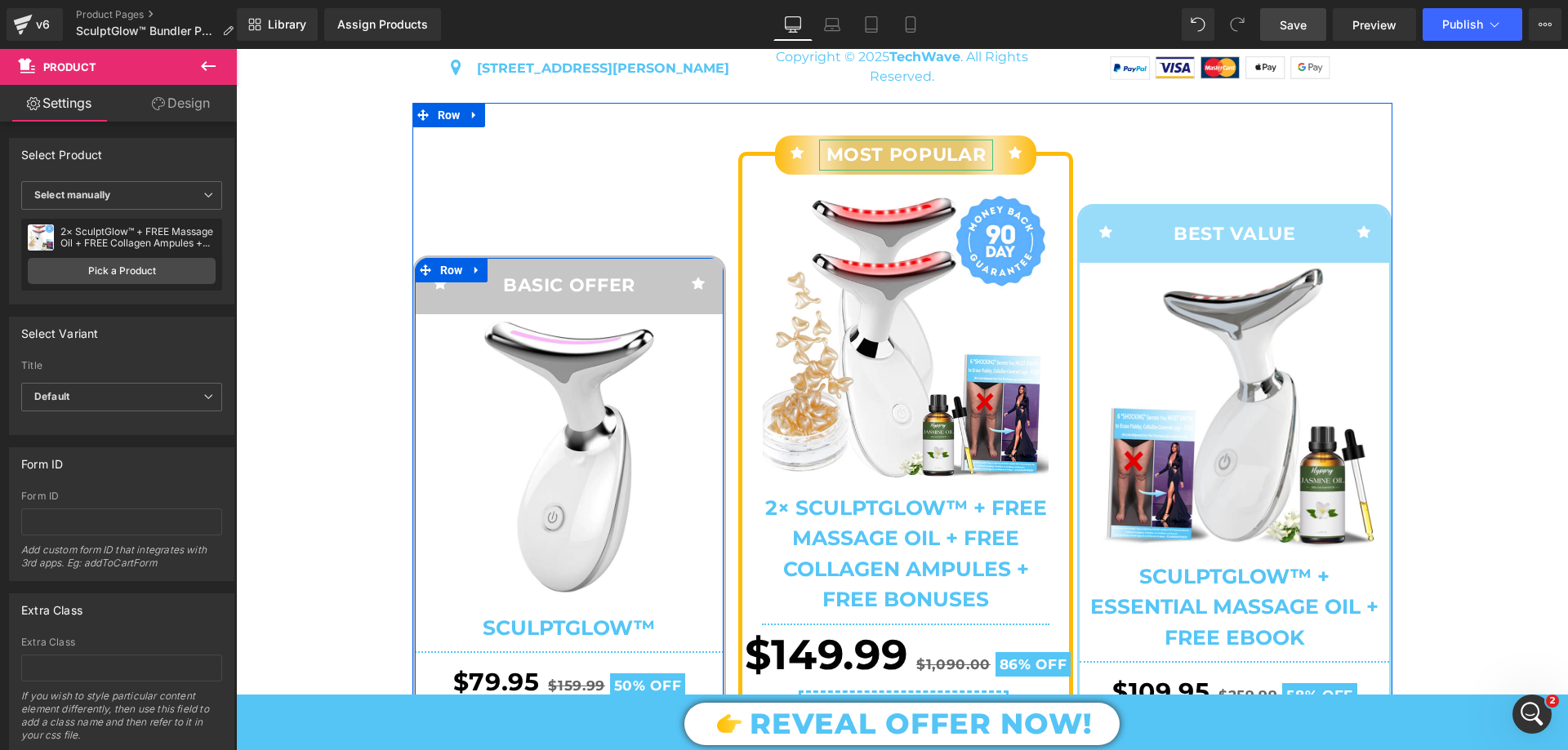
click at [436, 283] on span "Row" at bounding box center [452, 270] width 31 height 25
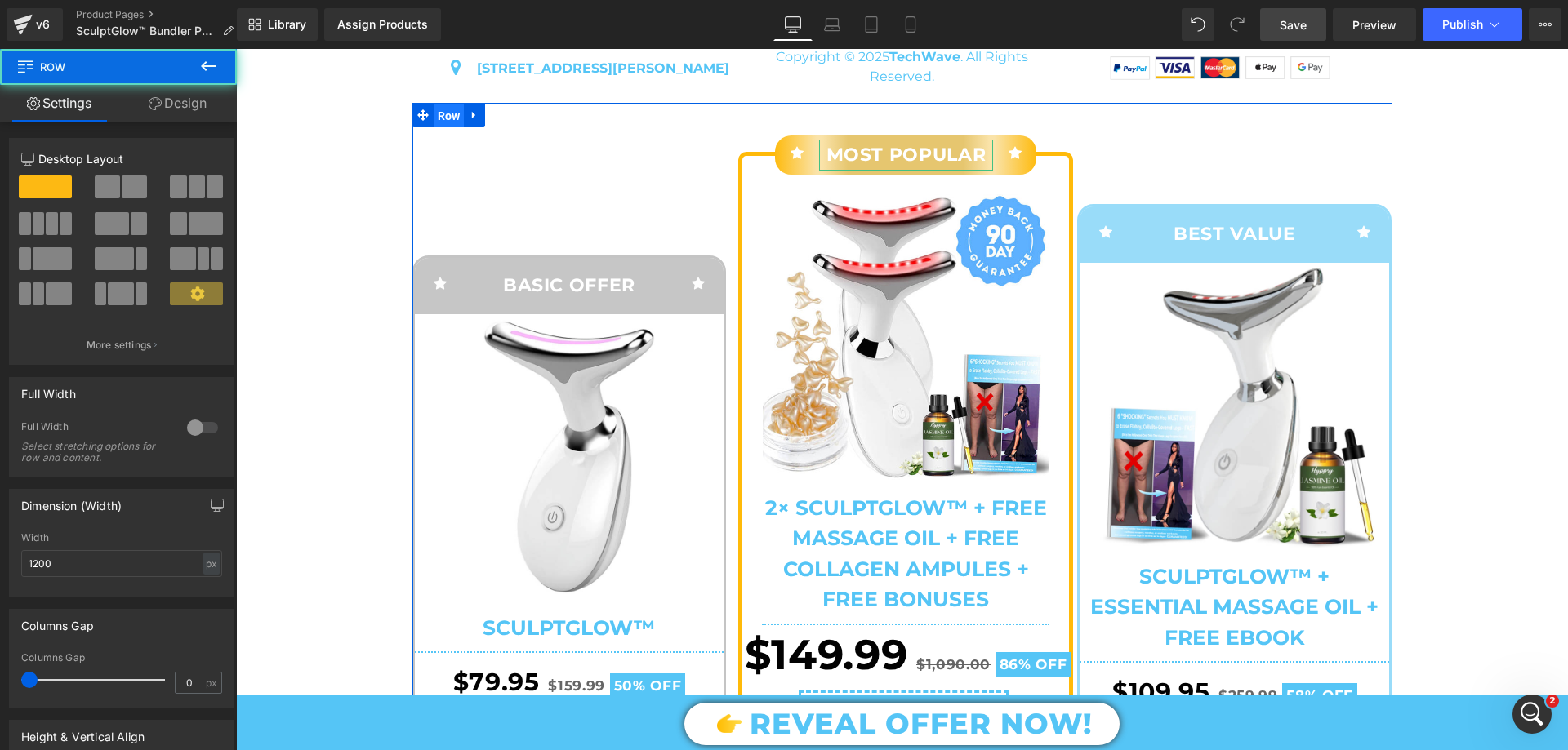
click at [446, 128] on span "Row" at bounding box center [449, 116] width 31 height 25
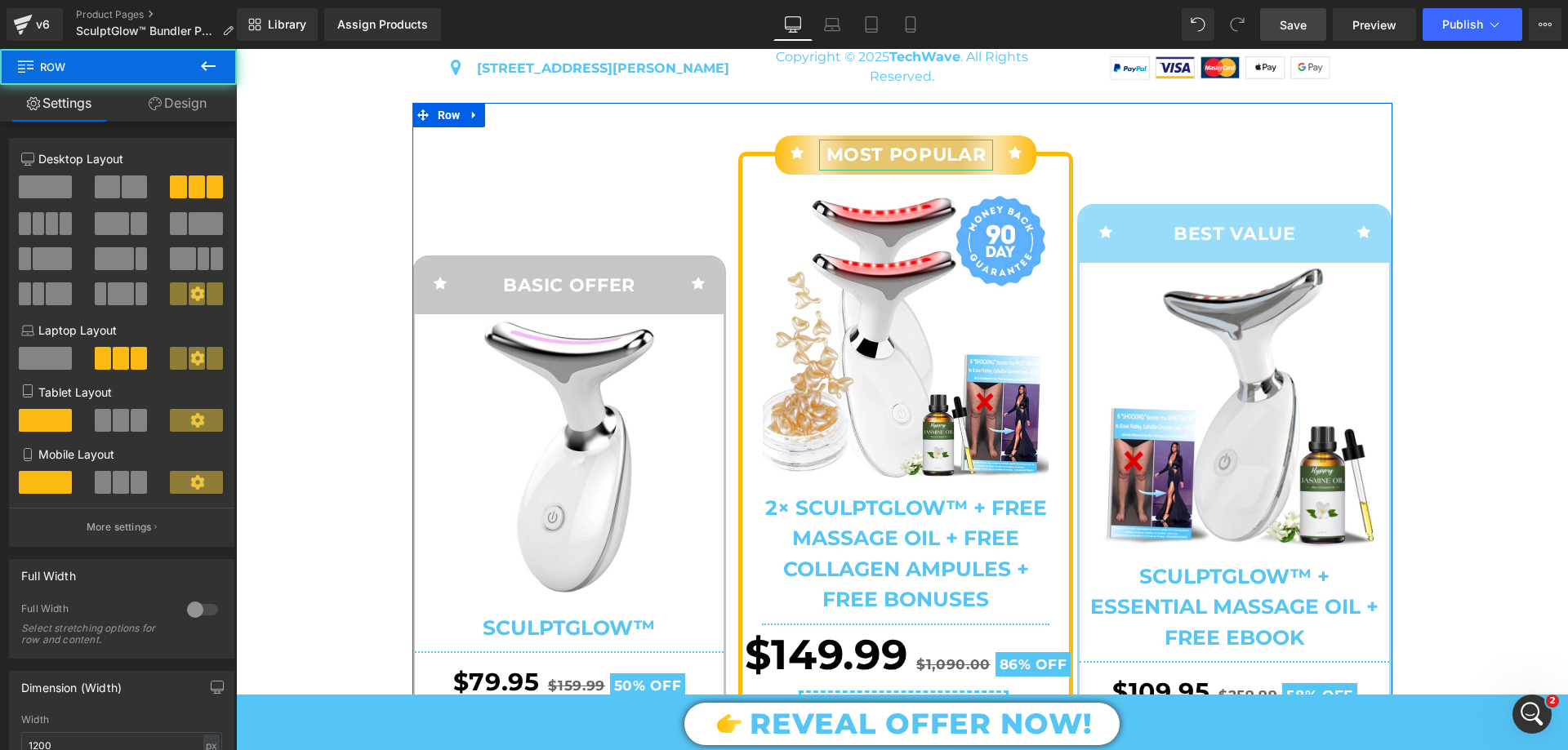
click at [168, 110] on link "Design" at bounding box center [177, 103] width 118 height 36
click at [0, 0] on div "Spacing" at bounding box center [0, 0] width 0 height 0
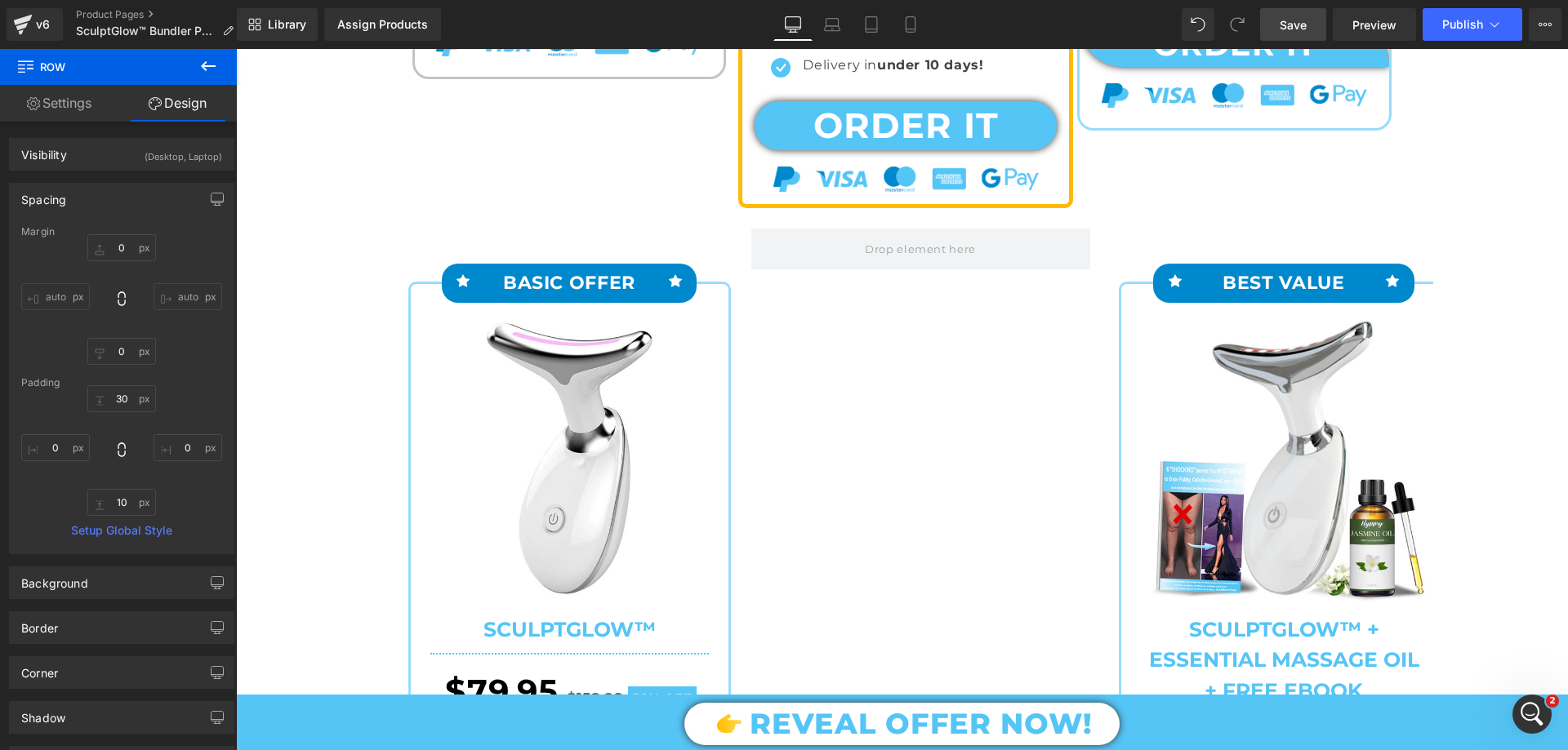
scroll to position [7816, 0]
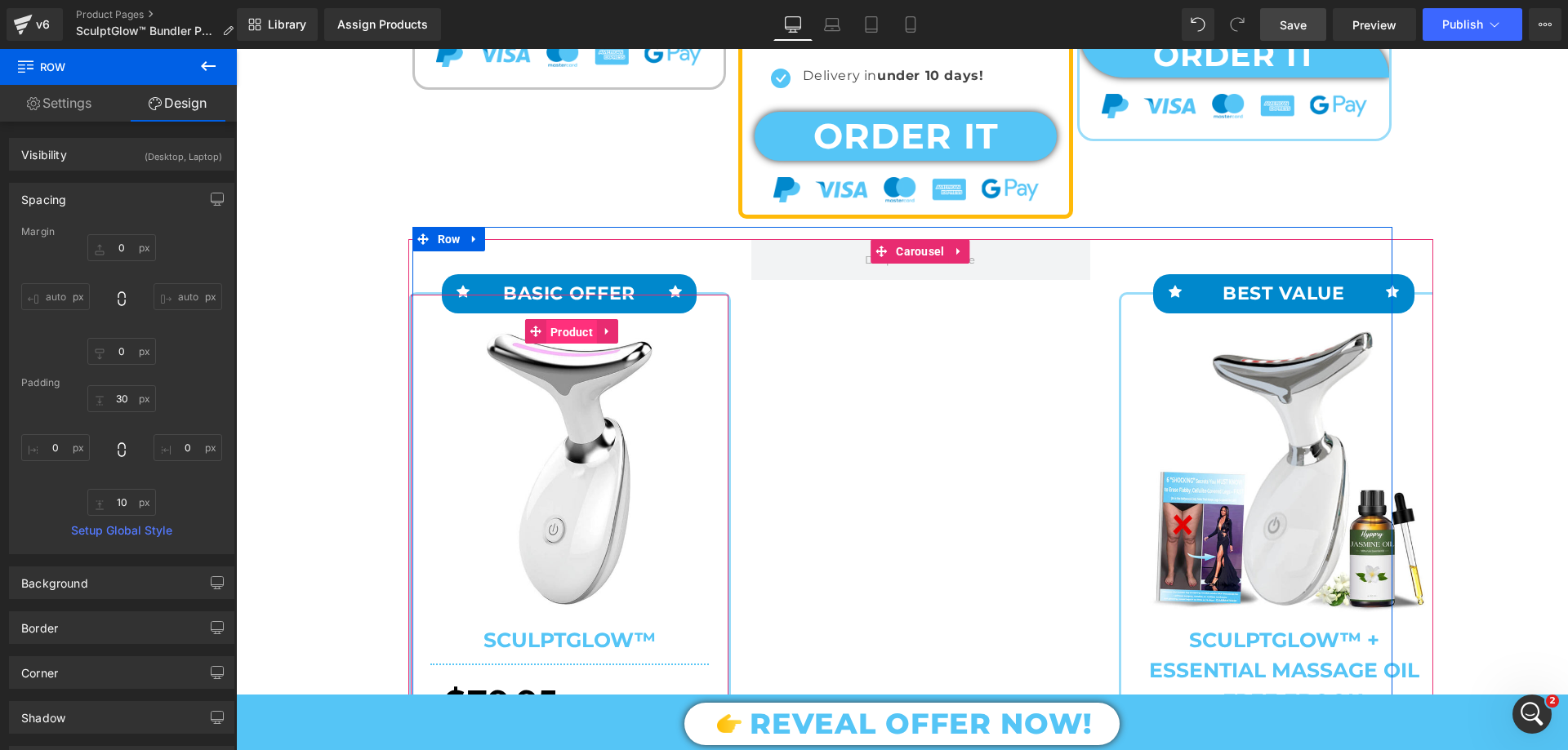
click at [558, 345] on span "Product" at bounding box center [572, 332] width 51 height 25
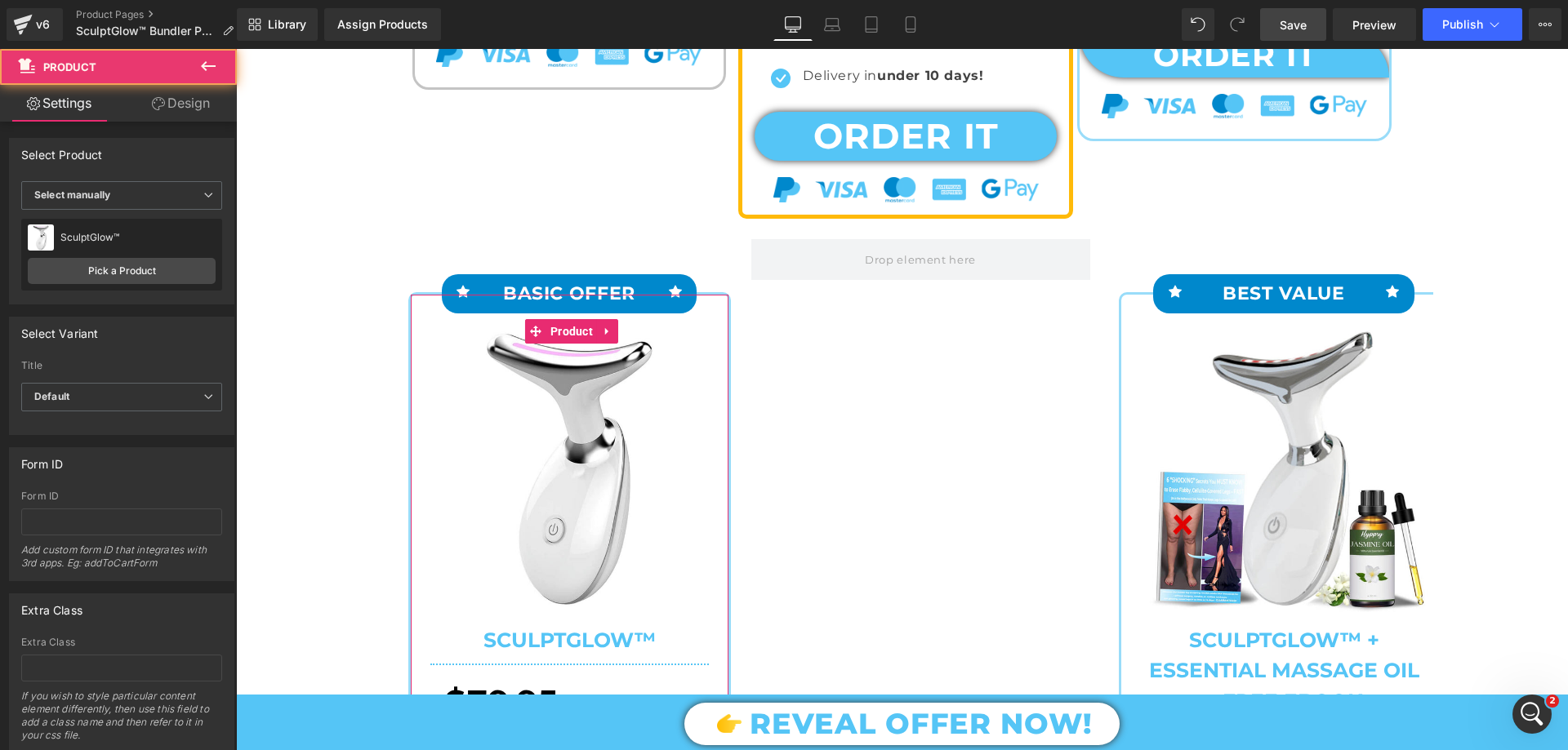
click at [181, 112] on link "Design" at bounding box center [180, 103] width 118 height 36
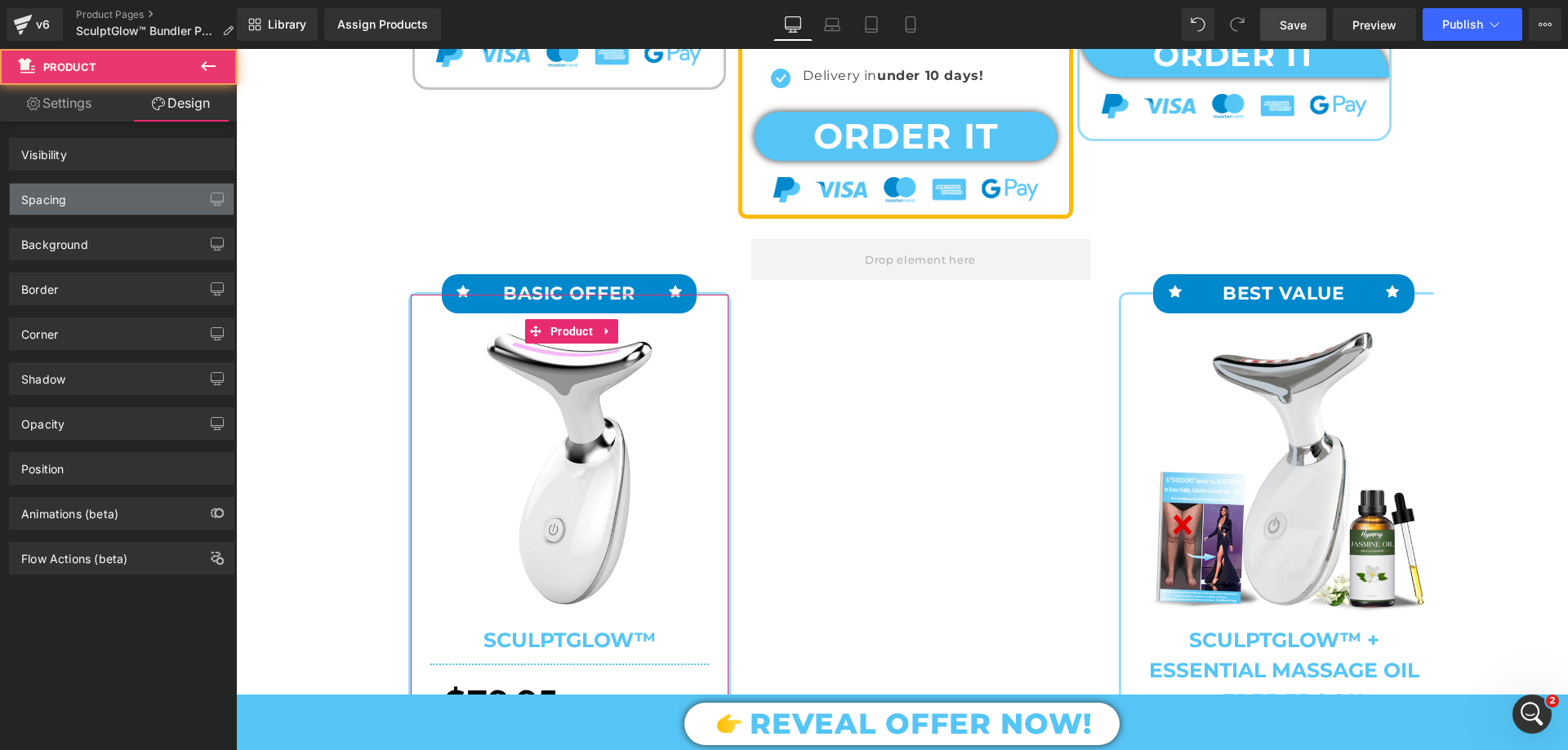
click at [75, 185] on div "Spacing" at bounding box center [122, 199] width 224 height 31
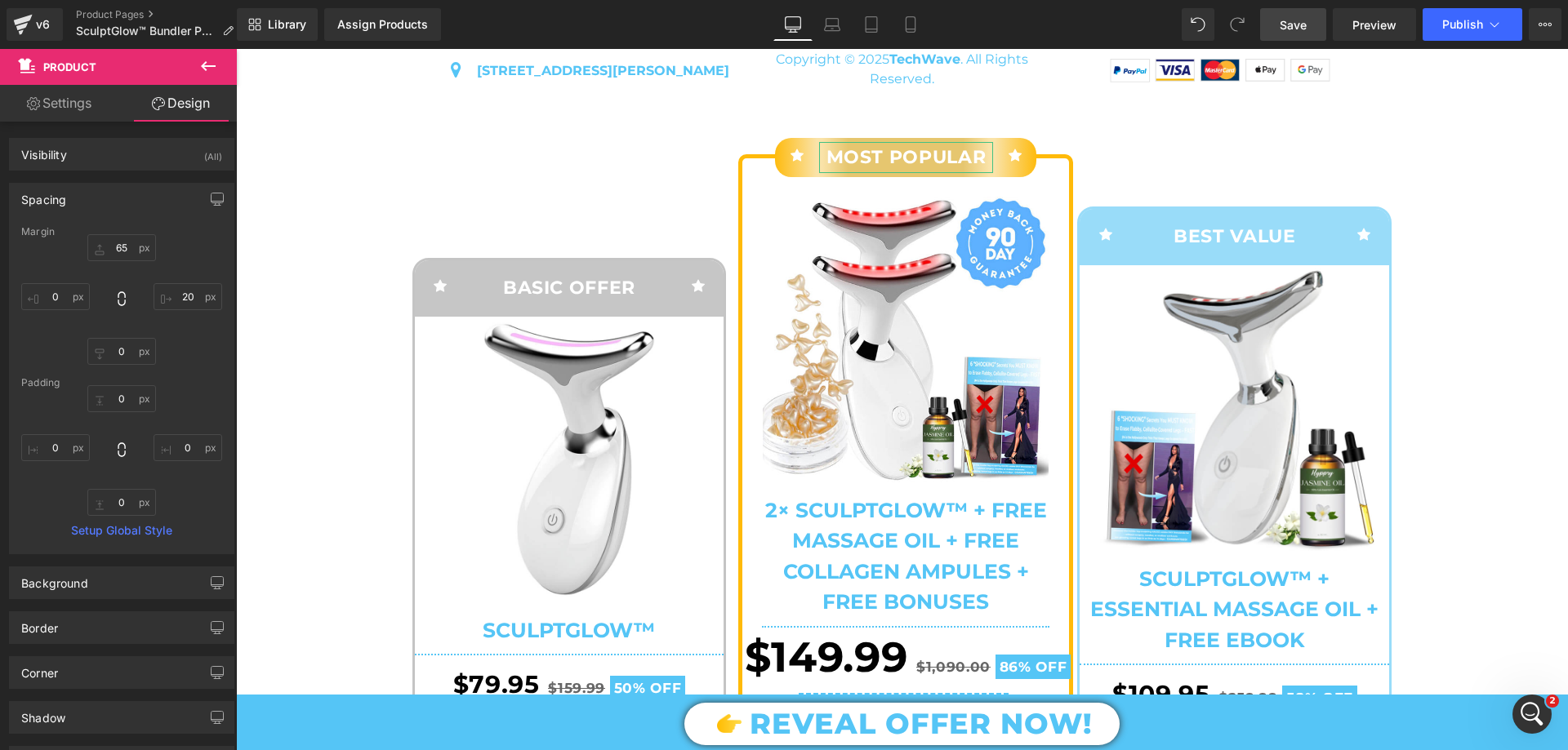
scroll to position [6755, 0]
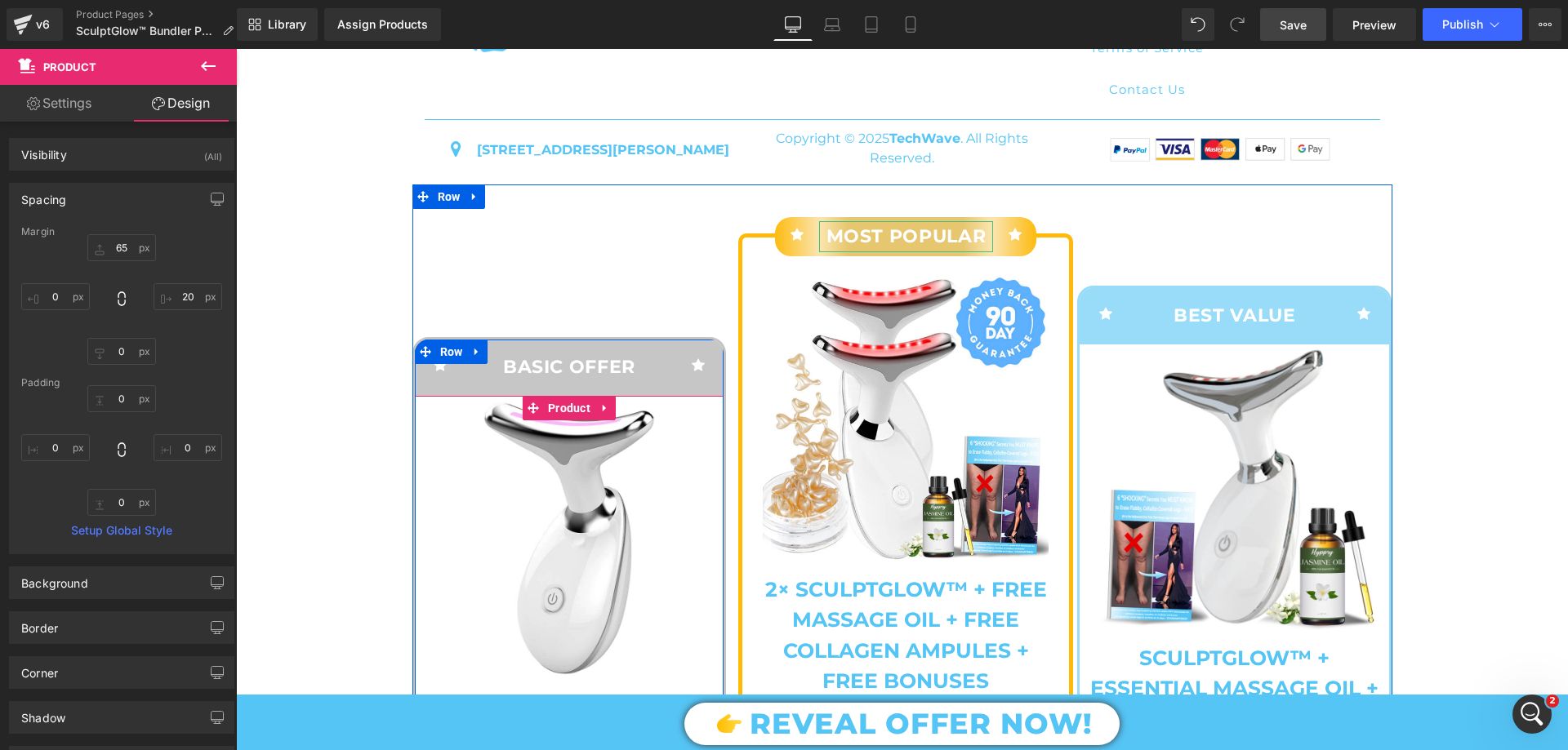
click at [572, 420] on span "Product" at bounding box center [569, 409] width 51 height 25
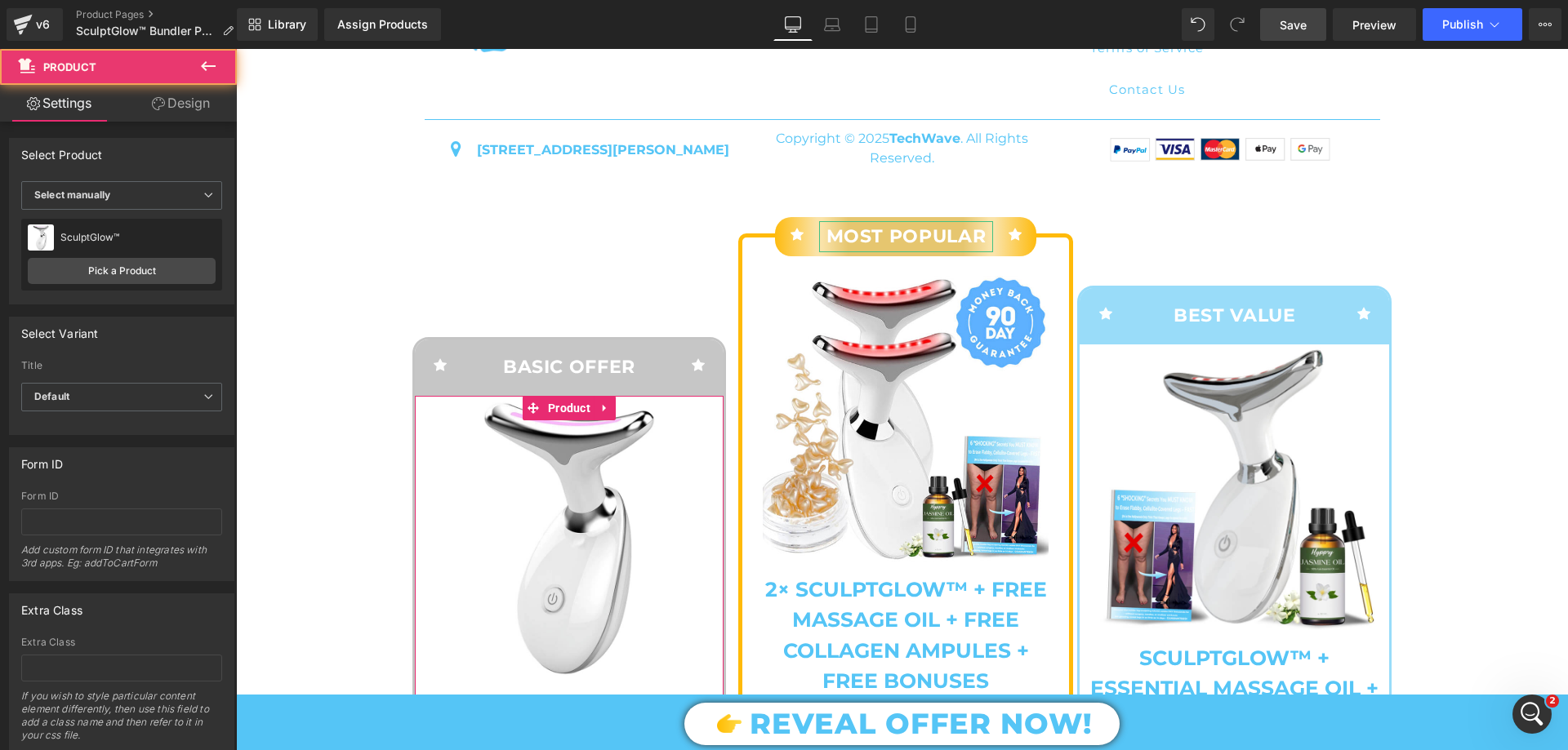
click at [200, 112] on link "Design" at bounding box center [180, 103] width 118 height 36
click at [0, 0] on div "Spacing" at bounding box center [0, 0] width 0 height 0
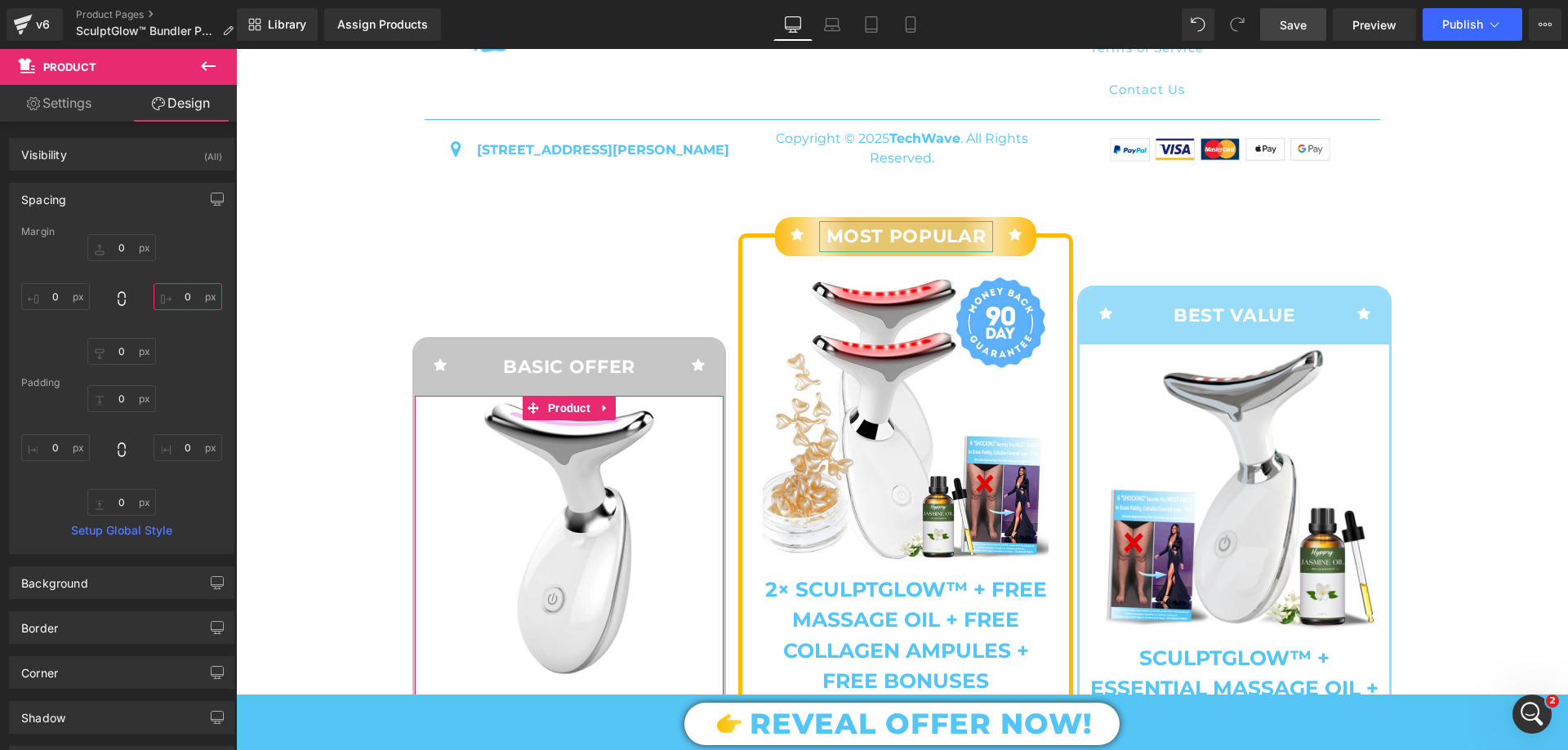
click at [181, 293] on input "text" at bounding box center [188, 297] width 68 height 27
type input "2"
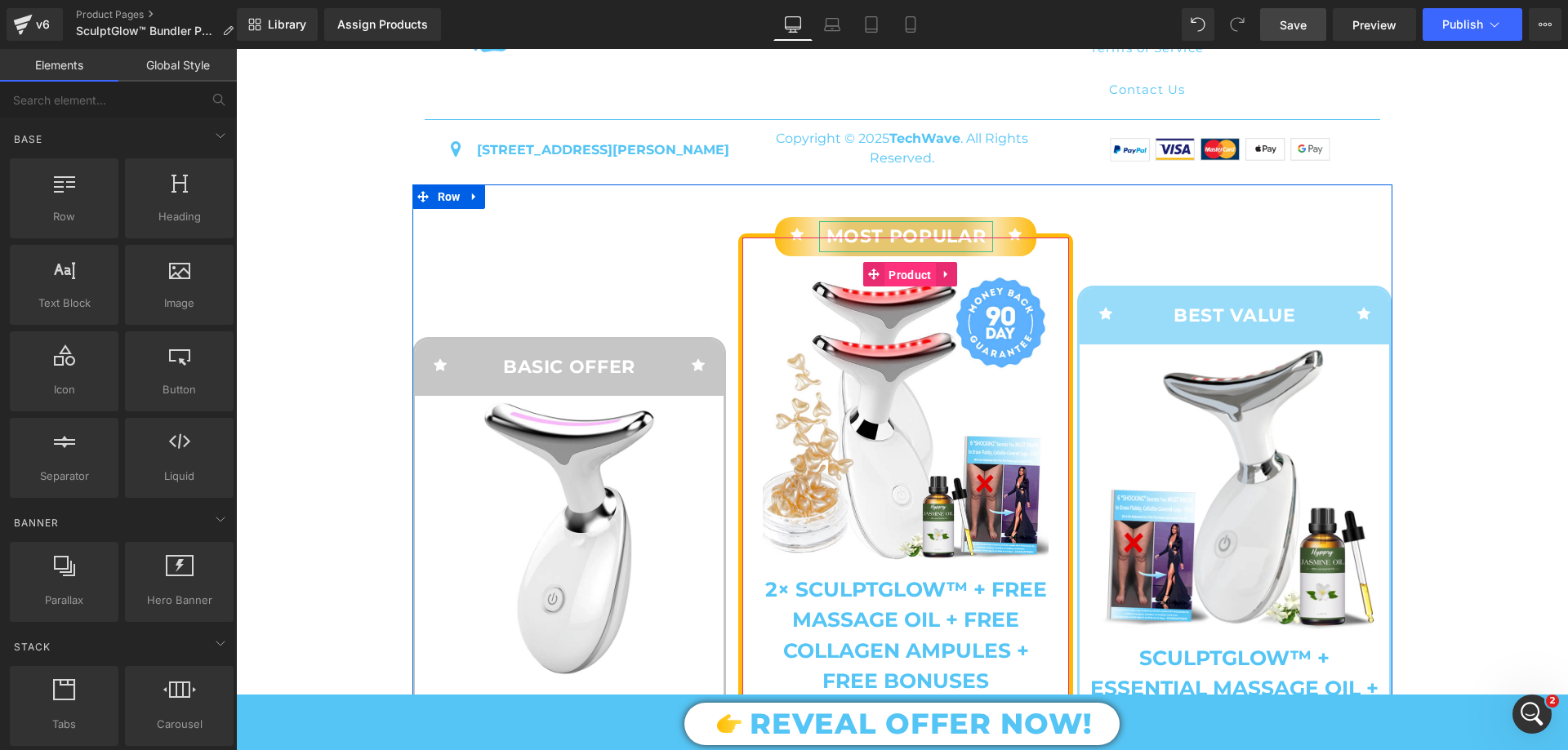
click at [885, 287] on span "Product" at bounding box center [909, 275] width 51 height 25
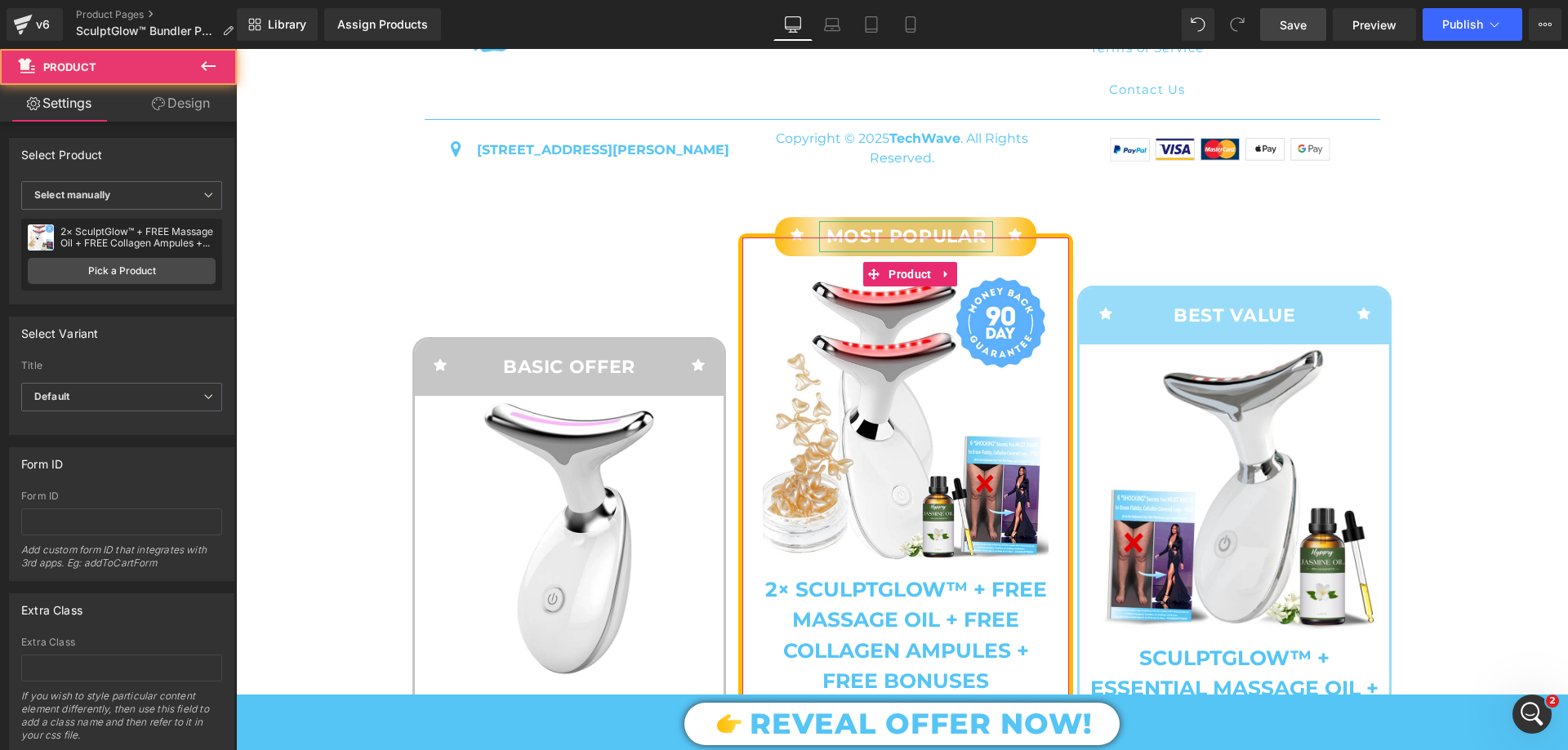
click at [178, 102] on link "Design" at bounding box center [180, 103] width 118 height 36
click at [0, 0] on div "Spacing" at bounding box center [0, 0] width 0 height 0
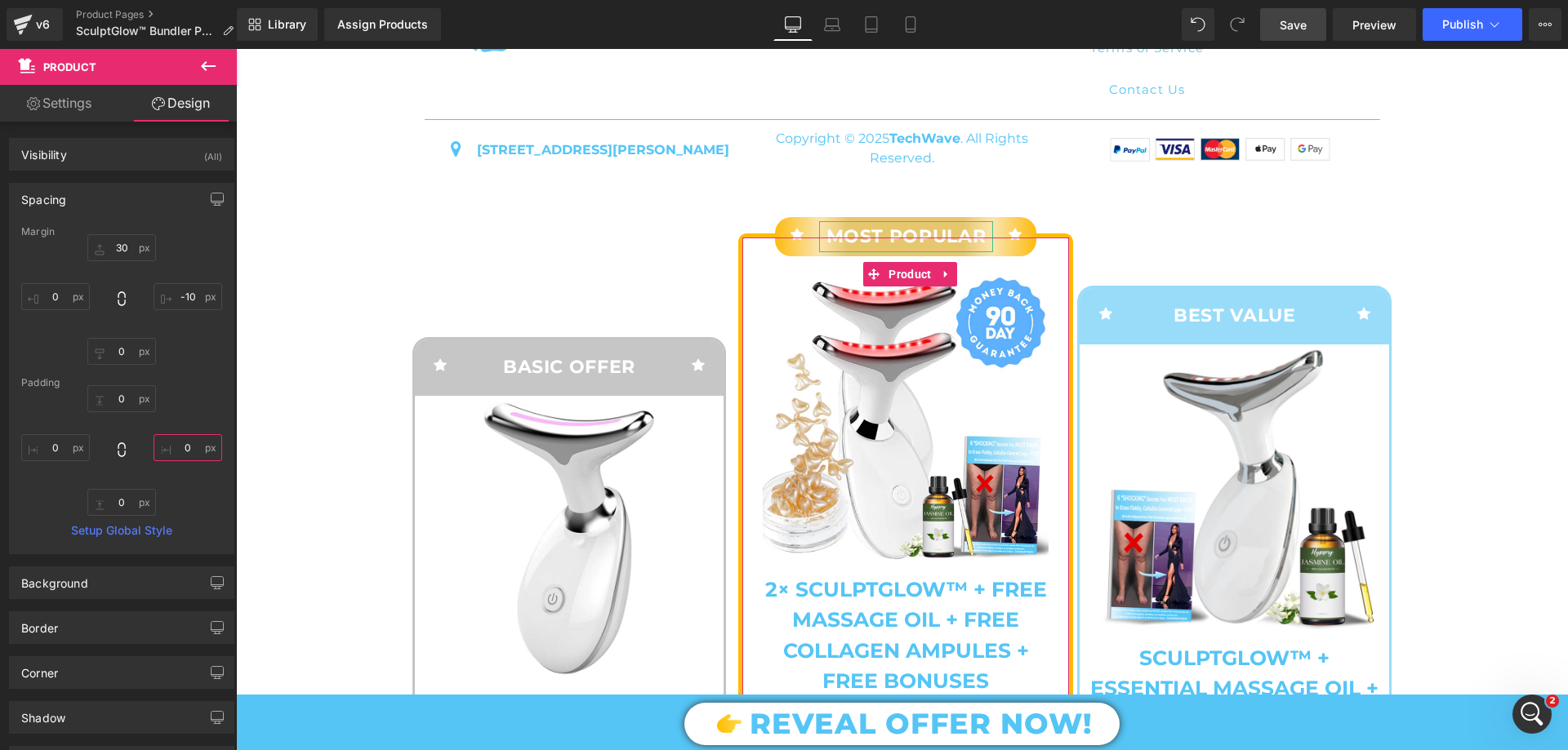
click at [176, 455] on input "text" at bounding box center [188, 448] width 68 height 27
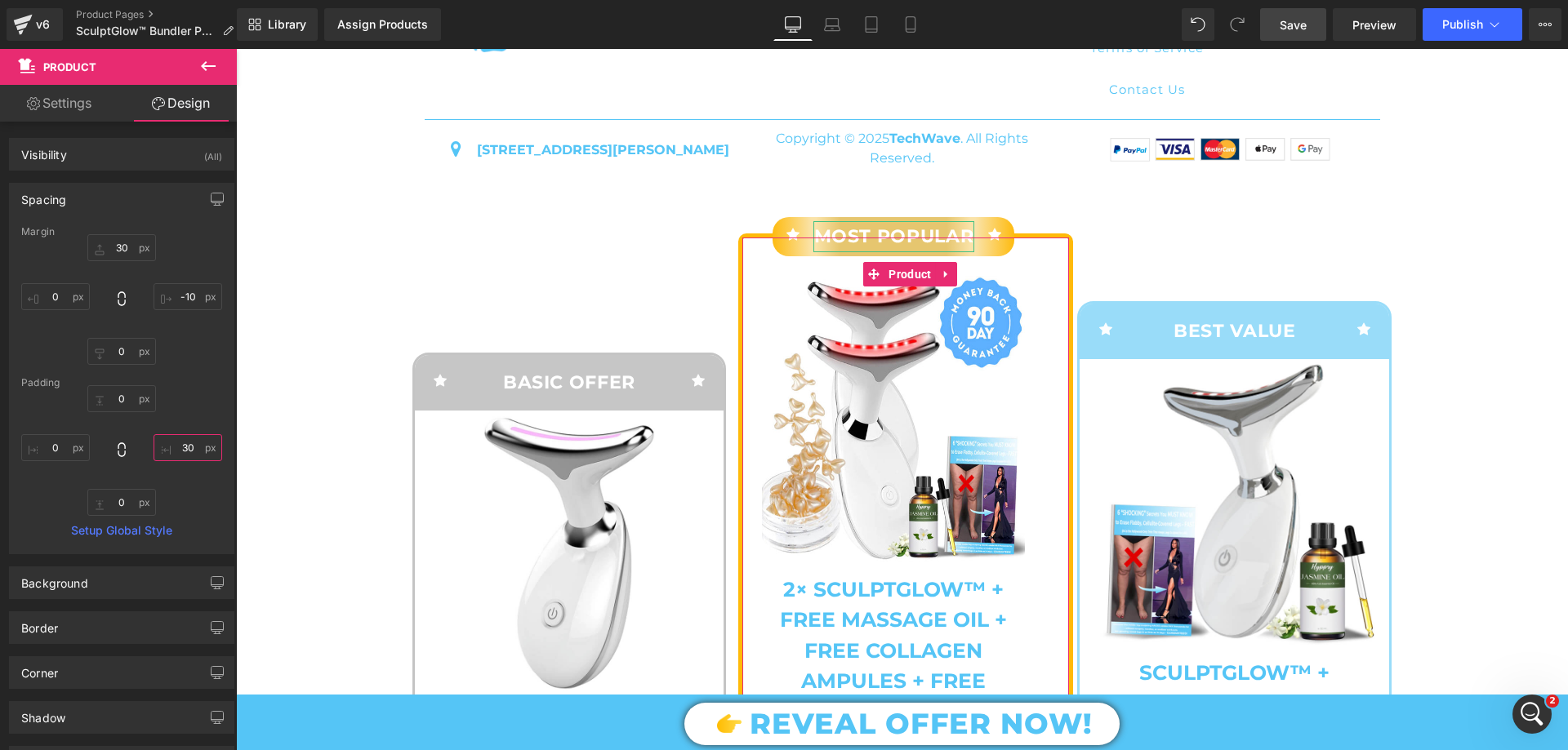
type input "3"
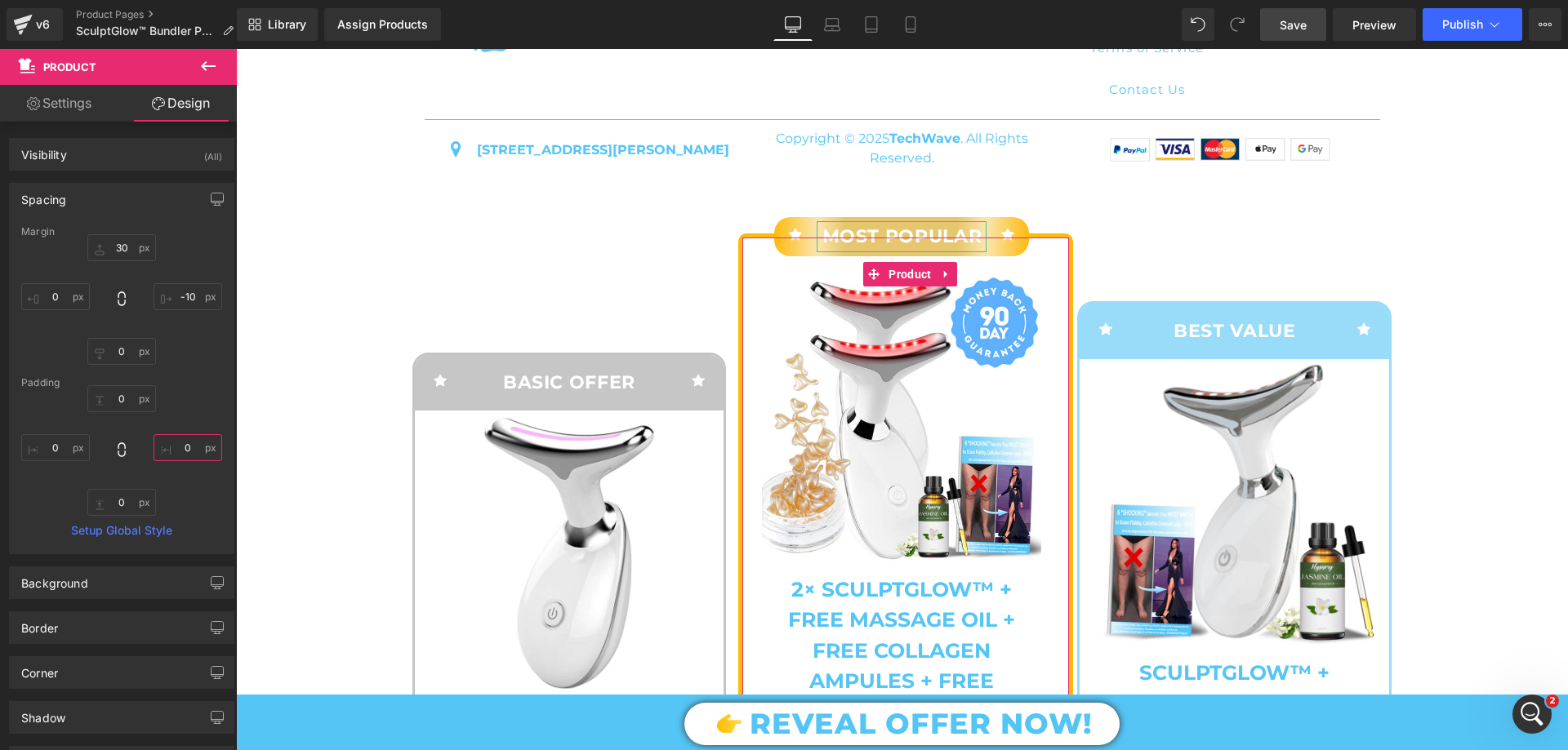
click at [192, 449] on input "text" at bounding box center [188, 448] width 68 height 27
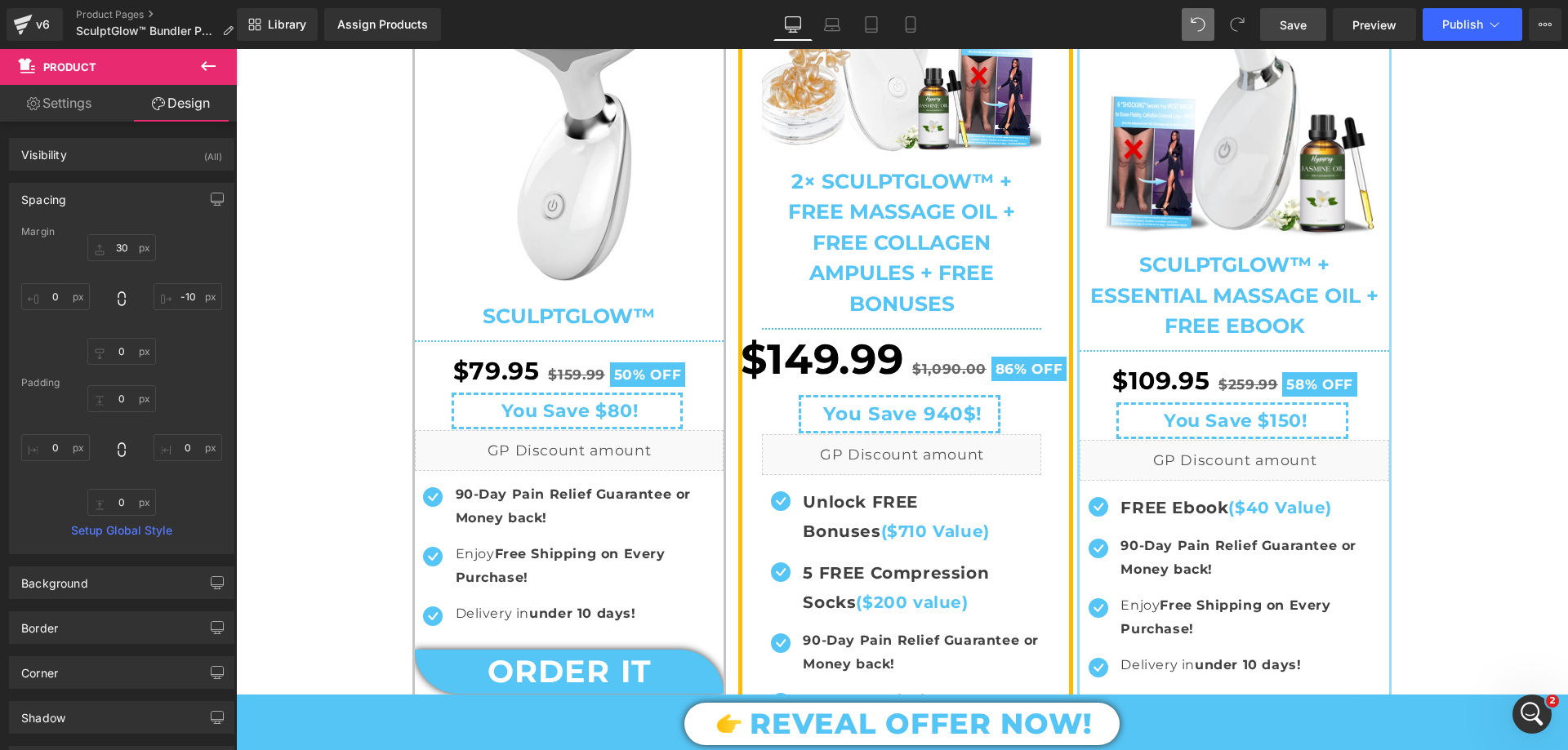
click at [1201, 25] on icon at bounding box center [1198, 24] width 15 height 15
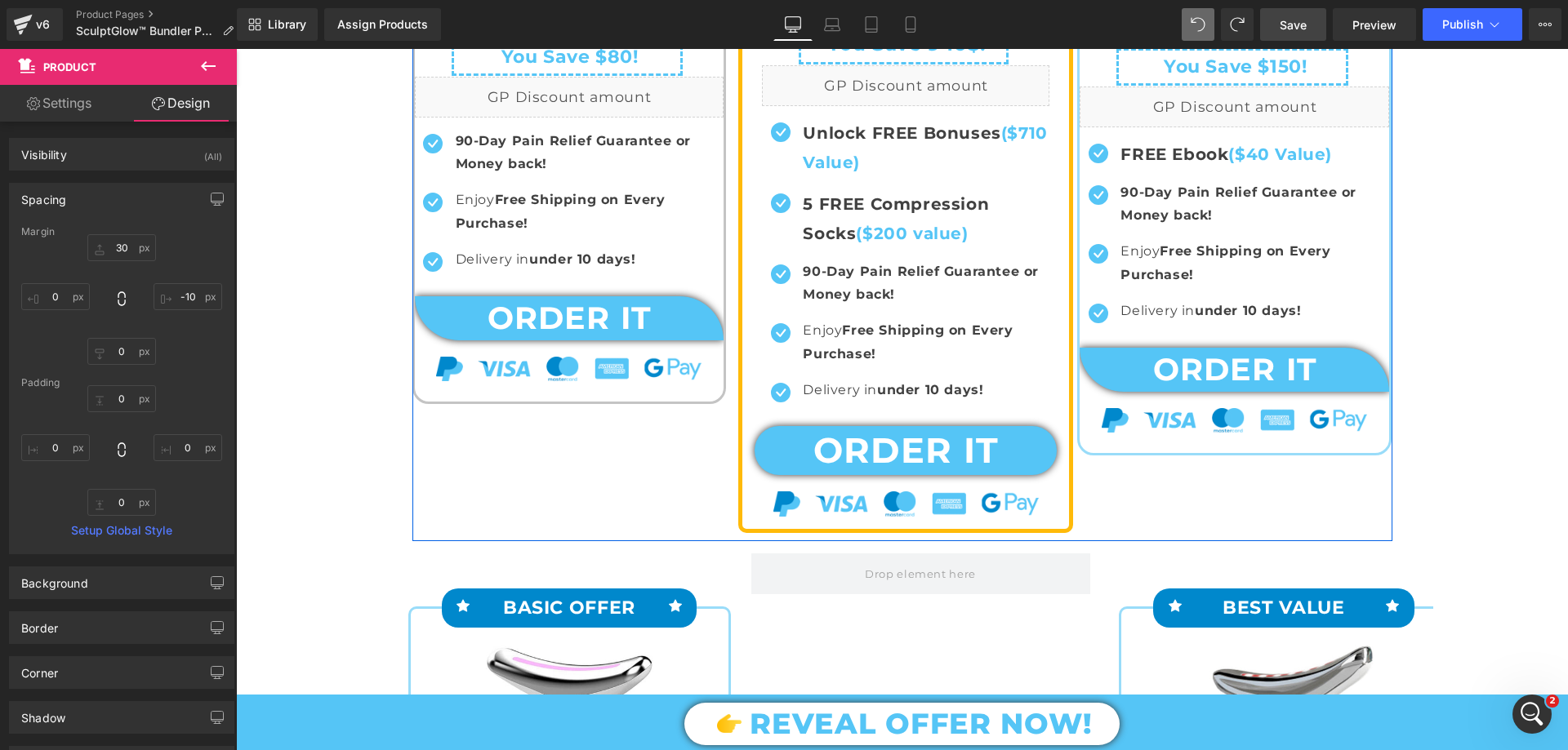
scroll to position [7865, 0]
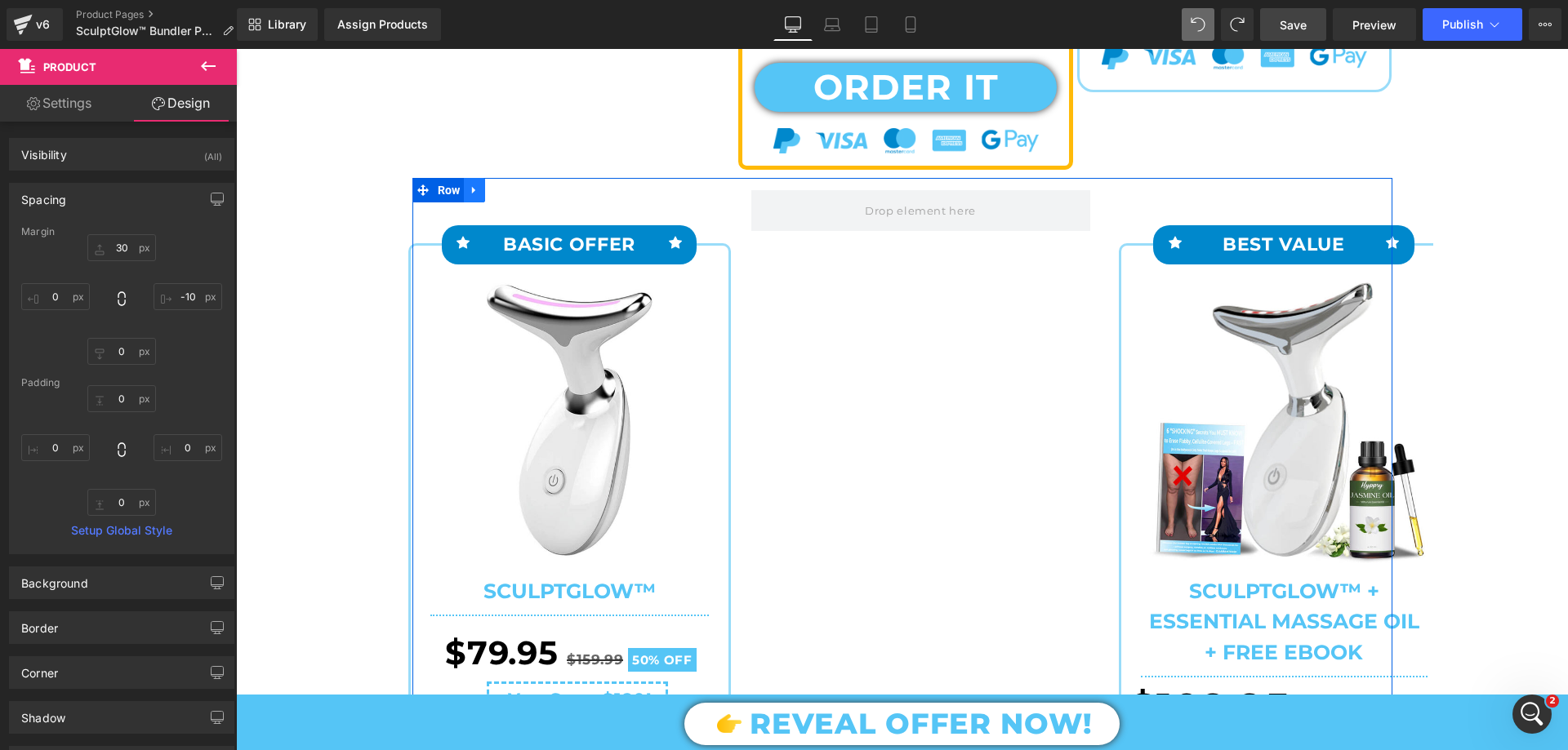
click at [472, 194] on icon at bounding box center [474, 189] width 4 height 7
click at [511, 196] on icon at bounding box center [516, 190] width 12 height 12
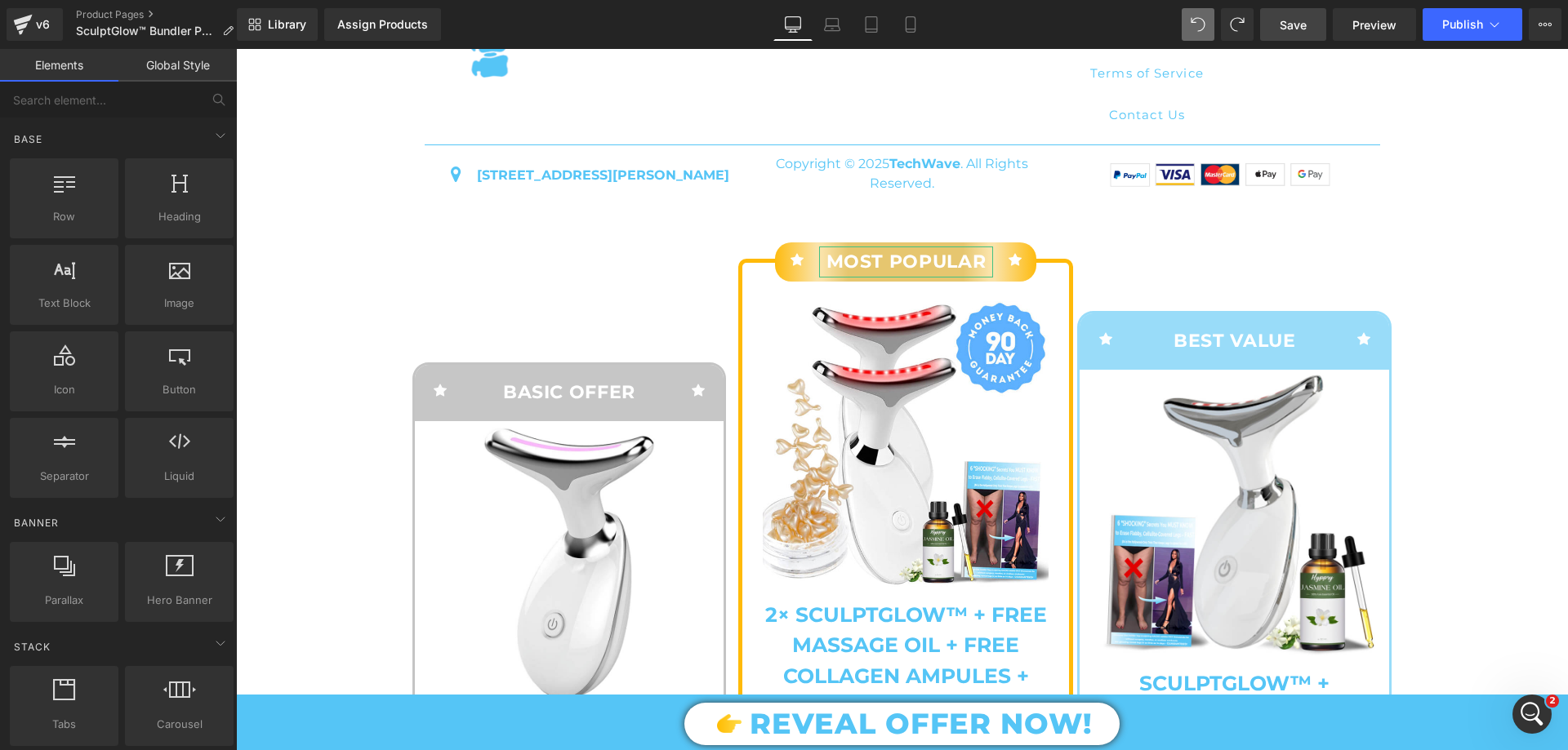
scroll to position [6728, 0]
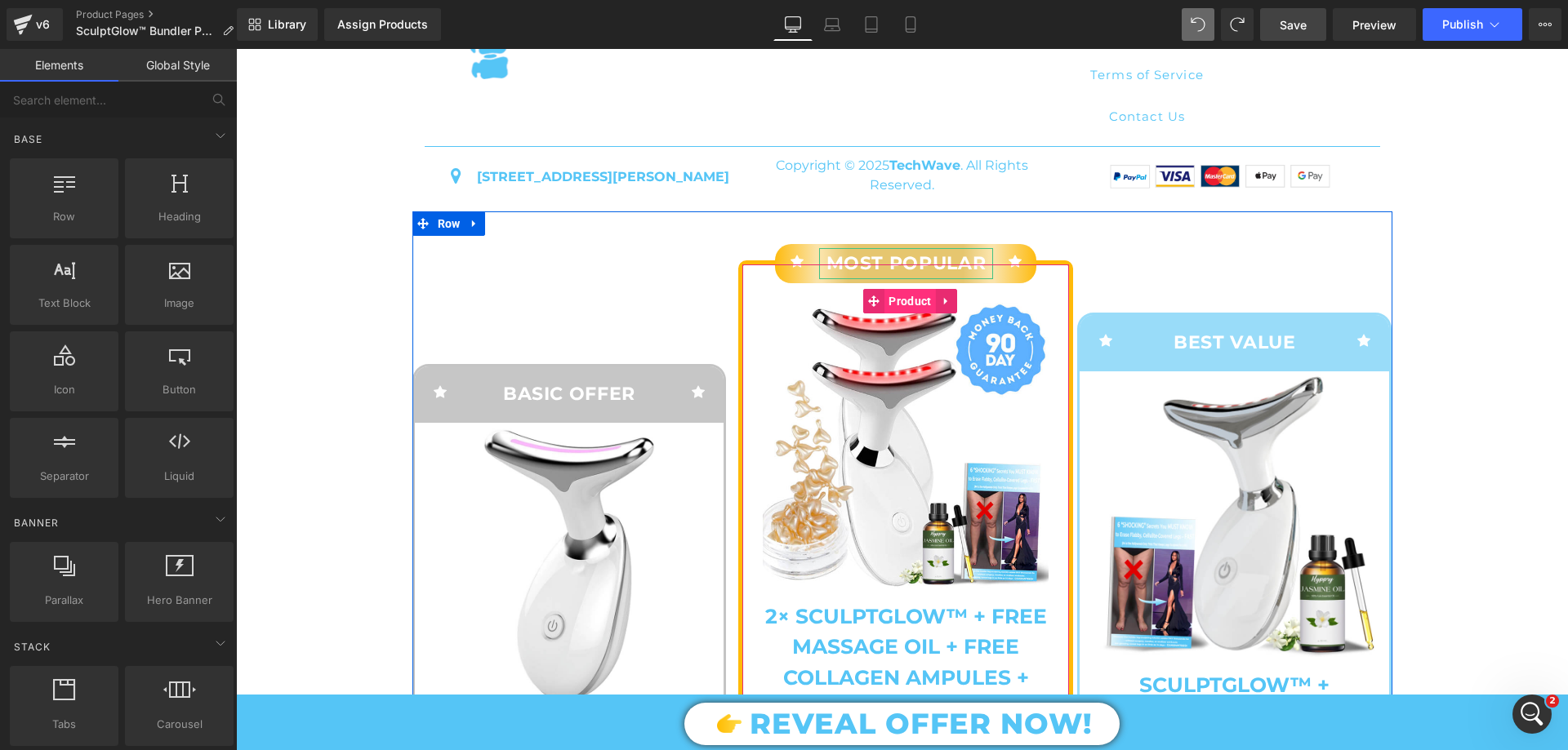
click at [889, 314] on span "Product" at bounding box center [909, 301] width 51 height 25
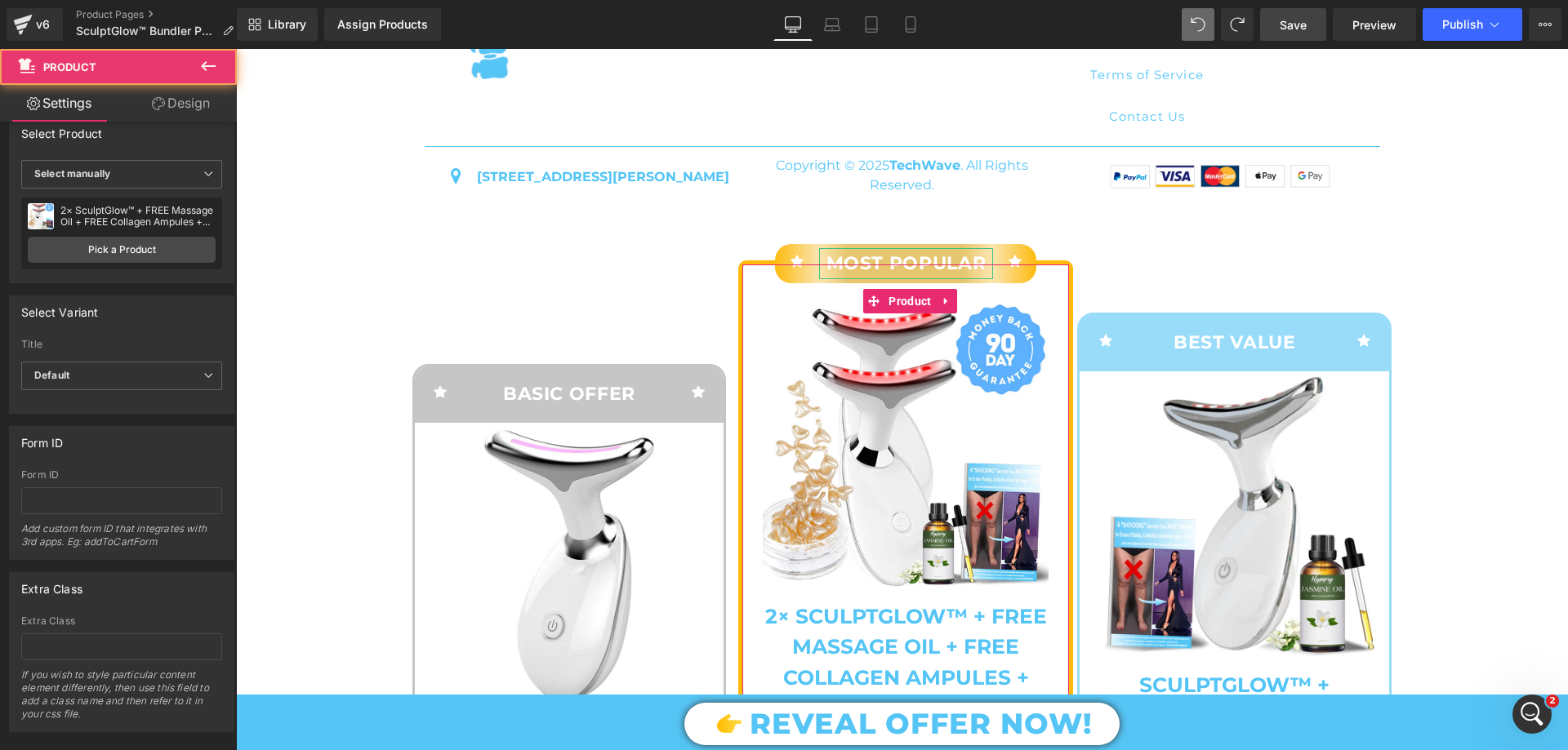
scroll to position [0, 0]
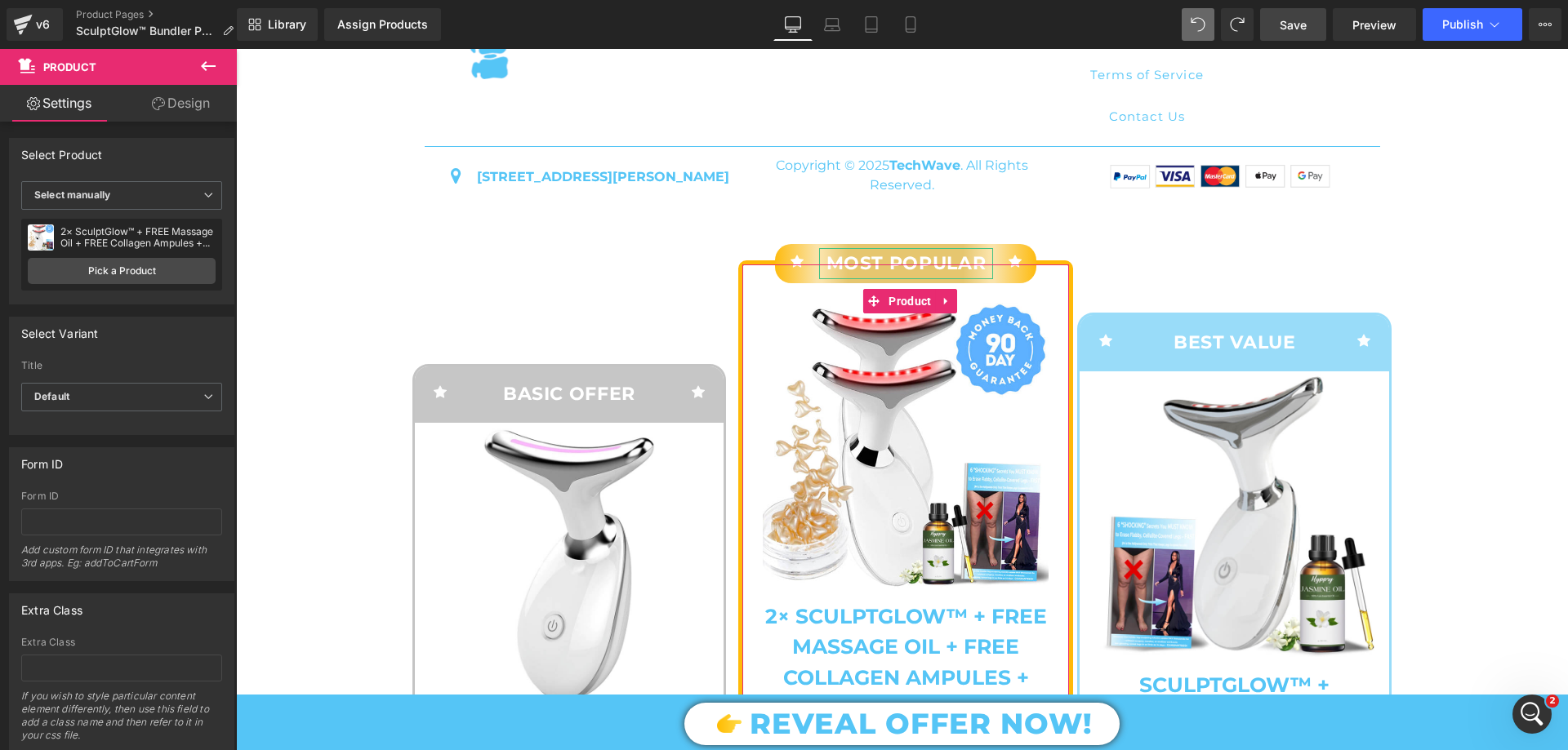
click at [179, 116] on link "Design" at bounding box center [180, 103] width 118 height 36
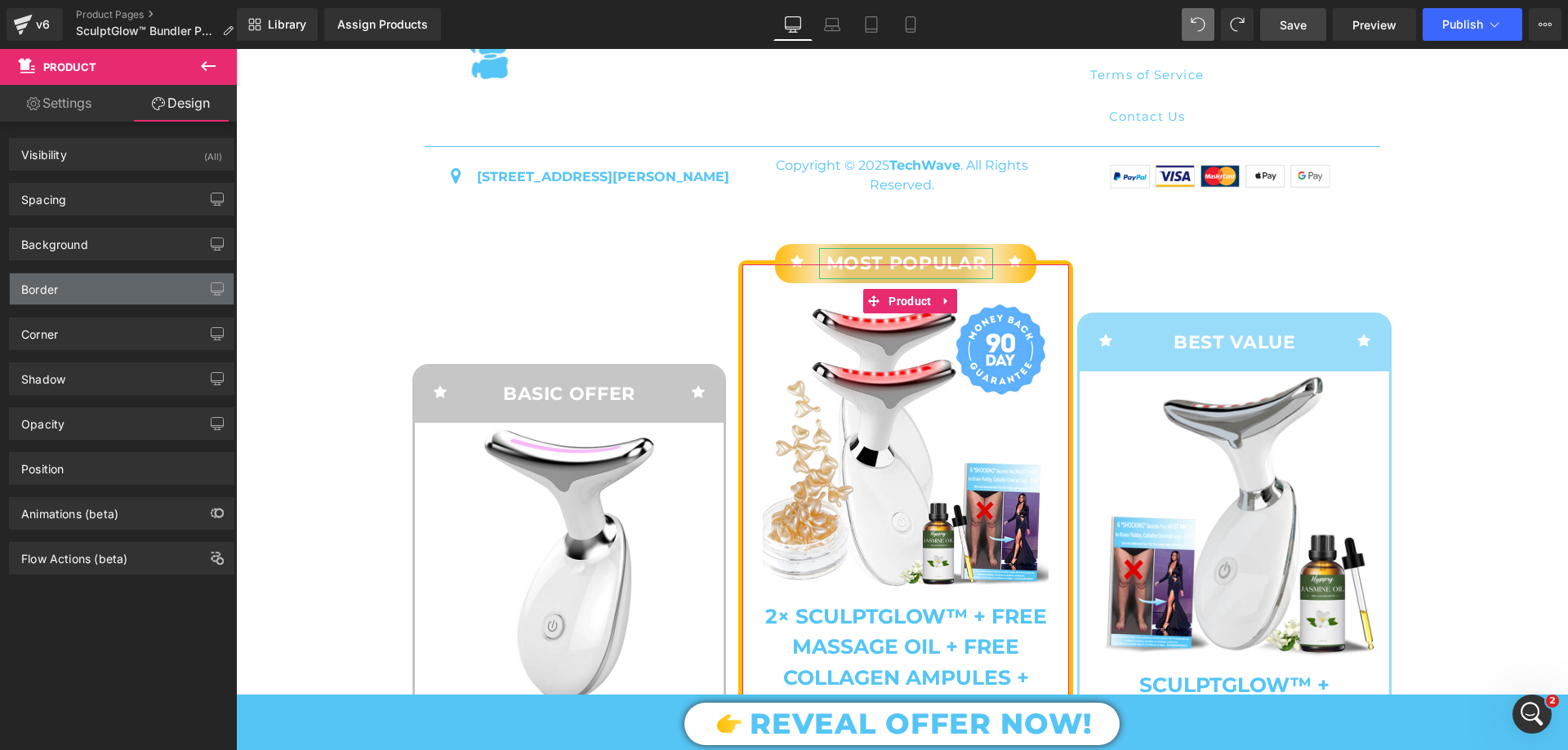
click at [90, 288] on div "Border" at bounding box center [122, 289] width 224 height 31
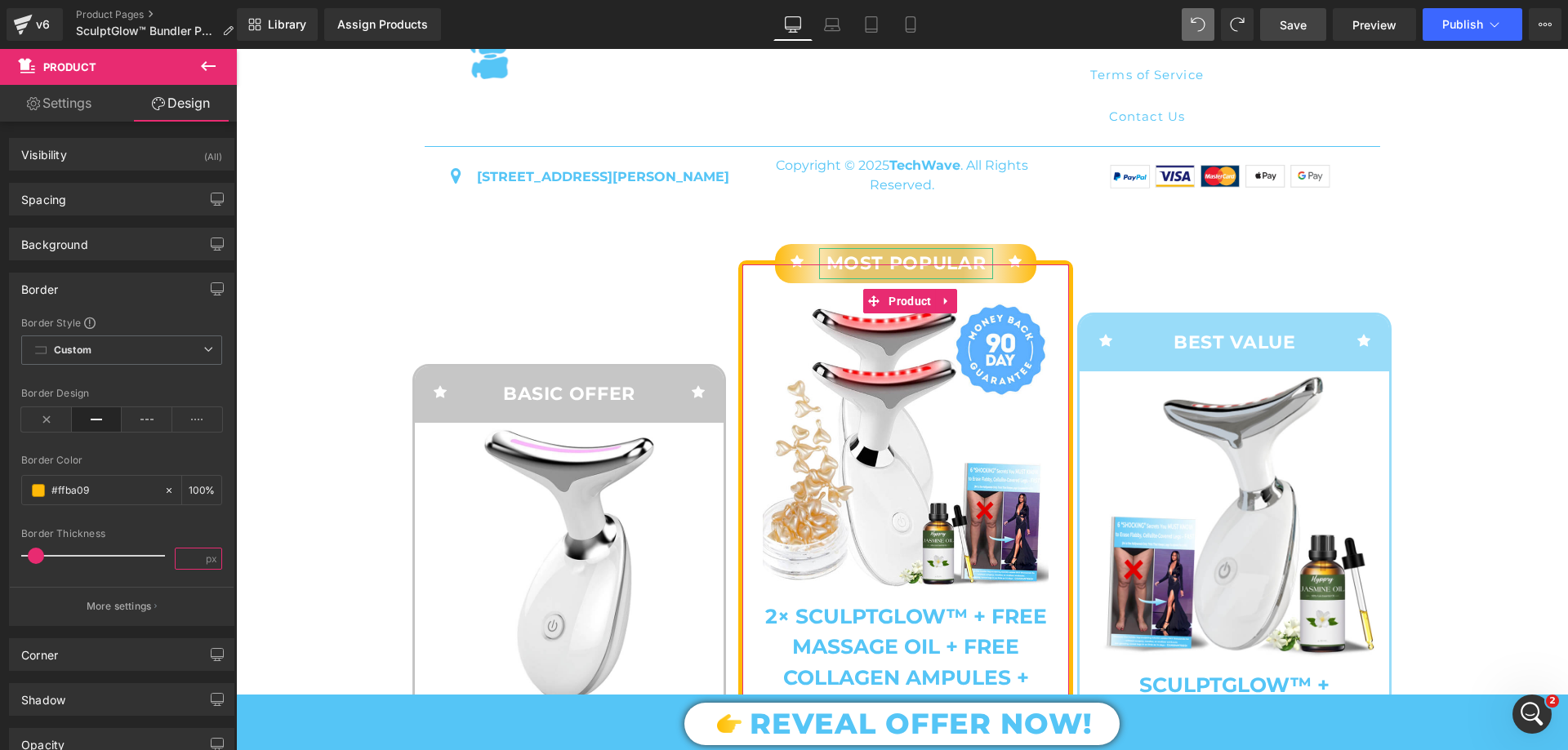
click at [187, 550] on input "number" at bounding box center [190, 558] width 28 height 20
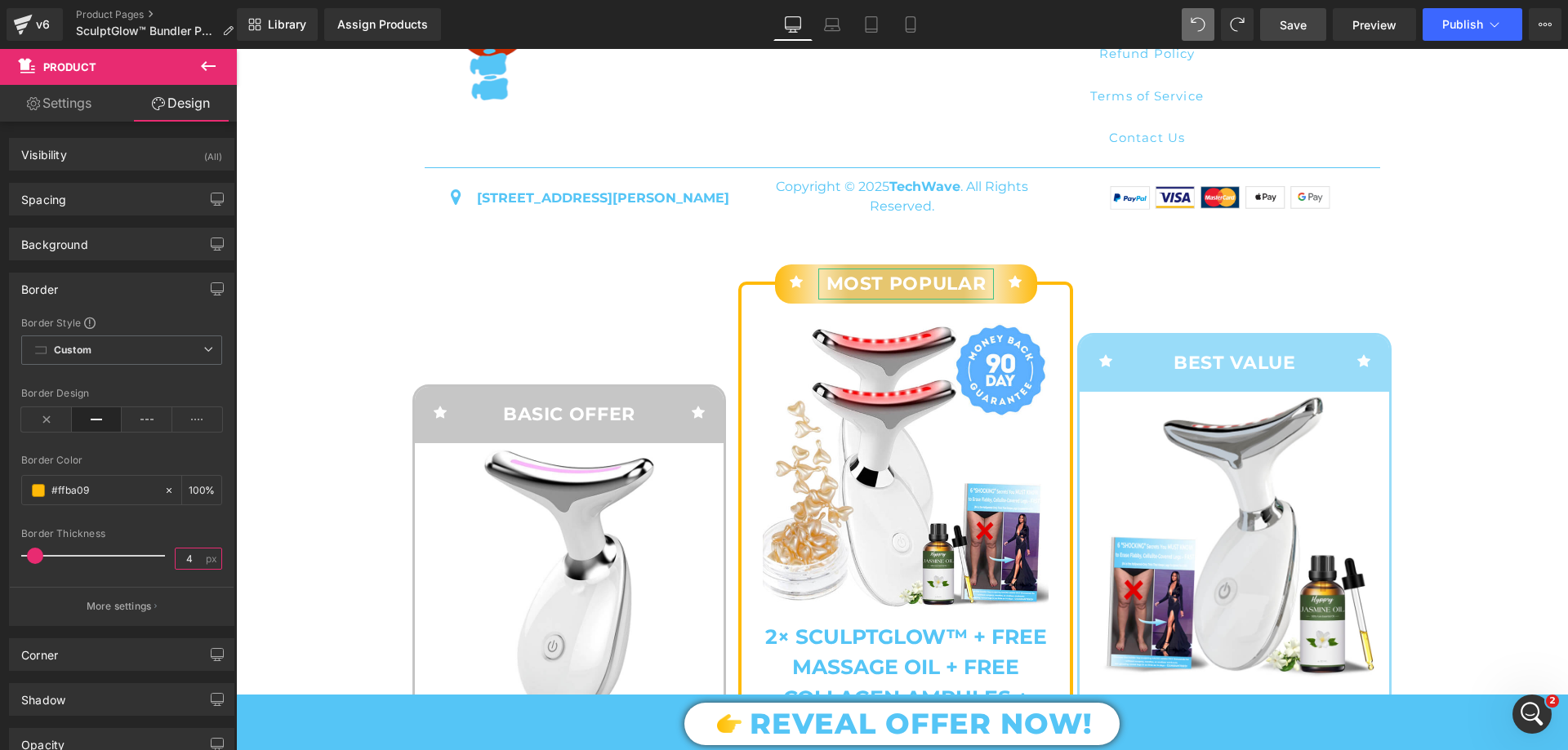
scroll to position [6817, 0]
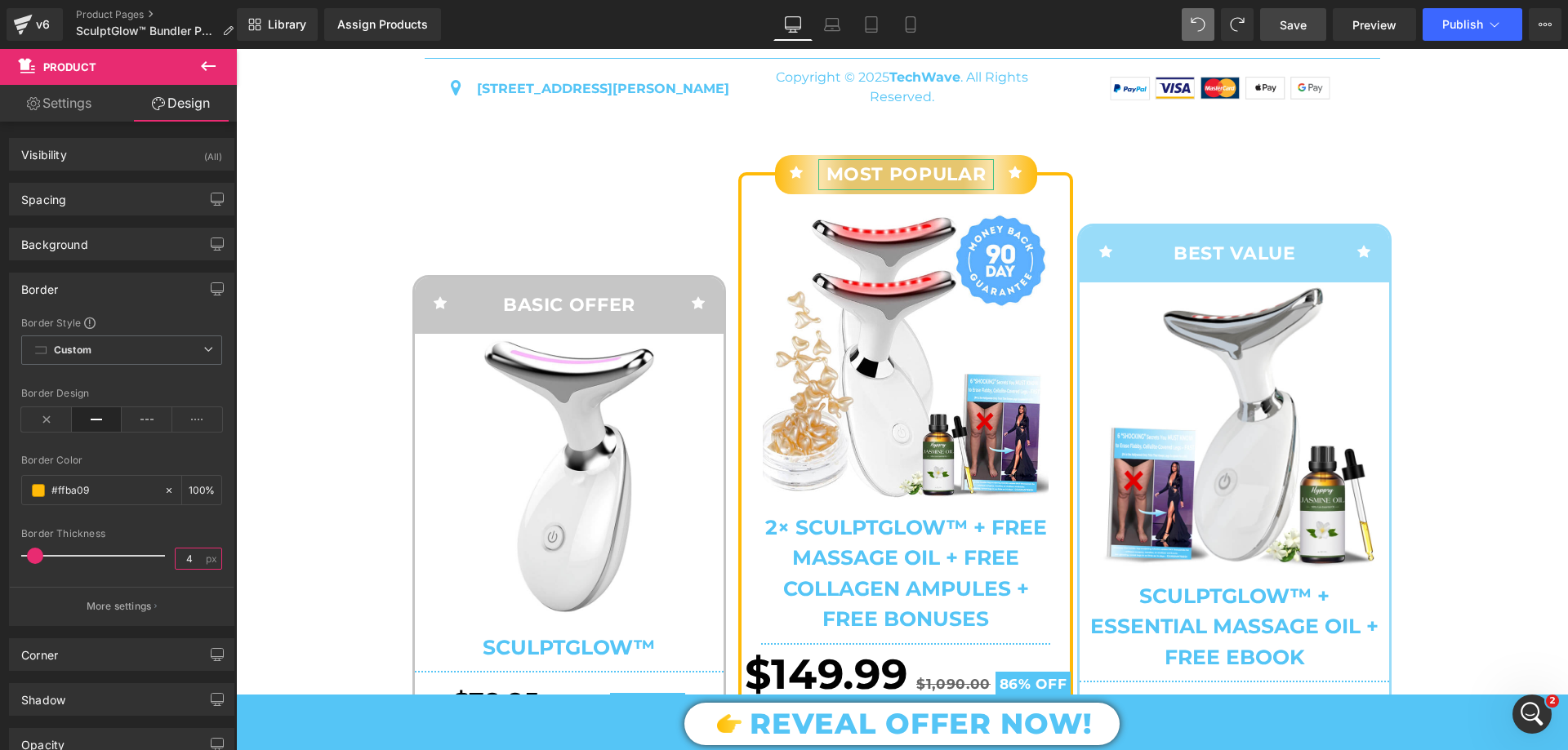
type input "4"
drag, startPoint x: 1300, startPoint y: 29, endPoint x: 575, endPoint y: 352, distance: 793.7
click at [1300, 29] on span "Save" at bounding box center [1293, 24] width 27 height 17
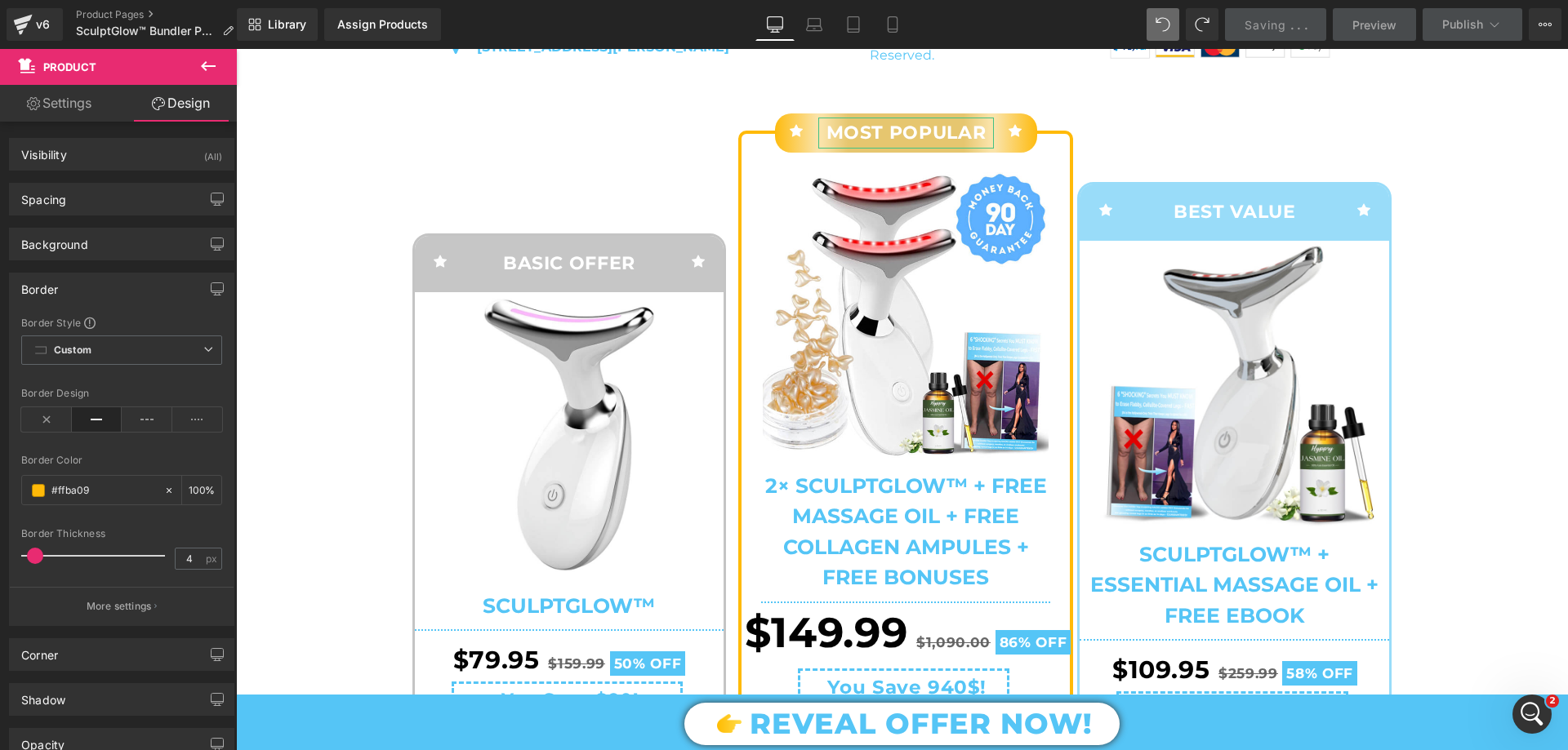
scroll to position [6735, 0]
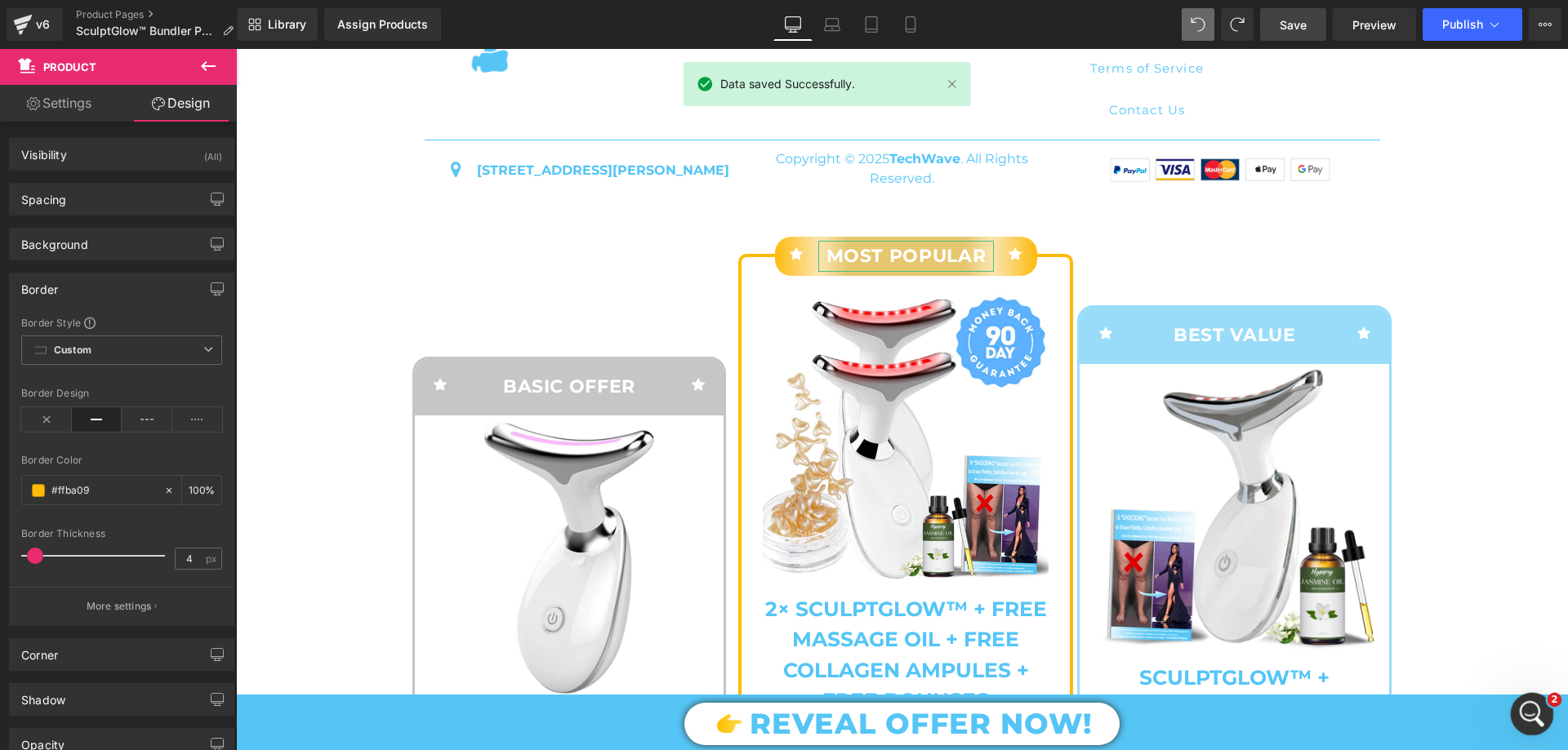
click at [1537, 712] on icon "Open Intercom Messenger" at bounding box center [1530, 712] width 27 height 27
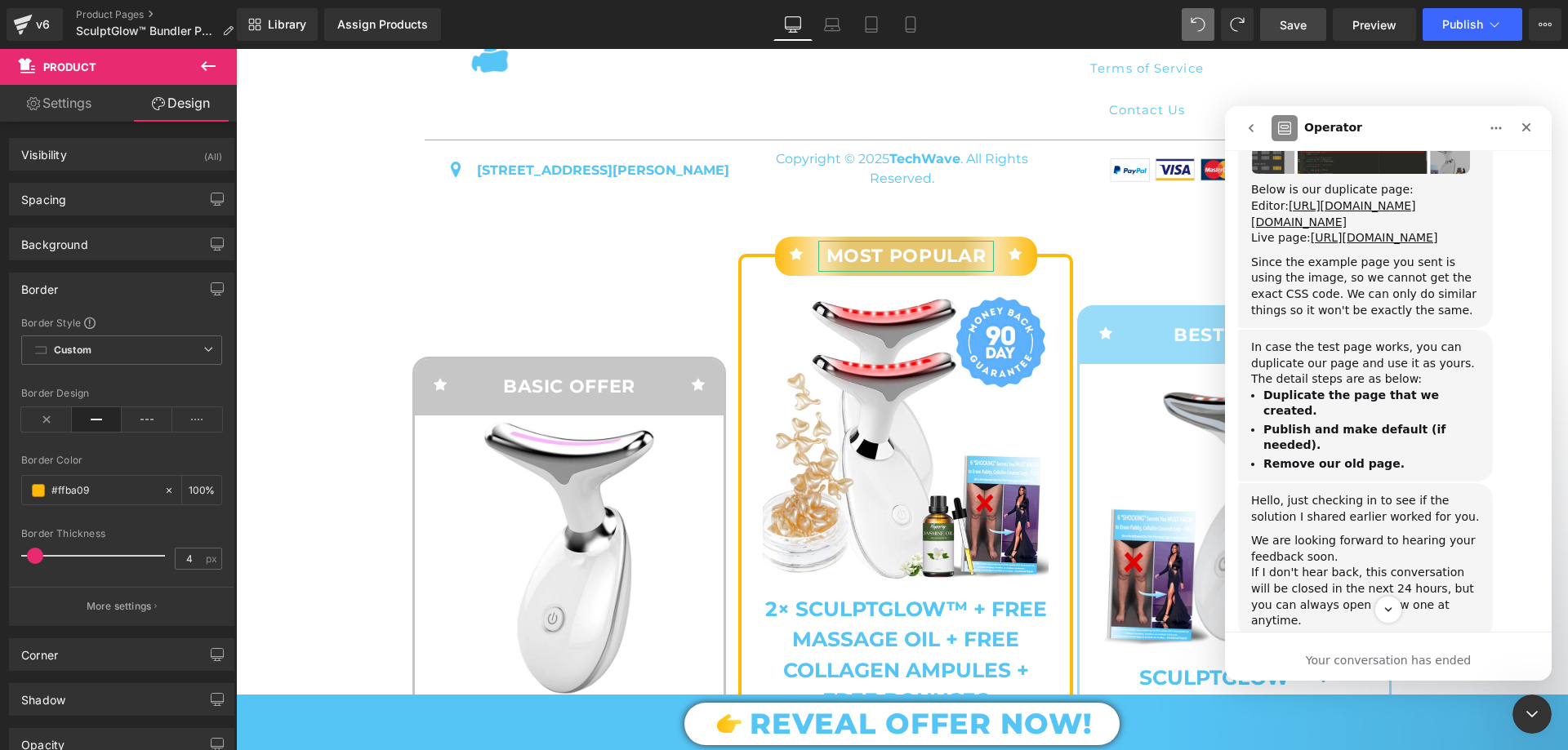
scroll to position [1904, 0]
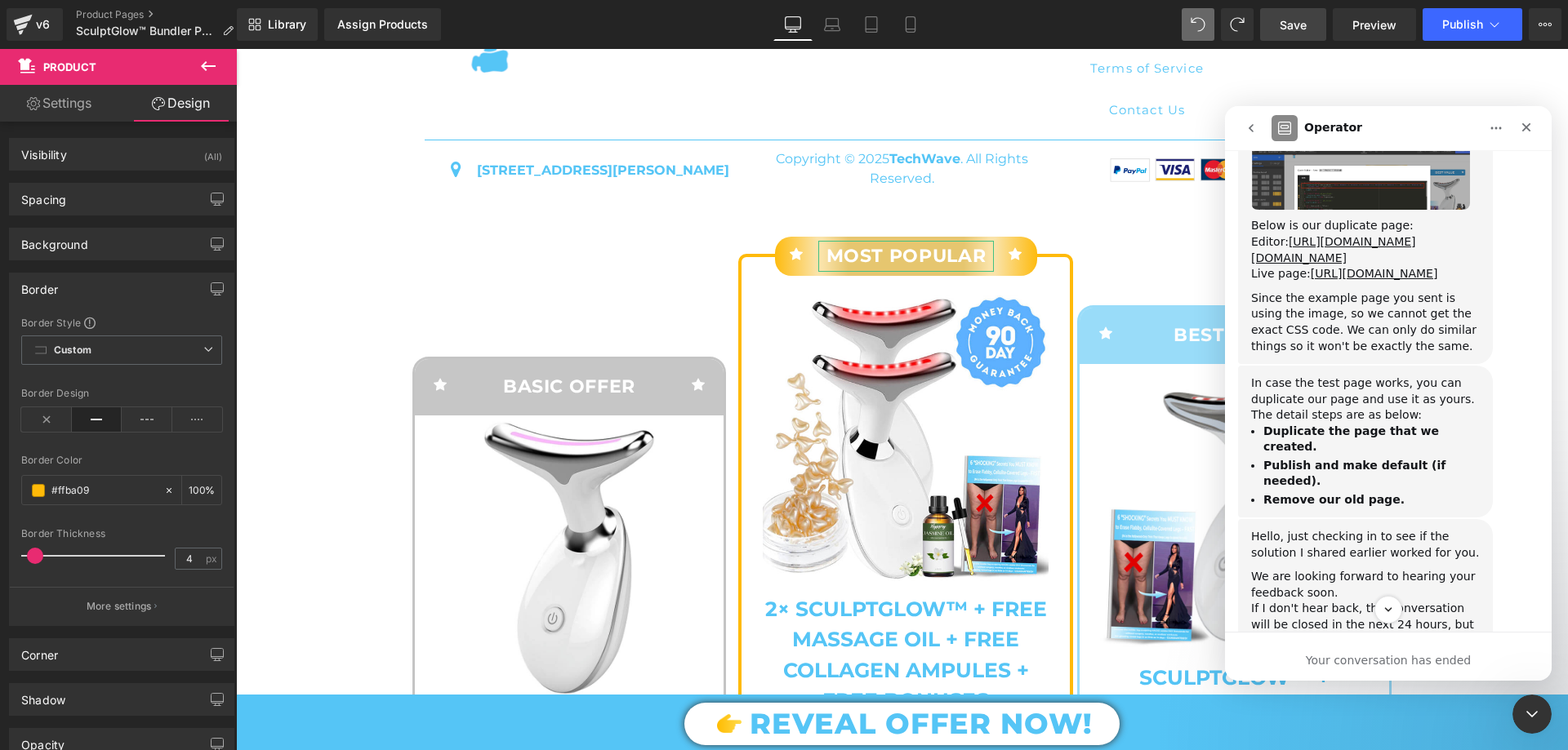
click at [1260, 132] on button "go back" at bounding box center [1251, 128] width 31 height 31
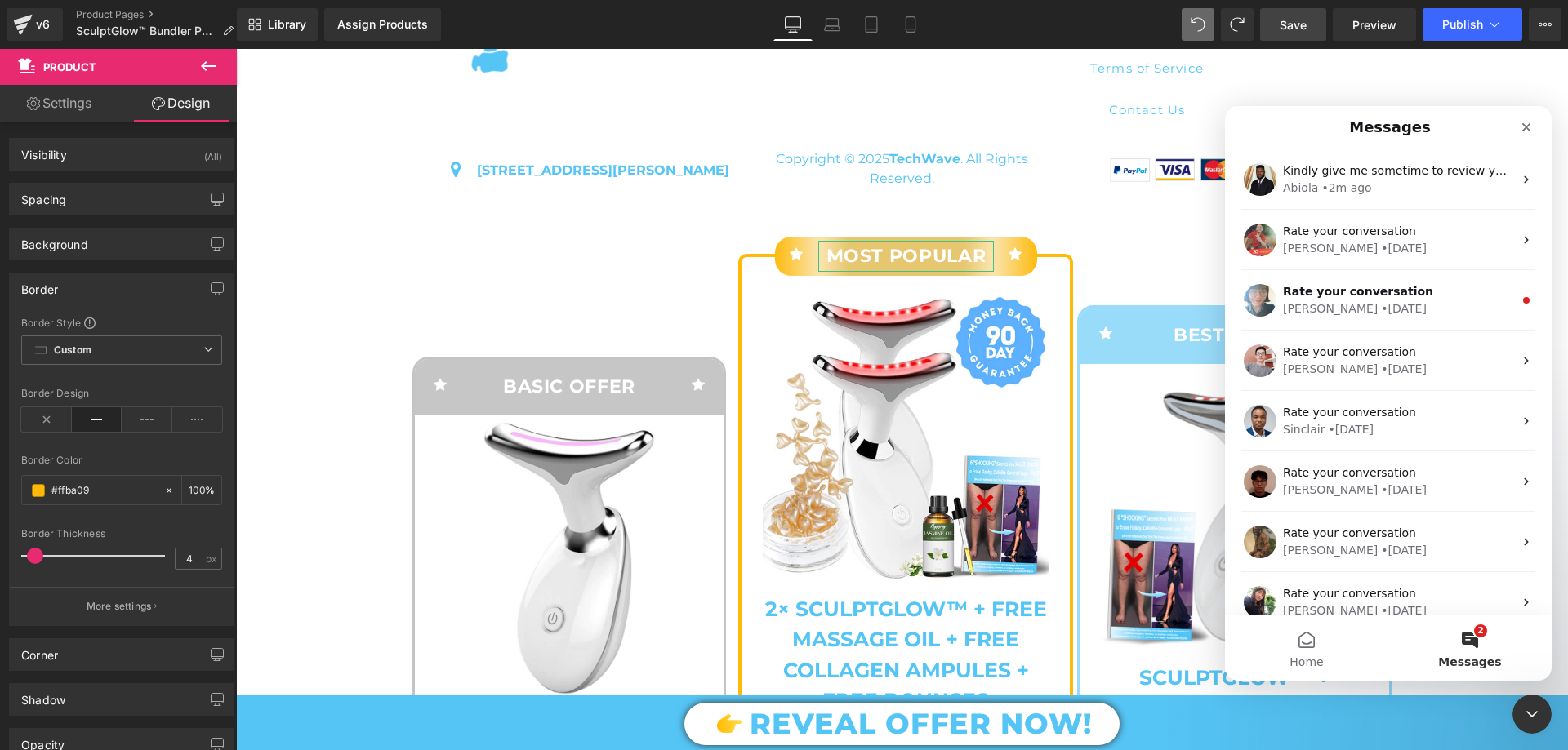
scroll to position [0, 0]
click at [1319, 647] on button "Home" at bounding box center [1307, 649] width 164 height 66
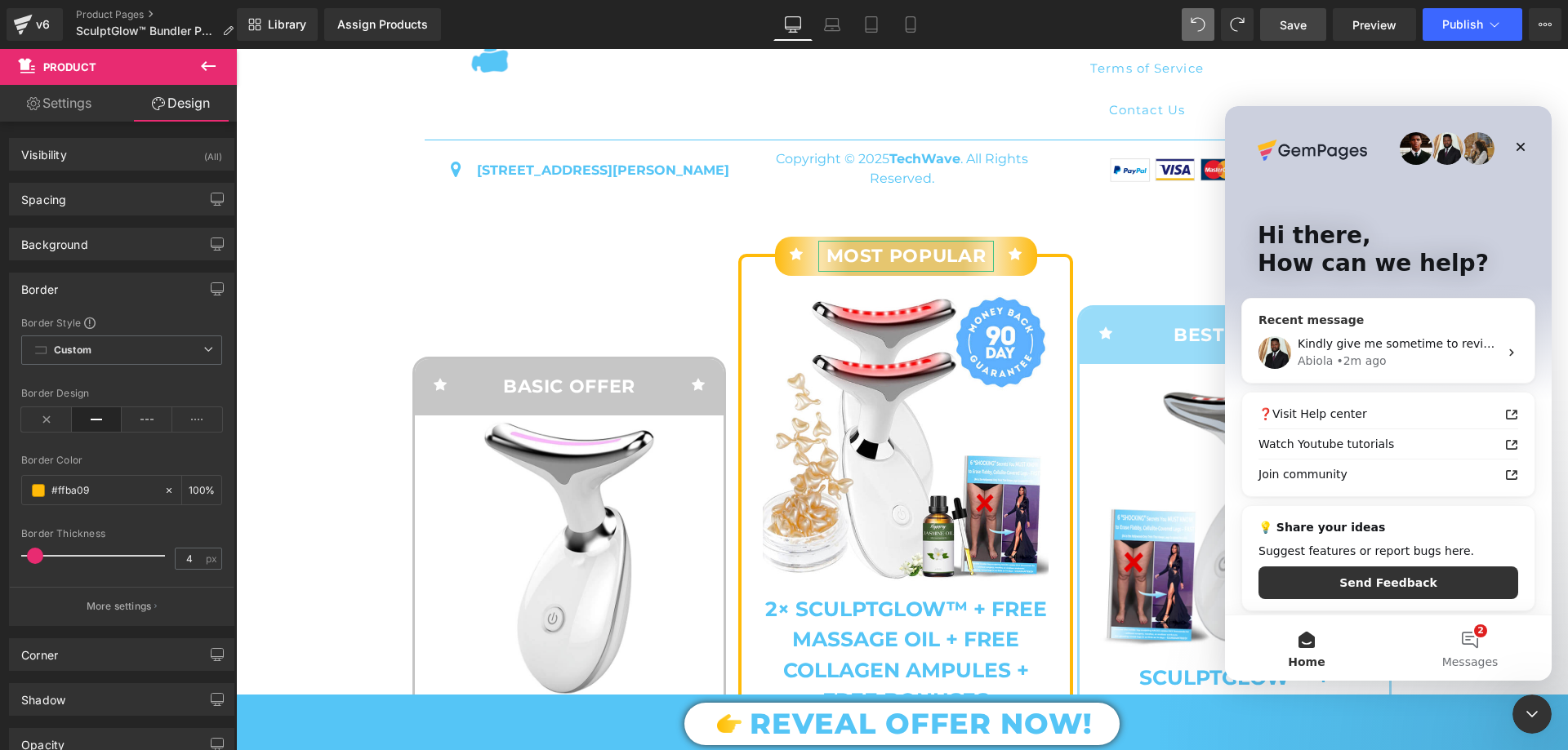
click at [1395, 365] on div "Abiola • 2m ago" at bounding box center [1398, 361] width 201 height 17
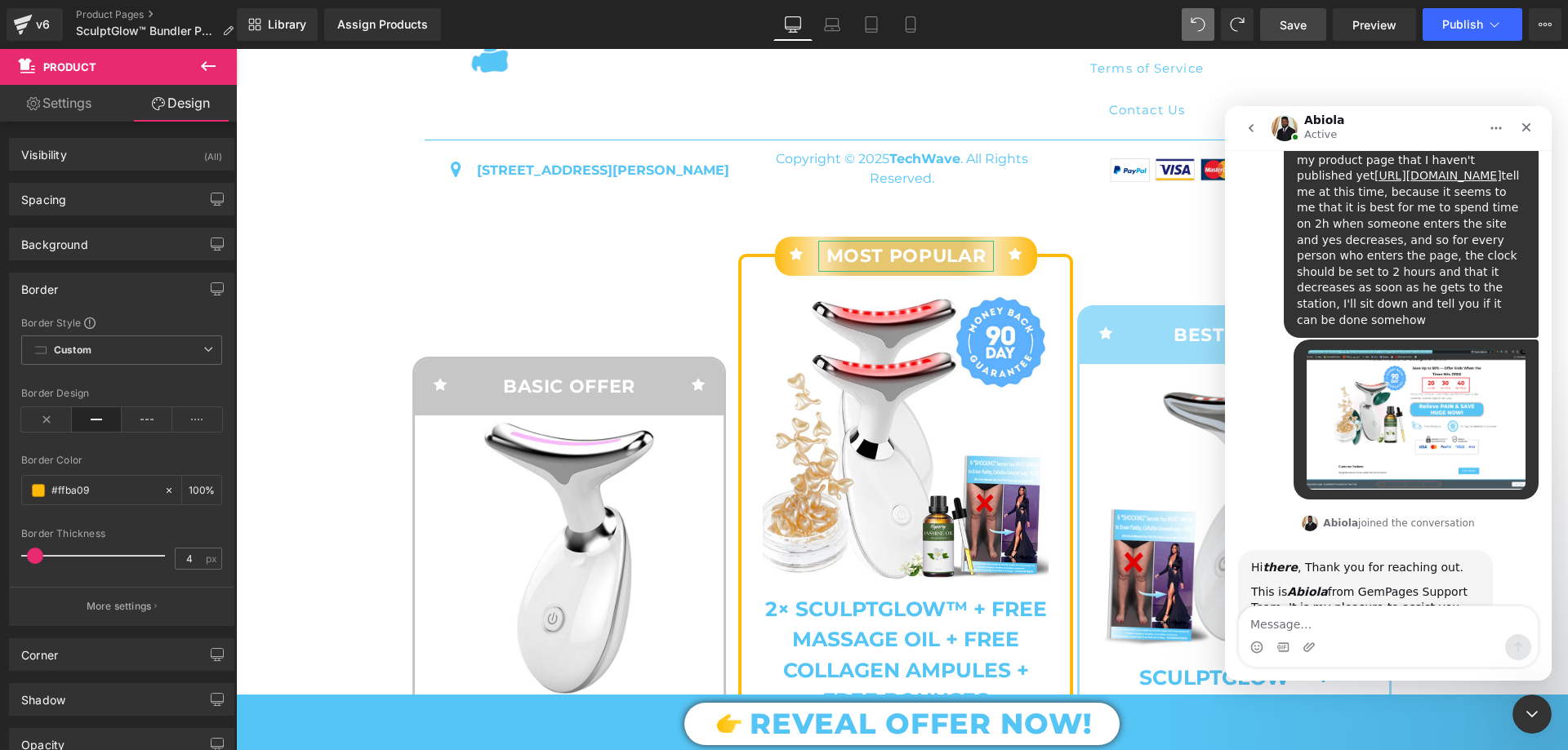
scroll to position [6288, 0]
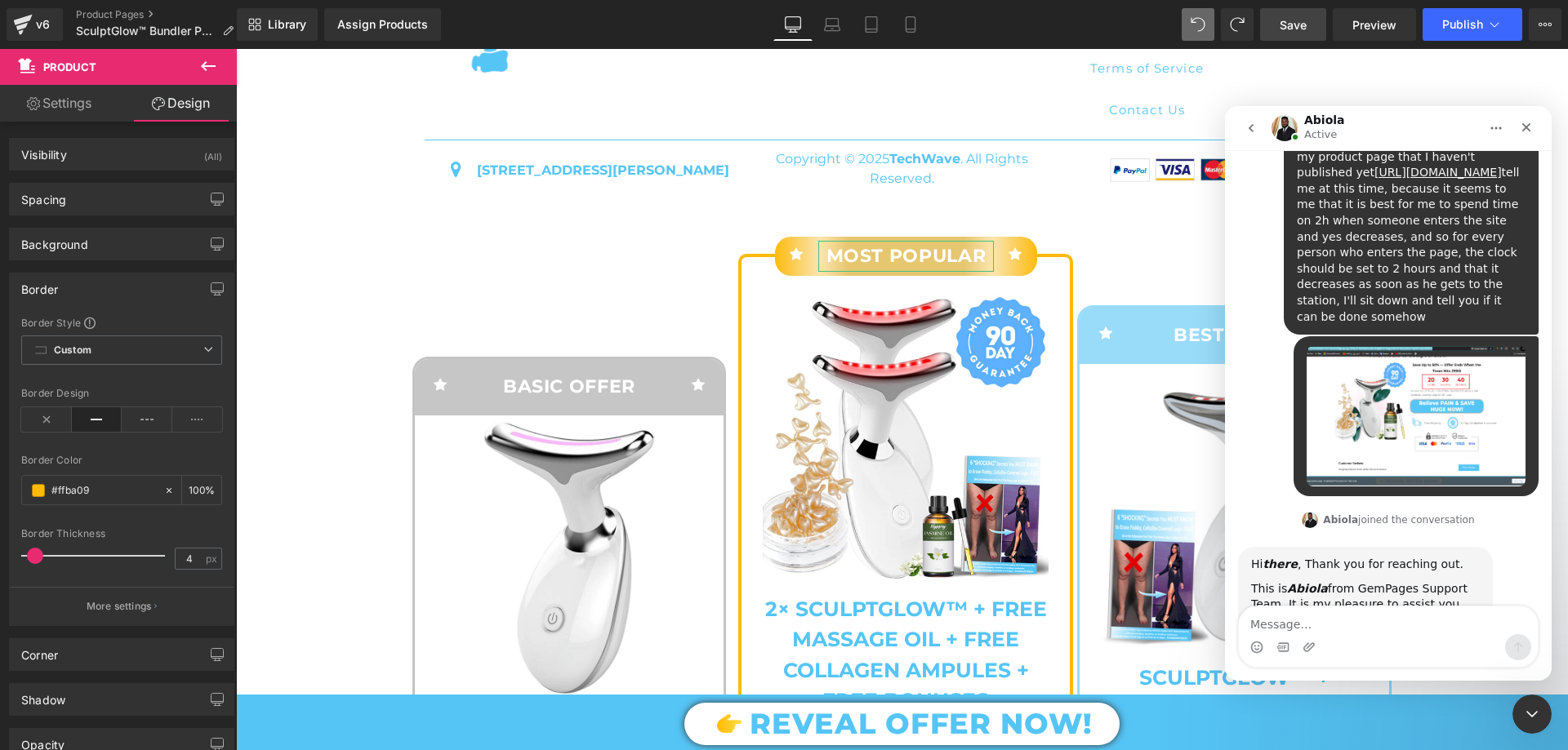
click at [1348, 631] on textarea "Message…" at bounding box center [1388, 620] width 299 height 28
type textarea "I find solution for Most Popular section"
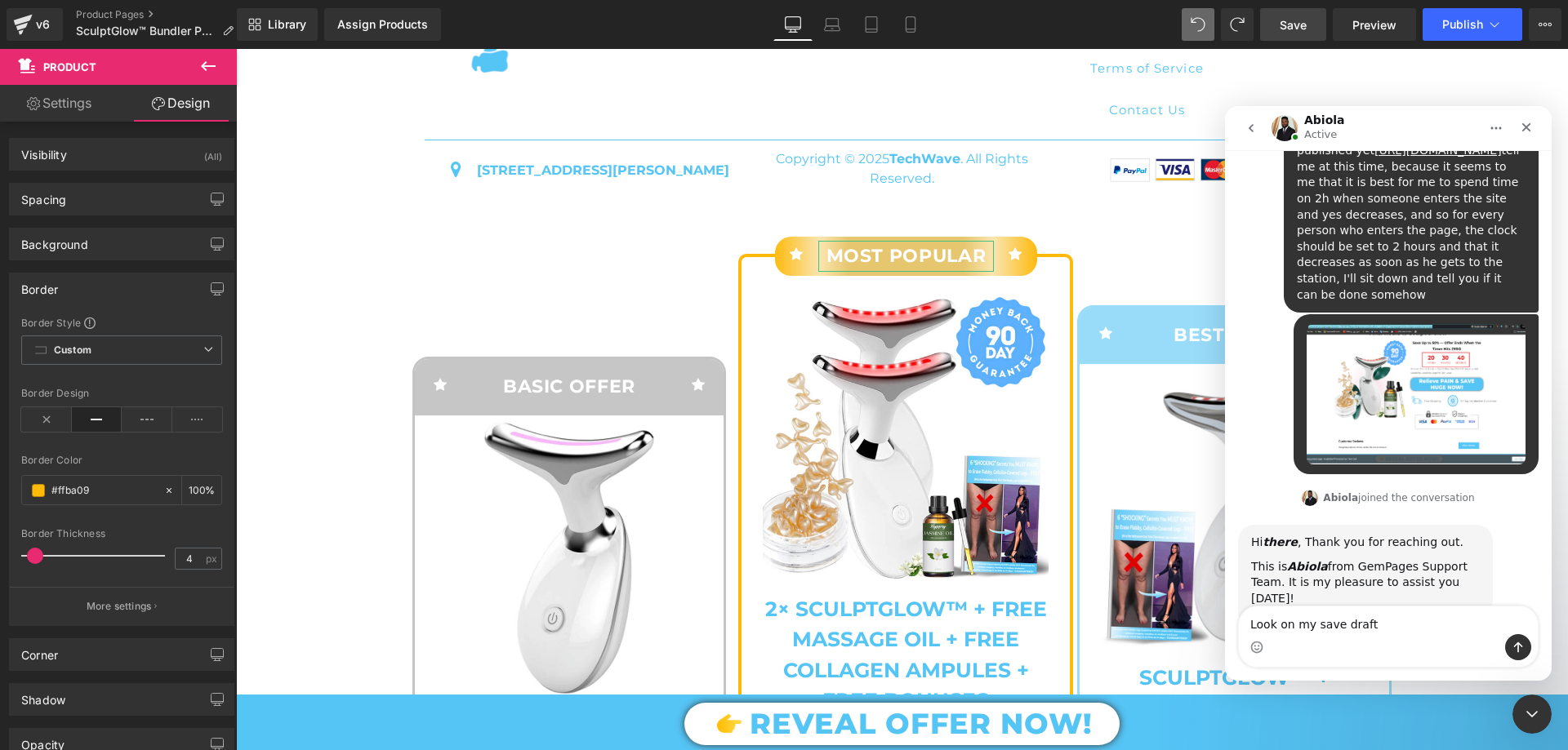
type textarea "Look on my save draft"
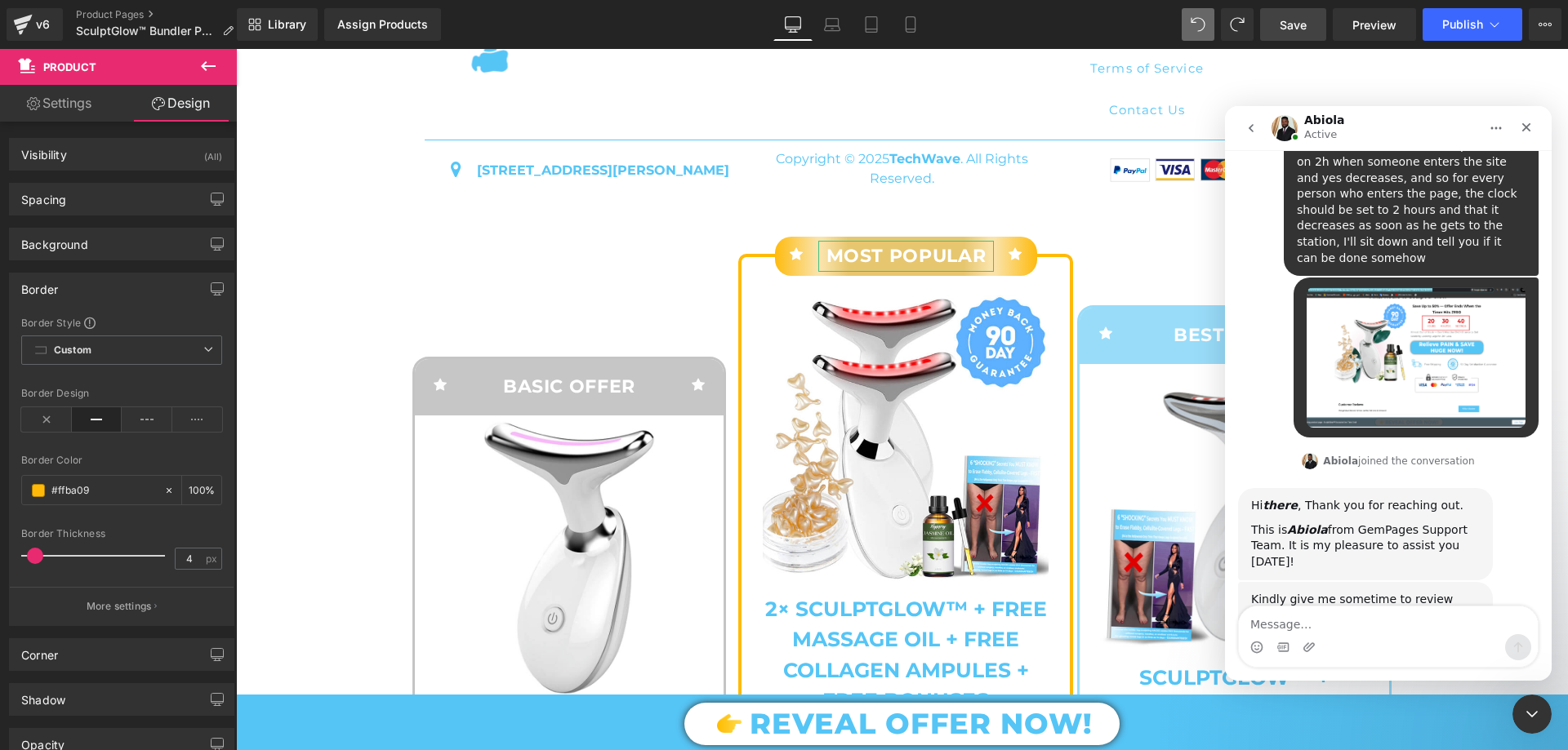
click at [1355, 28] on div at bounding box center [784, 350] width 1568 height 701
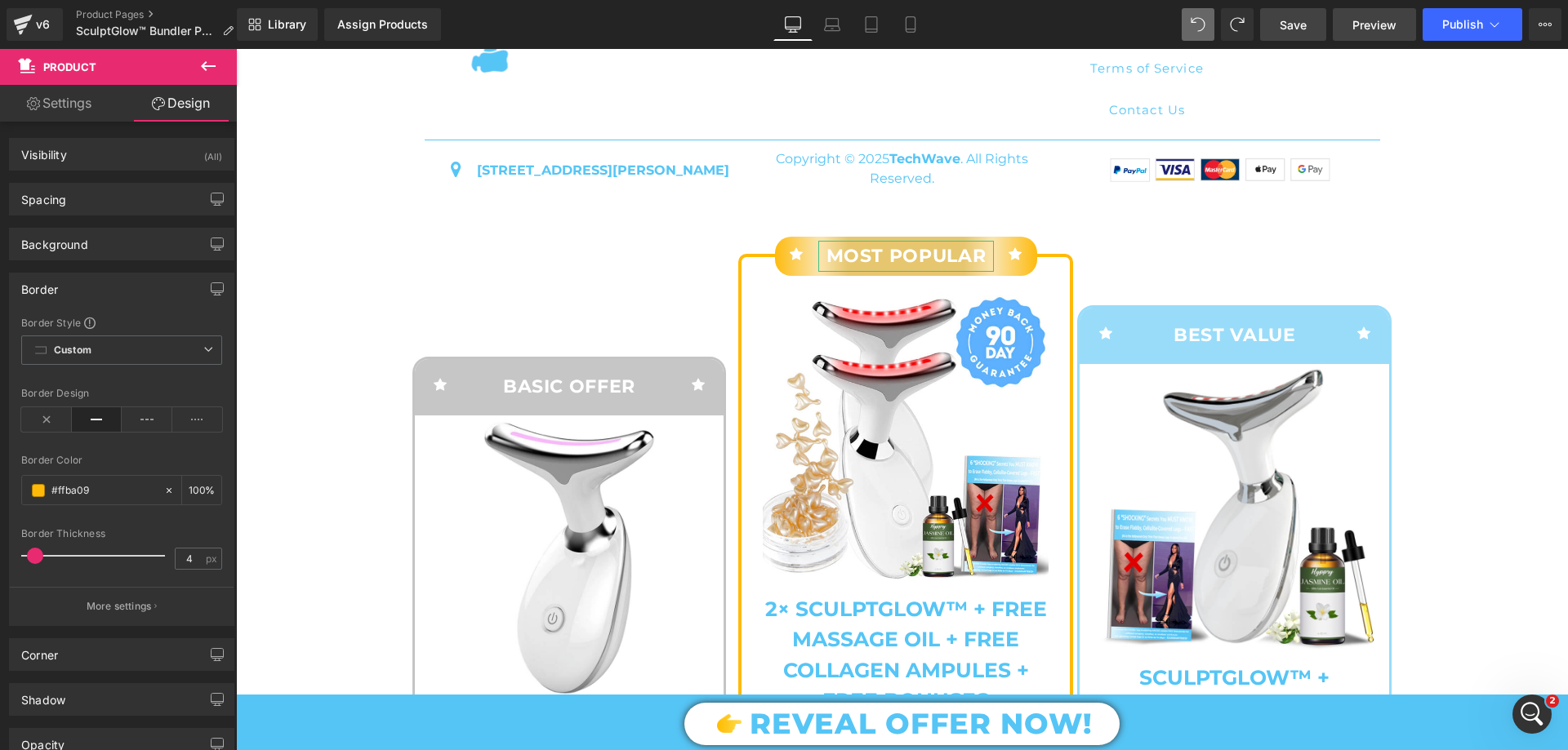
click at [1382, 22] on span "Preview" at bounding box center [1374, 24] width 44 height 17
click at [1538, 702] on div "Open Intercom Messenger" at bounding box center [1530, 712] width 54 height 54
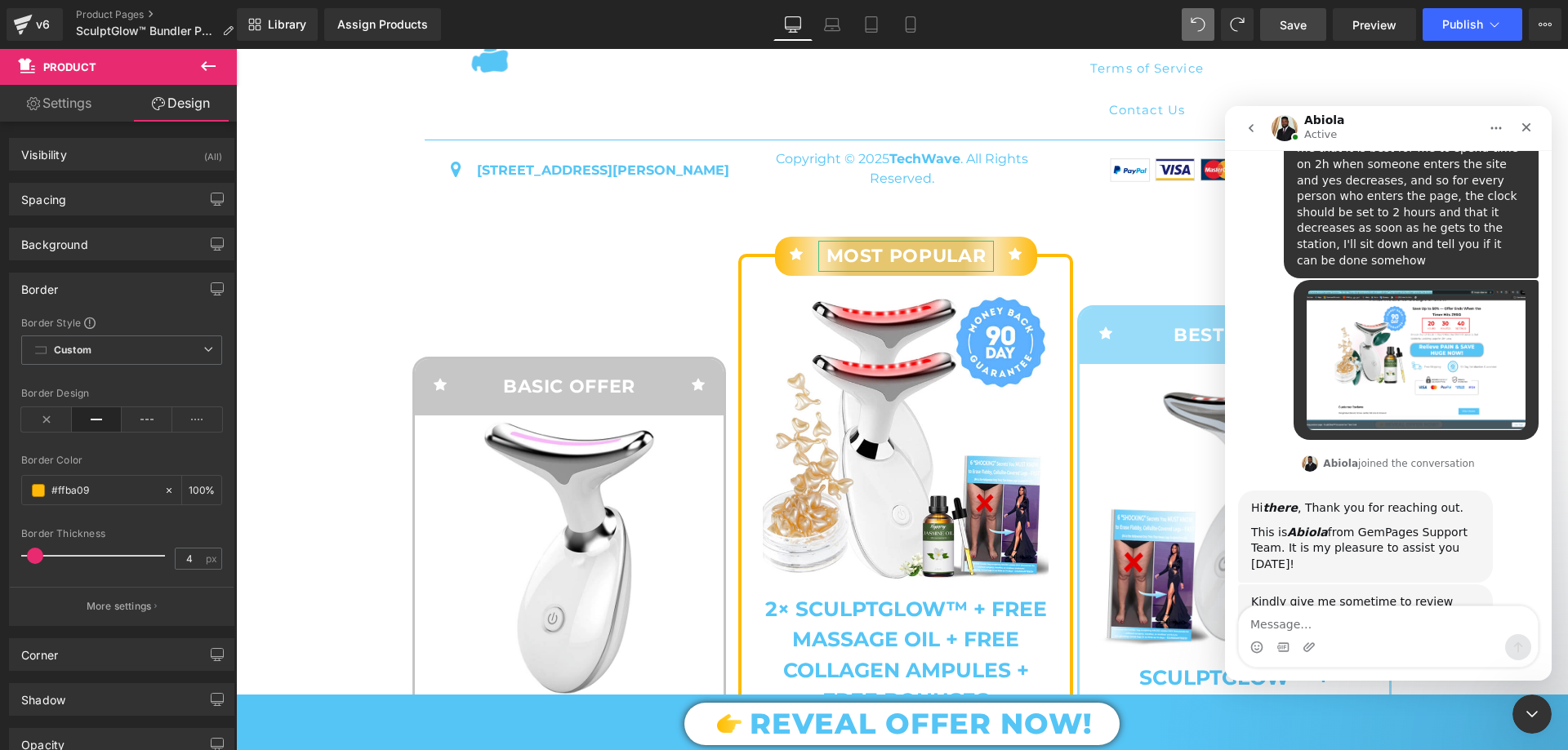
click at [1364, 624] on textarea "Message…" at bounding box center [1388, 620] width 299 height 28
type textarea "https://teechwavee.com/a/gempages?preview=1755189066&type=template-product&prod…"
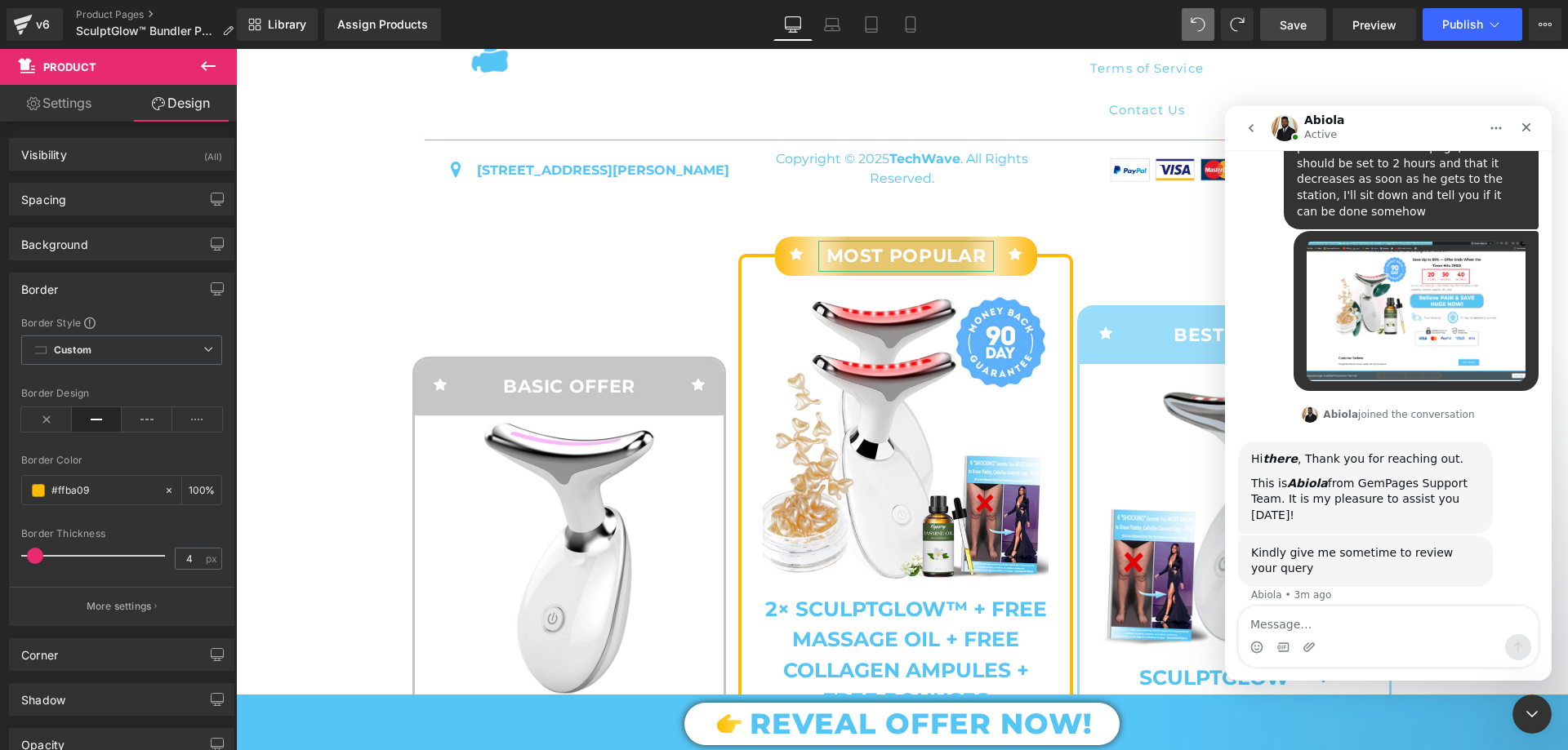
scroll to position [6448, 0]
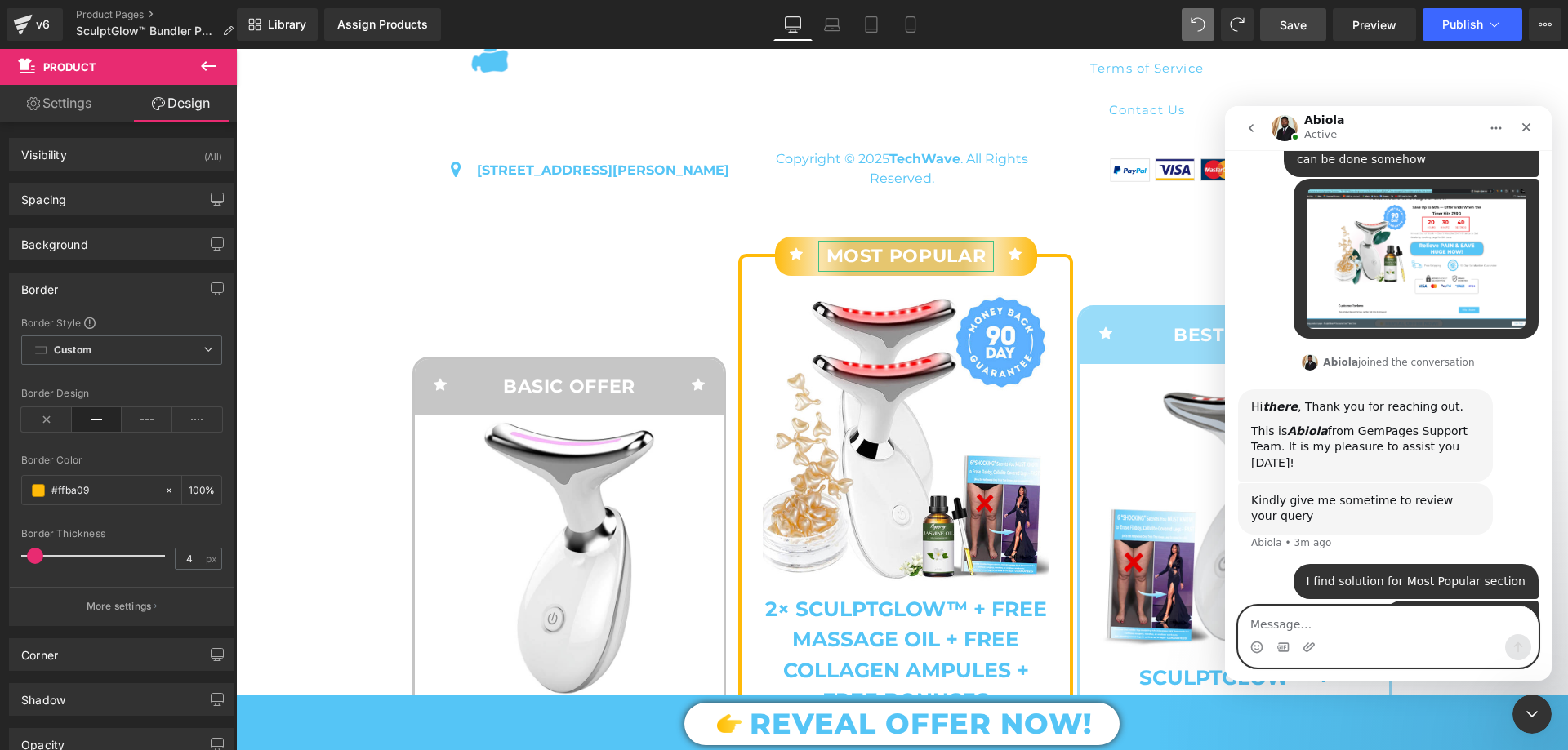
click at [1292, 624] on textarea "Message…" at bounding box center [1388, 620] width 299 height 28
paste textarea "But now I want this section to be made so that I have the same spacing as on my…"
type textarea "But now I want this section to be made so that I have the same spacing as on my…"
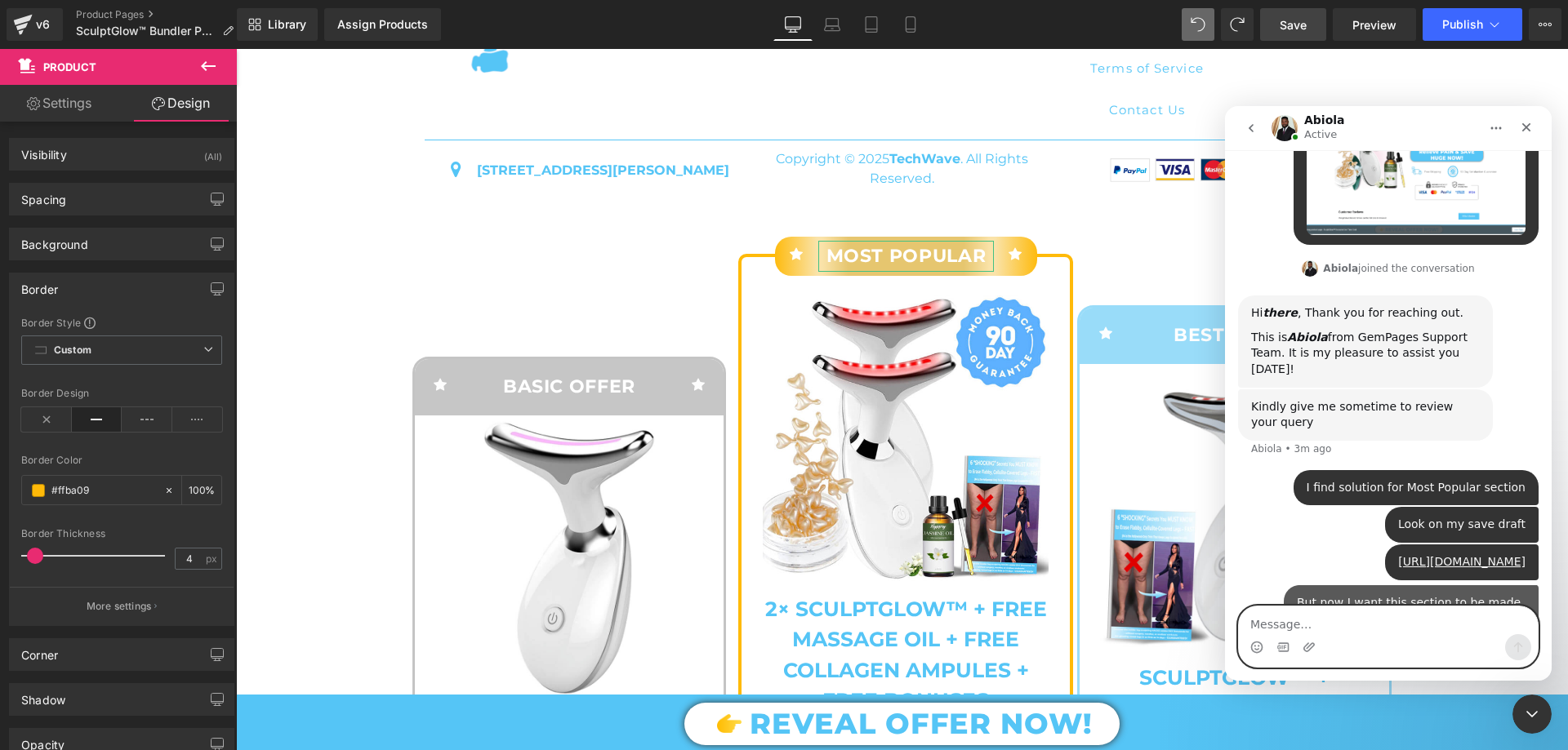
scroll to position [6549, 0]
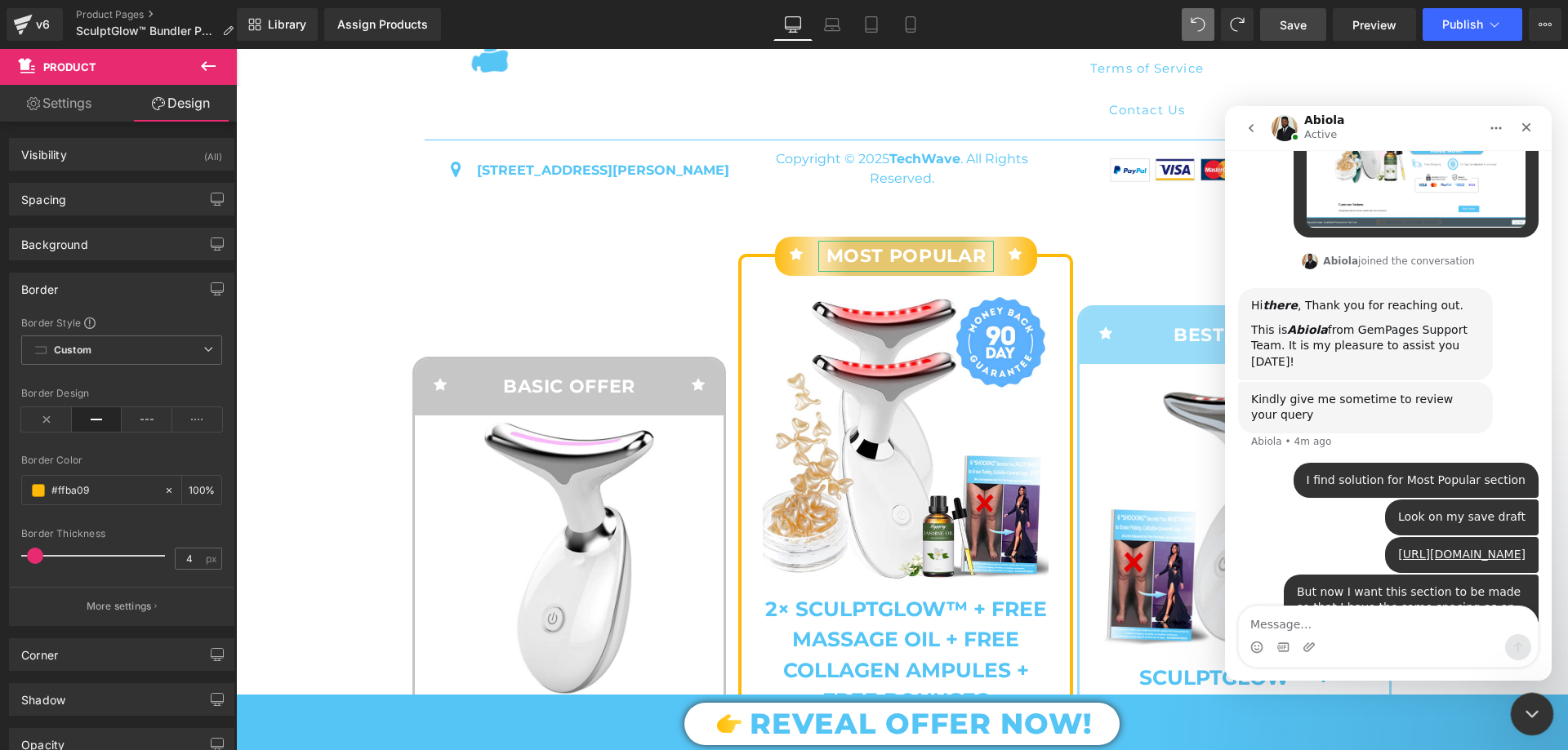
click at [1531, 714] on icon "Close Intercom Messenger" at bounding box center [1529, 711] width 12 height 6
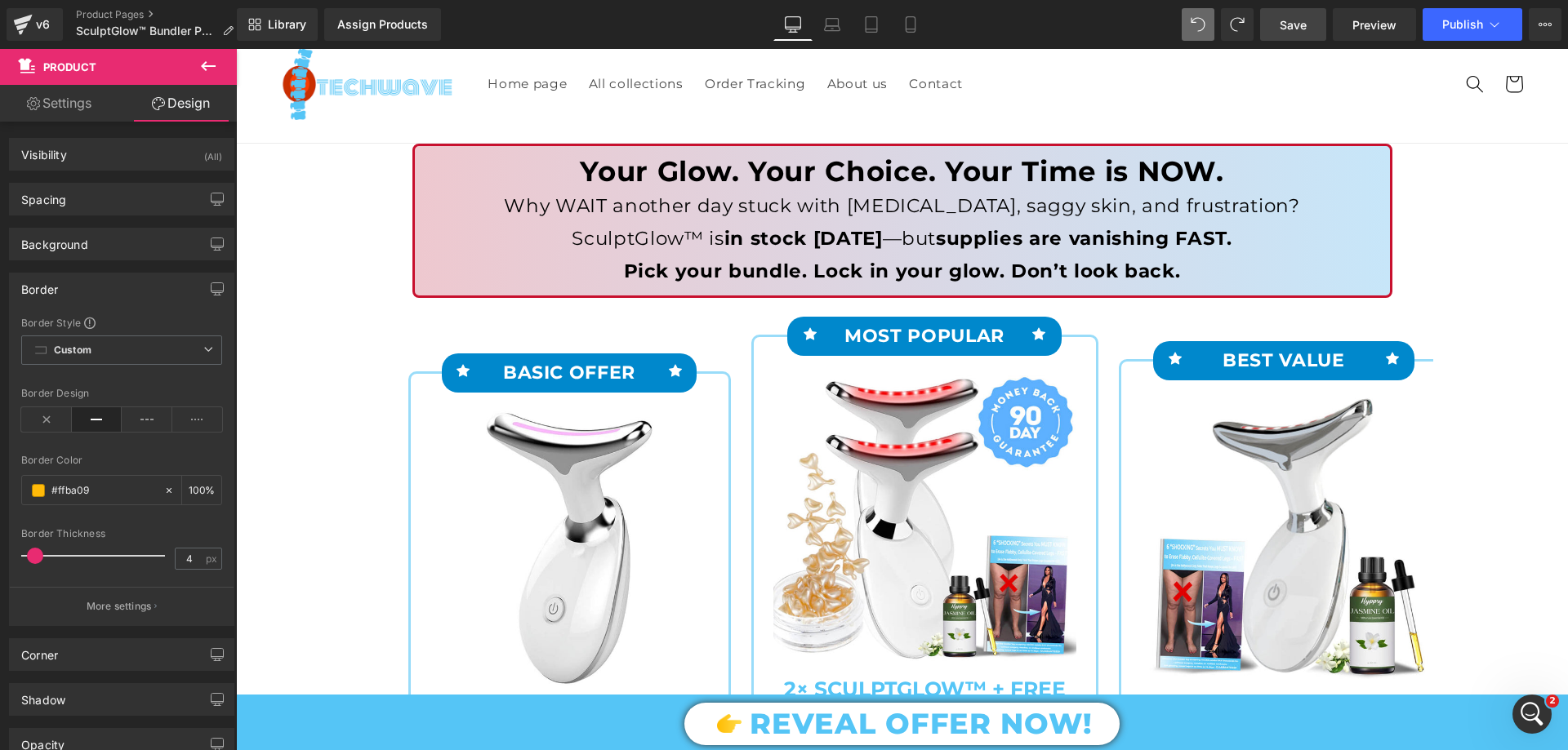
scroll to position [82, 0]
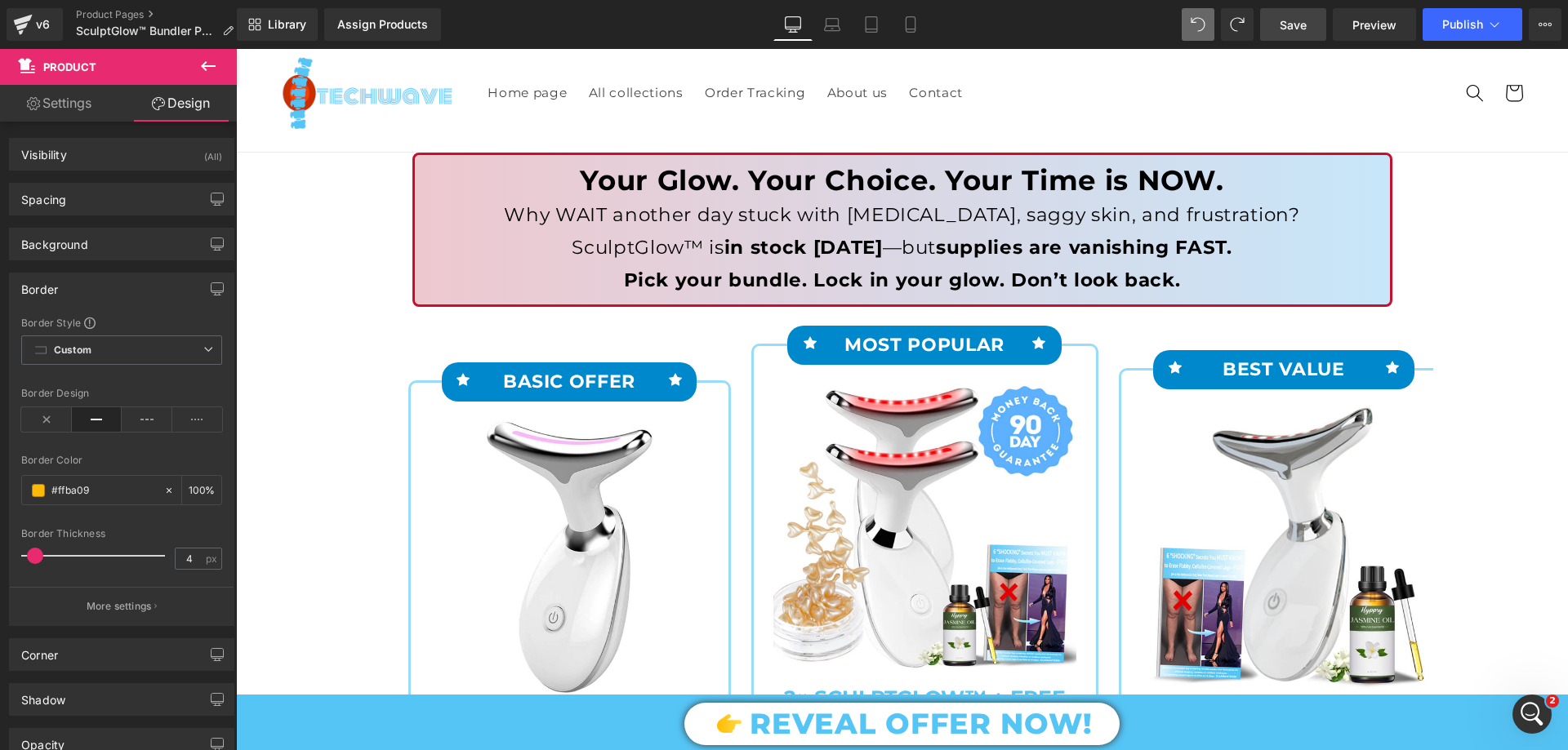
click at [689, 331] on div "Icon BASIC OFFER Text Block Icon Row Sale Off (P) Image (P) Title Row" at bounding box center [577, 747] width 339 height 858
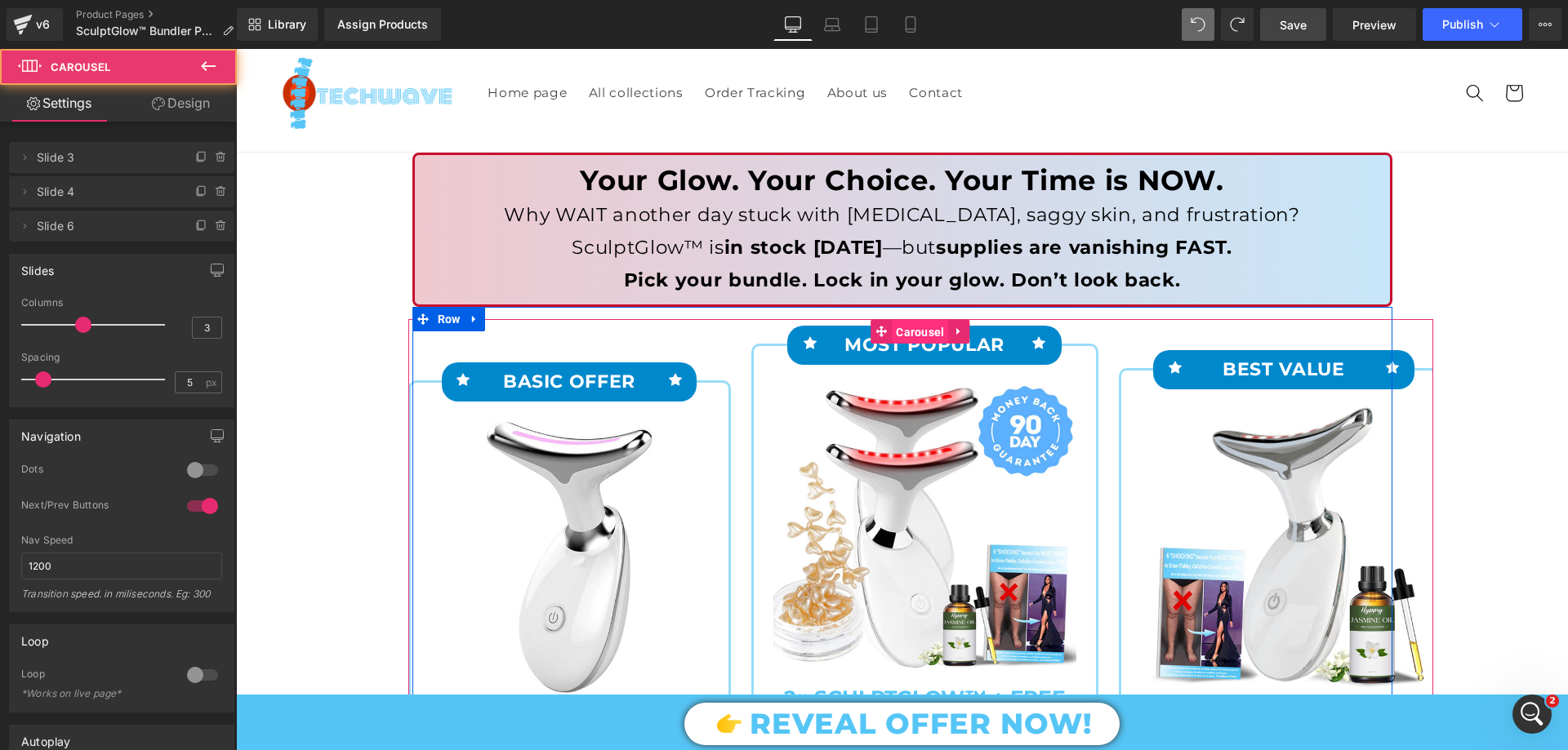
click at [902, 336] on span "Carousel" at bounding box center [919, 332] width 56 height 25
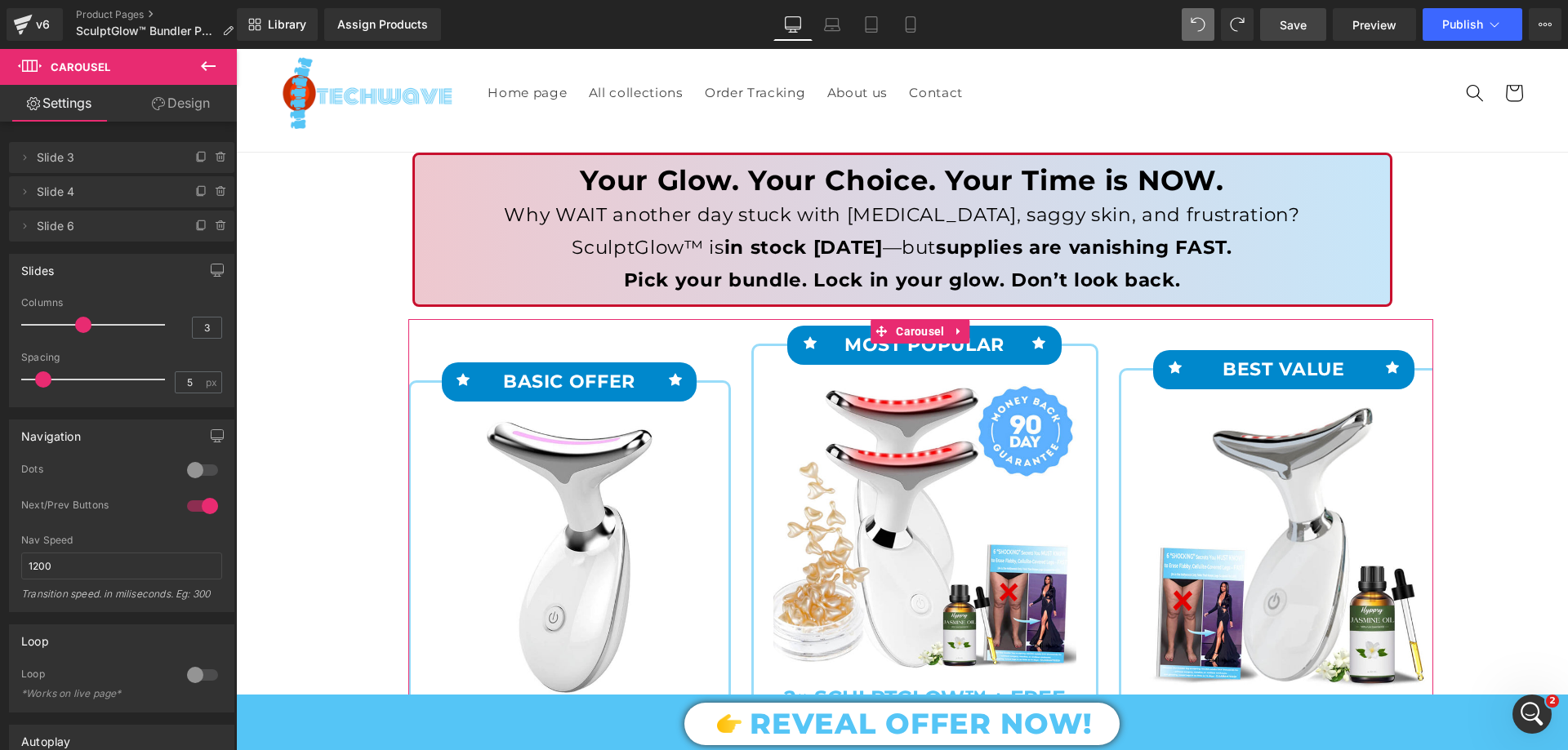
click at [191, 92] on link "Design" at bounding box center [180, 103] width 118 height 36
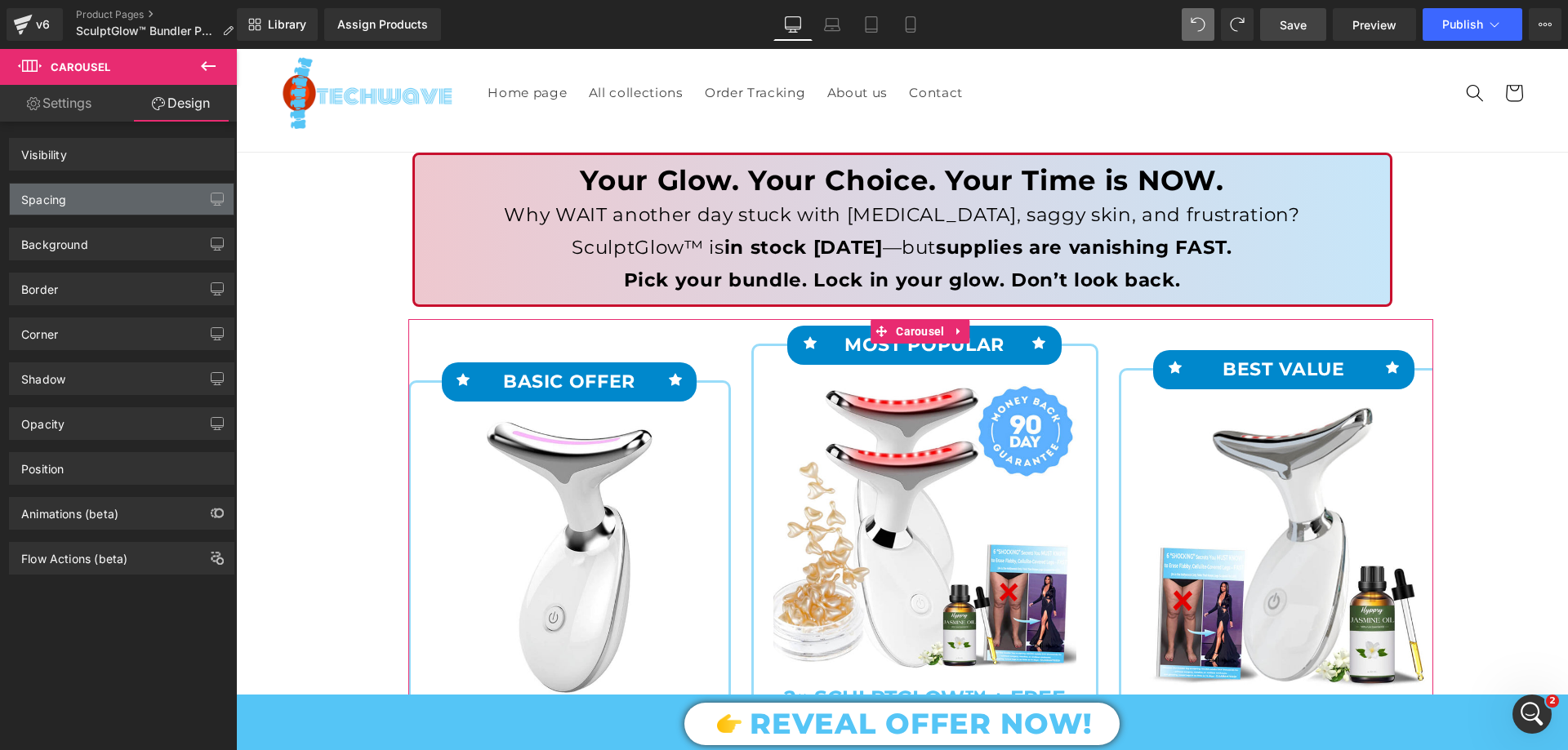
click at [95, 205] on div "Spacing" at bounding box center [122, 199] width 224 height 31
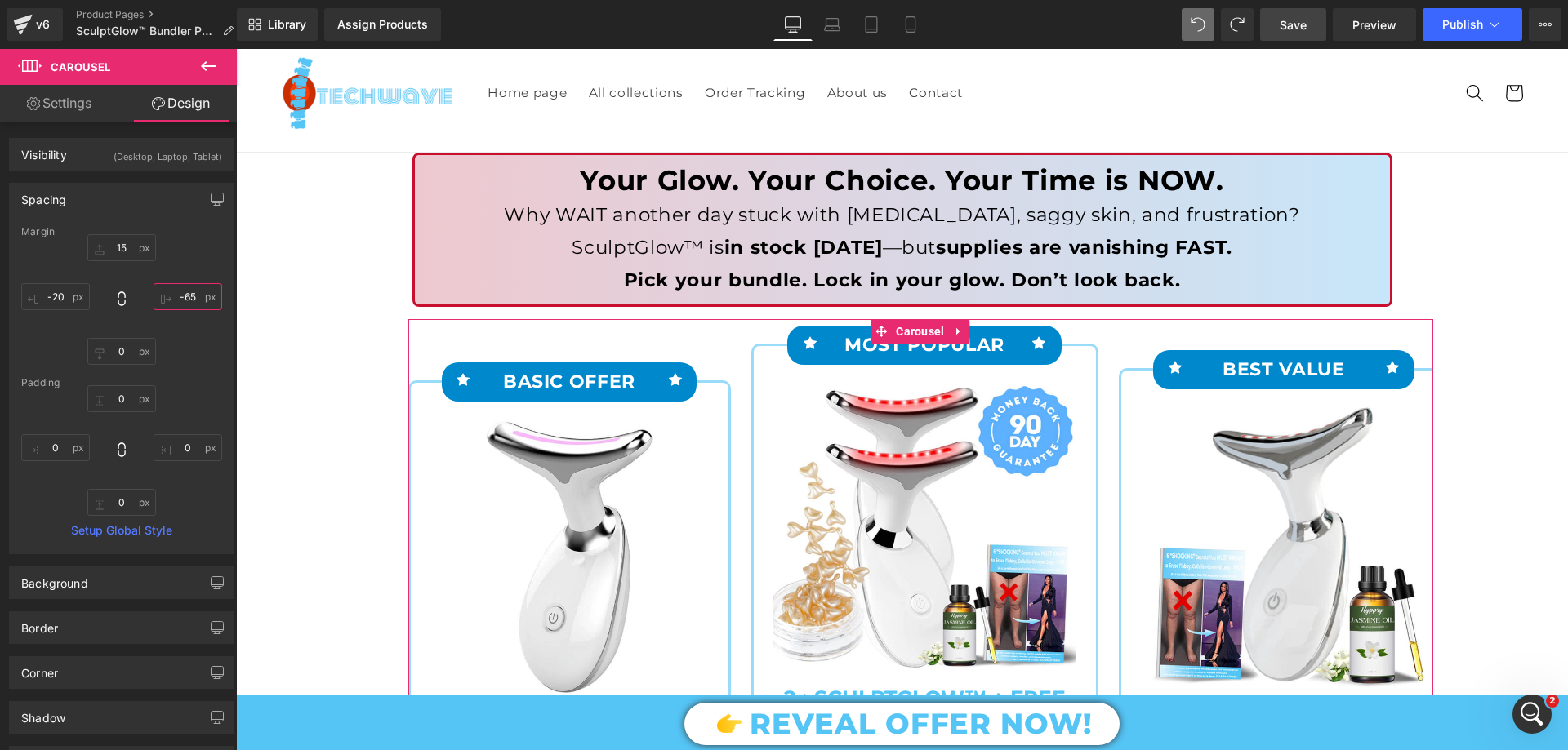
click at [184, 299] on input "text" at bounding box center [188, 297] width 68 height 27
click at [184, 298] on input "-70" at bounding box center [188, 297] width 68 height 27
type input "--"
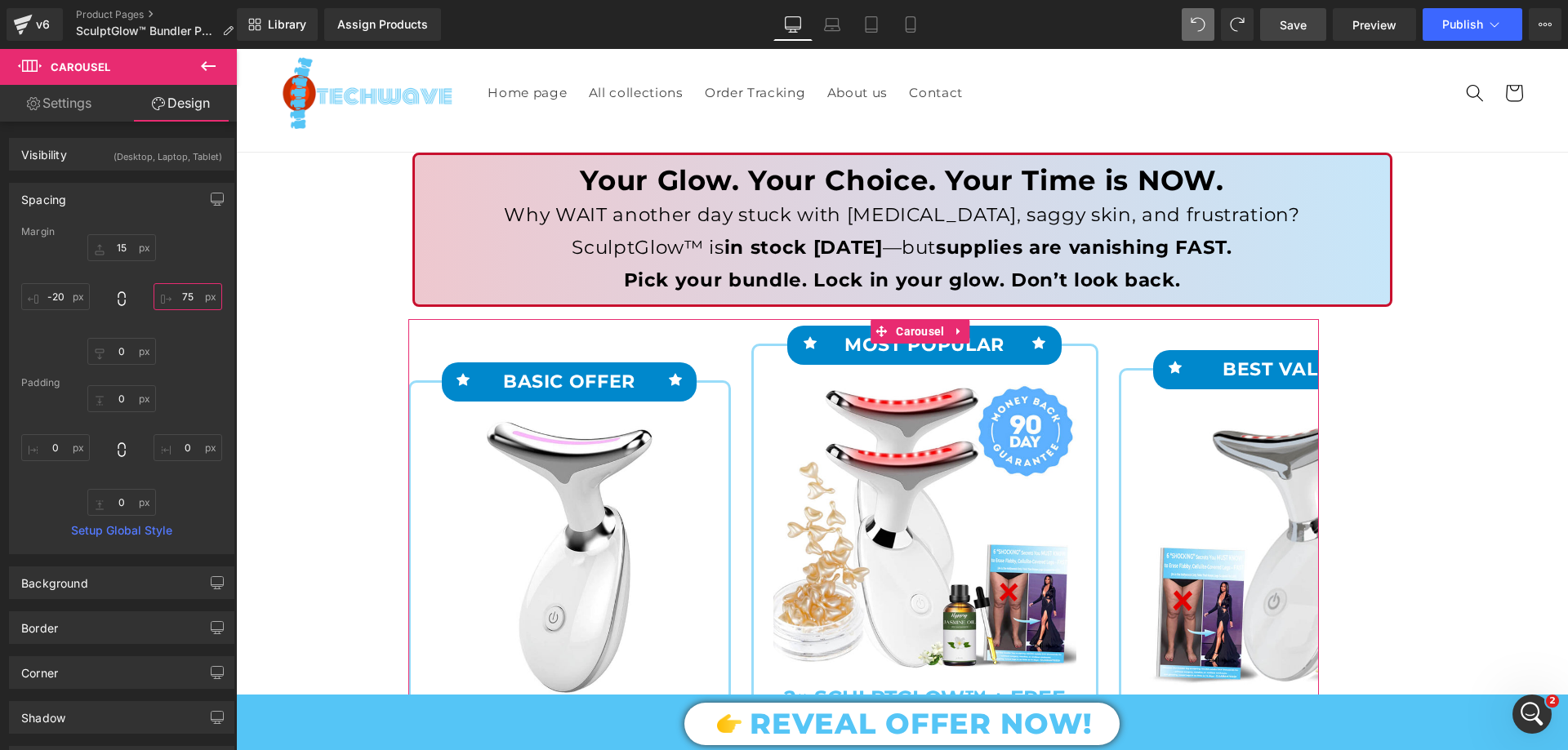
click at [184, 299] on input "75" at bounding box center [188, 297] width 68 height 27
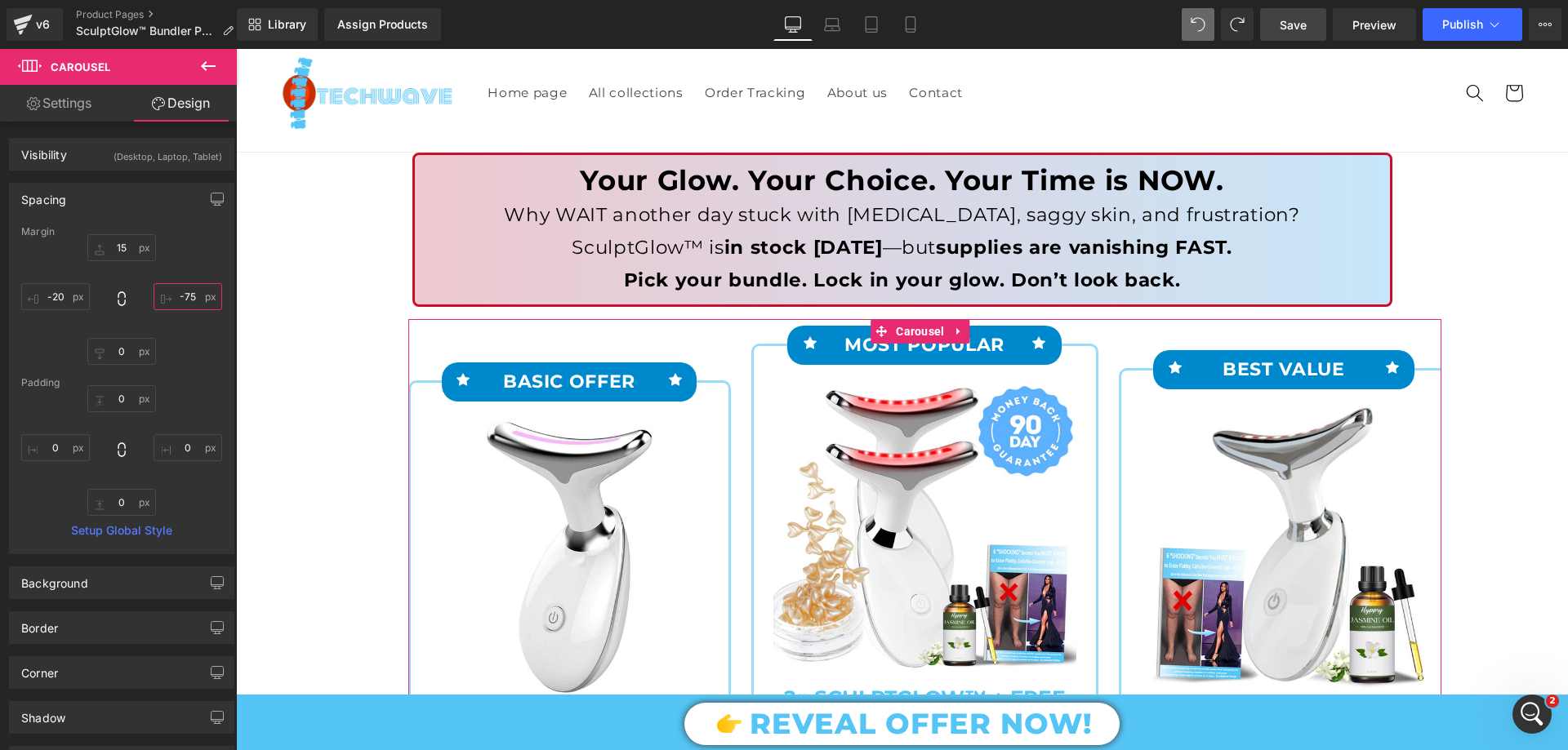
click at [184, 299] on input "-75" at bounding box center [188, 297] width 68 height 27
click at [189, 298] on input "-75" at bounding box center [188, 297] width 68 height 27
click at [190, 297] on input "-75" at bounding box center [188, 297] width 68 height 27
click at [188, 295] on input "-75" at bounding box center [188, 297] width 68 height 27
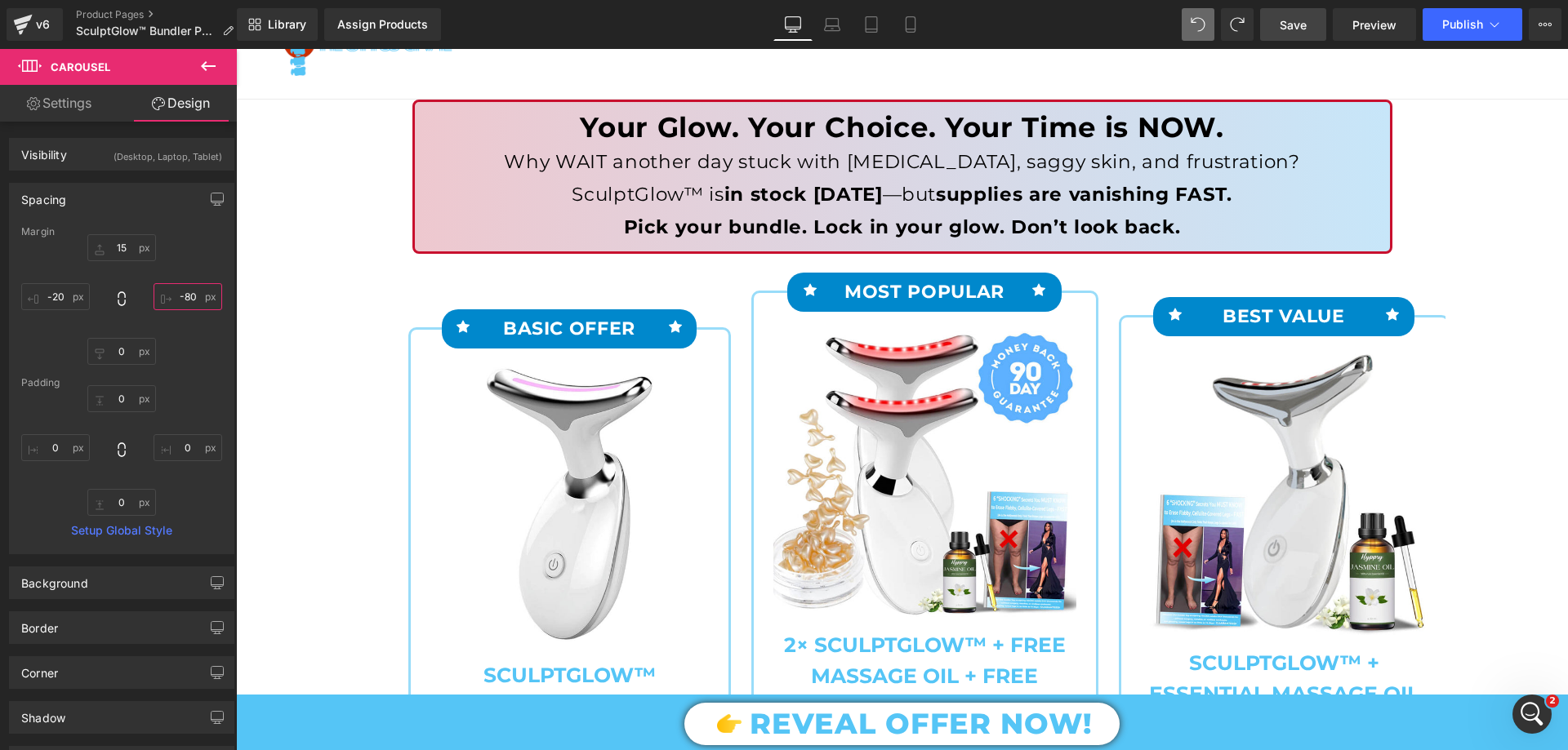
scroll to position [164, 0]
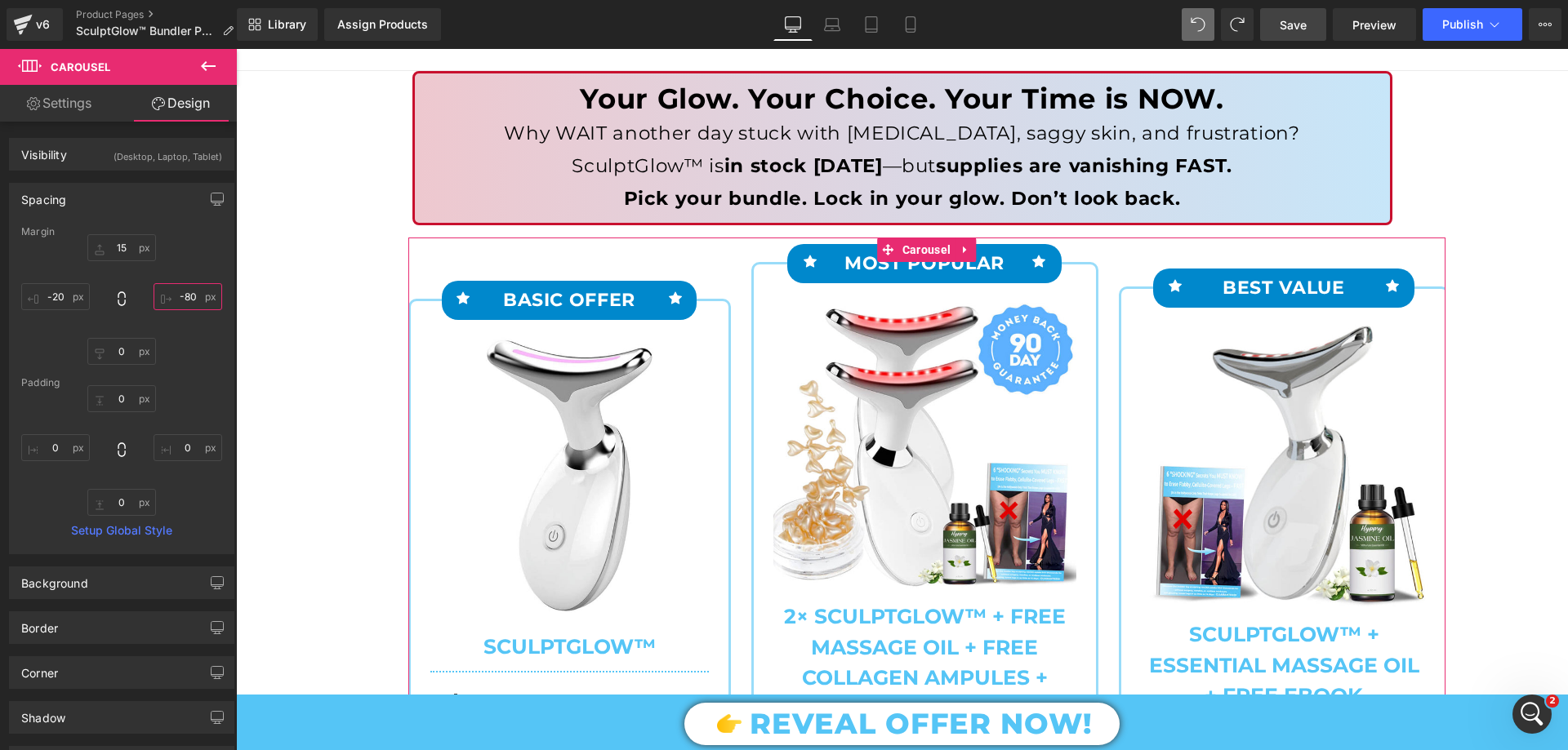
click at [188, 284] on input "-80" at bounding box center [188, 297] width 68 height 27
type input "--"
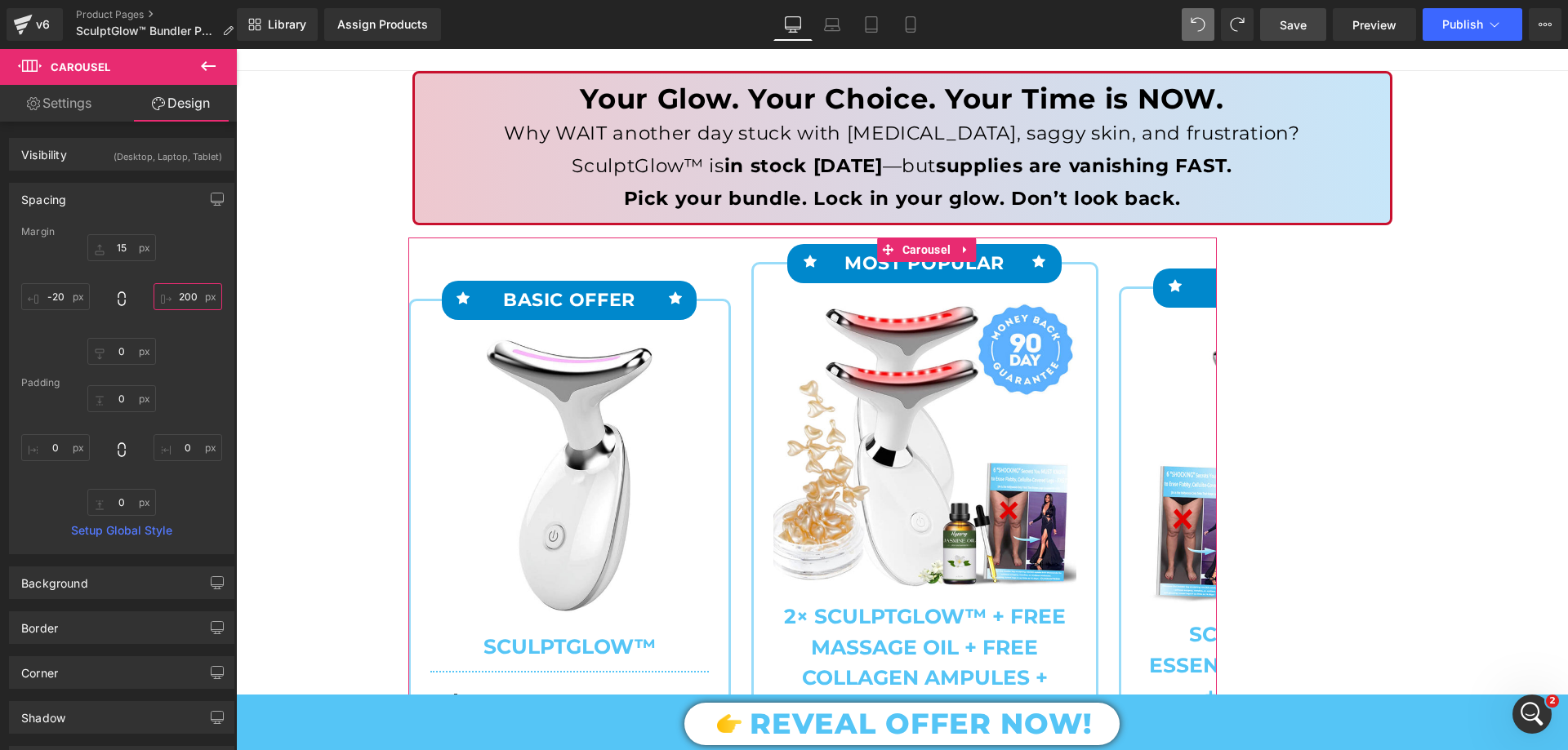
click at [188, 283] on input "200" at bounding box center [188, 297] width 68 height 27
click at [188, 283] on div "200" at bounding box center [122, 299] width 201 height 131
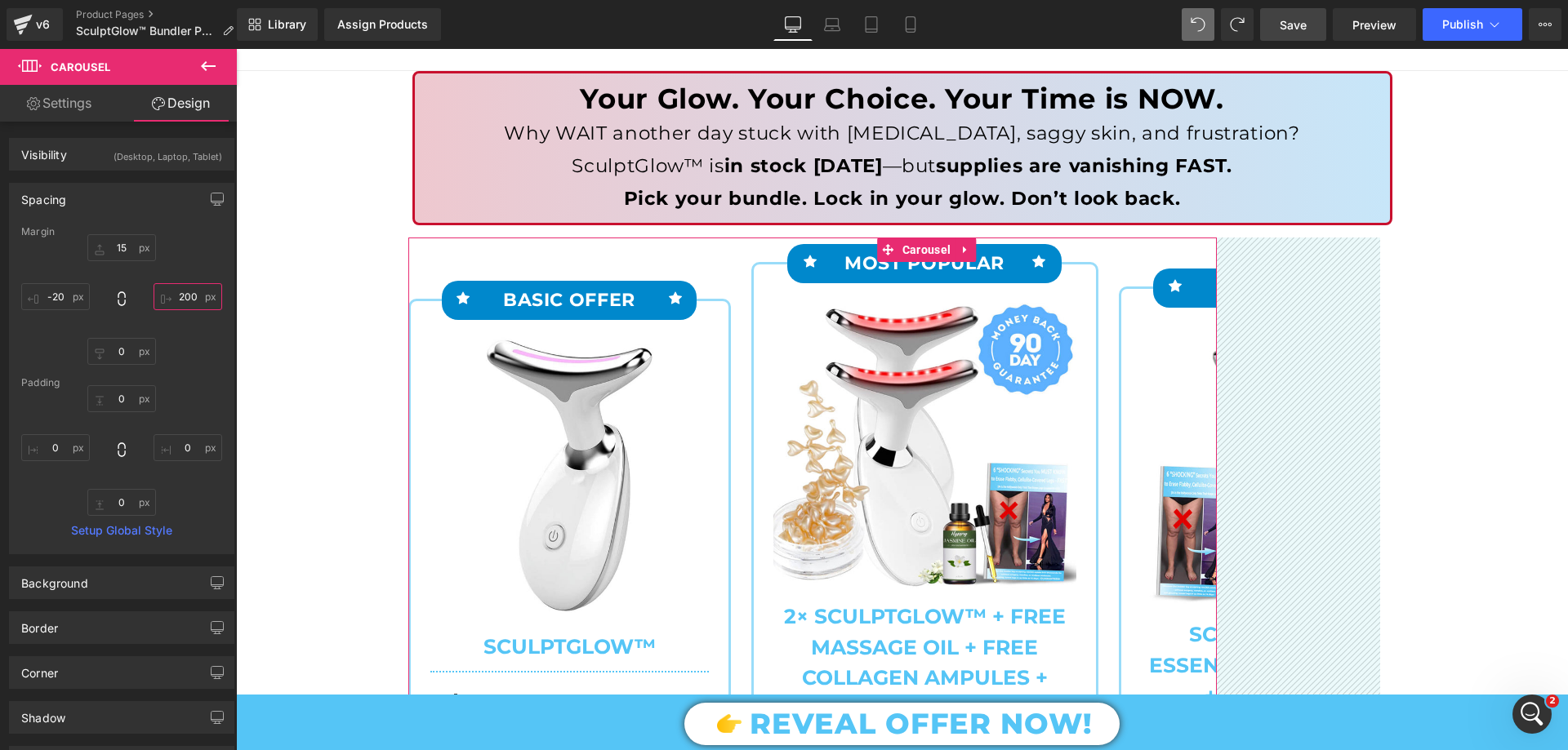
click at [187, 294] on input "200" at bounding box center [188, 297] width 68 height 27
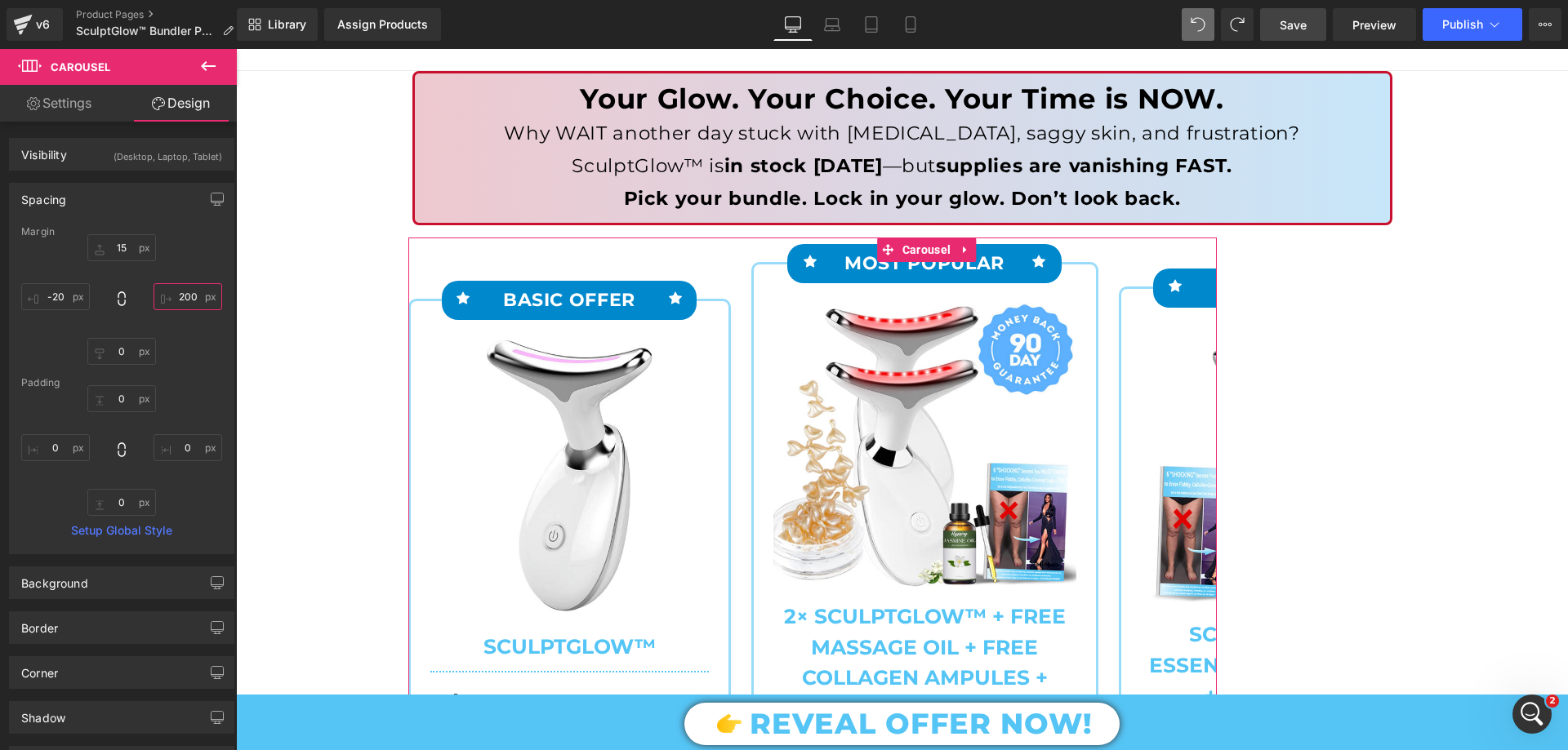
click at [187, 294] on input "200" at bounding box center [188, 297] width 68 height 27
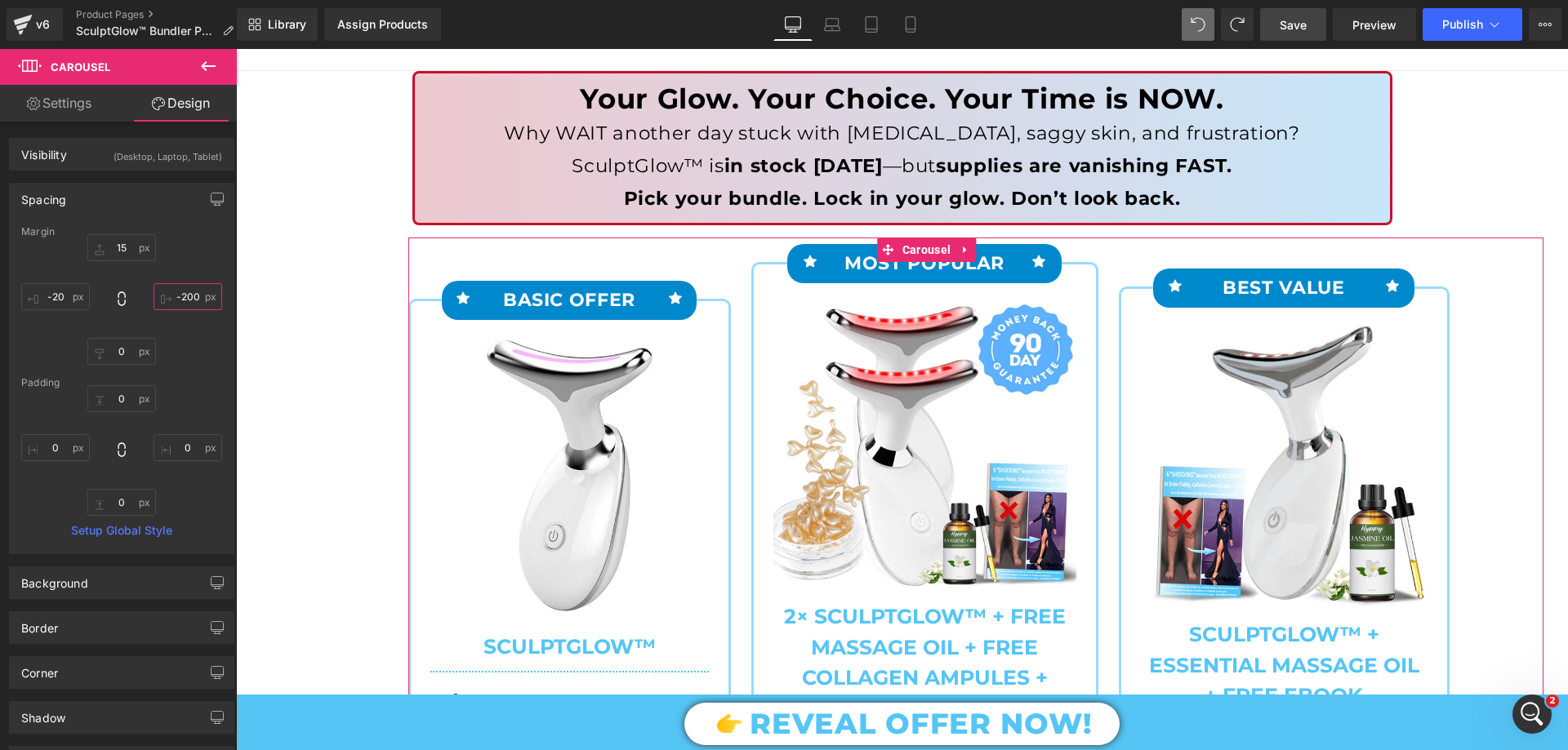
click at [194, 299] on input "-200" at bounding box center [188, 297] width 68 height 27
click at [191, 297] on input "-200" at bounding box center [188, 297] width 68 height 27
type input "--"
click at [191, 297] on input "-130" at bounding box center [188, 297] width 68 height 27
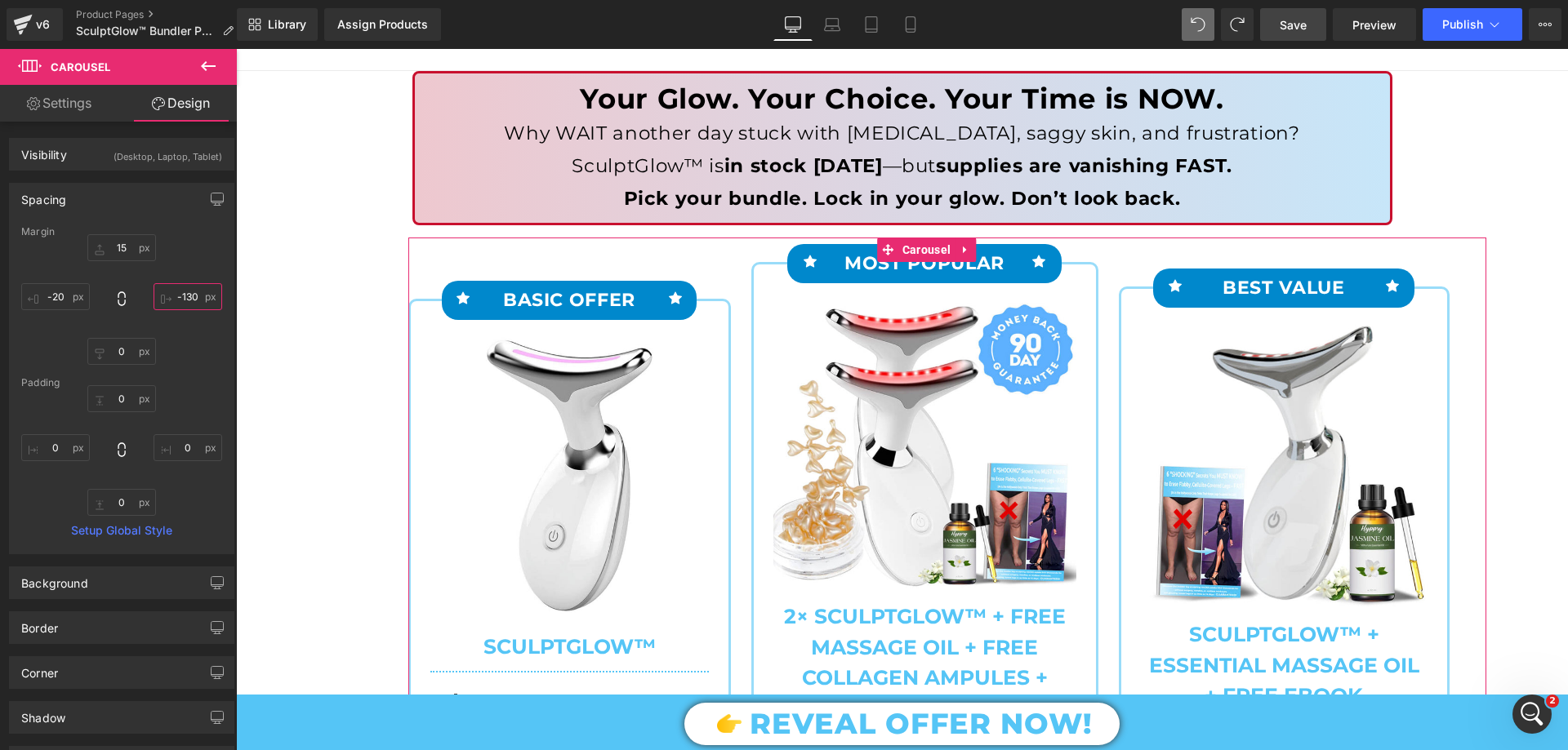
click at [191, 297] on input "-130" at bounding box center [188, 297] width 68 height 27
click at [191, 297] on input "-110" at bounding box center [188, 297] width 68 height 27
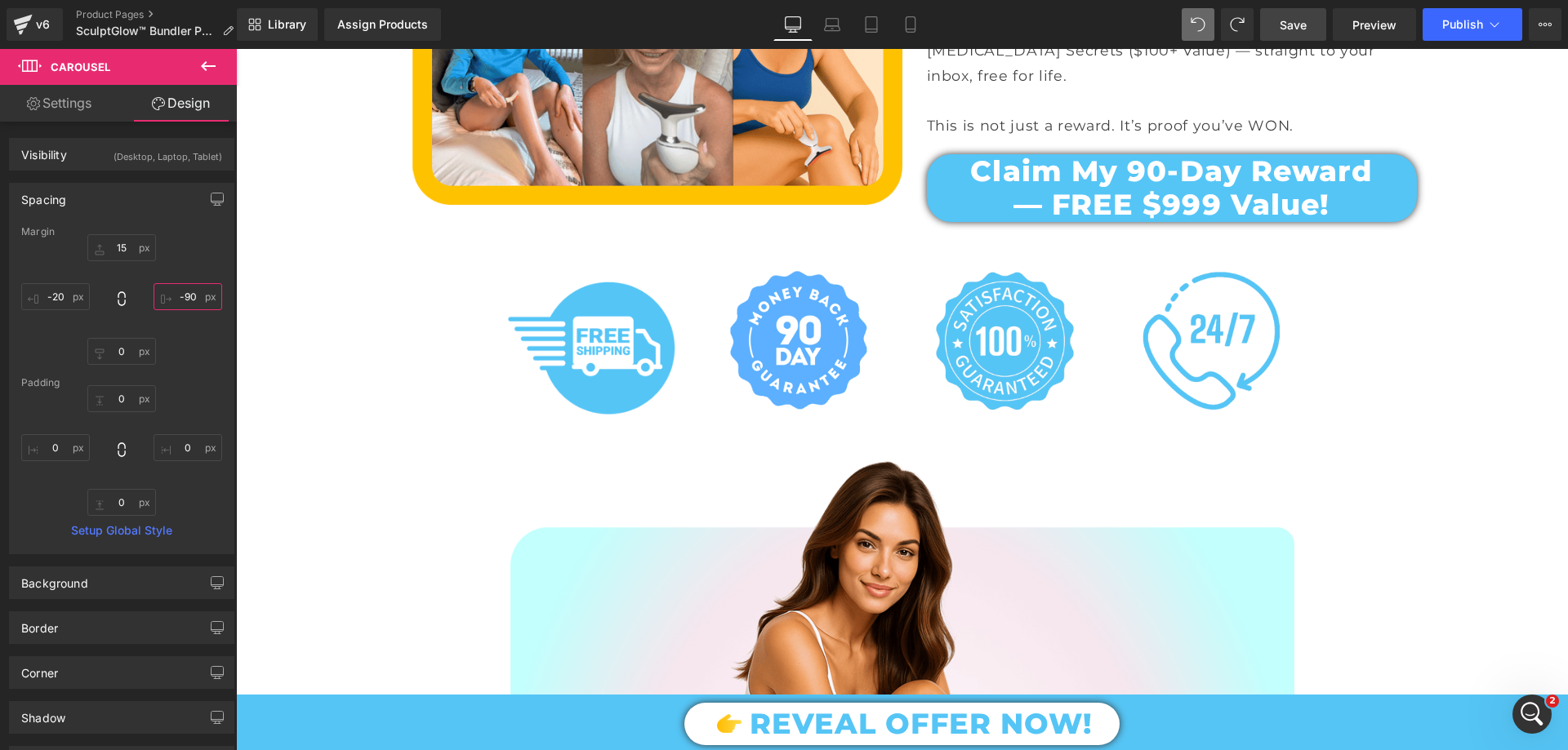
scroll to position [3020, 0]
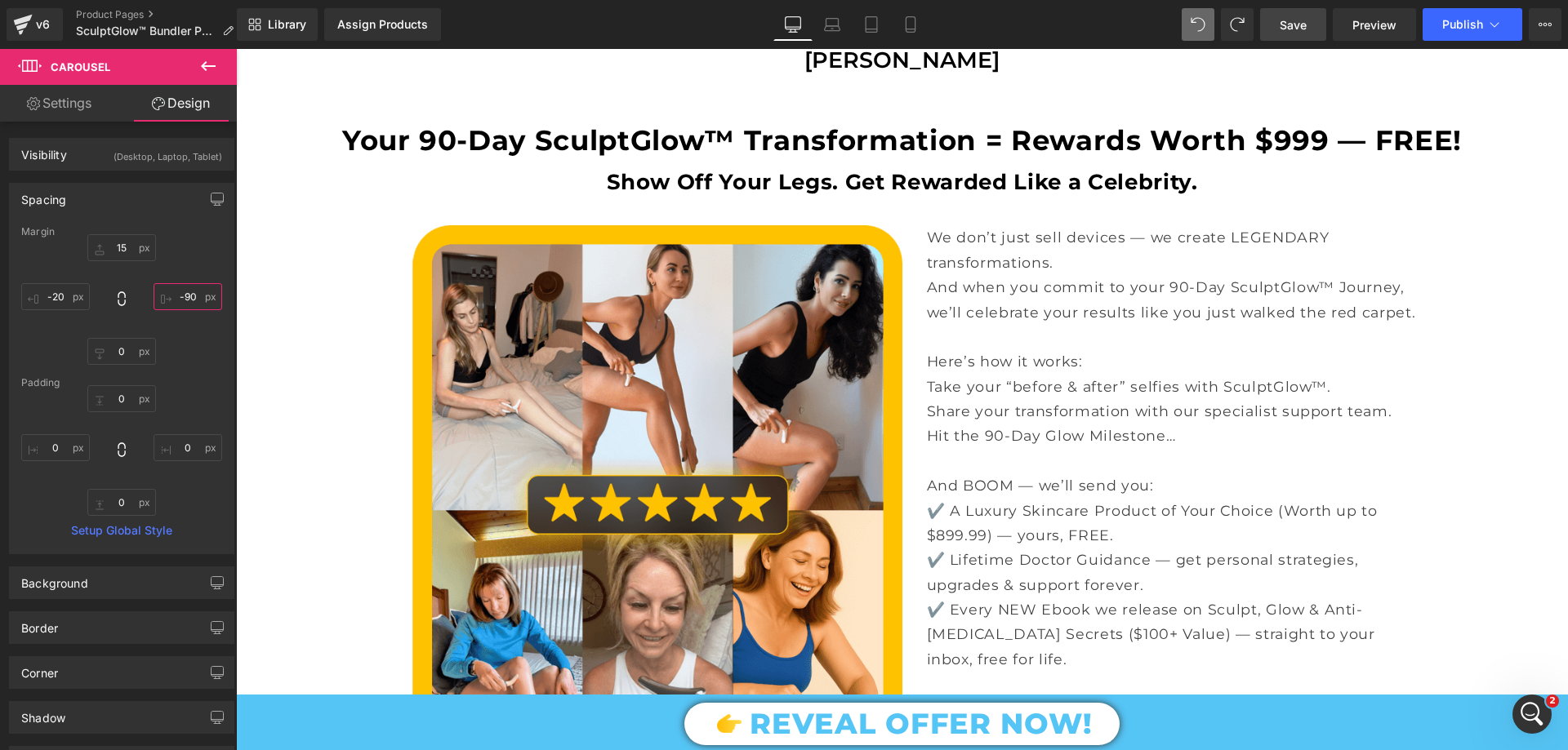
type input "-90"
click at [1288, 34] on link "Save" at bounding box center [1293, 24] width 66 height 33
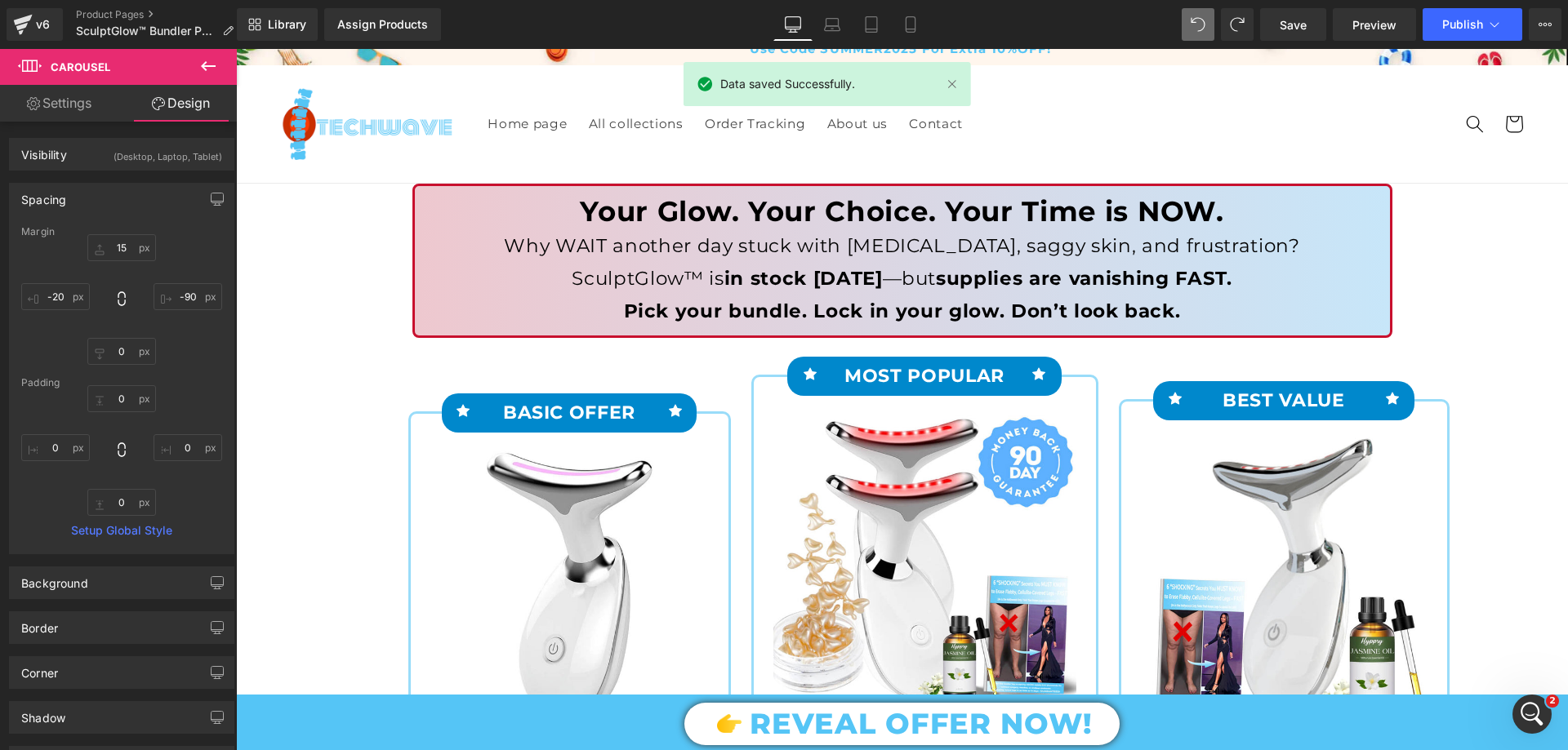
scroll to position [0, 0]
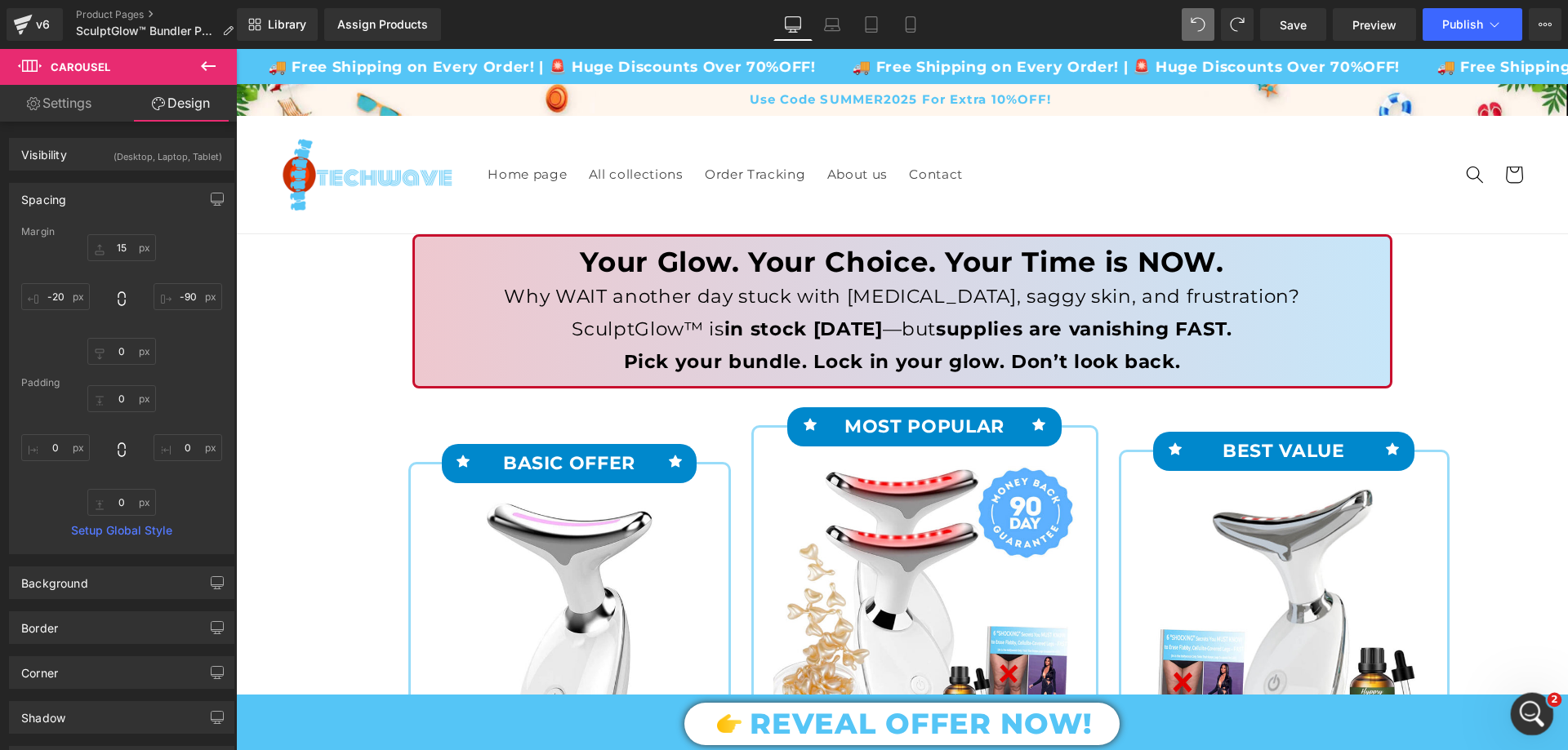
click at [1532, 701] on icon "Open Intercom Messenger" at bounding box center [1530, 712] width 27 height 27
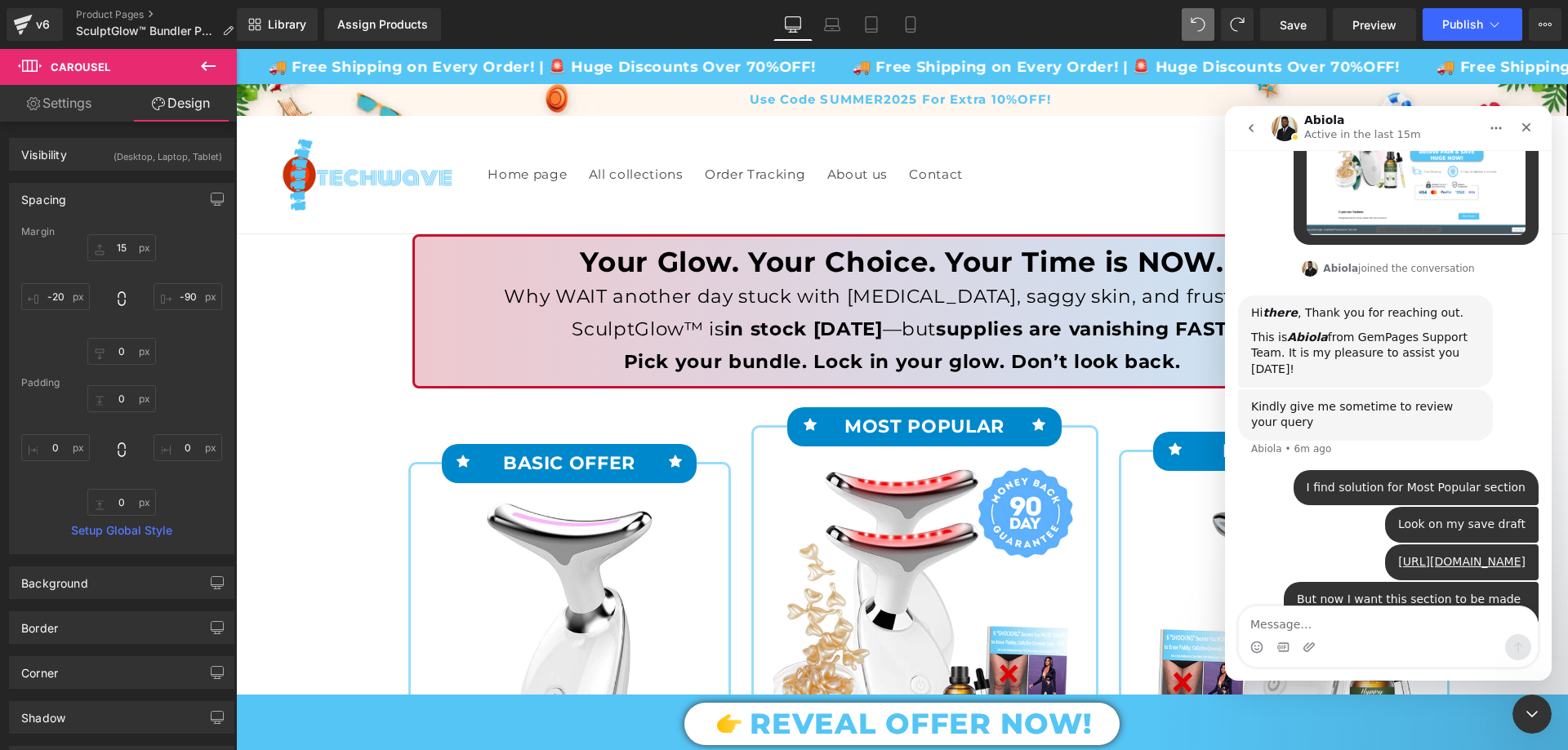
click at [1358, 633] on textarea "Message…" at bounding box center [1388, 620] width 299 height 28
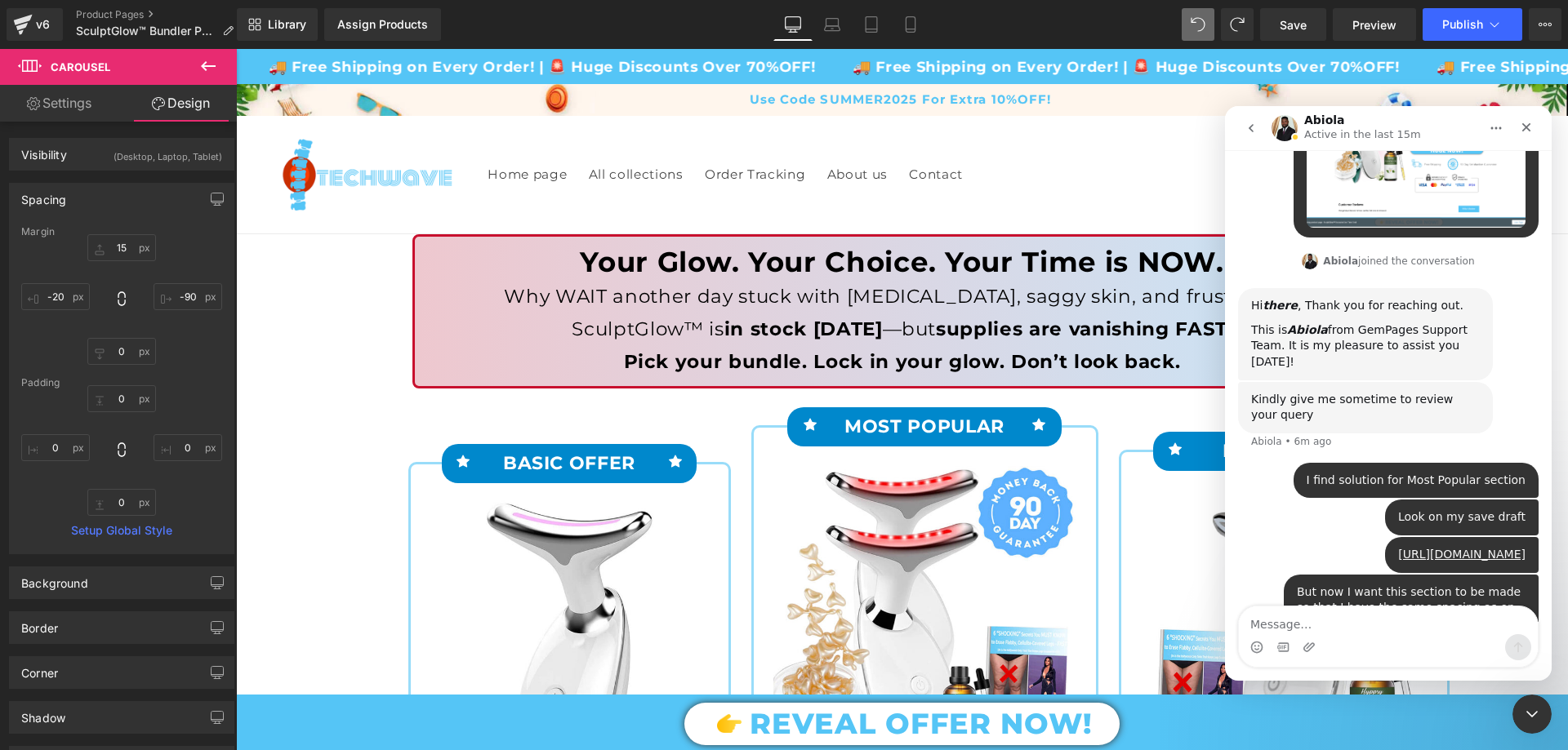
type textarea "I just want the spascing to be evenly spaced from the middle so that it doesn't…"
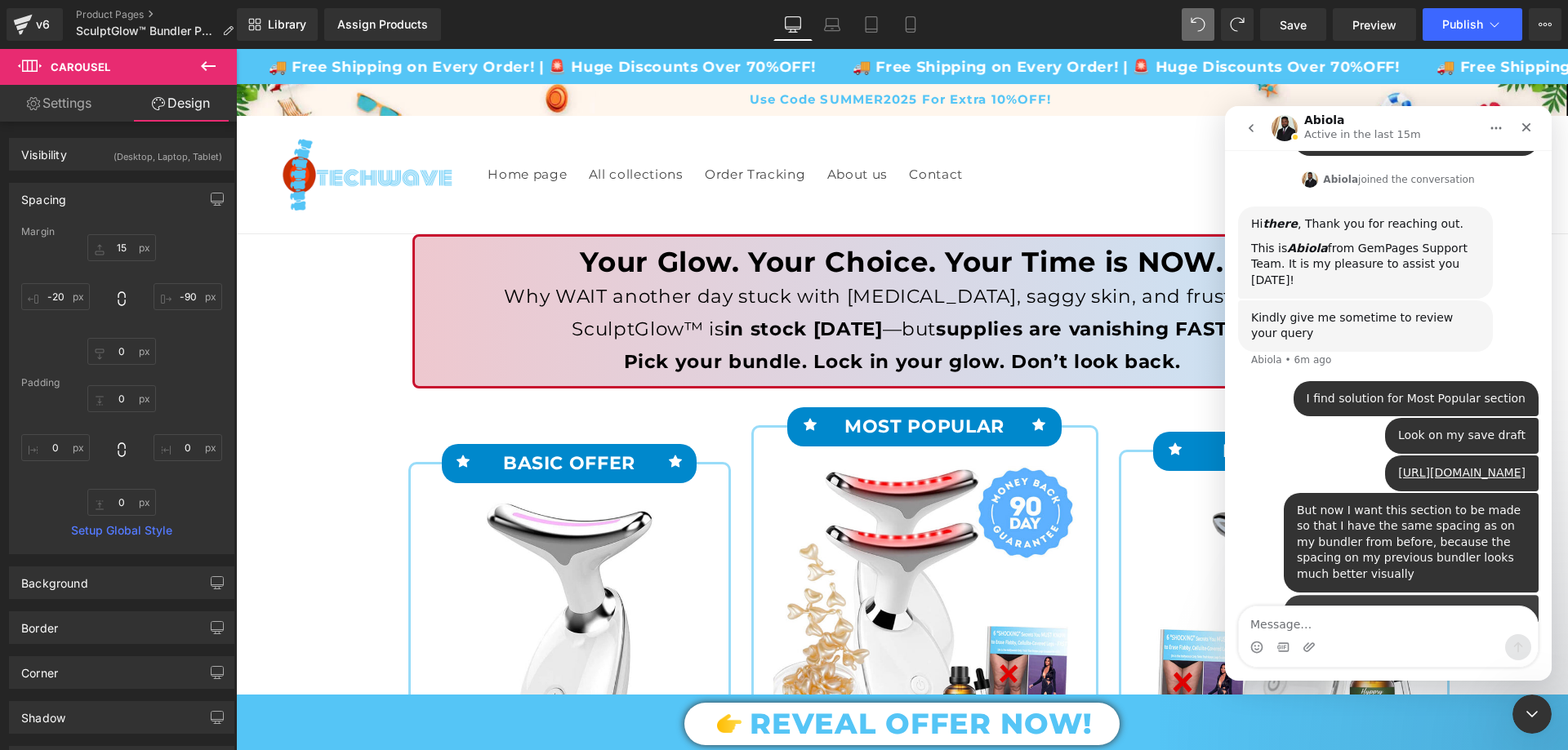
scroll to position [6635, 0]
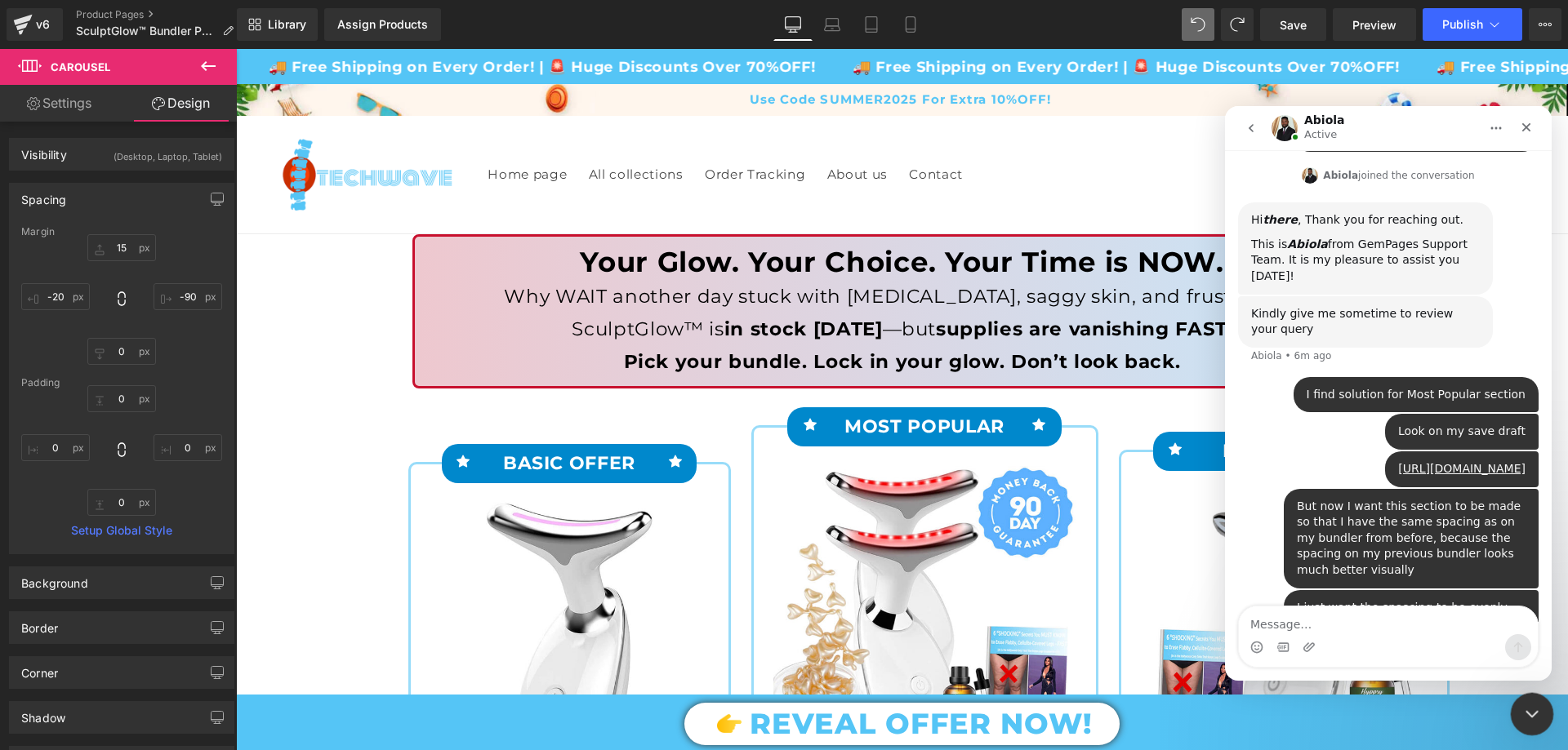
click at [1529, 708] on icon "Close Intercom Messenger" at bounding box center [1530, 712] width 20 height 20
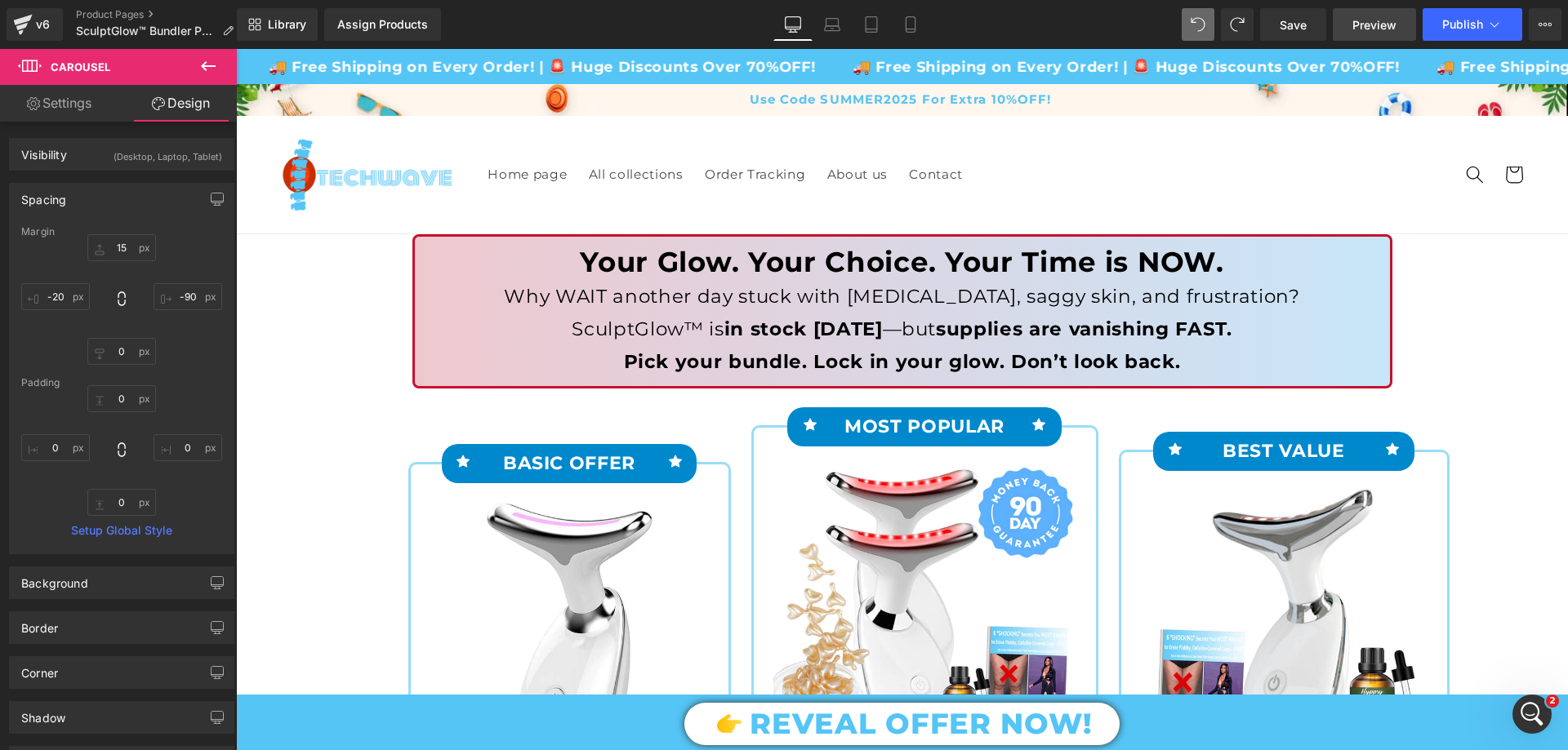
click at [1364, 28] on span "Preview" at bounding box center [1374, 24] width 44 height 17
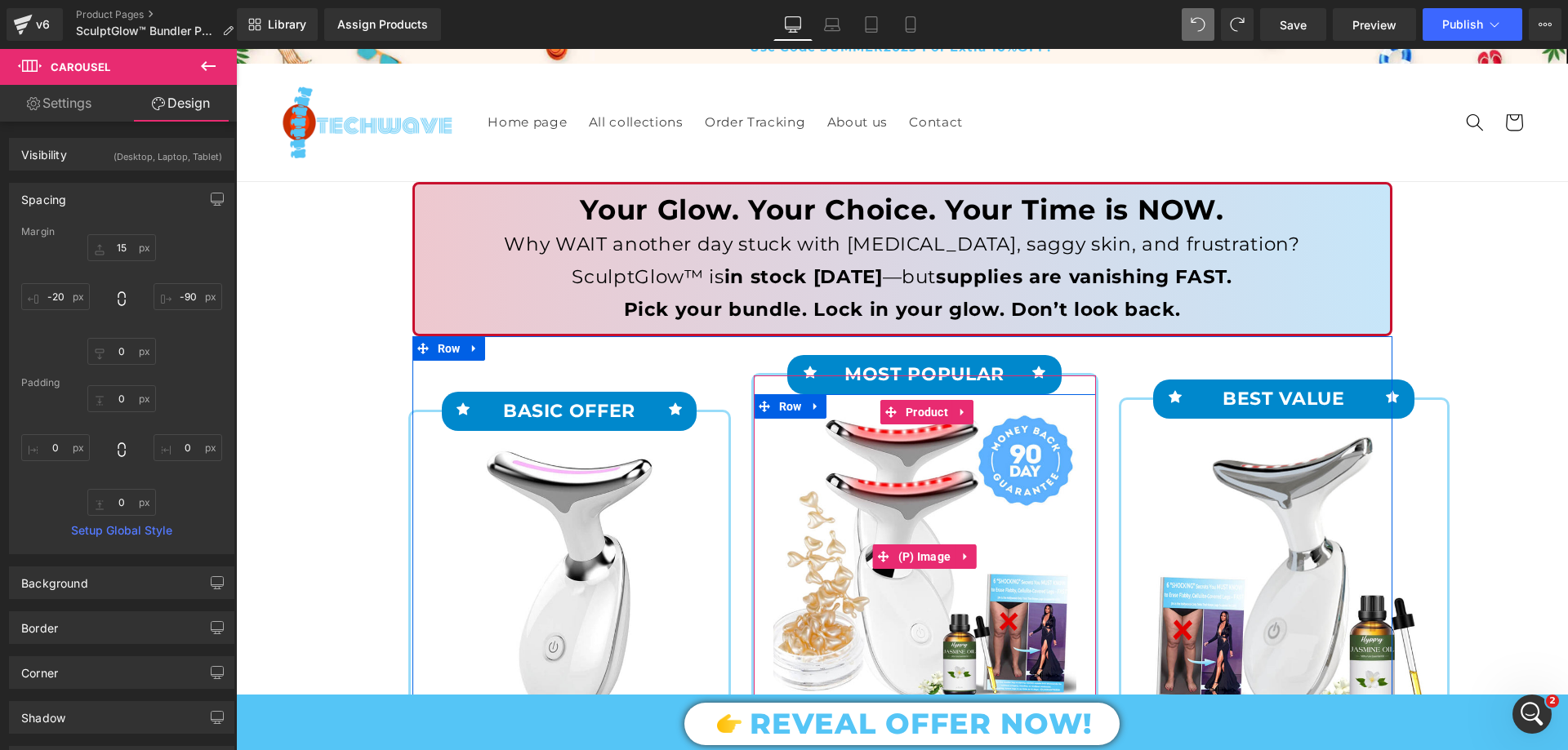
scroll to position [245, 0]
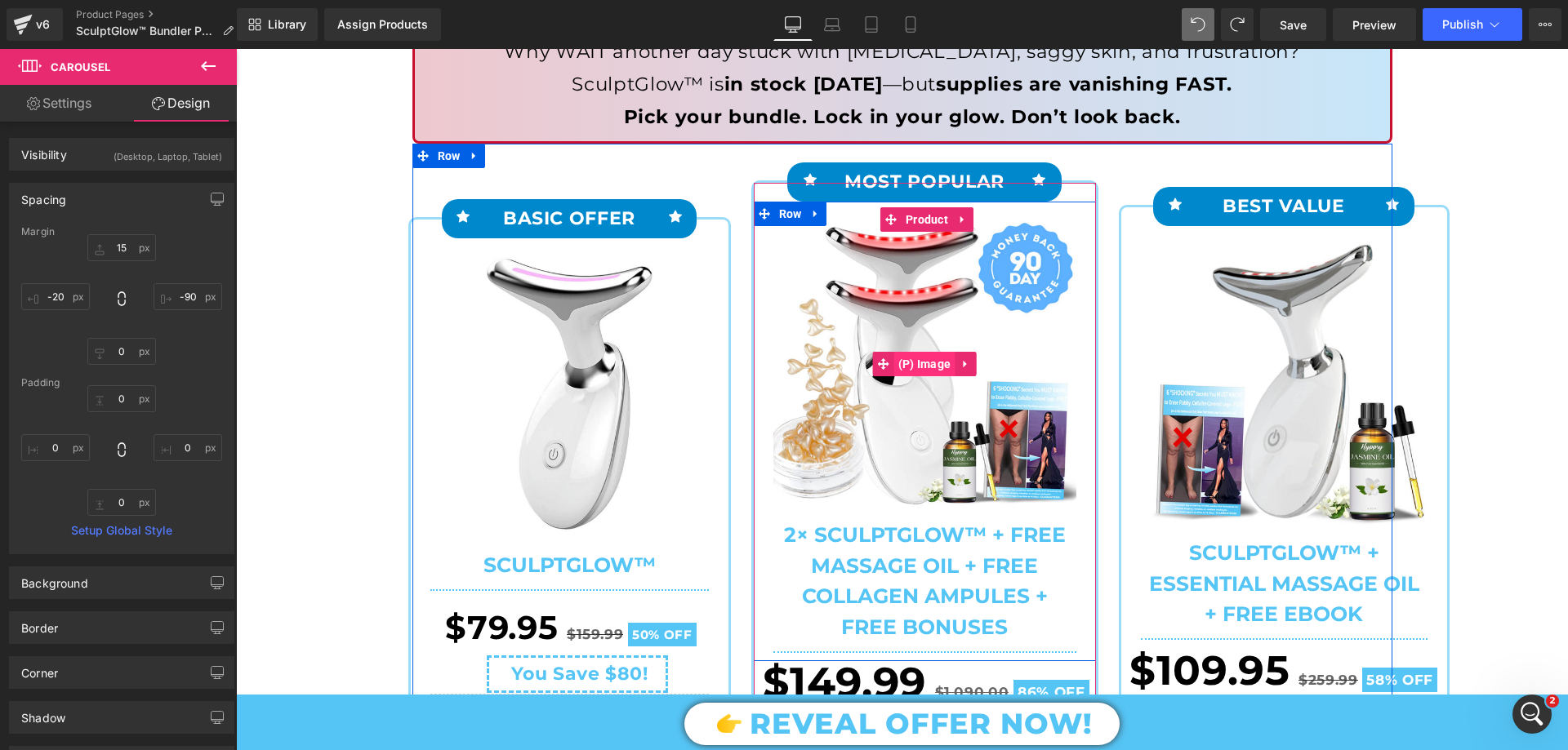
click at [920, 364] on span "(P) Image" at bounding box center [924, 364] width 61 height 25
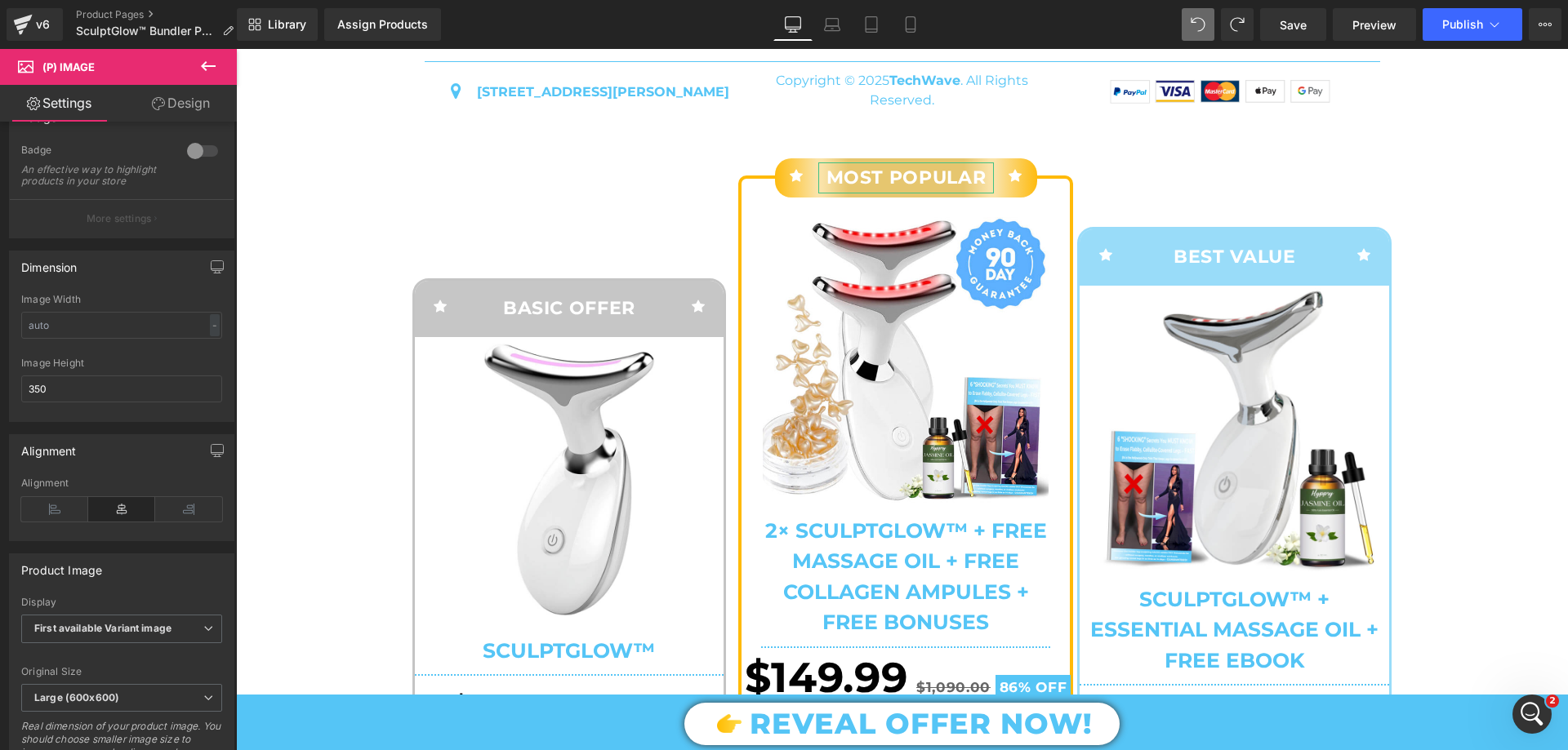
scroll to position [6898, 0]
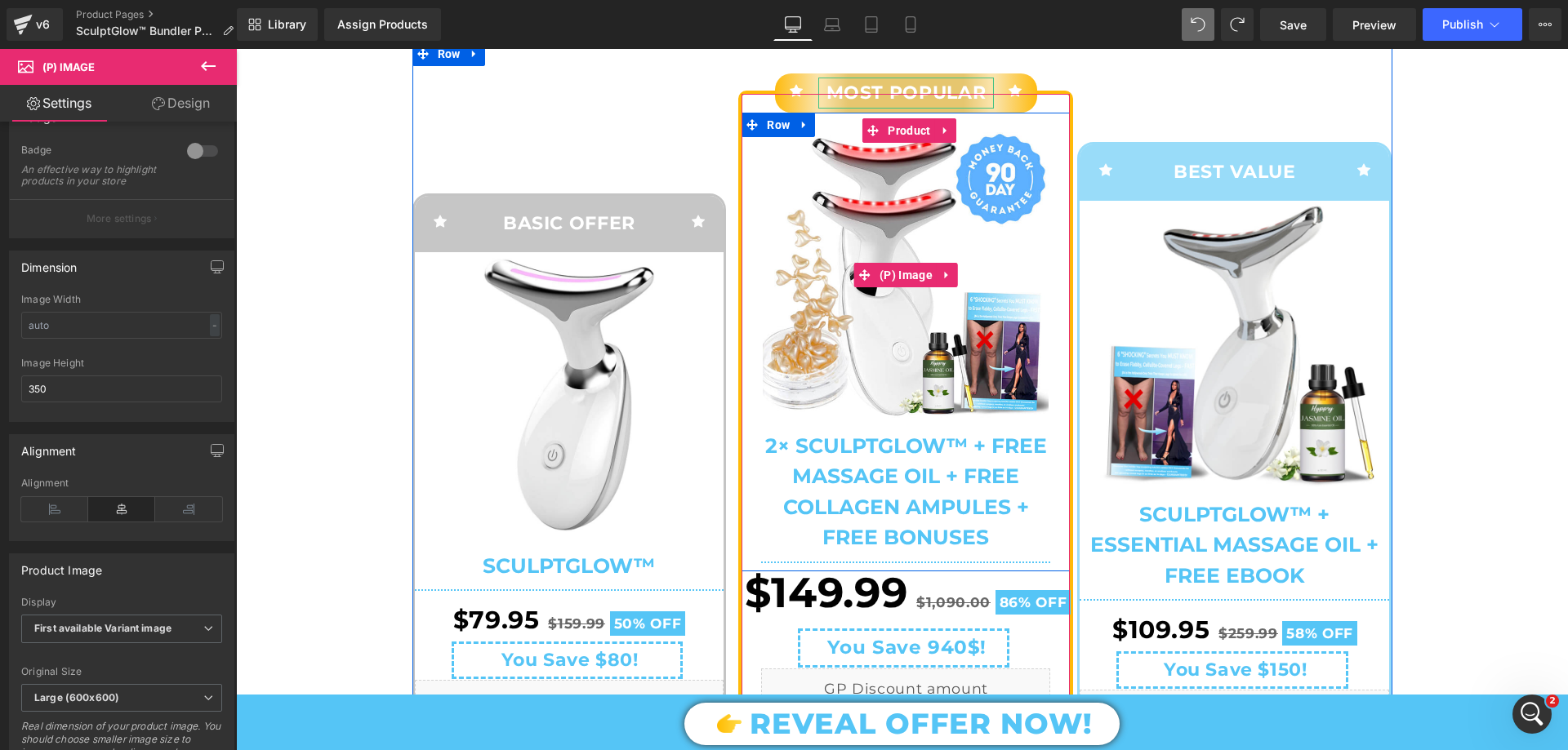
click at [911, 281] on img at bounding box center [906, 275] width 286 height 286
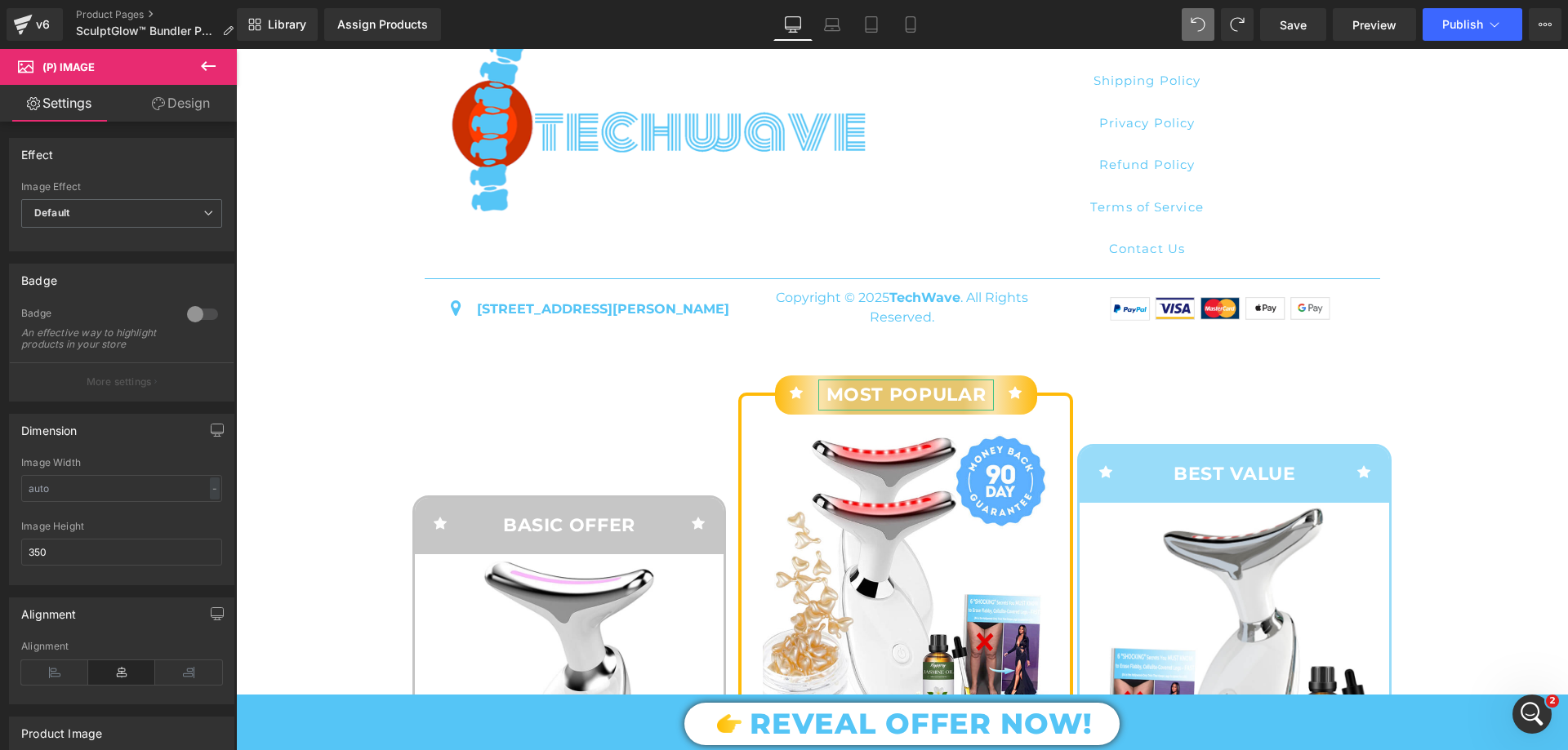
scroll to position [6858, 0]
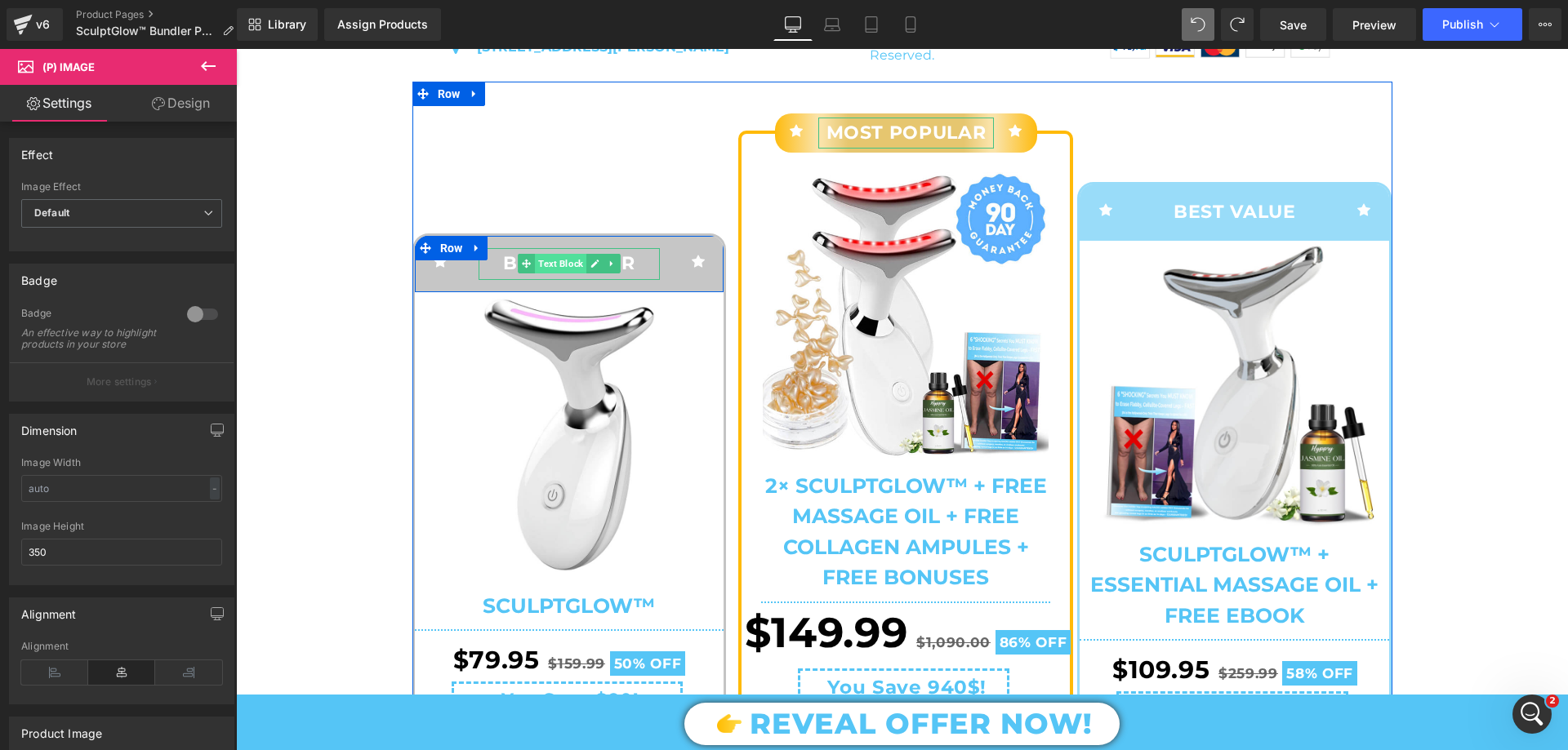
click at [566, 274] on span "Text Block" at bounding box center [561, 264] width 52 height 20
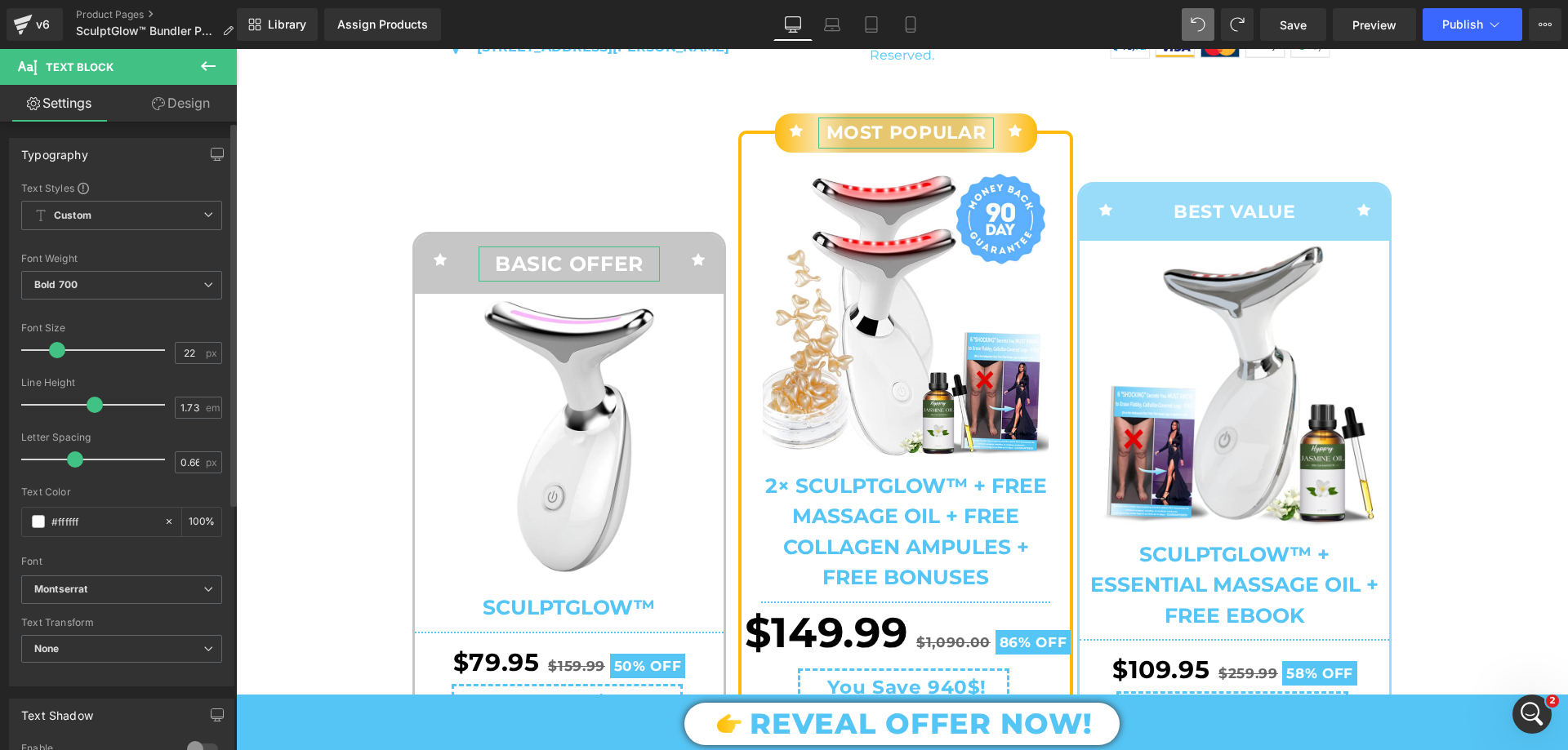
drag, startPoint x: 55, startPoint y: 348, endPoint x: 370, endPoint y: 132, distance: 381.9
click at [59, 350] on span at bounding box center [57, 350] width 16 height 16
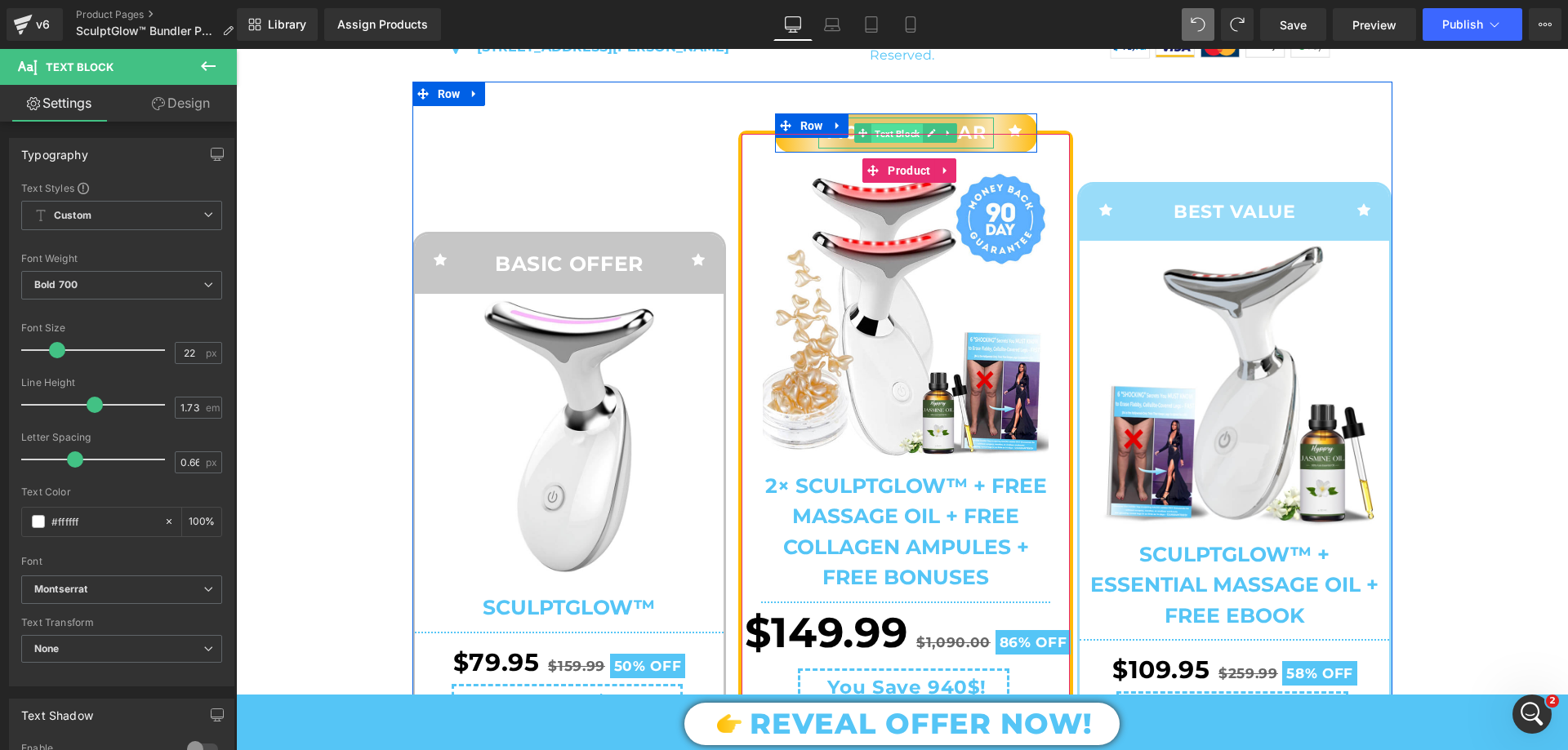
click at [900, 144] on span "Text Block" at bounding box center [897, 134] width 52 height 20
click at [905, 138] on div at bounding box center [905, 136] width 328 height 4
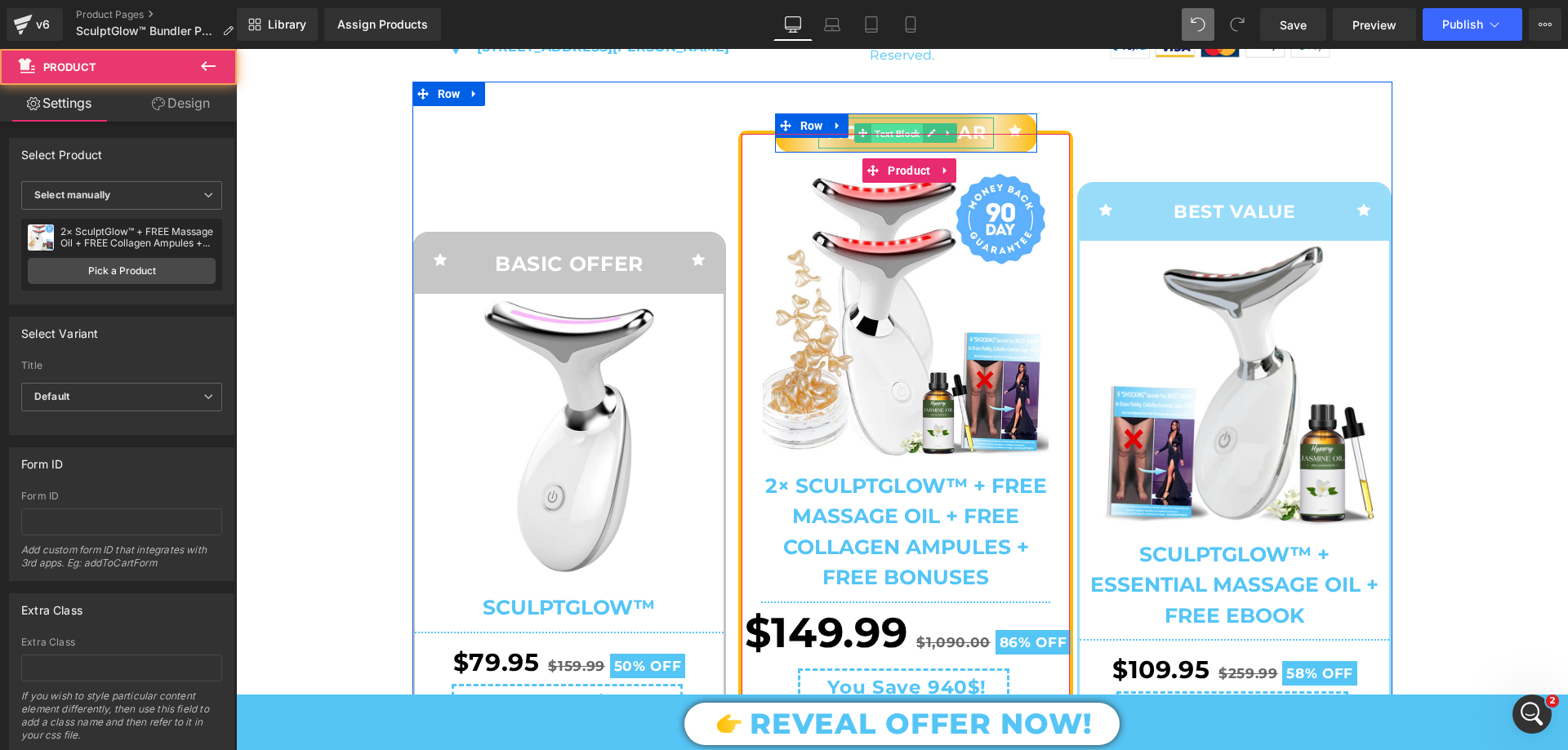
click at [900, 144] on span "Text Block" at bounding box center [897, 134] width 52 height 20
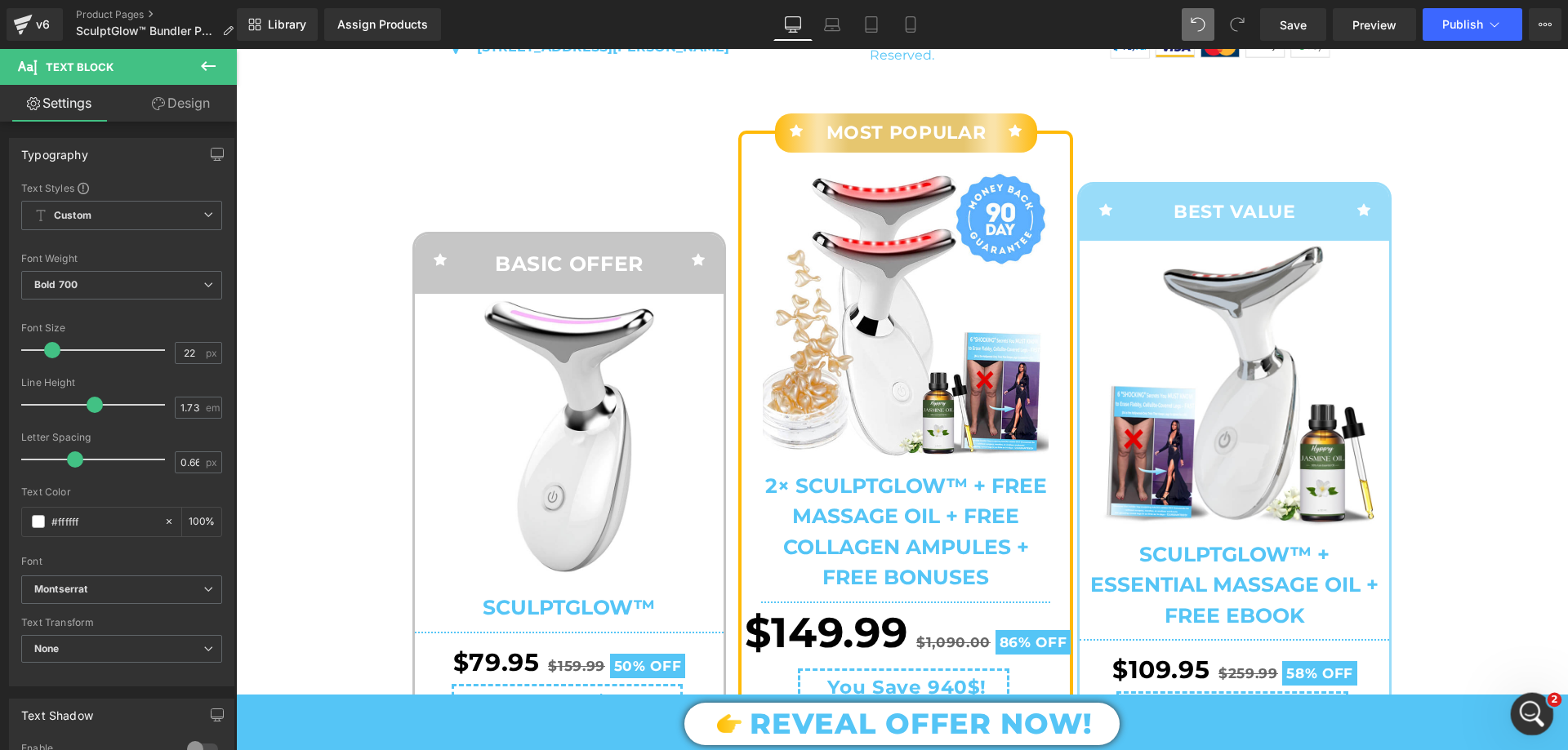
click at [1532, 716] on icon "Open Intercom Messenger" at bounding box center [1530, 712] width 27 height 27
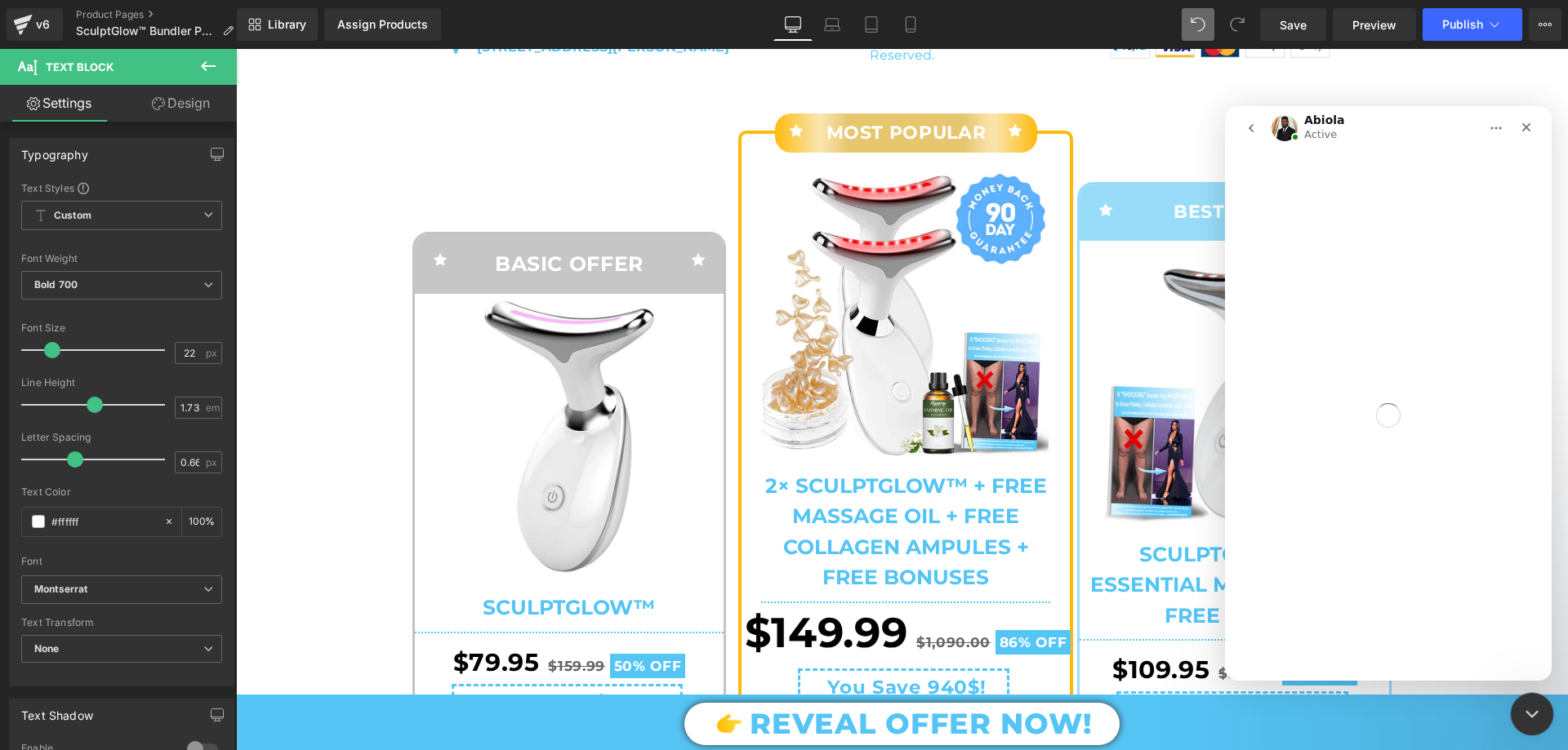
click at [1514, 719] on div "Close Intercom Messenger" at bounding box center [1530, 712] width 39 height 39
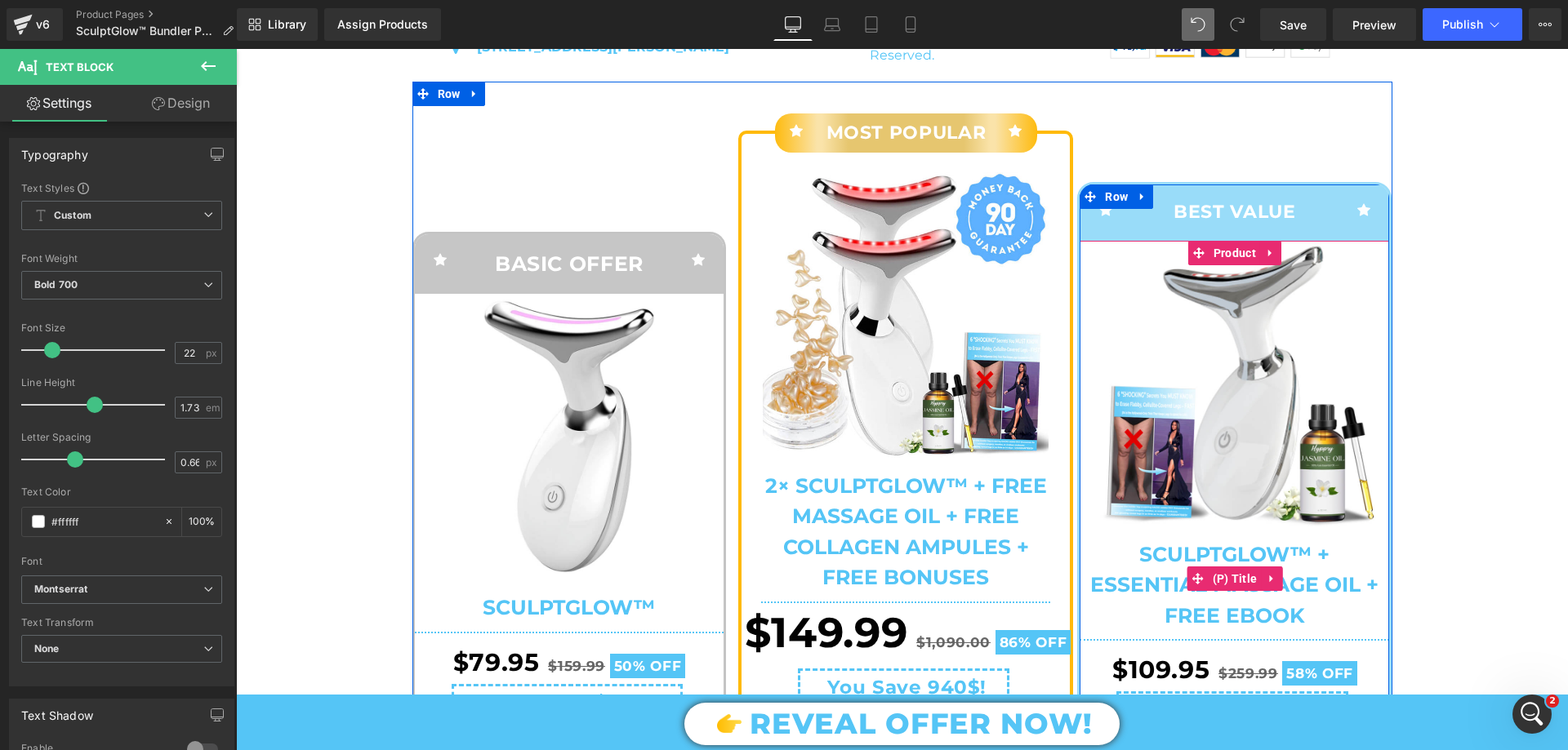
scroll to position [6635, 0]
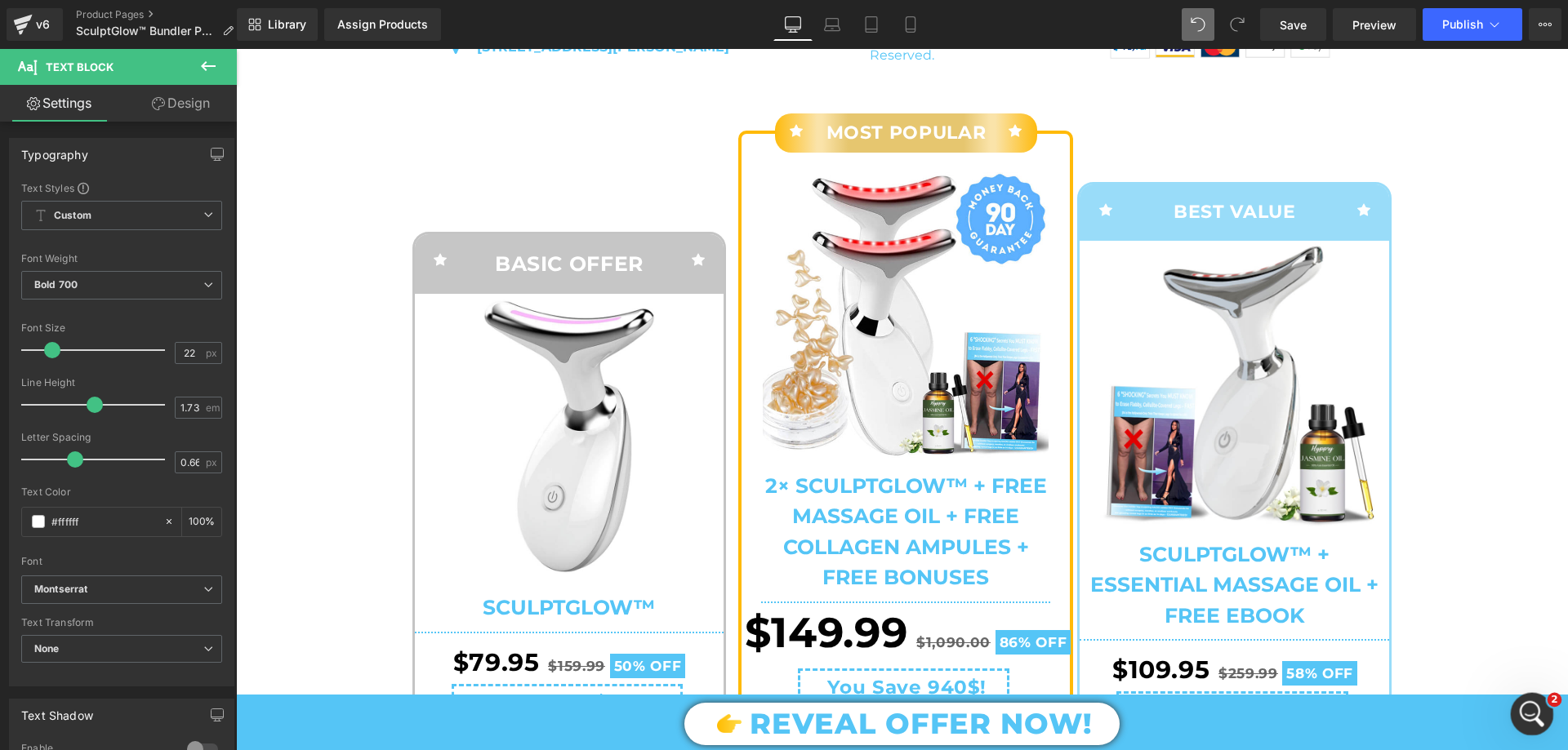
click at [1535, 716] on icon "Open Intercom Messenger" at bounding box center [1530, 712] width 27 height 27
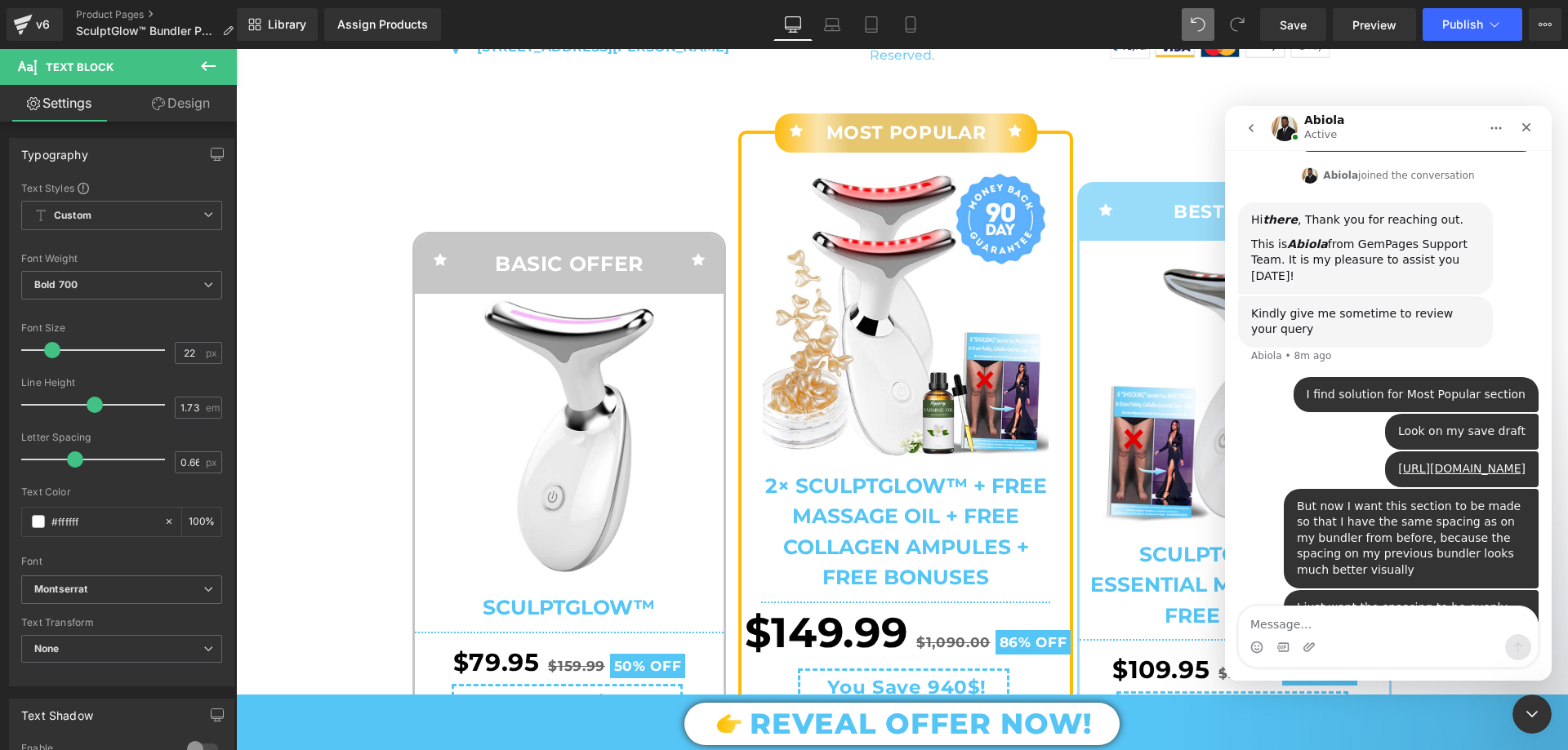
click at [1301, 648] on div "Intercom messenger" at bounding box center [1388, 647] width 299 height 26
click at [1309, 652] on icon "Upload attachment" at bounding box center [1308, 647] width 13 height 13
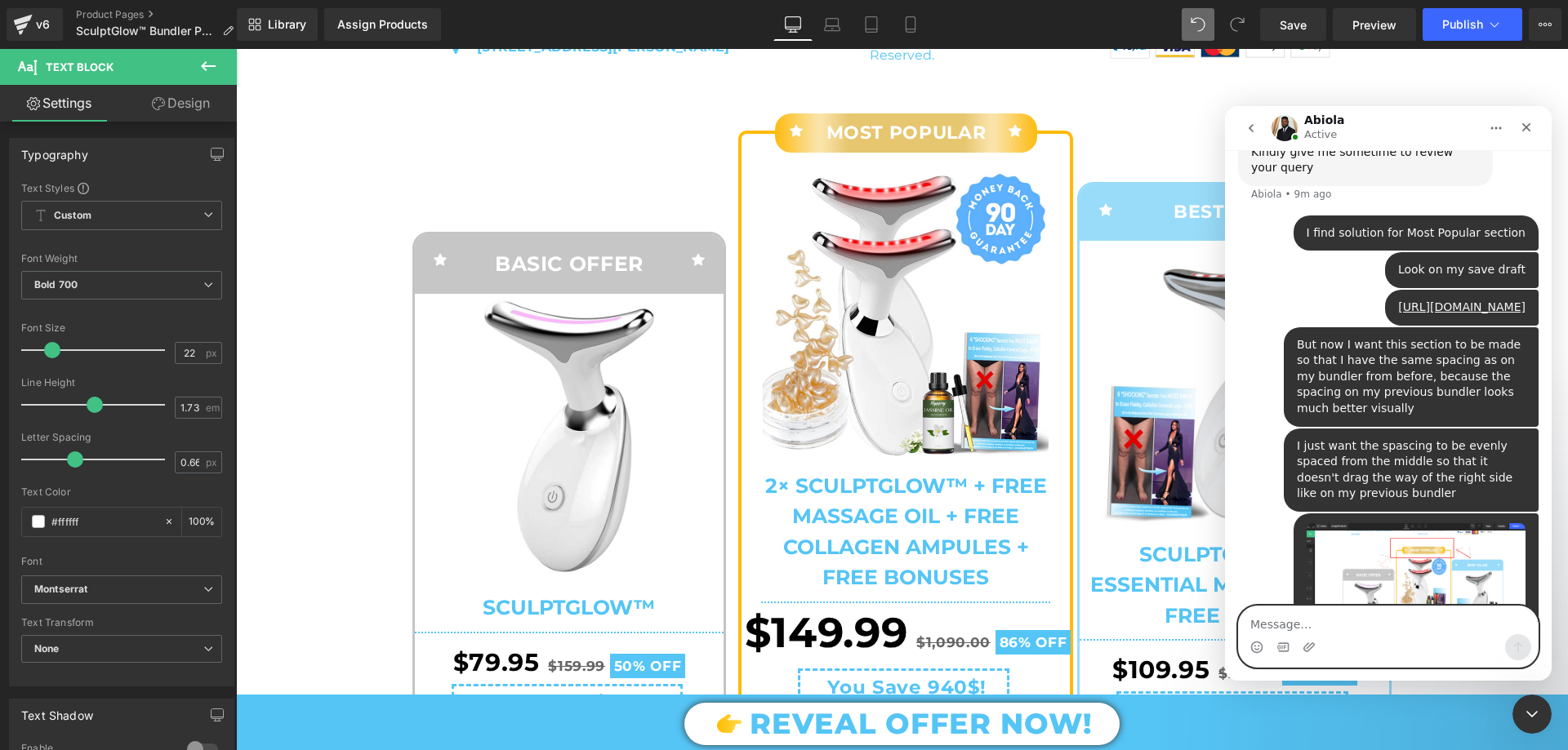
scroll to position [6859, 0]
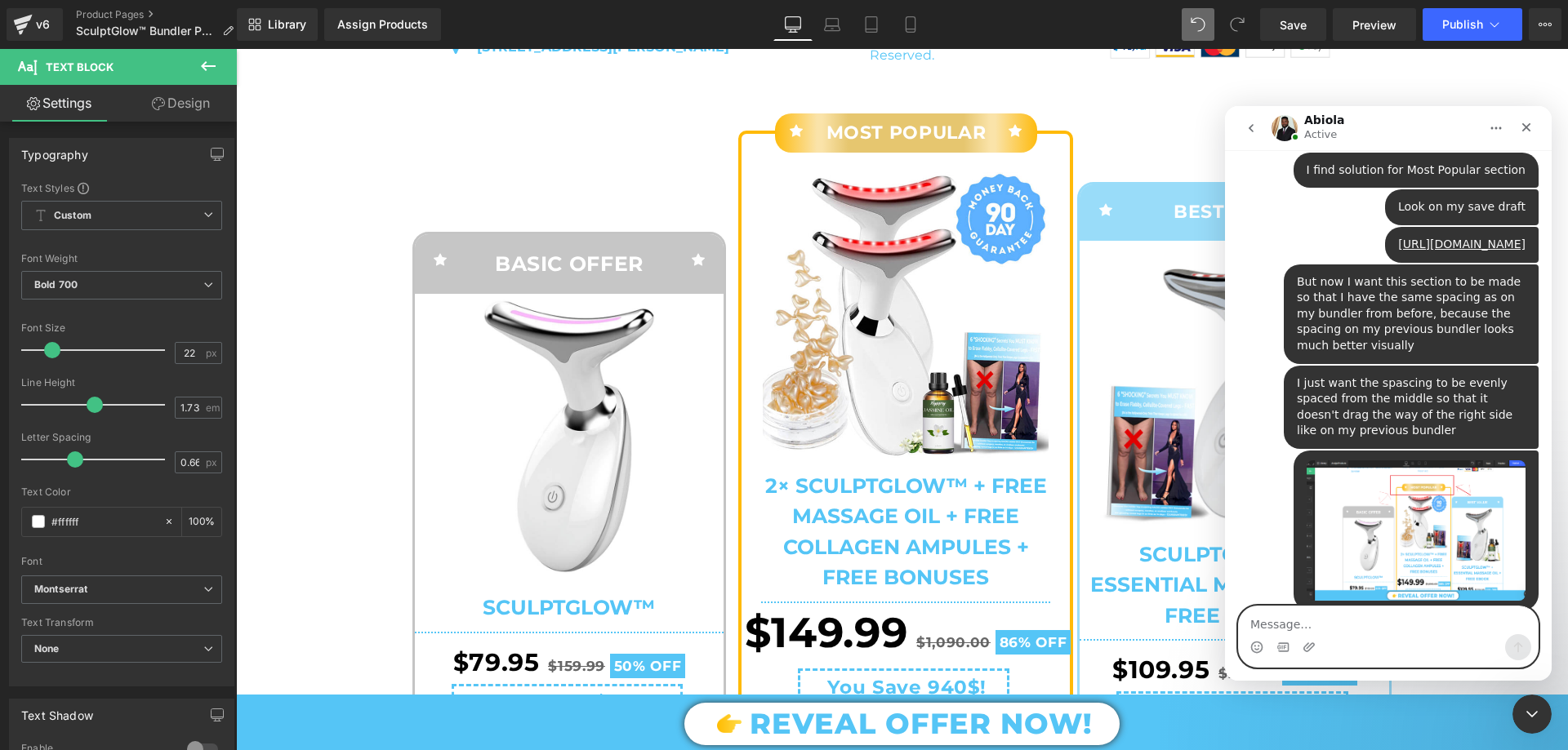
paste textarea "And let me see now that this as the background behind the most popular is not t…"
type textarea "And let me see now that this as the background behind the most popular is not t…"
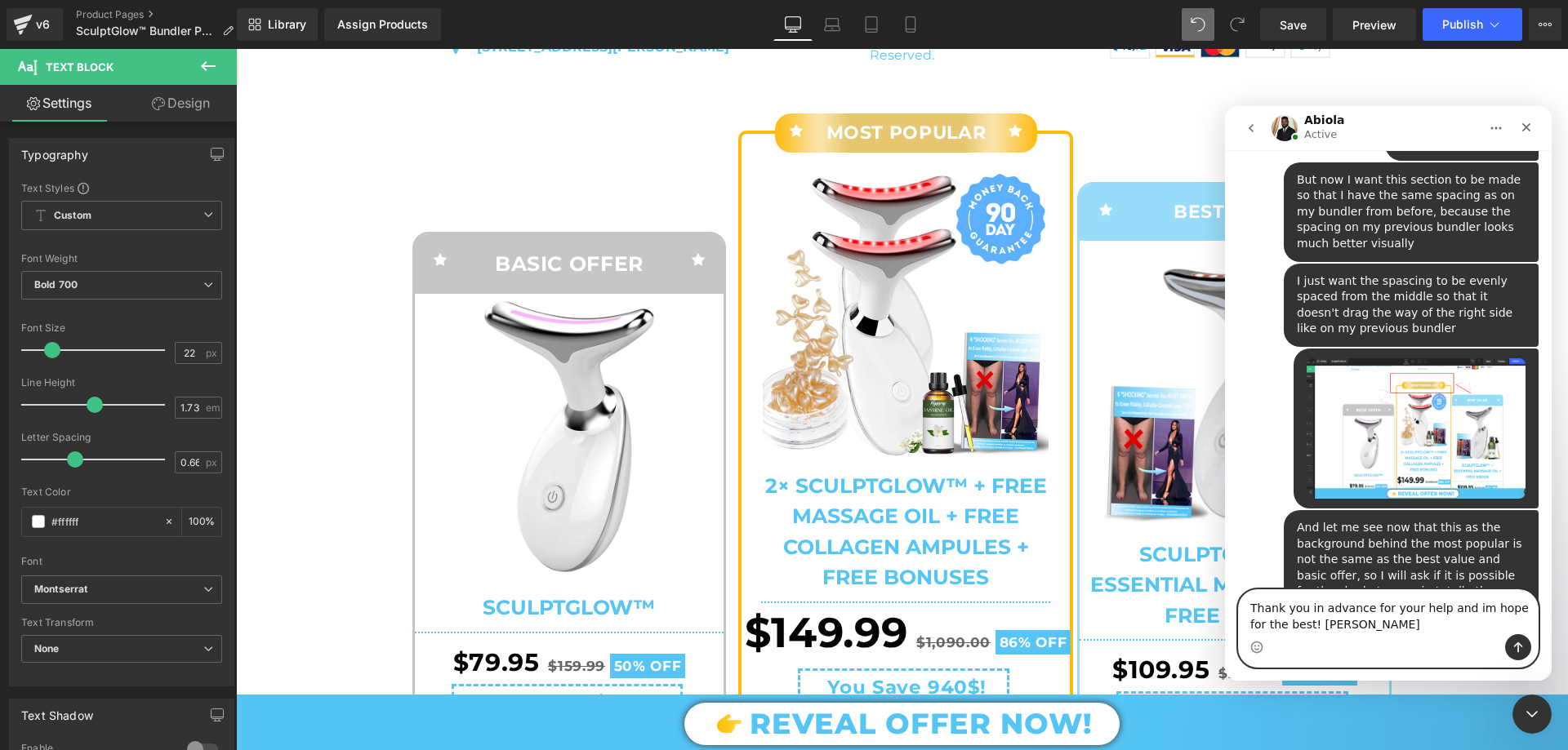
scroll to position [7025, 0]
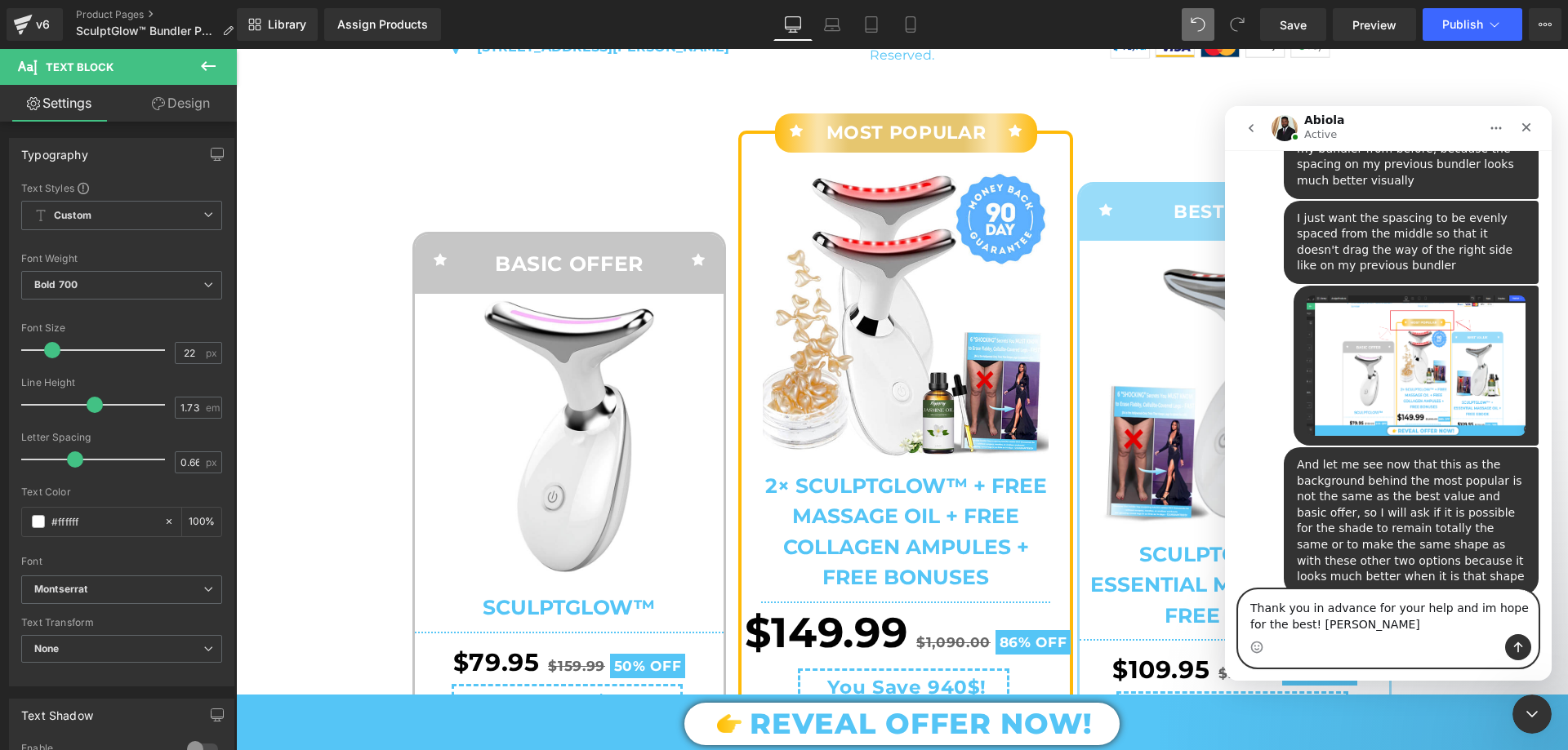
drag, startPoint x: 1377, startPoint y: 624, endPoint x: 1300, endPoint y: 648, distance: 80.7
click at [1300, 648] on div "Thank you in advance for your help and im hope for the best! Sirencely, Stefan …" at bounding box center [1388, 628] width 299 height 76
type textarea "Thank you in advance for your help and im hope for the best!"
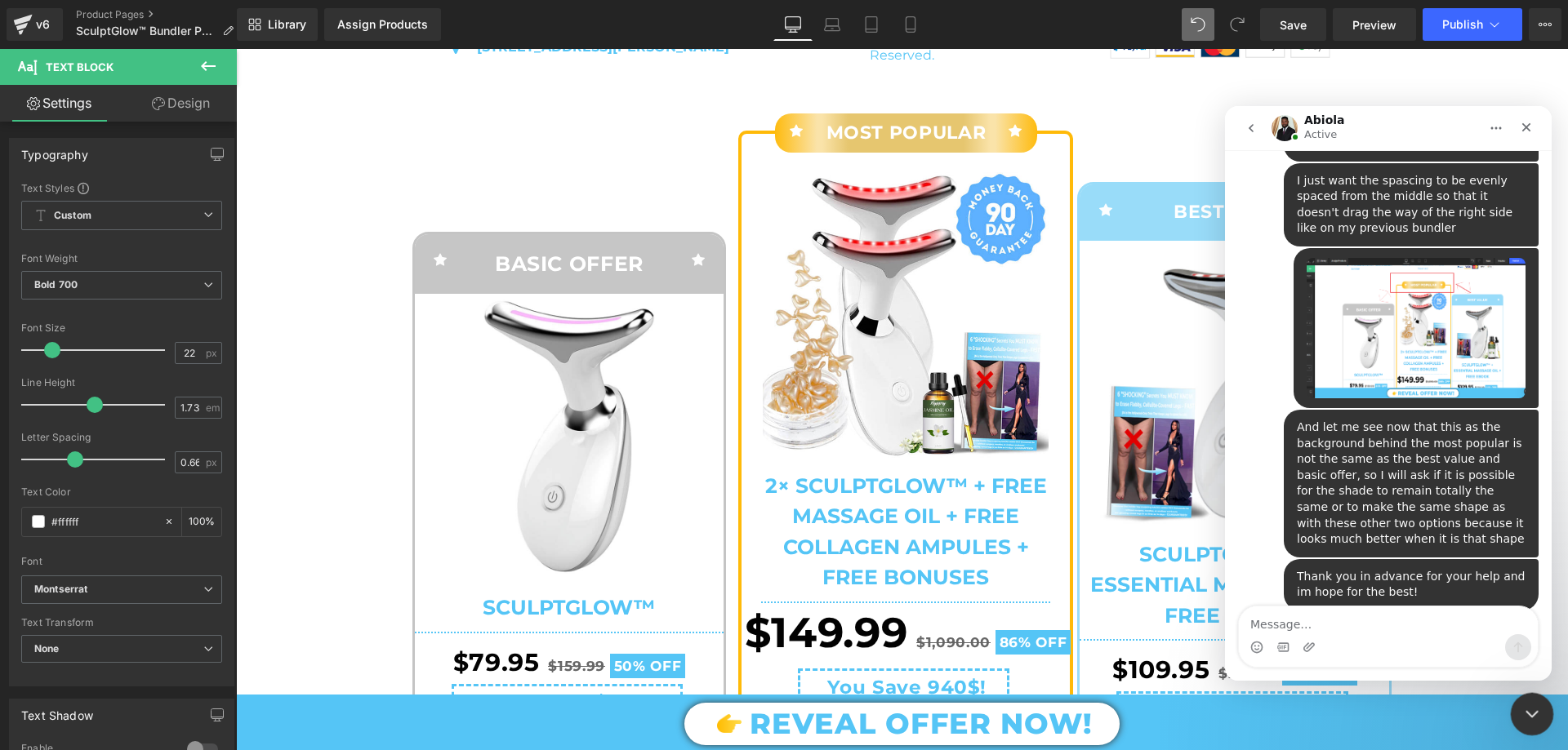
click at [1530, 708] on icon "Close Intercom Messenger" at bounding box center [1530, 712] width 20 height 20
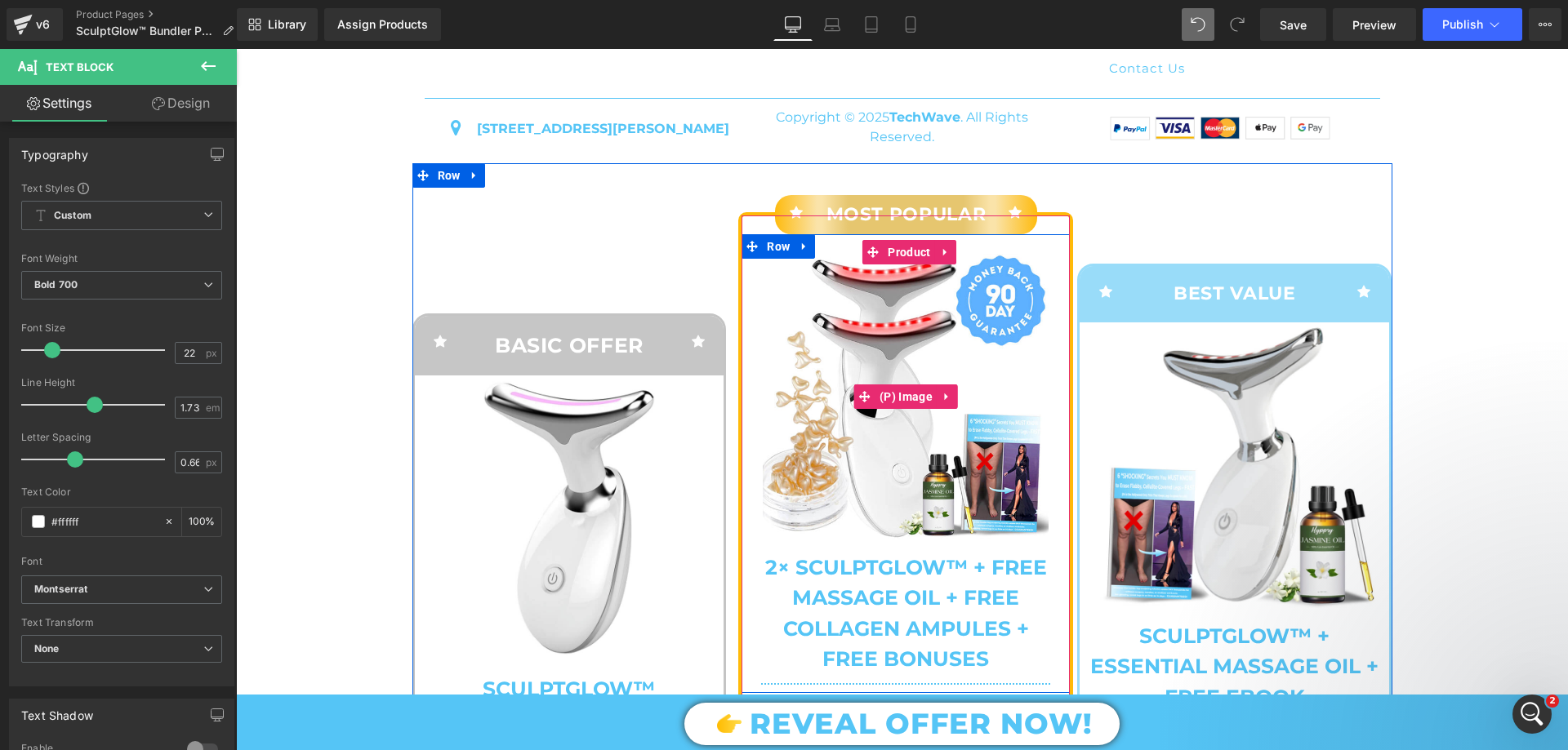
scroll to position [7340, 0]
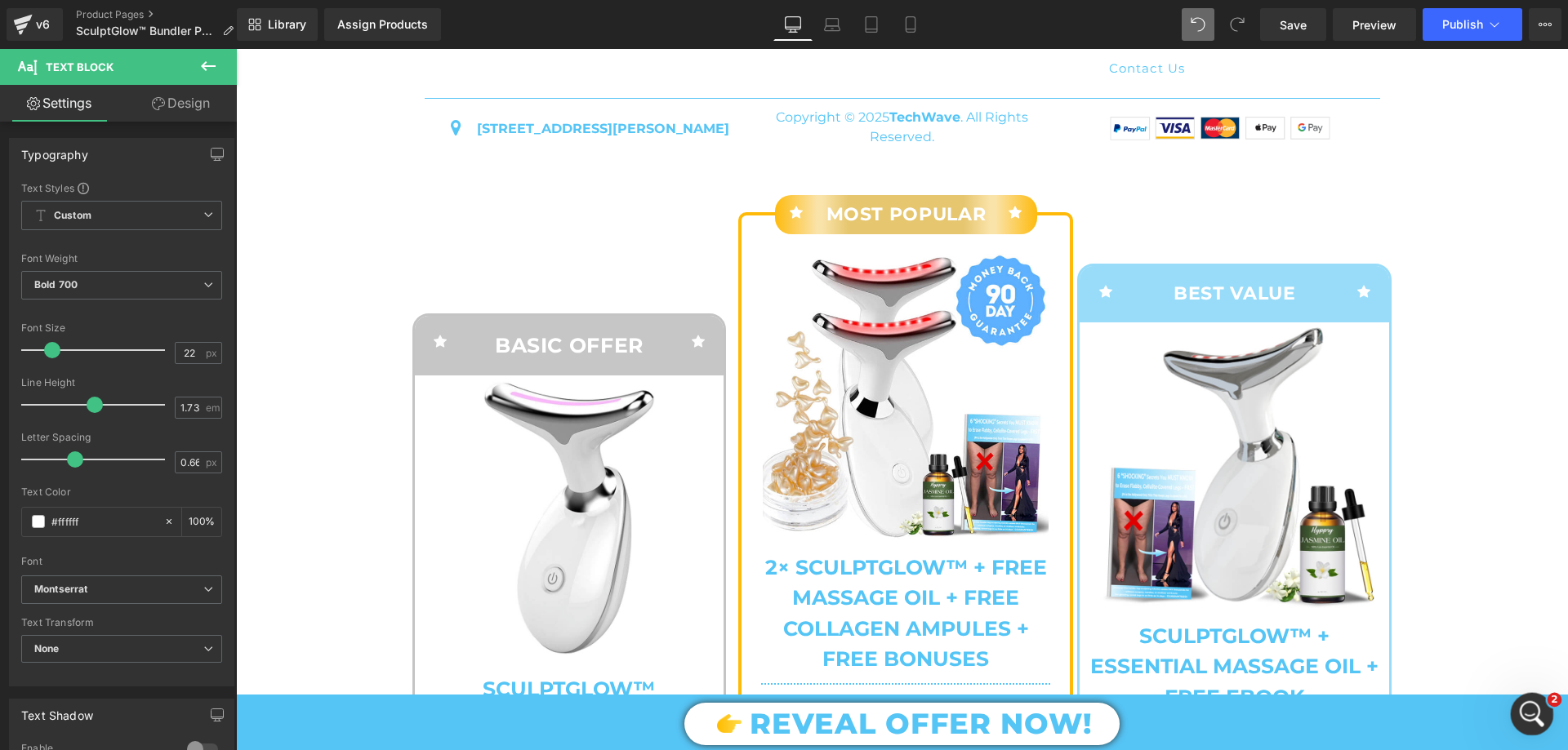
click at [1518, 703] on div "Open Intercom Messenger" at bounding box center [1530, 712] width 54 height 54
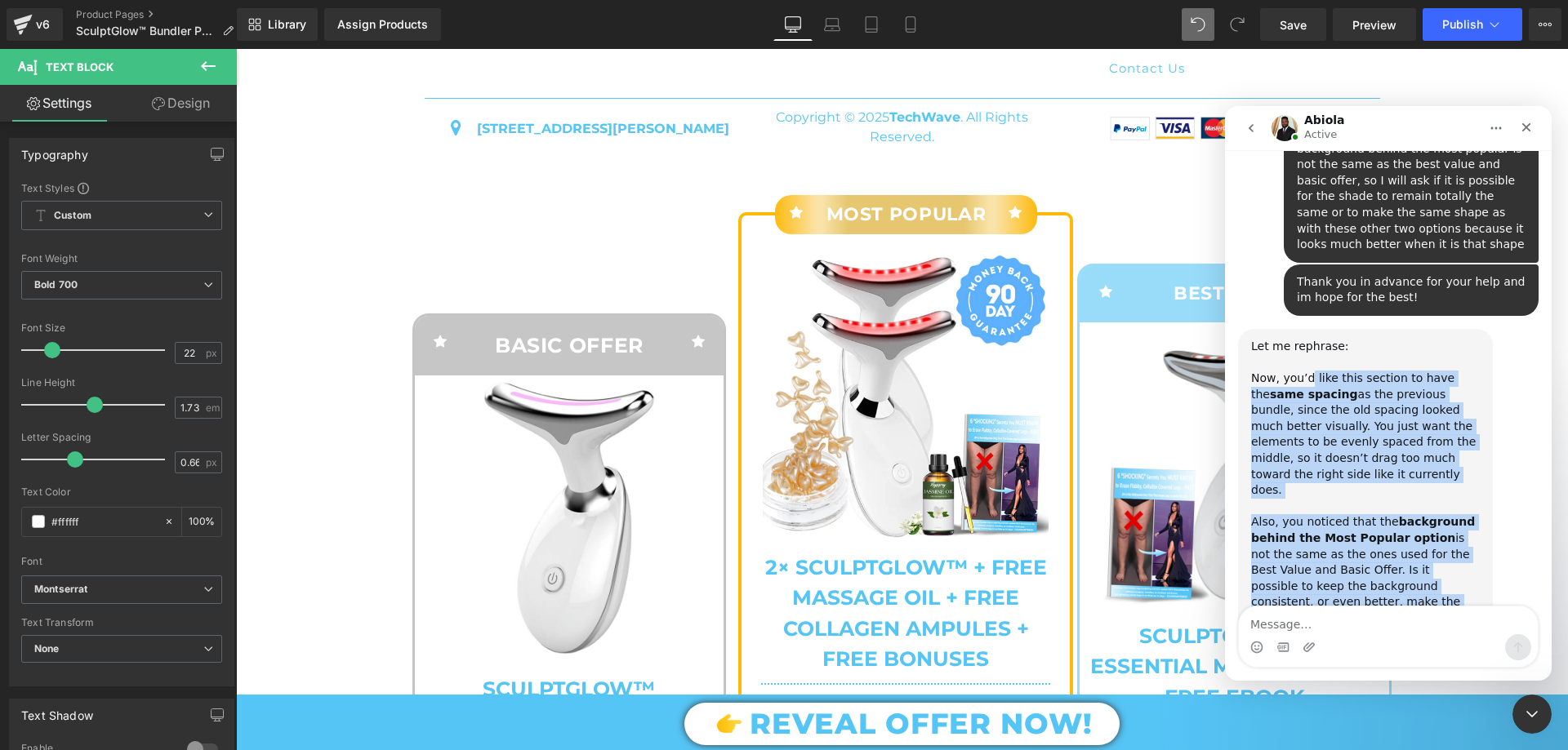
drag, startPoint x: 1308, startPoint y: 293, endPoint x: 1364, endPoint y: 499, distance: 213.5
click at [1364, 499] on div "Let me rephrase: Now, you’d like this section to have the same spacing as the p…" at bounding box center [1365, 499] width 228 height 320
click at [1365, 515] on div "Also, you noticed that the background behind the Most Popular option is not the…" at bounding box center [1365, 586] width 228 height 144
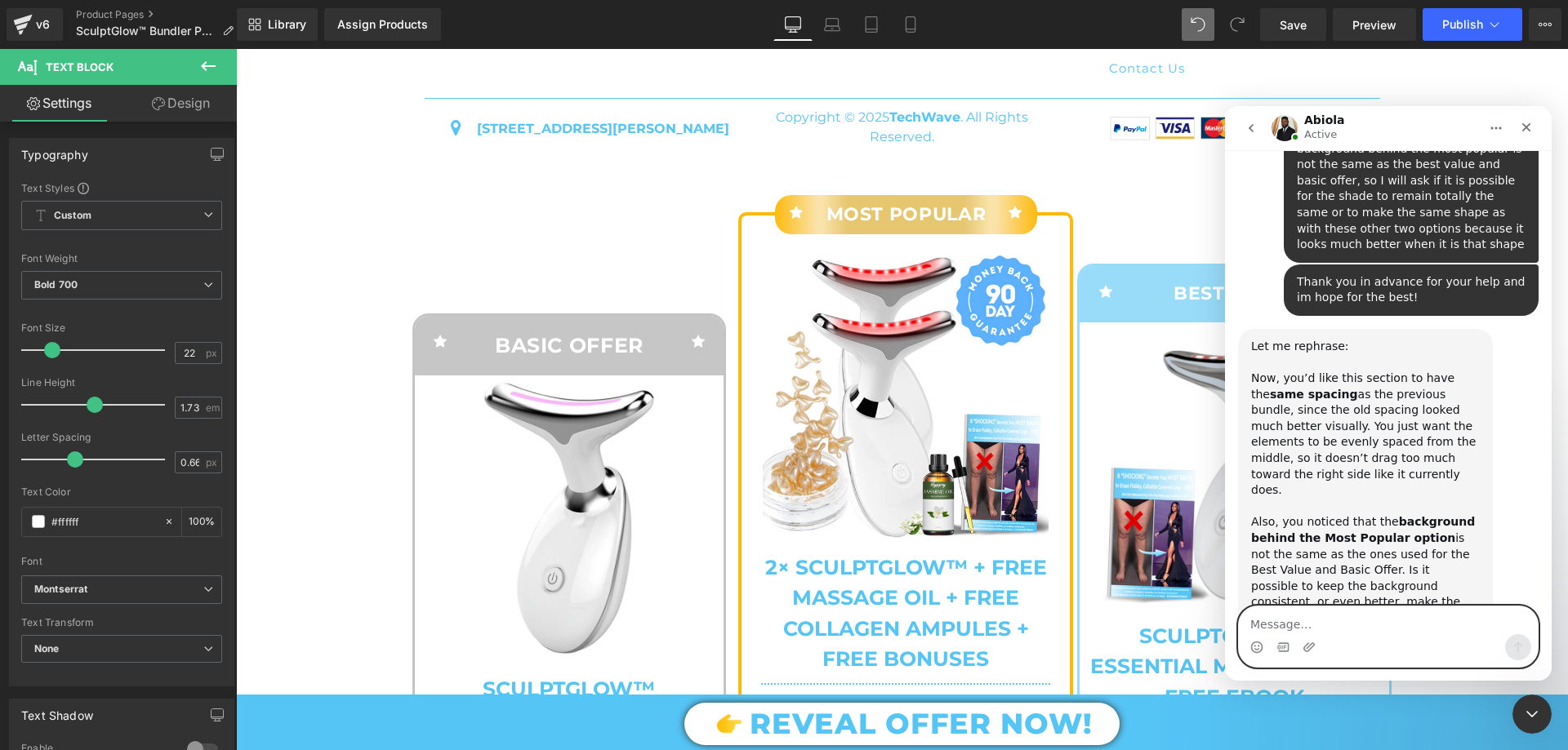
click at [1332, 631] on textarea "Message…" at bounding box center [1388, 620] width 299 height 28
type textarea "Z"
type textarea "Yes Sir, that is what i want"
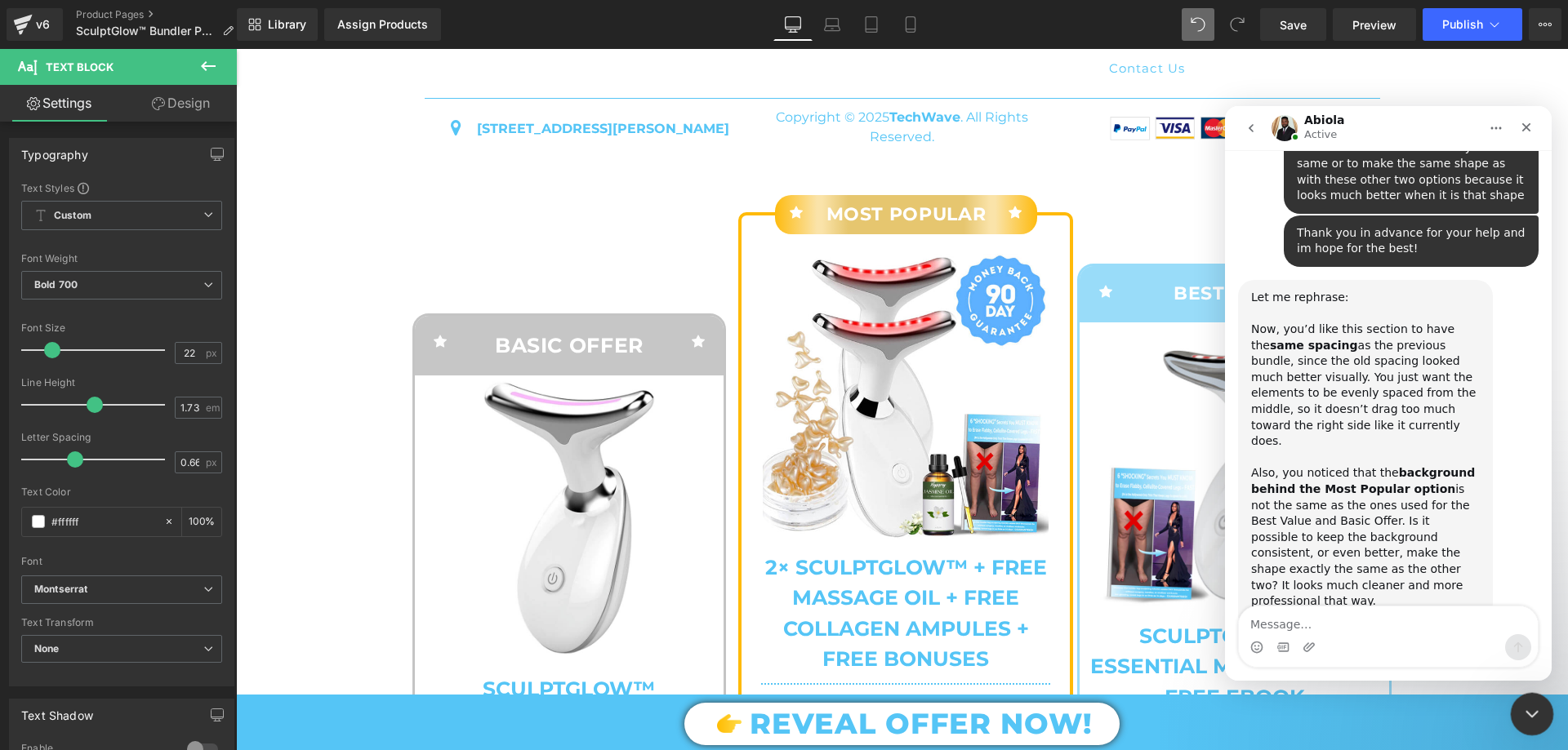
click at [1516, 722] on div "Close Intercom Messenger" at bounding box center [1530, 712] width 39 height 39
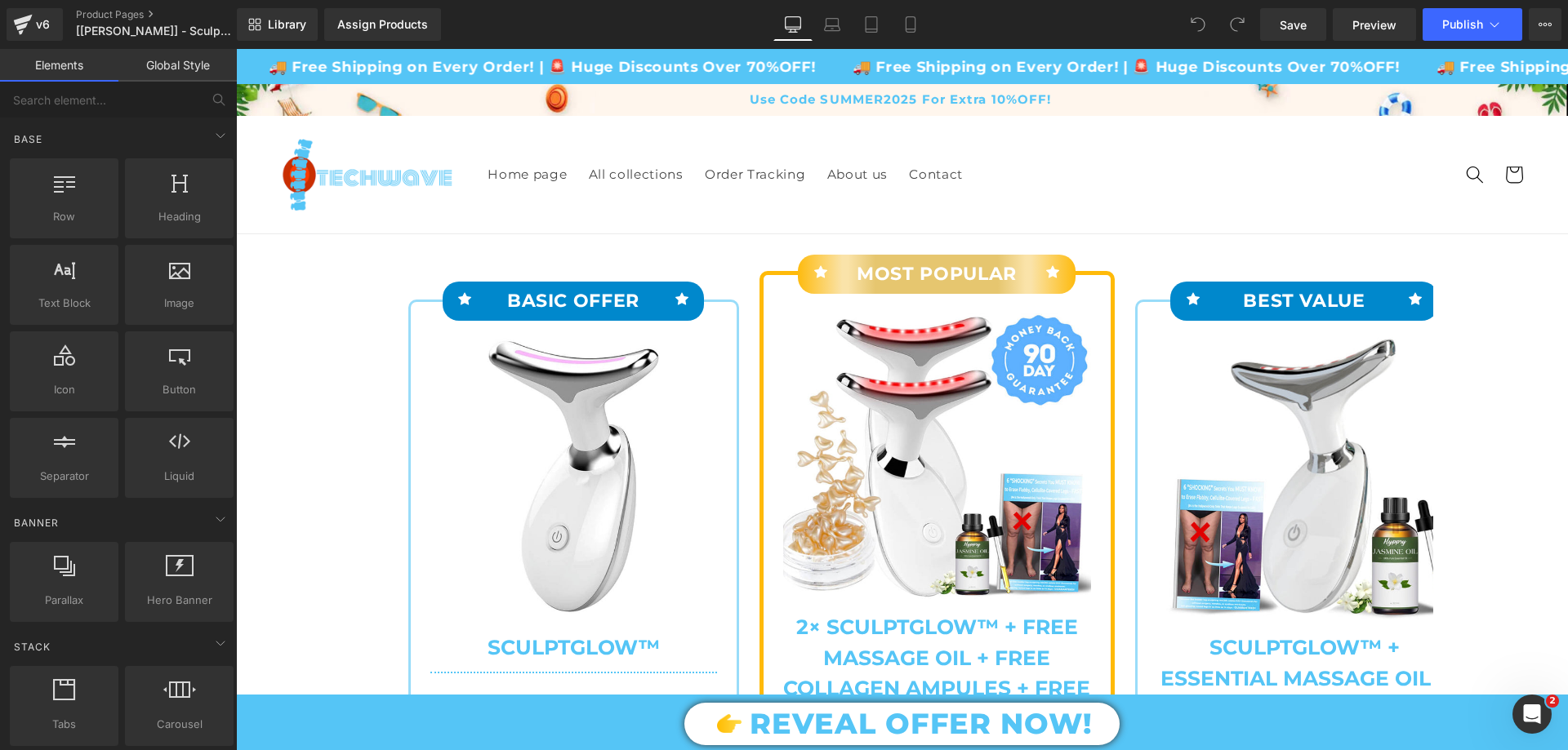
click at [498, 312] on p "BASIC OFFER" at bounding box center [574, 301] width 174 height 31
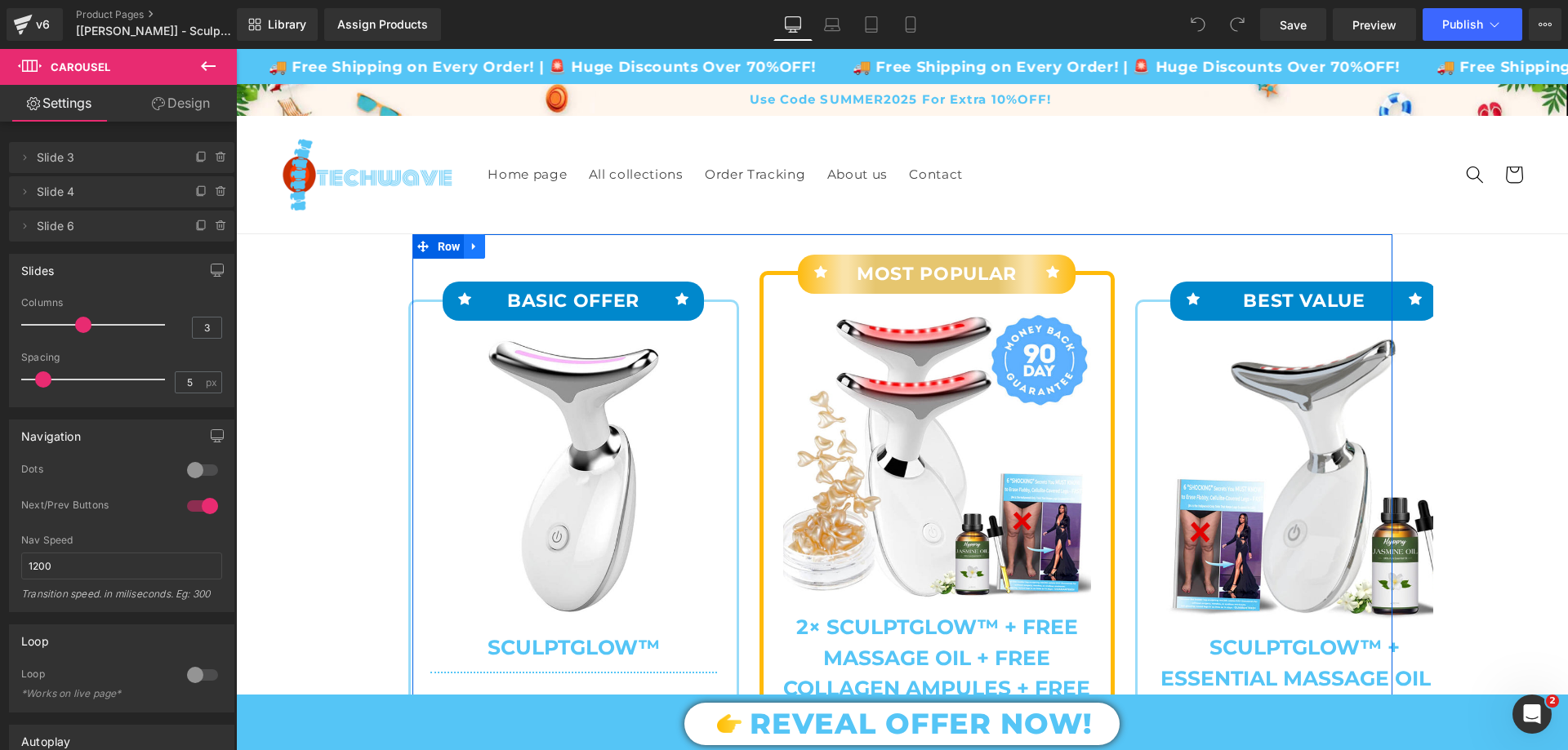
click at [476, 250] on link at bounding box center [475, 247] width 21 height 25
click at [474, 250] on icon at bounding box center [474, 246] width 12 height 12
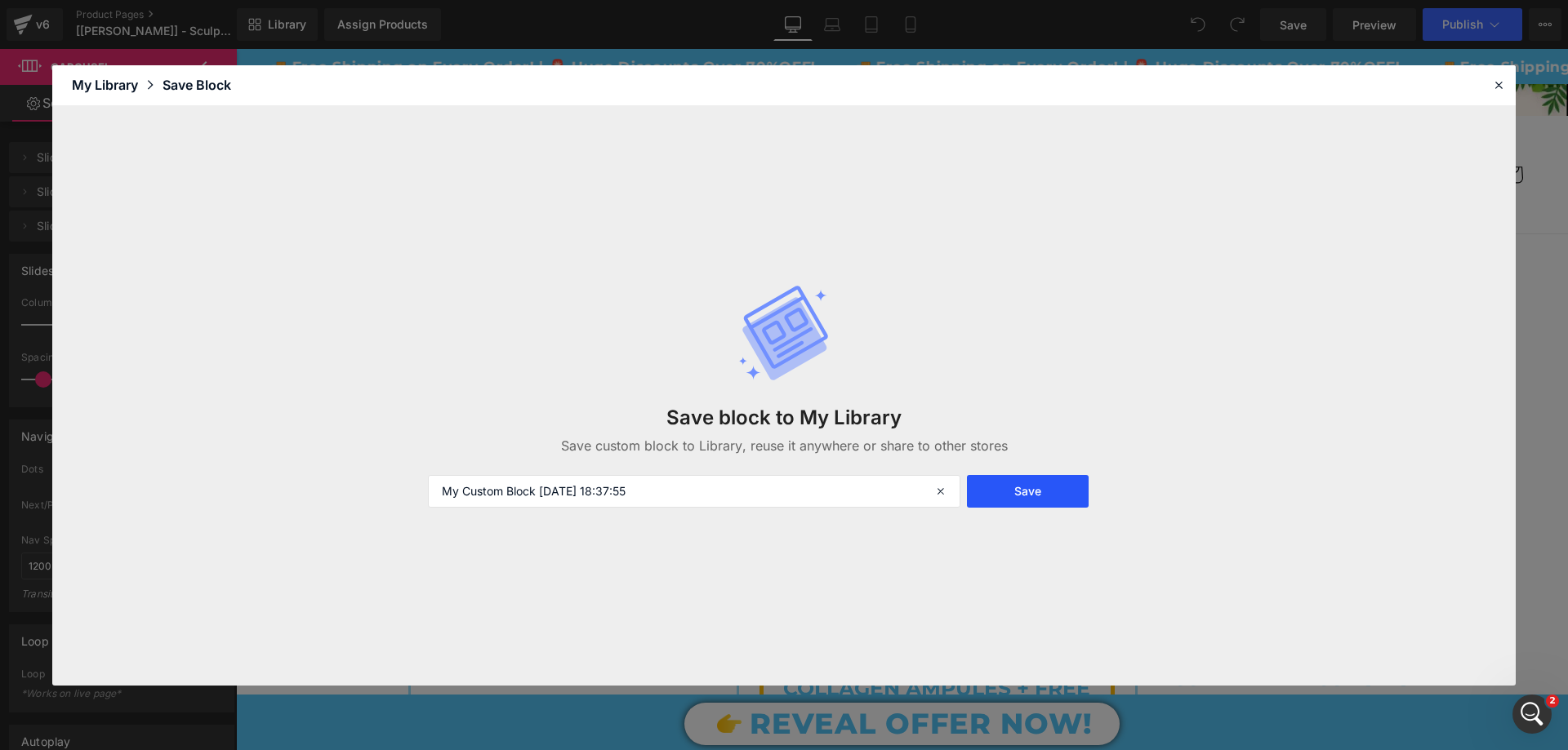
click at [1012, 487] on button "Save" at bounding box center [1028, 491] width 122 height 33
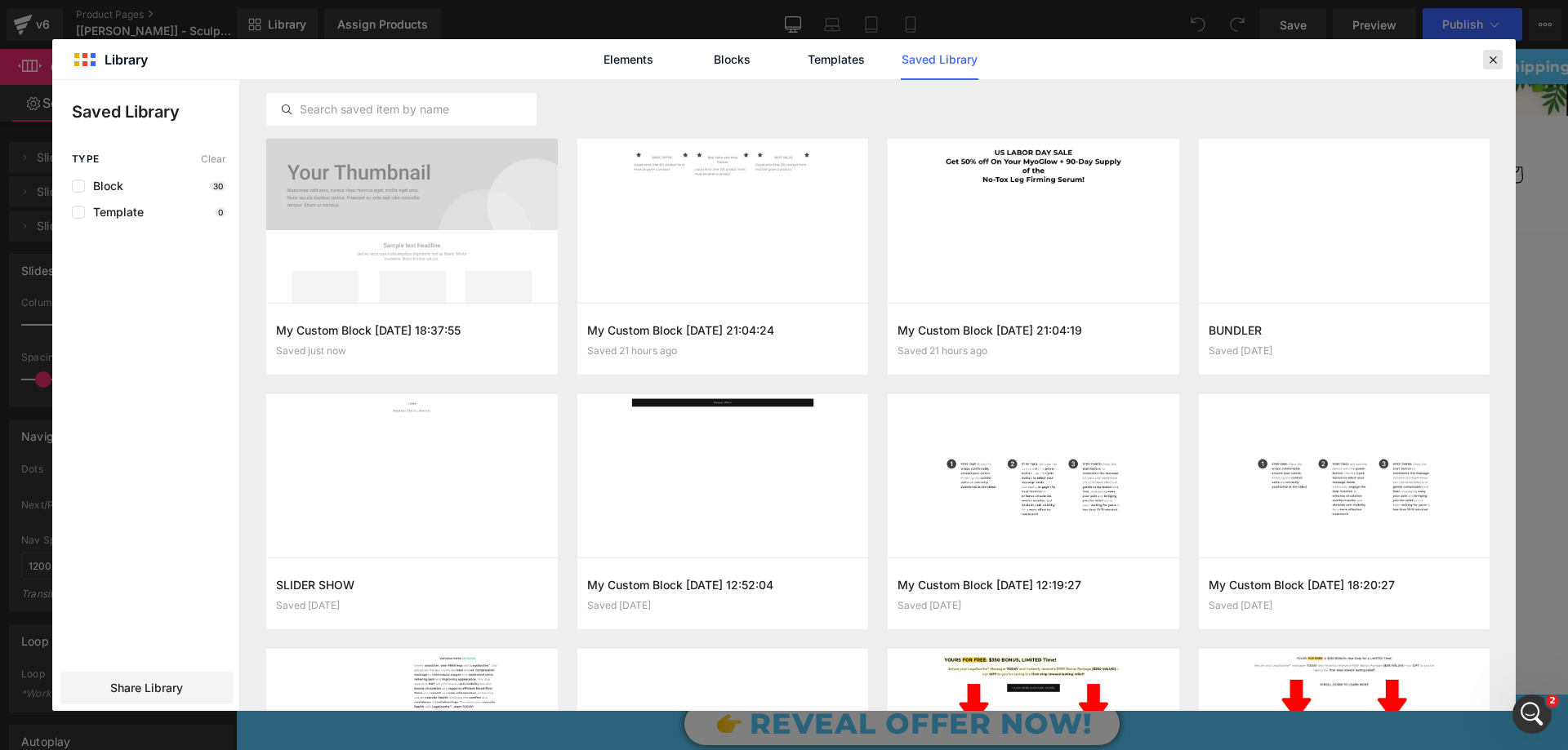
click at [1492, 59] on icon at bounding box center [1492, 60] width 15 height 15
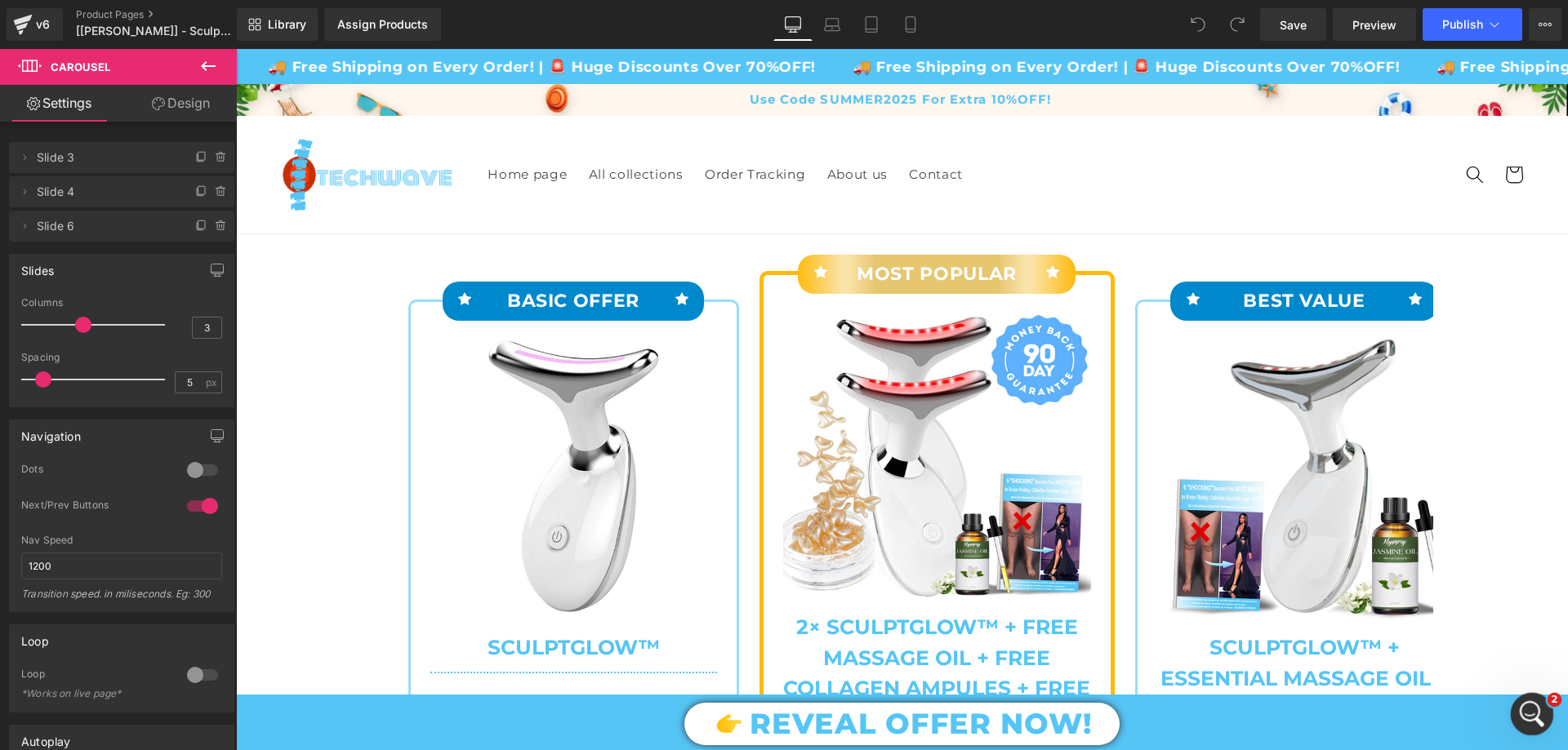
click at [1533, 712] on icon "Open Intercom Messenger" at bounding box center [1530, 712] width 27 height 27
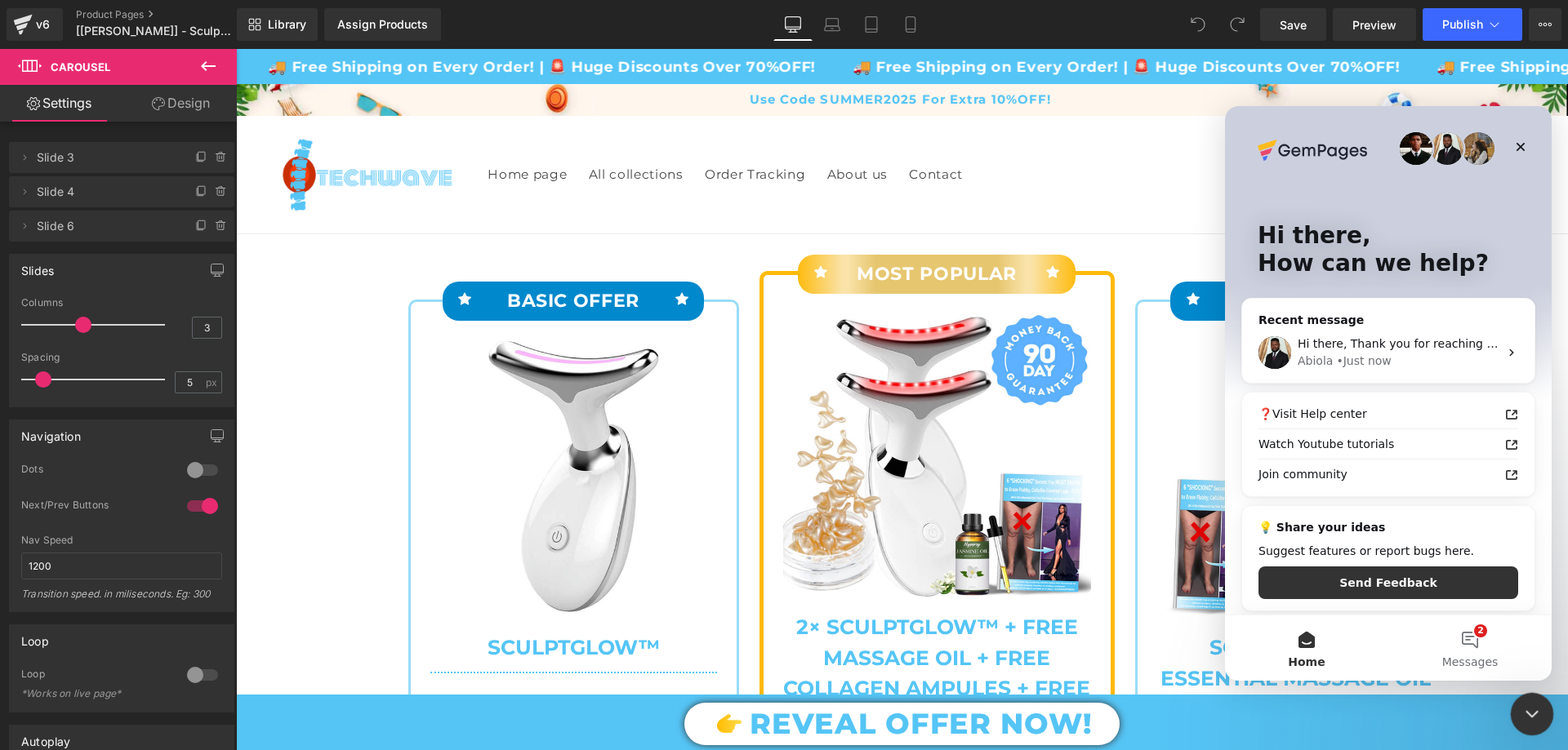
click at [1533, 712] on icon "Close Intercom Messenger" at bounding box center [1530, 712] width 20 height 20
